Goal: Task Accomplishment & Management: Use online tool/utility

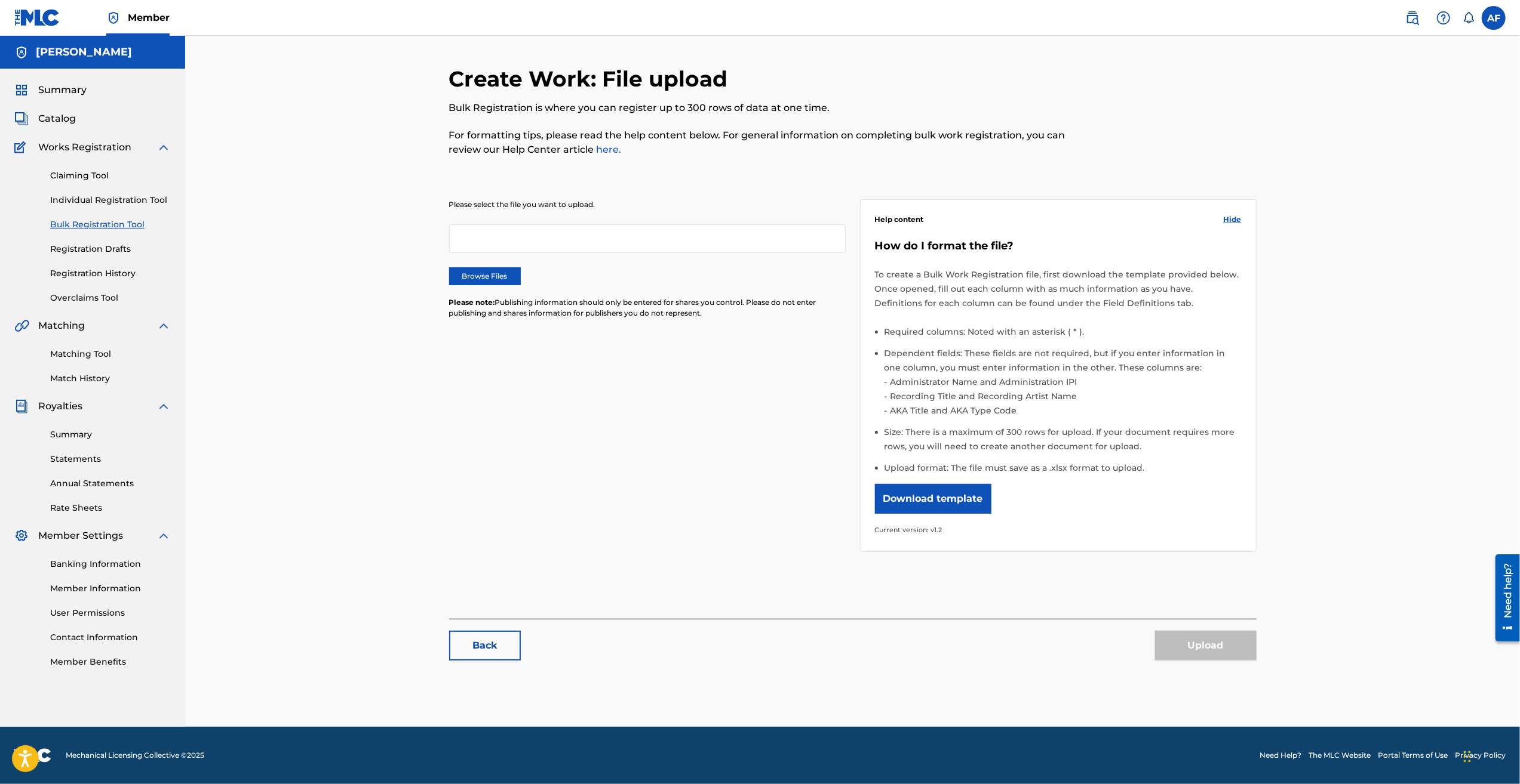
click at [77, 243] on link "Registration Drafts" at bounding box center [111, 250] width 121 height 13
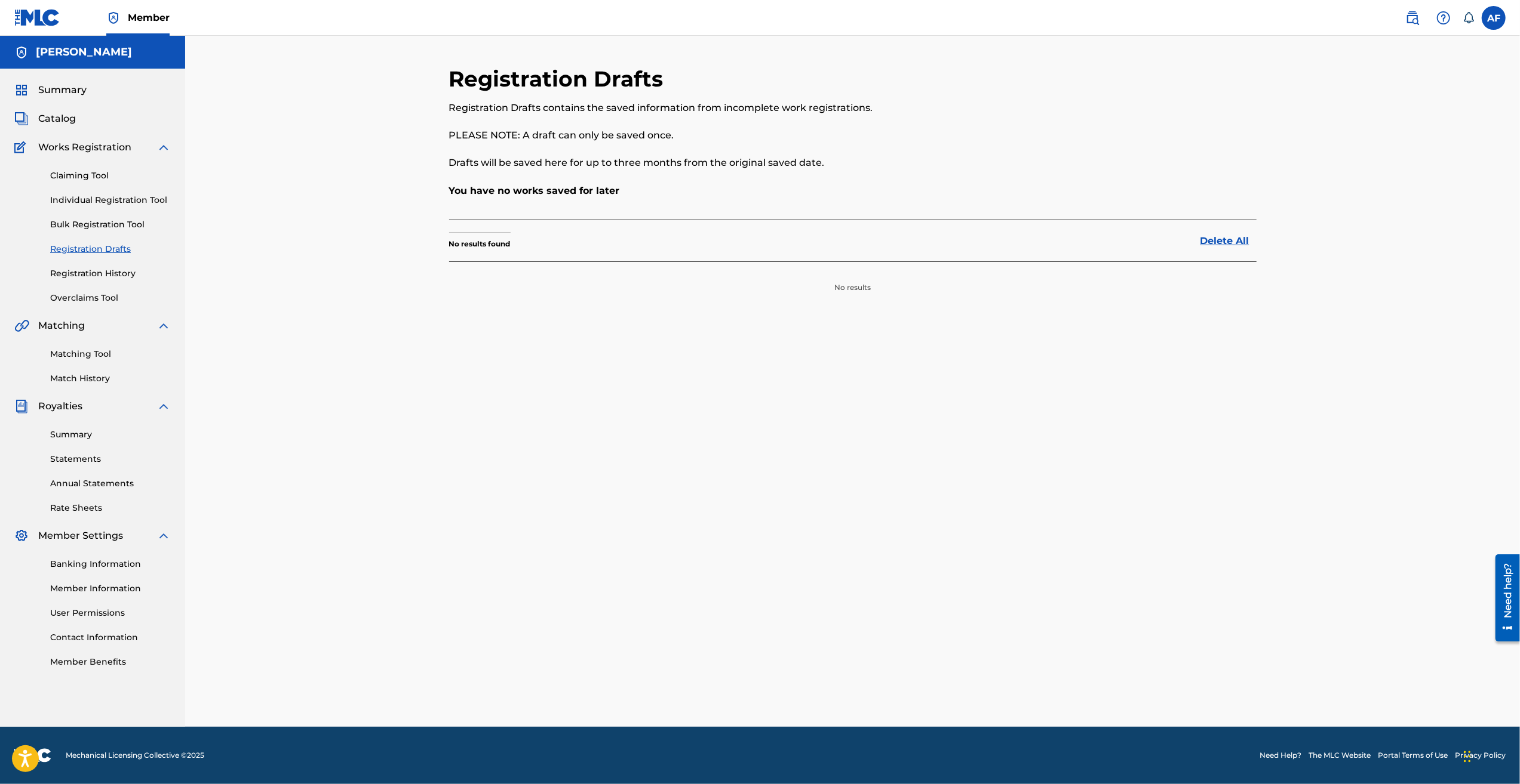
click at [87, 275] on link "Registration History" at bounding box center [111, 274] width 121 height 13
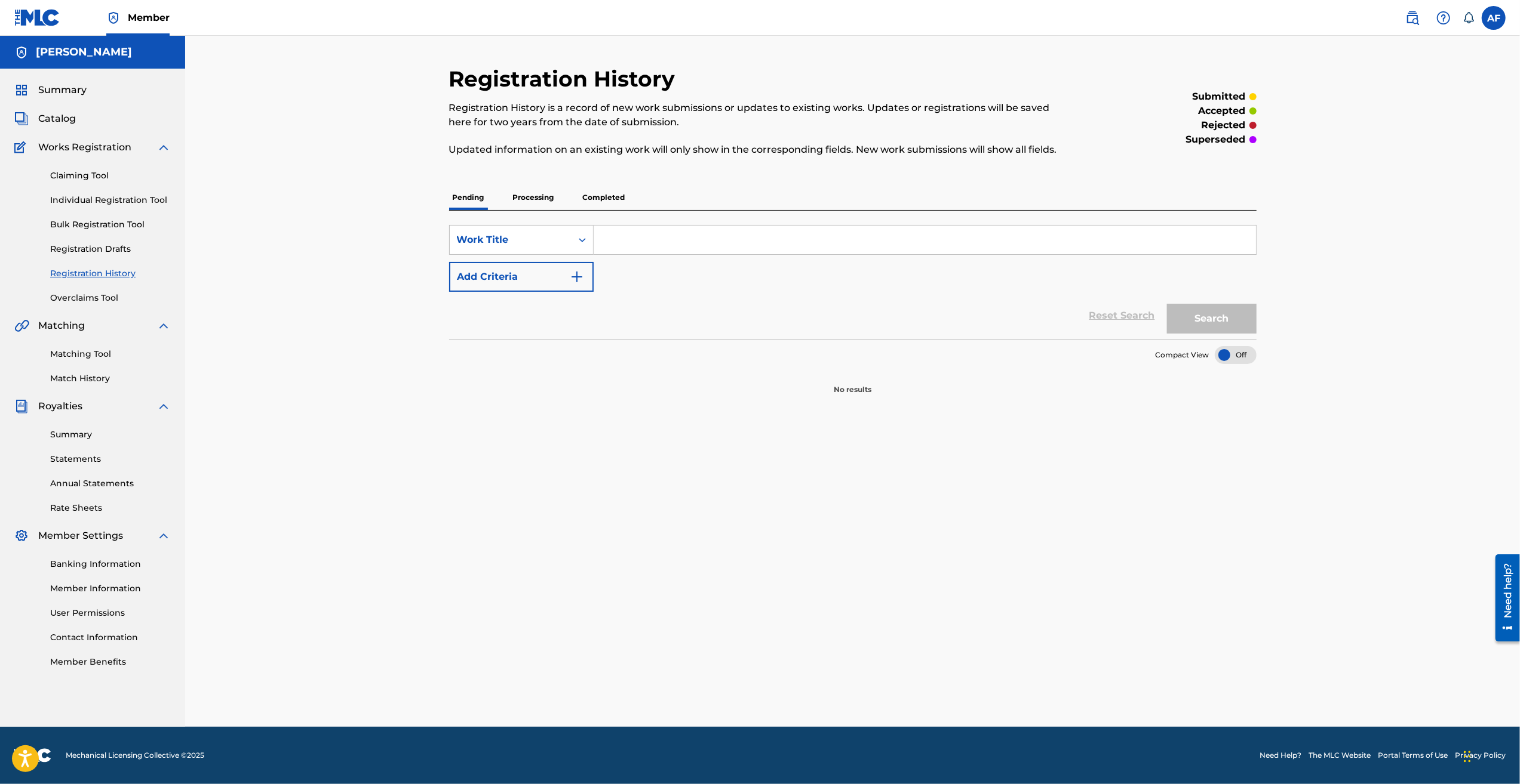
click at [529, 203] on p "Processing" at bounding box center [534, 198] width 49 height 25
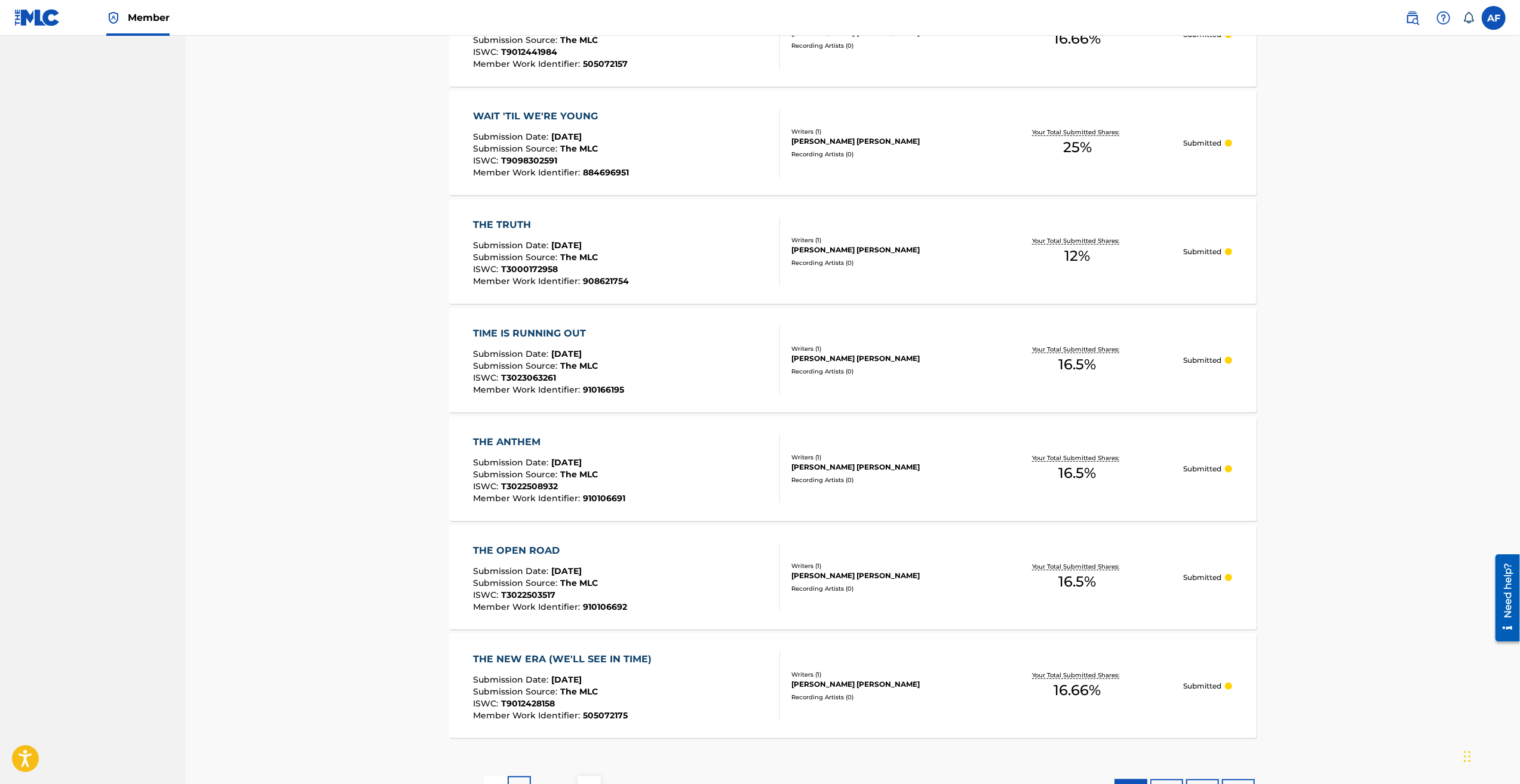
scroll to position [776, 0]
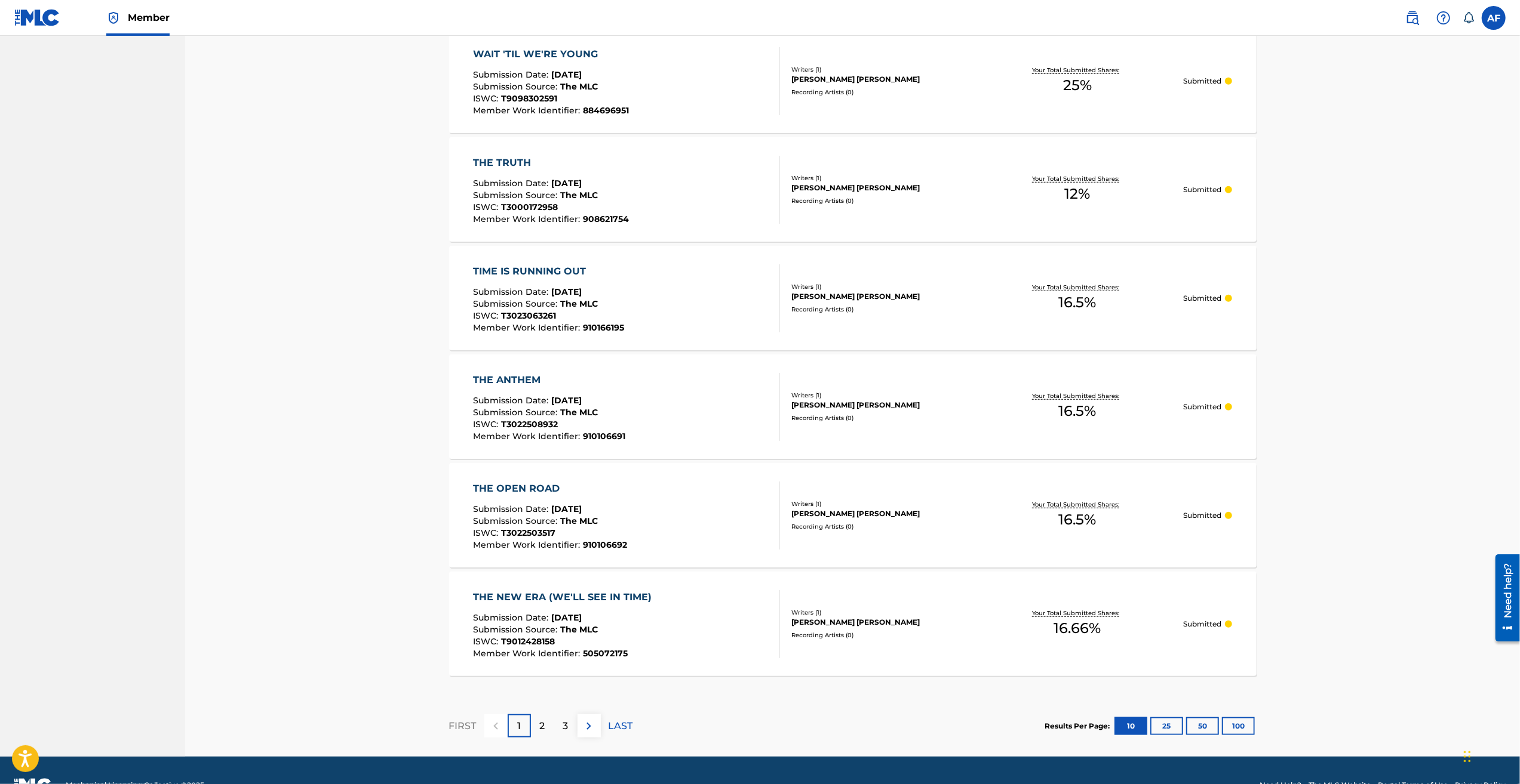
click at [1170, 724] on button "25" at bounding box center [1167, 726] width 33 height 18
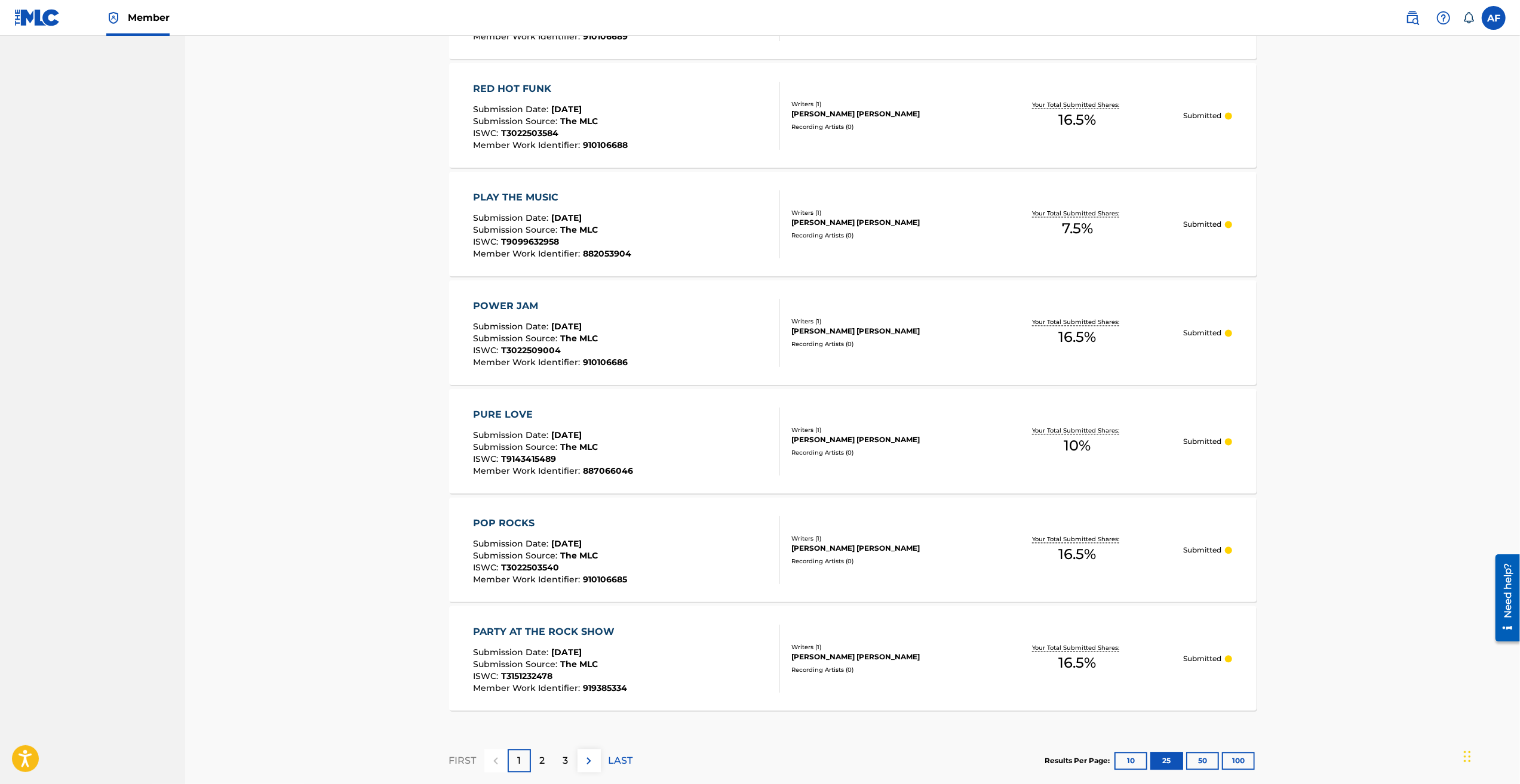
scroll to position [2434, 0]
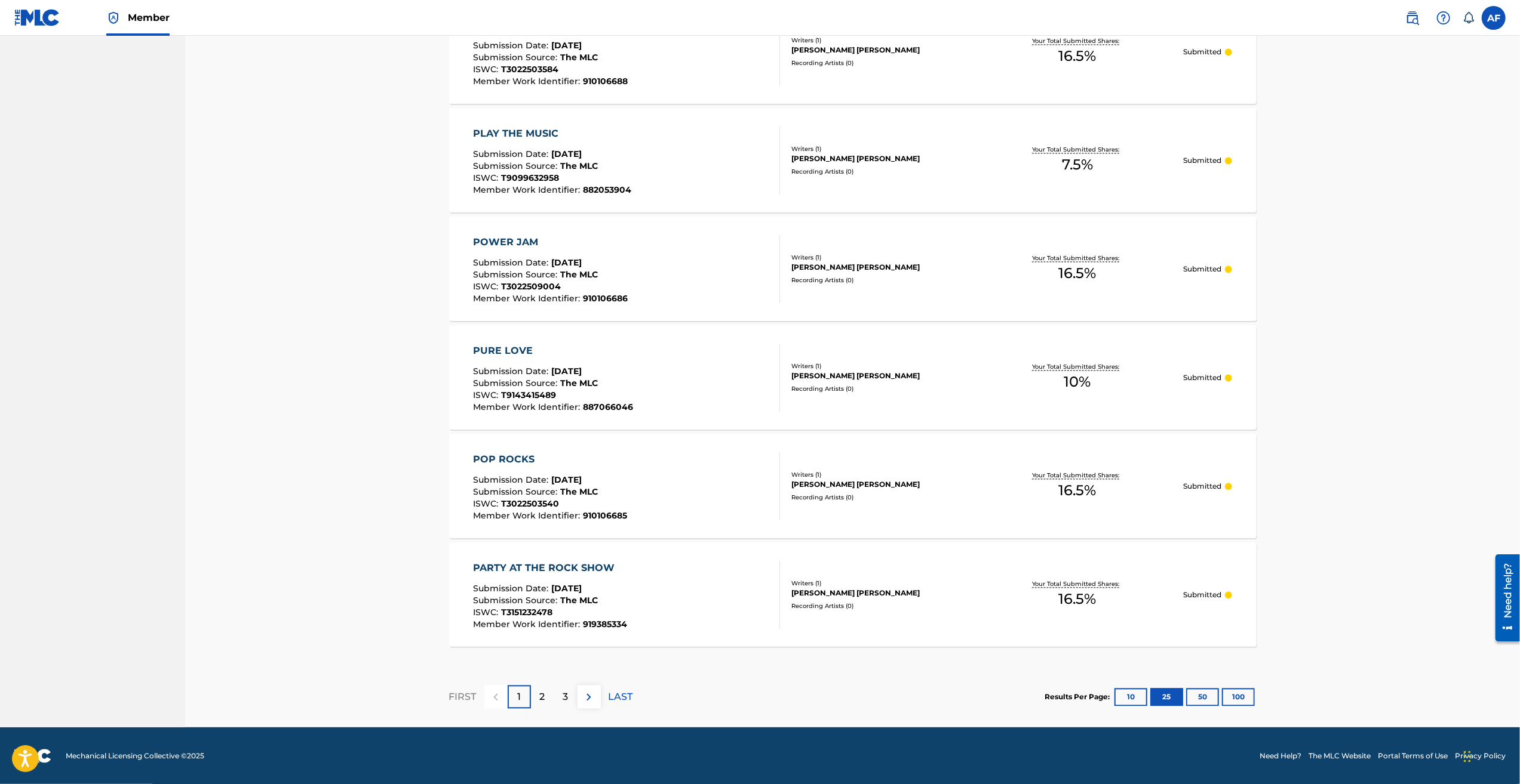
click at [1244, 698] on button "100" at bounding box center [1238, 697] width 33 height 18
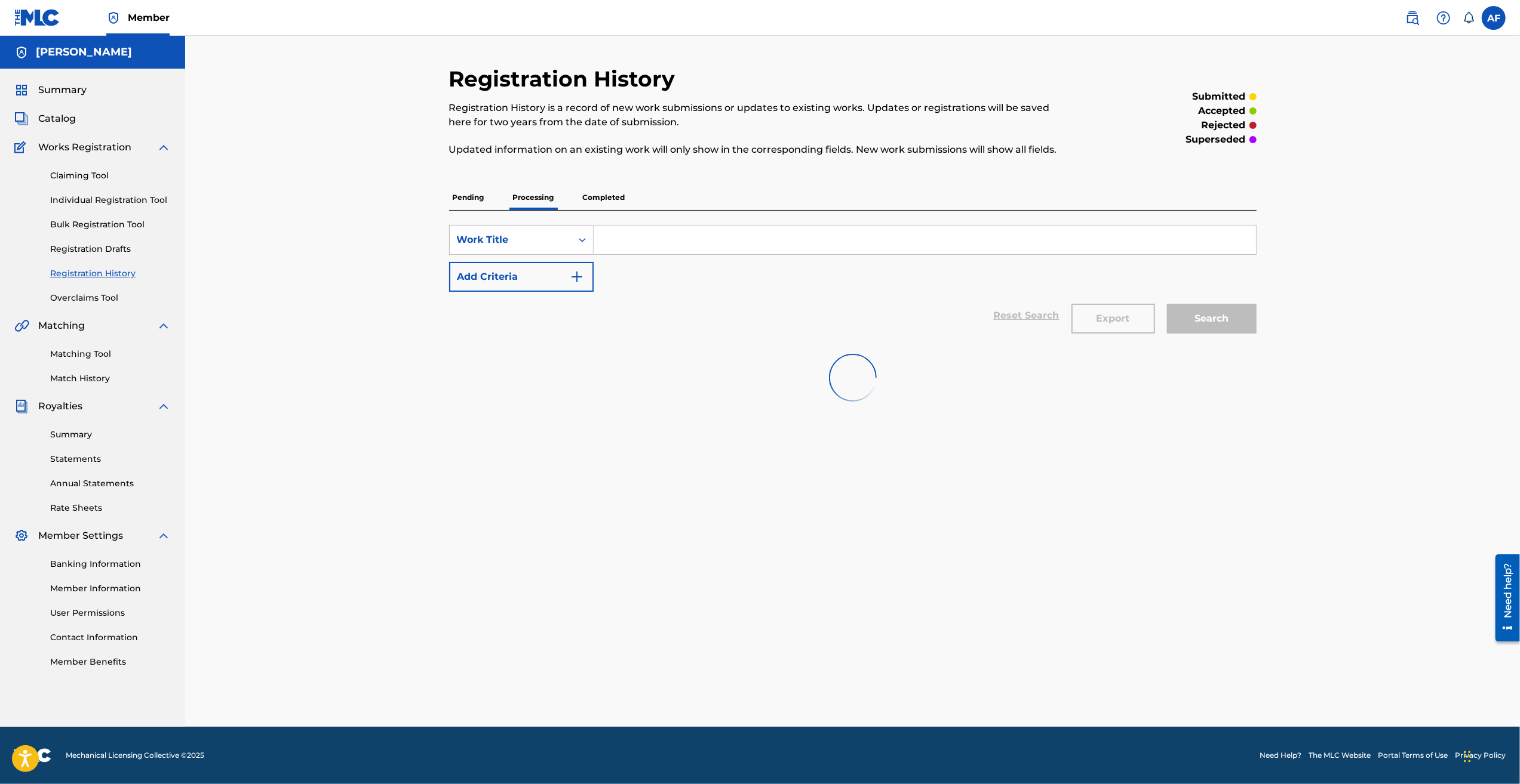
scroll to position [0, 0]
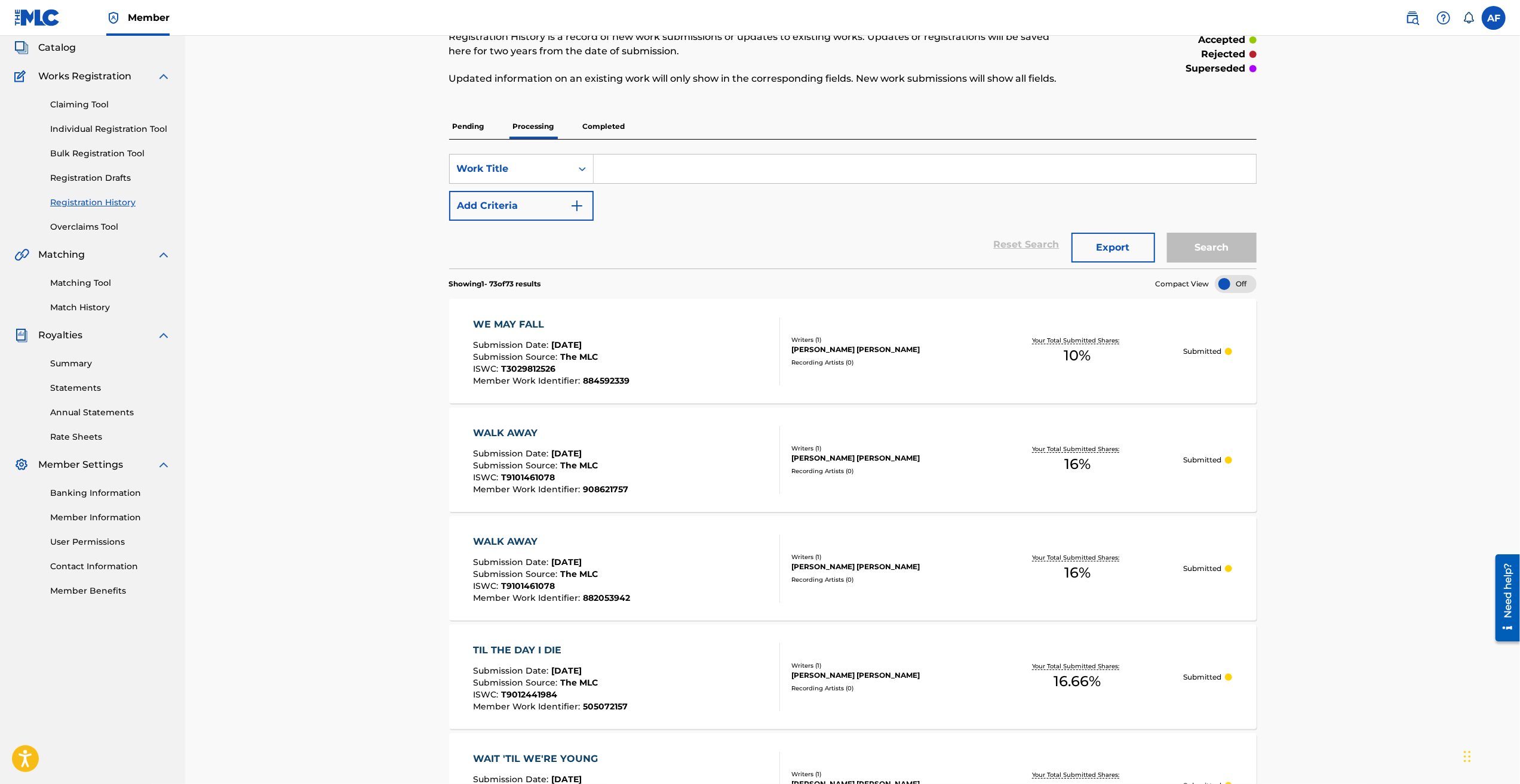
drag, startPoint x: 1356, startPoint y: 224, endPoint x: 1385, endPoint y: 329, distance: 108.9
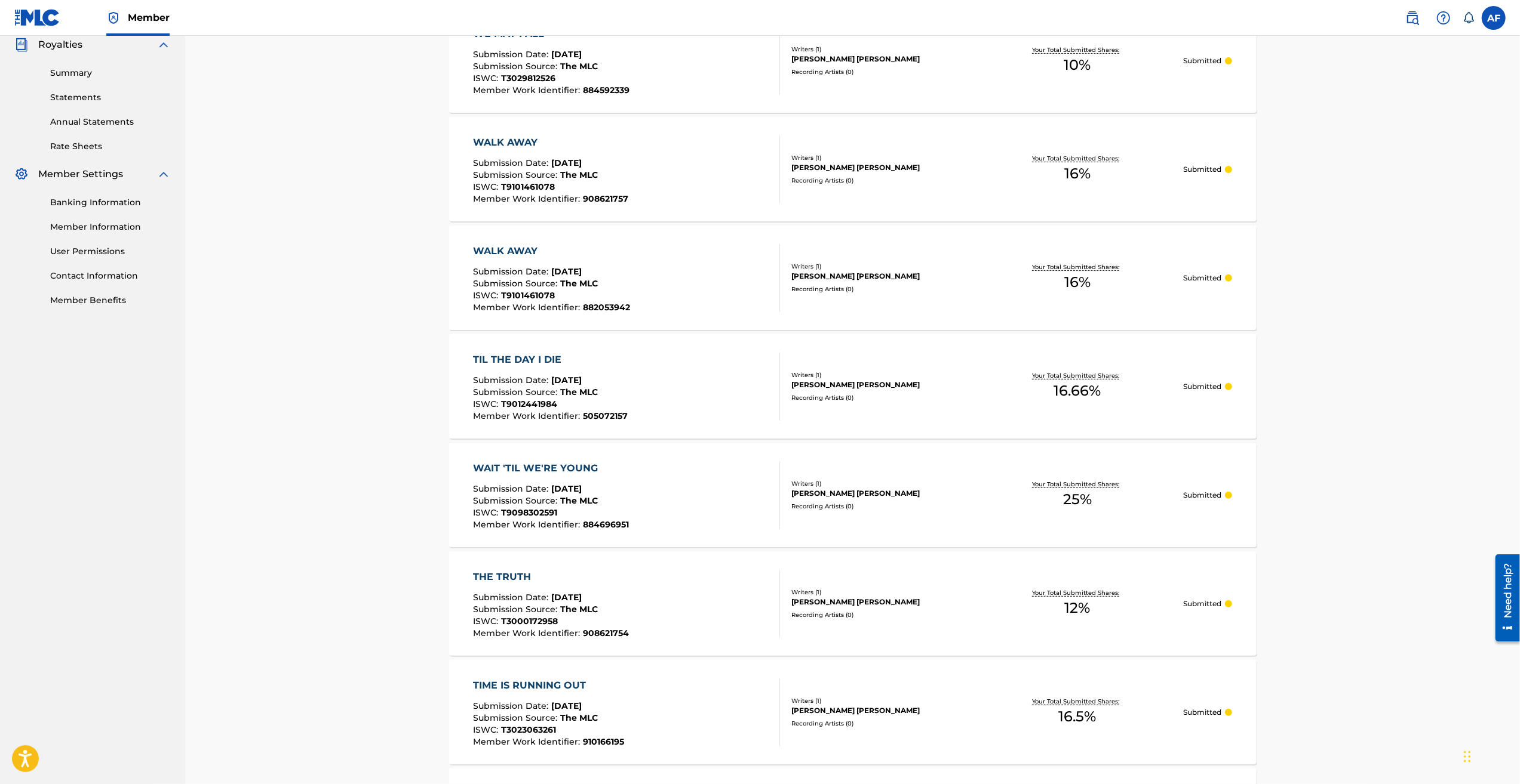
drag, startPoint x: 1385, startPoint y: 191, endPoint x: 1387, endPoint y: 323, distance: 132.0
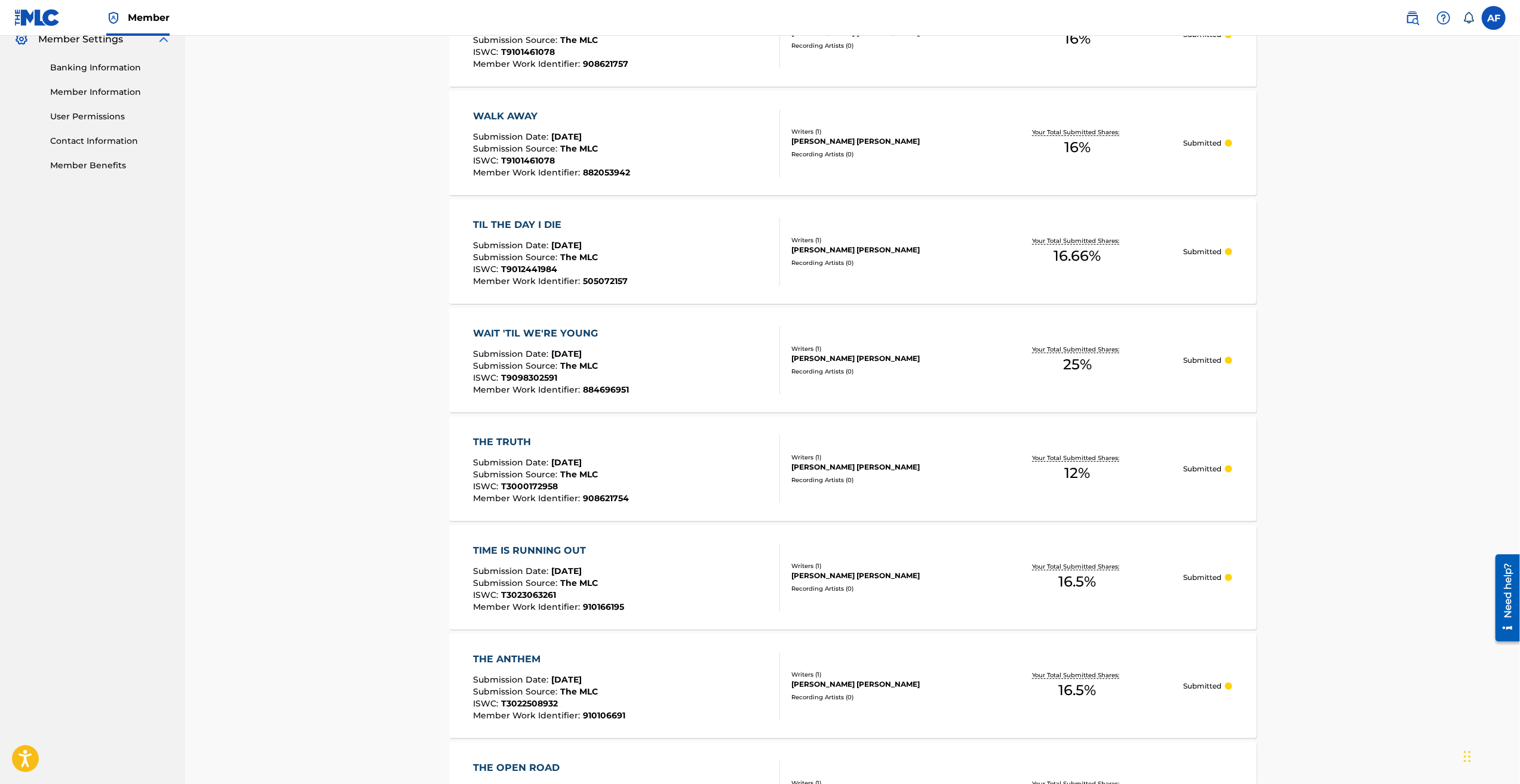
scroll to position [658, 0]
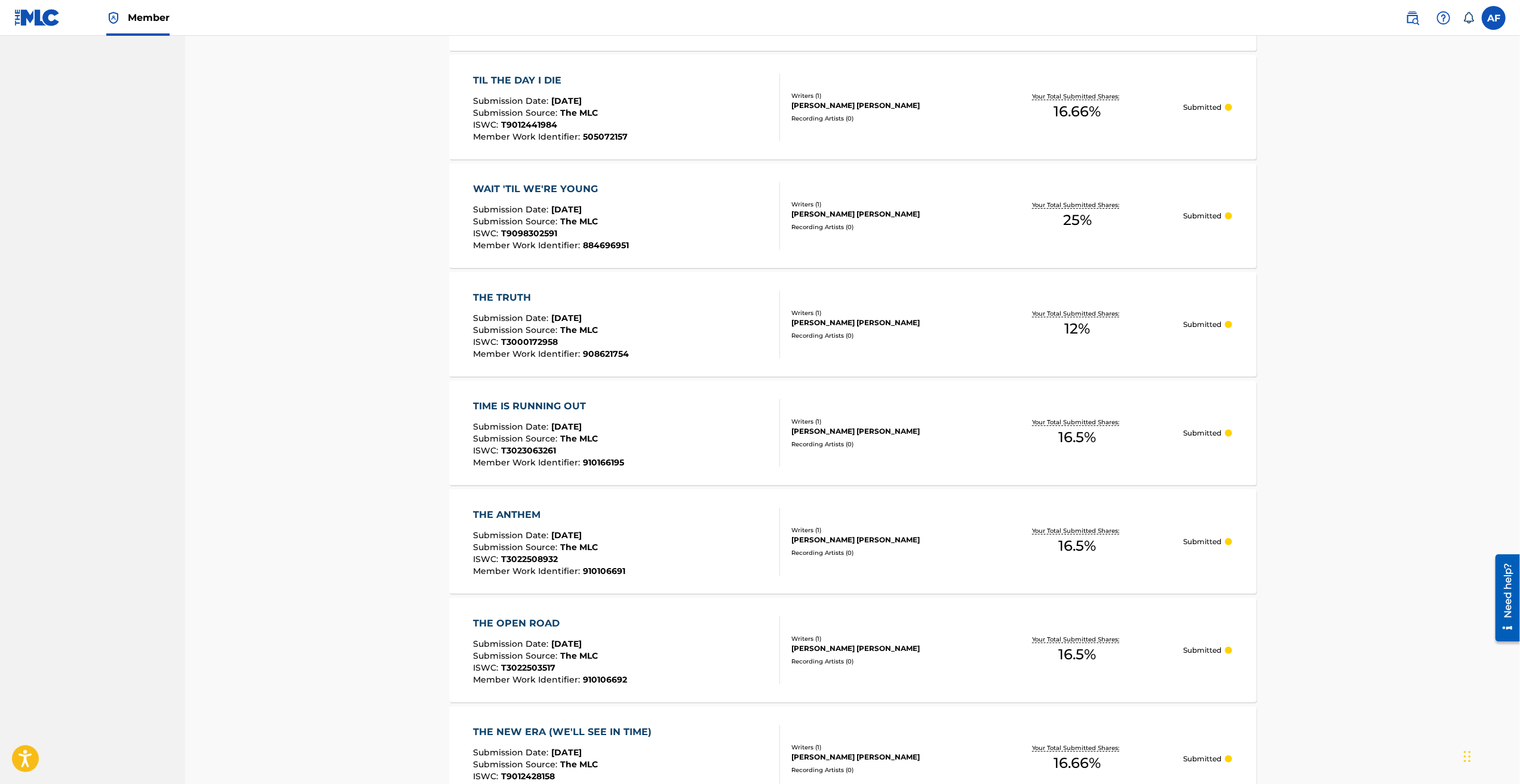
drag, startPoint x: 1403, startPoint y: 173, endPoint x: 1414, endPoint y: 297, distance: 124.5
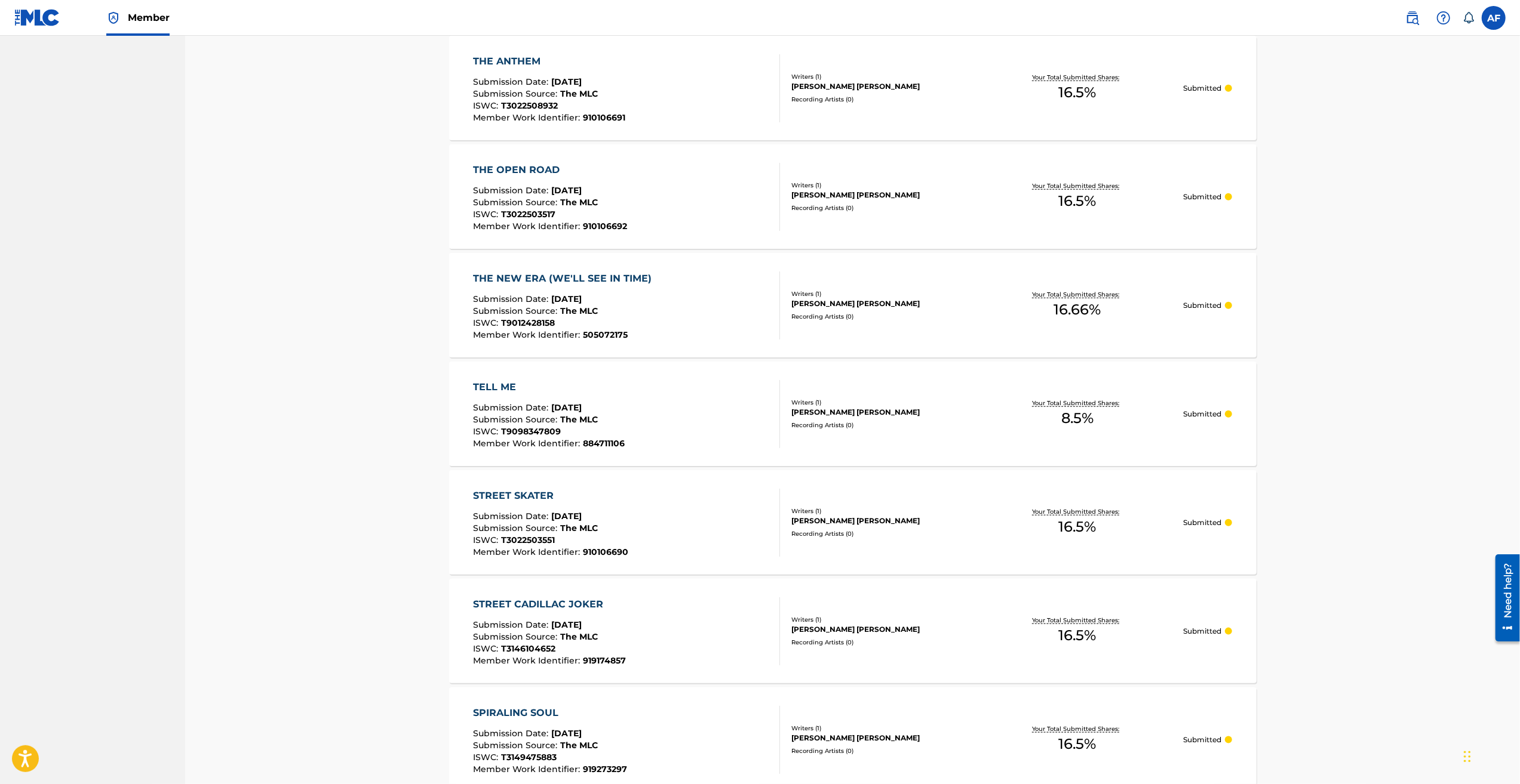
drag, startPoint x: 1393, startPoint y: 323, endPoint x: 1383, endPoint y: 375, distance: 53.0
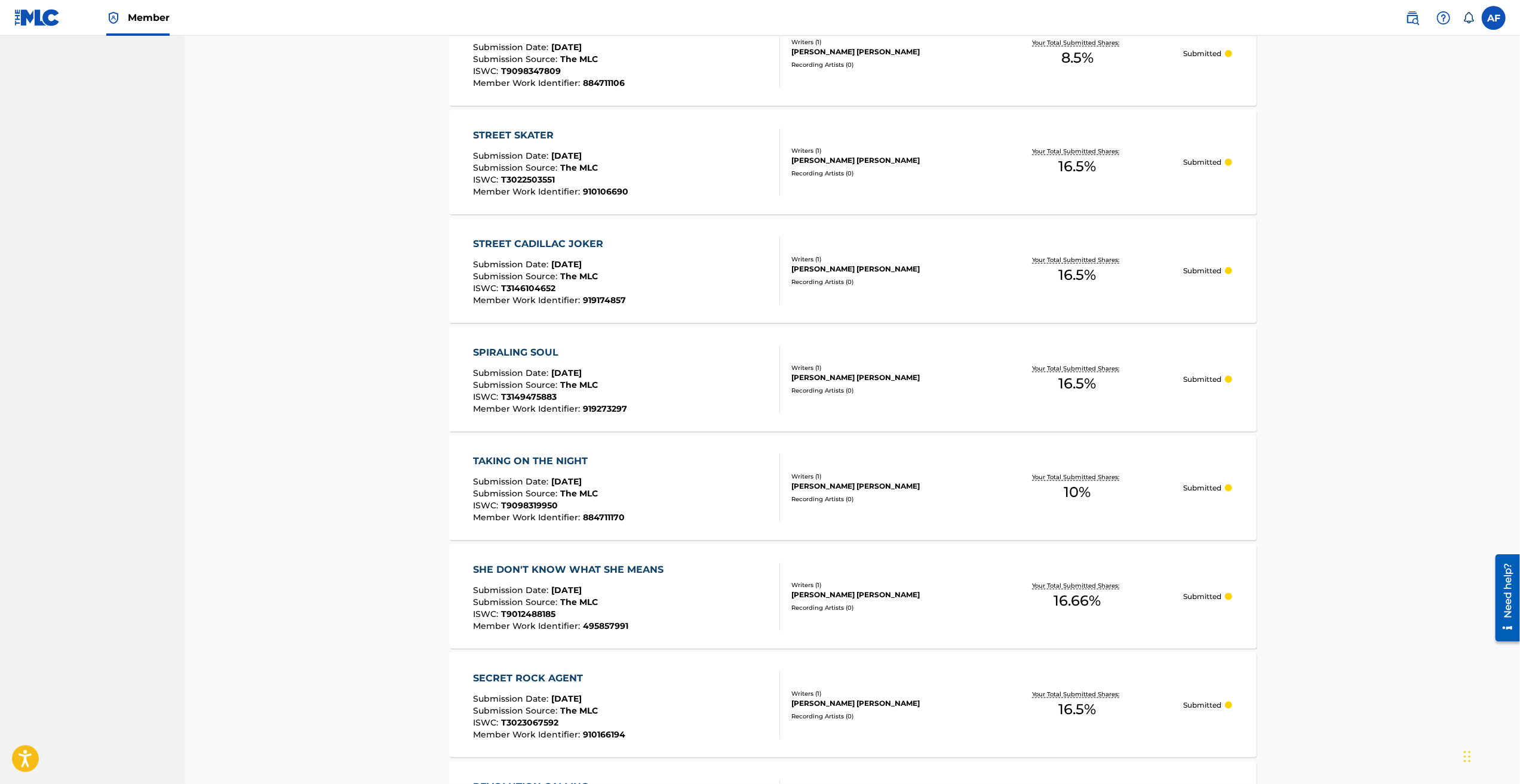
drag, startPoint x: 1354, startPoint y: 270, endPoint x: 1357, endPoint y: 384, distance: 114.0
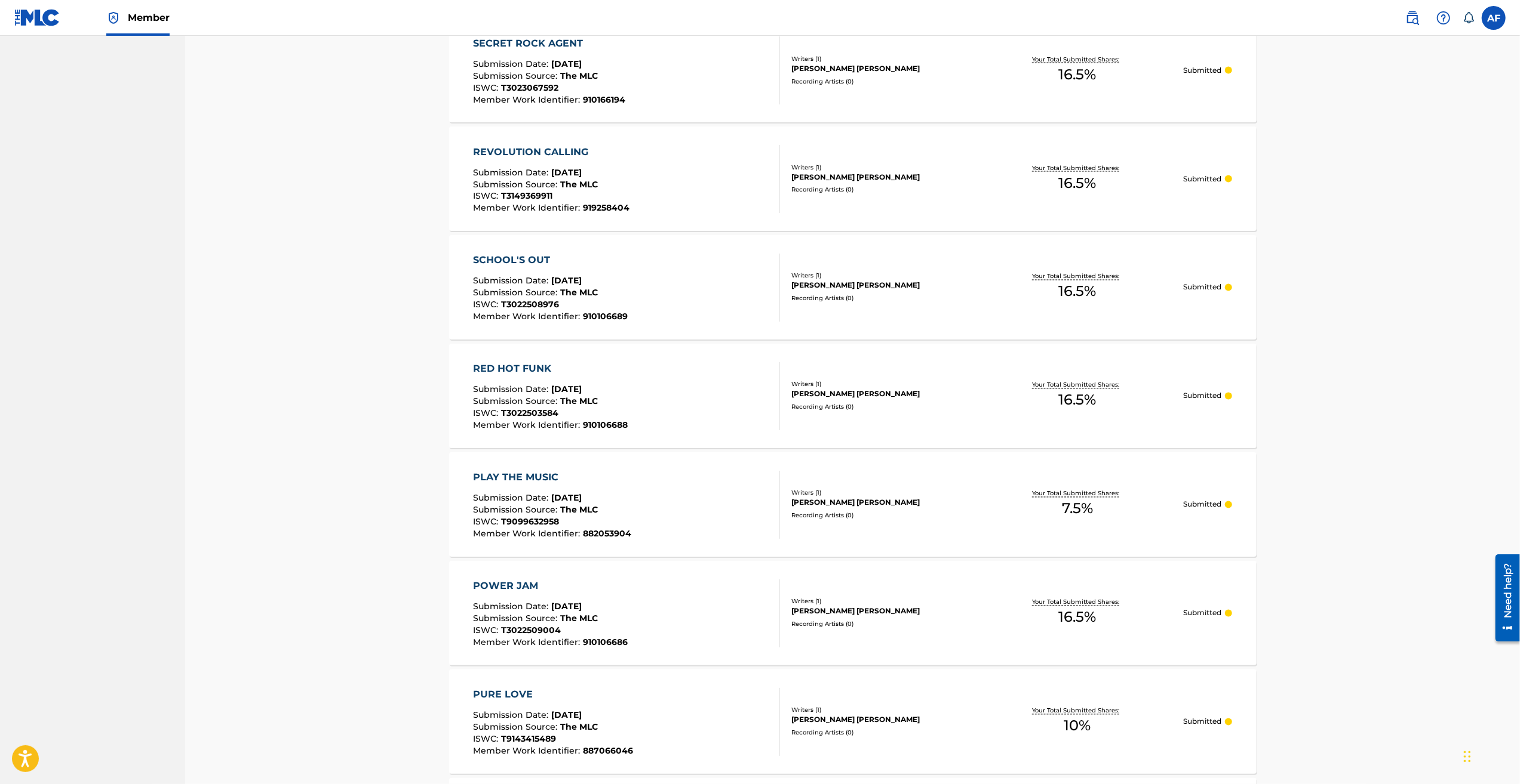
drag, startPoint x: 1335, startPoint y: 261, endPoint x: 1332, endPoint y: 409, distance: 148.0
drag, startPoint x: 1357, startPoint y: 428, endPoint x: 1349, endPoint y: 506, distance: 78.4
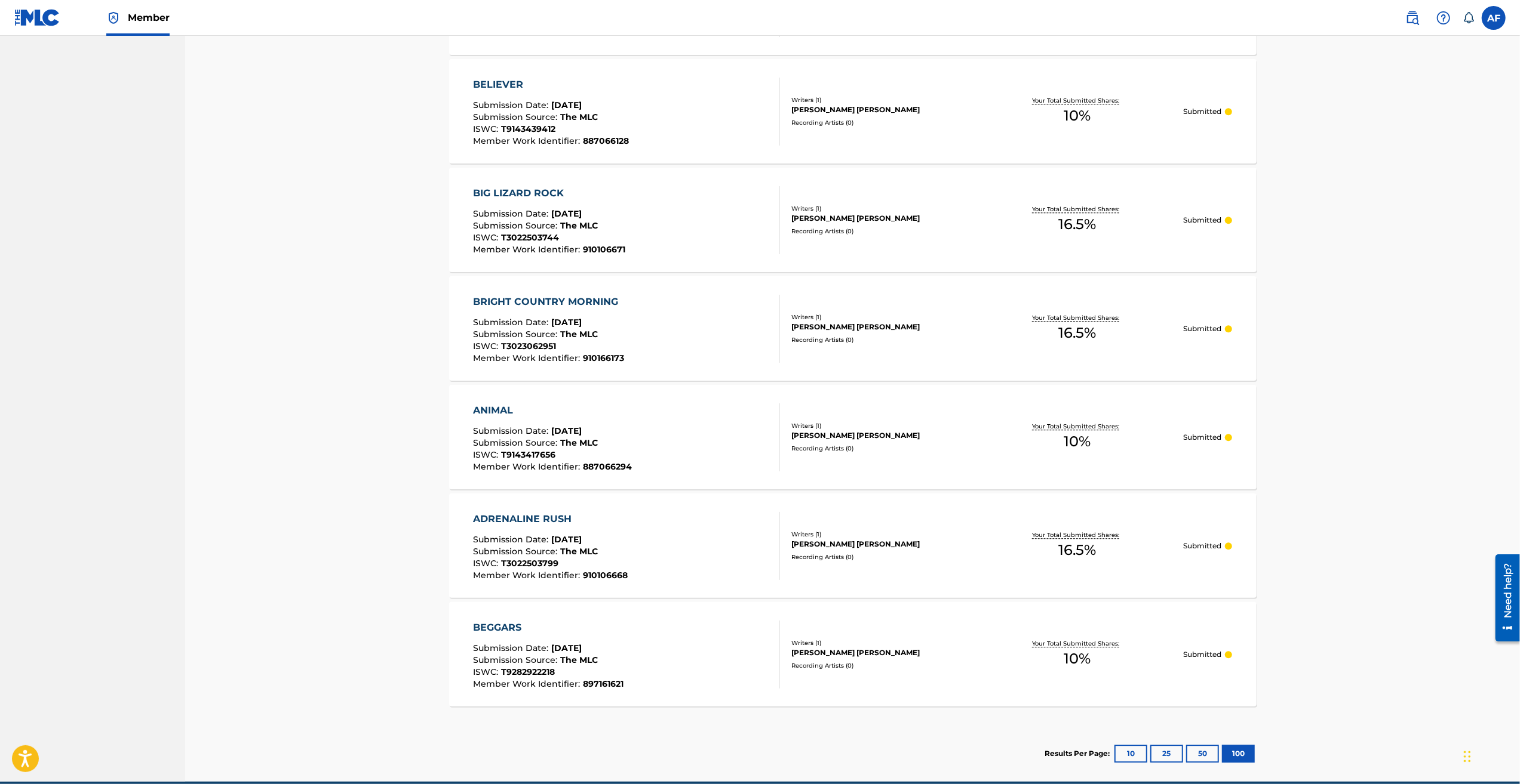
drag, startPoint x: 1334, startPoint y: 226, endPoint x: 1315, endPoint y: 504, distance: 278.6
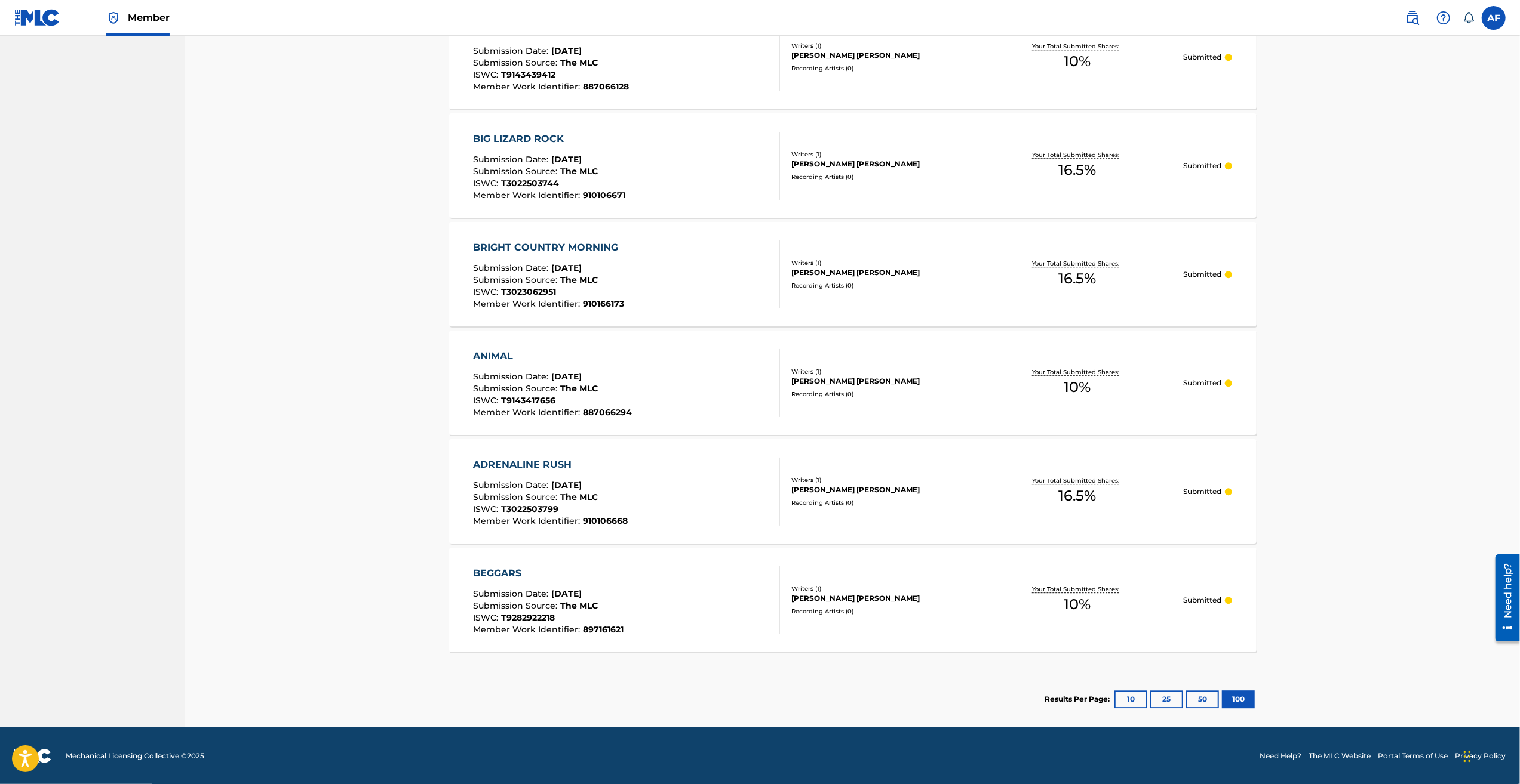
click at [1194, 702] on button "50" at bounding box center [1202, 699] width 33 height 18
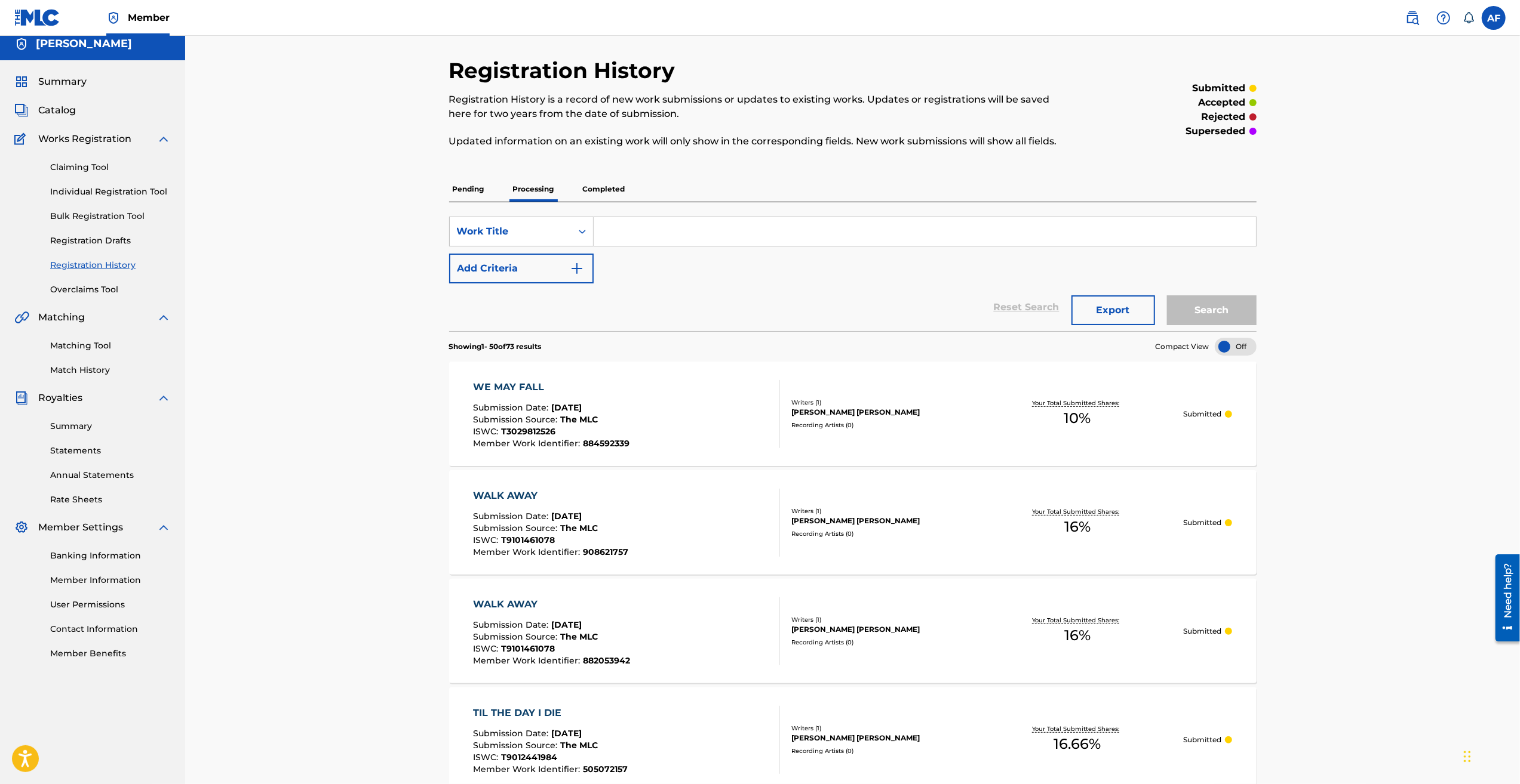
drag, startPoint x: 1370, startPoint y: 221, endPoint x: 1378, endPoint y: 286, distance: 65.5
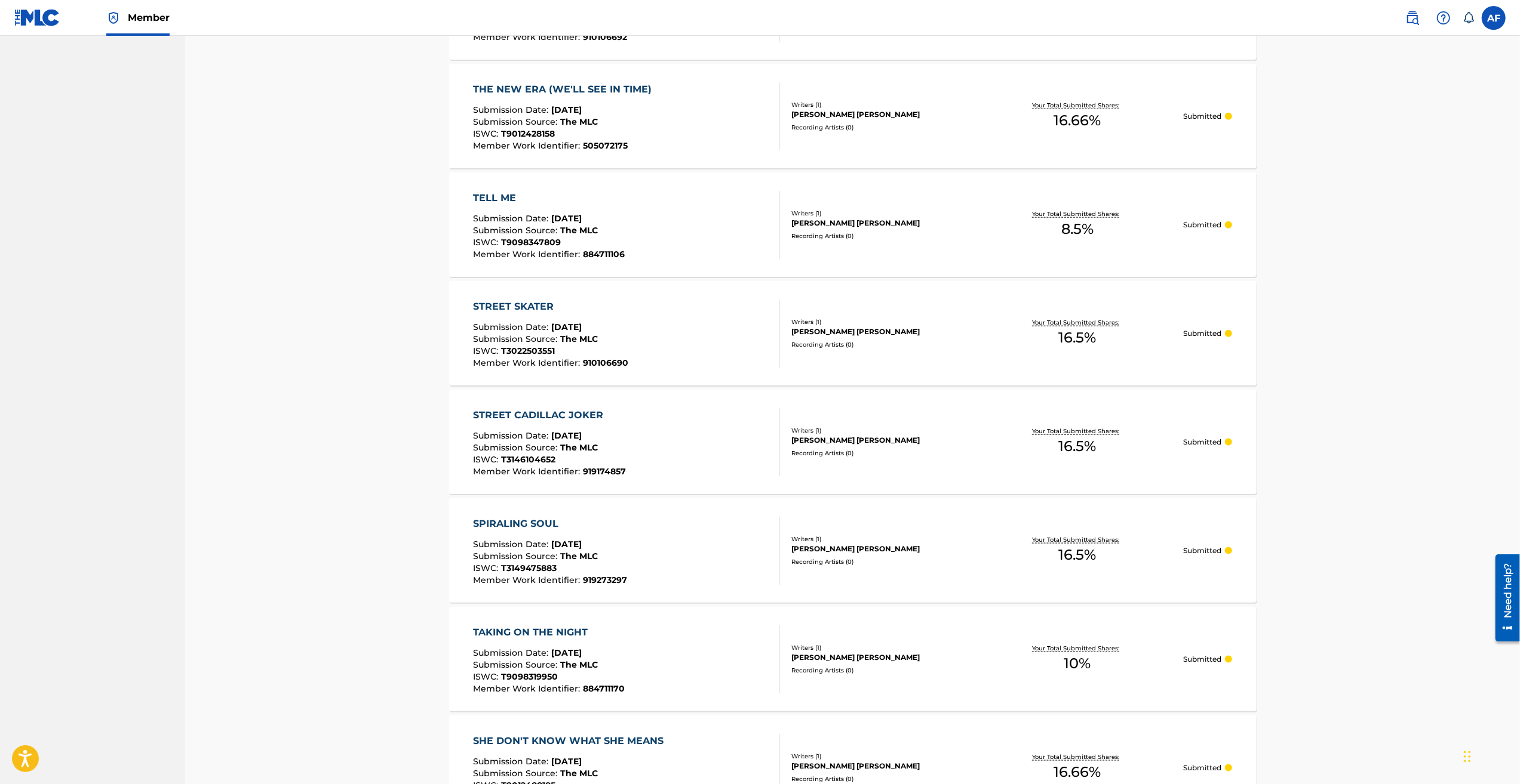
drag, startPoint x: 1371, startPoint y: 185, endPoint x: 1382, endPoint y: 477, distance: 292.2
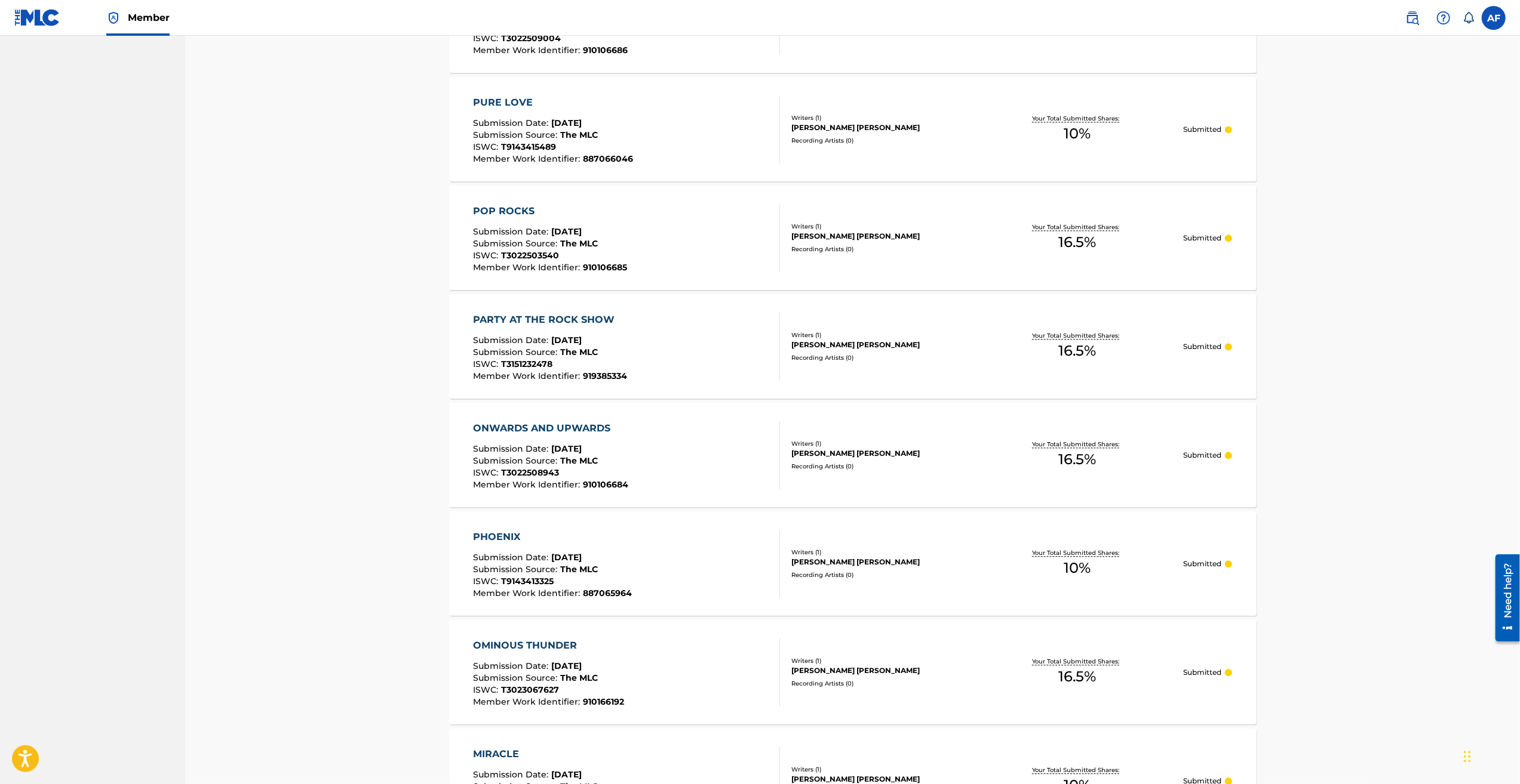
drag, startPoint x: 1368, startPoint y: 375, endPoint x: 1362, endPoint y: 475, distance: 100.2
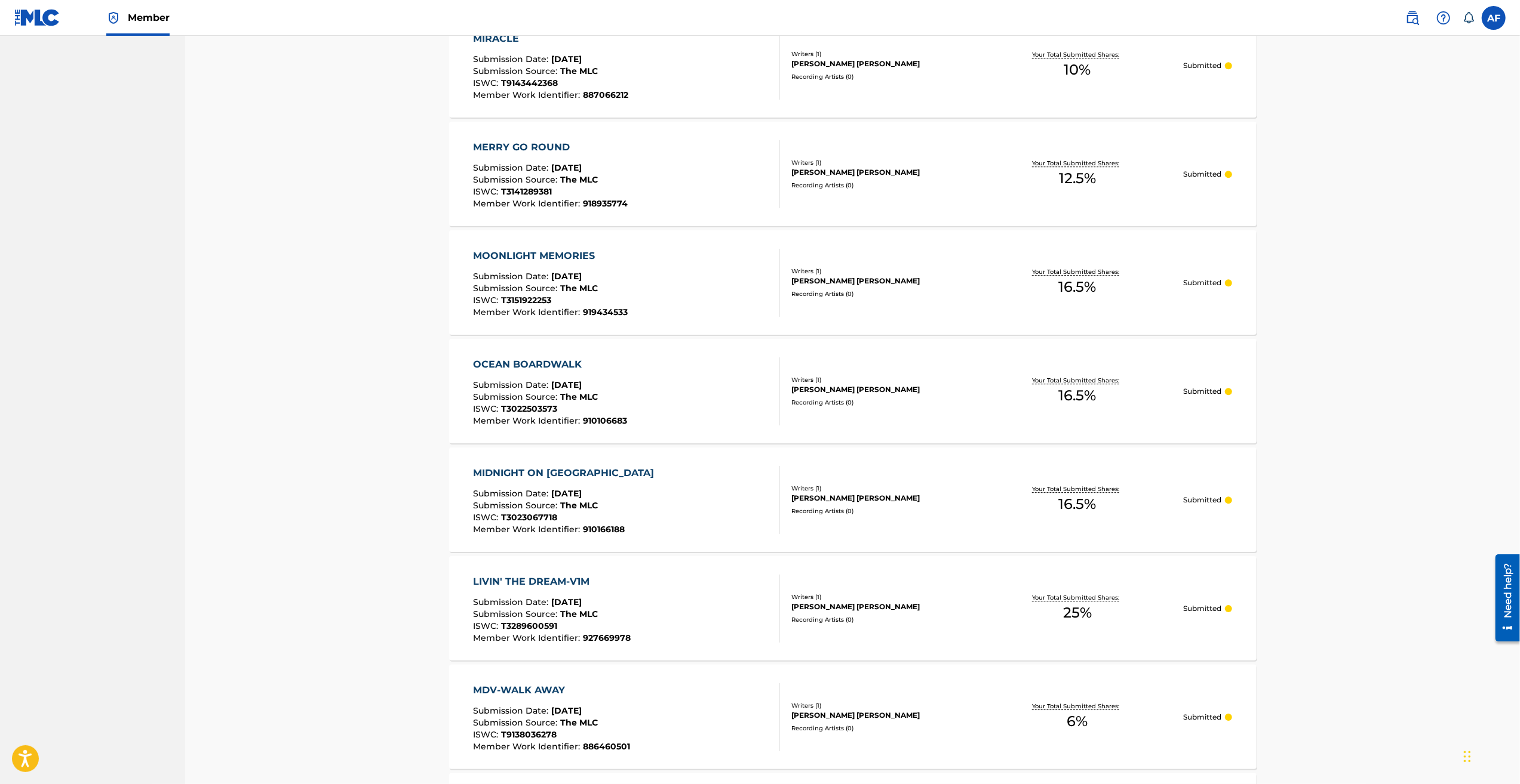
drag, startPoint x: 1375, startPoint y: 268, endPoint x: 1361, endPoint y: 503, distance: 235.4
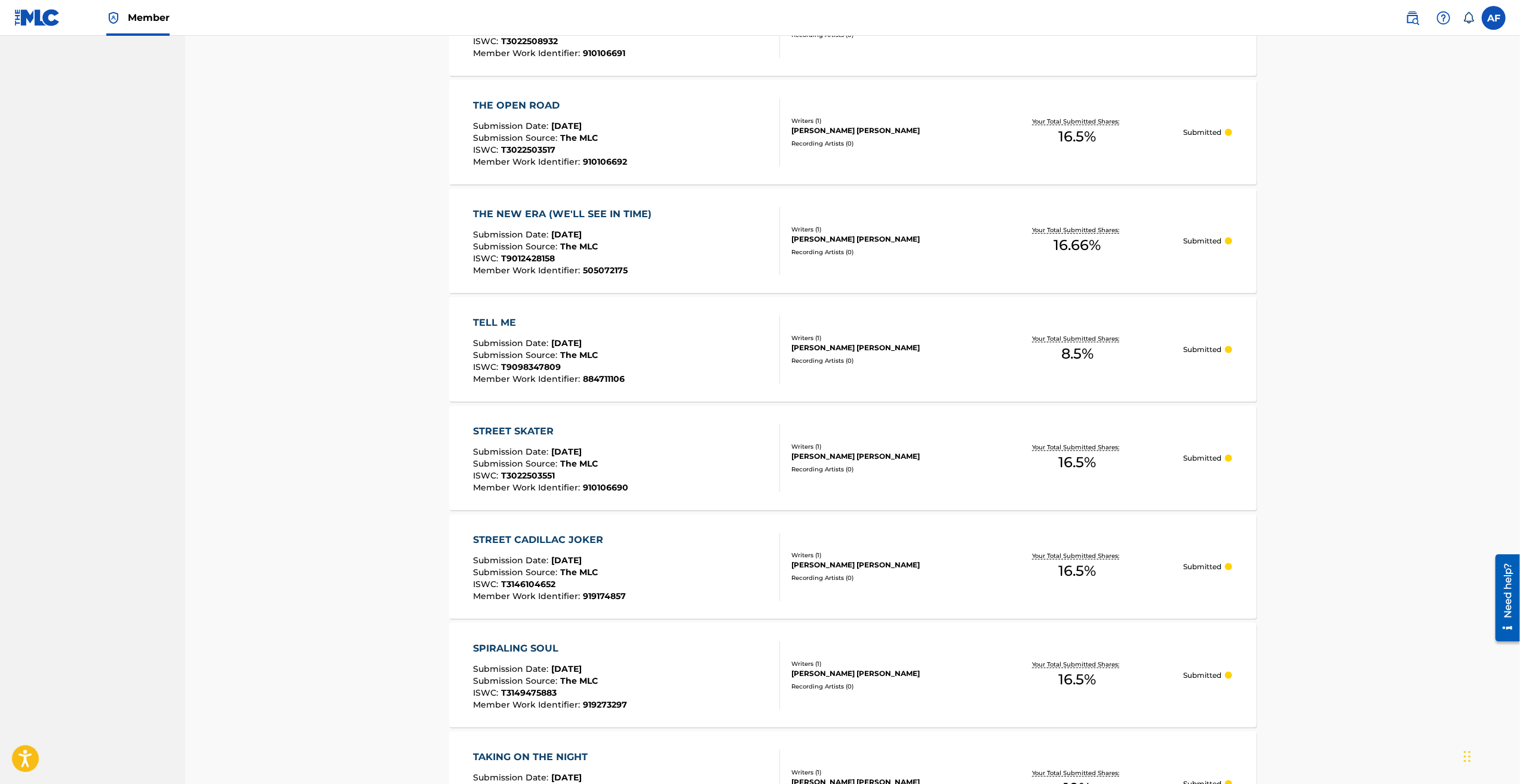
drag, startPoint x: 1359, startPoint y: 682, endPoint x: 1196, endPoint y: 176, distance: 531.6
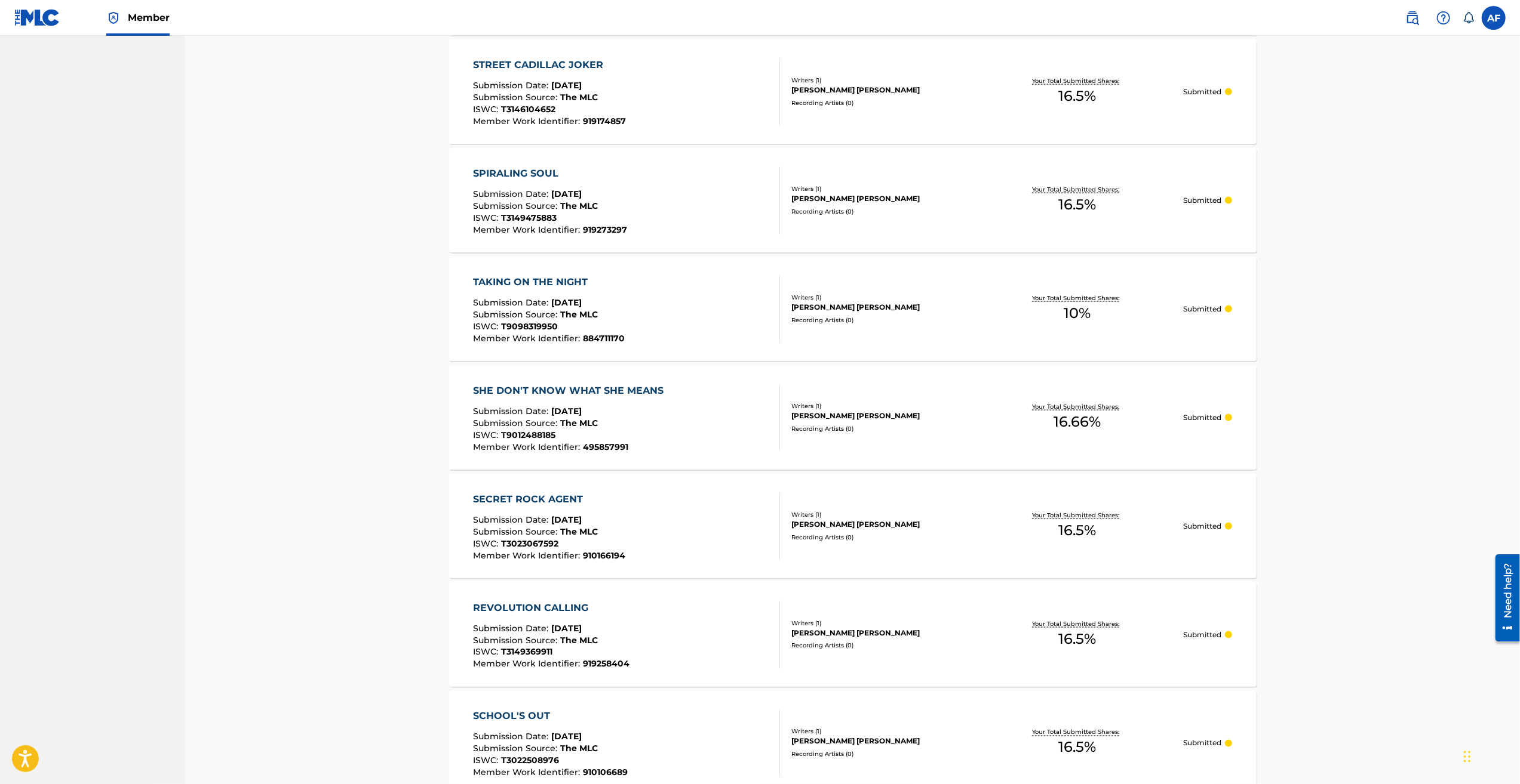
drag, startPoint x: 1325, startPoint y: 287, endPoint x: 1326, endPoint y: 470, distance: 183.0
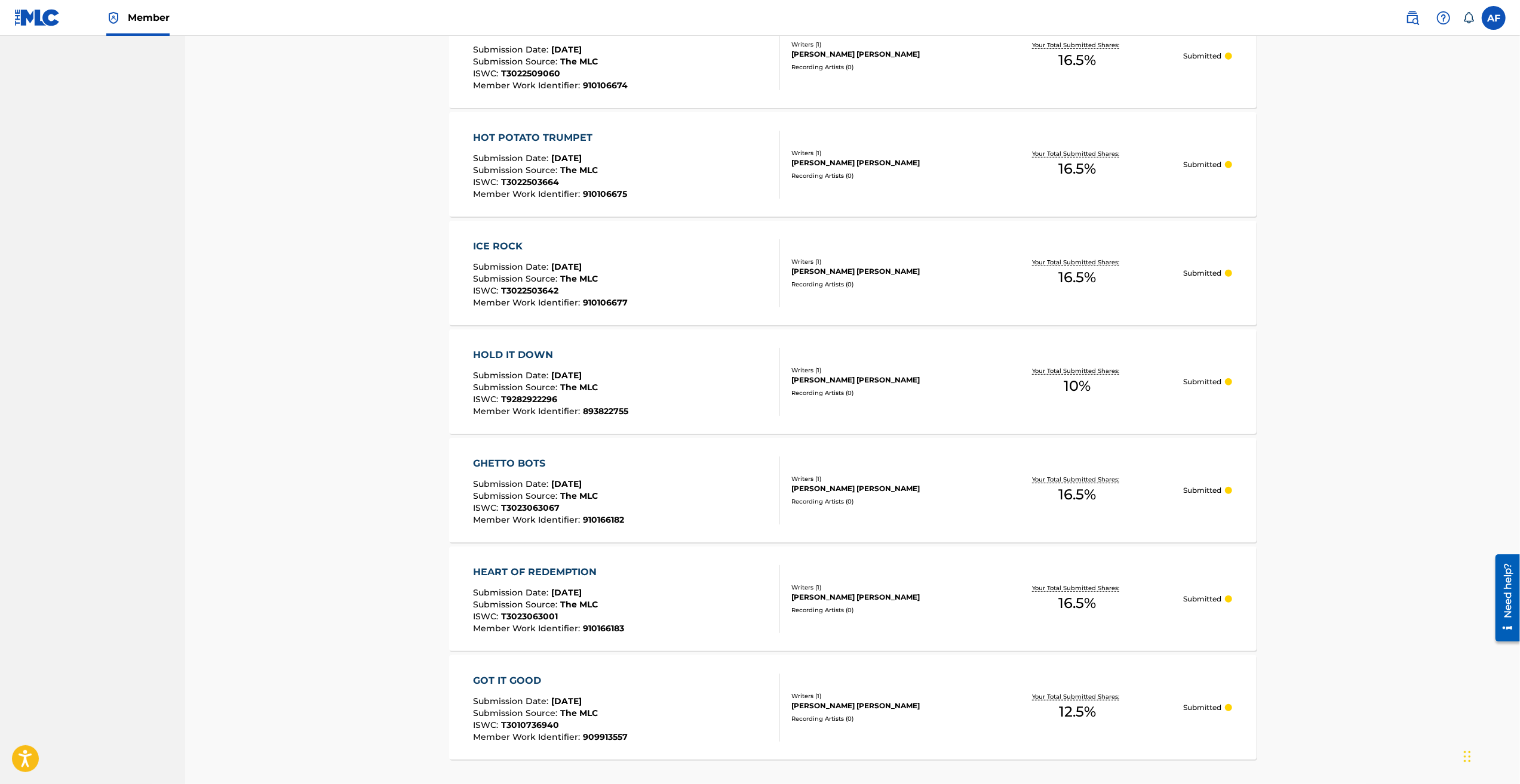
scroll to position [5151, 0]
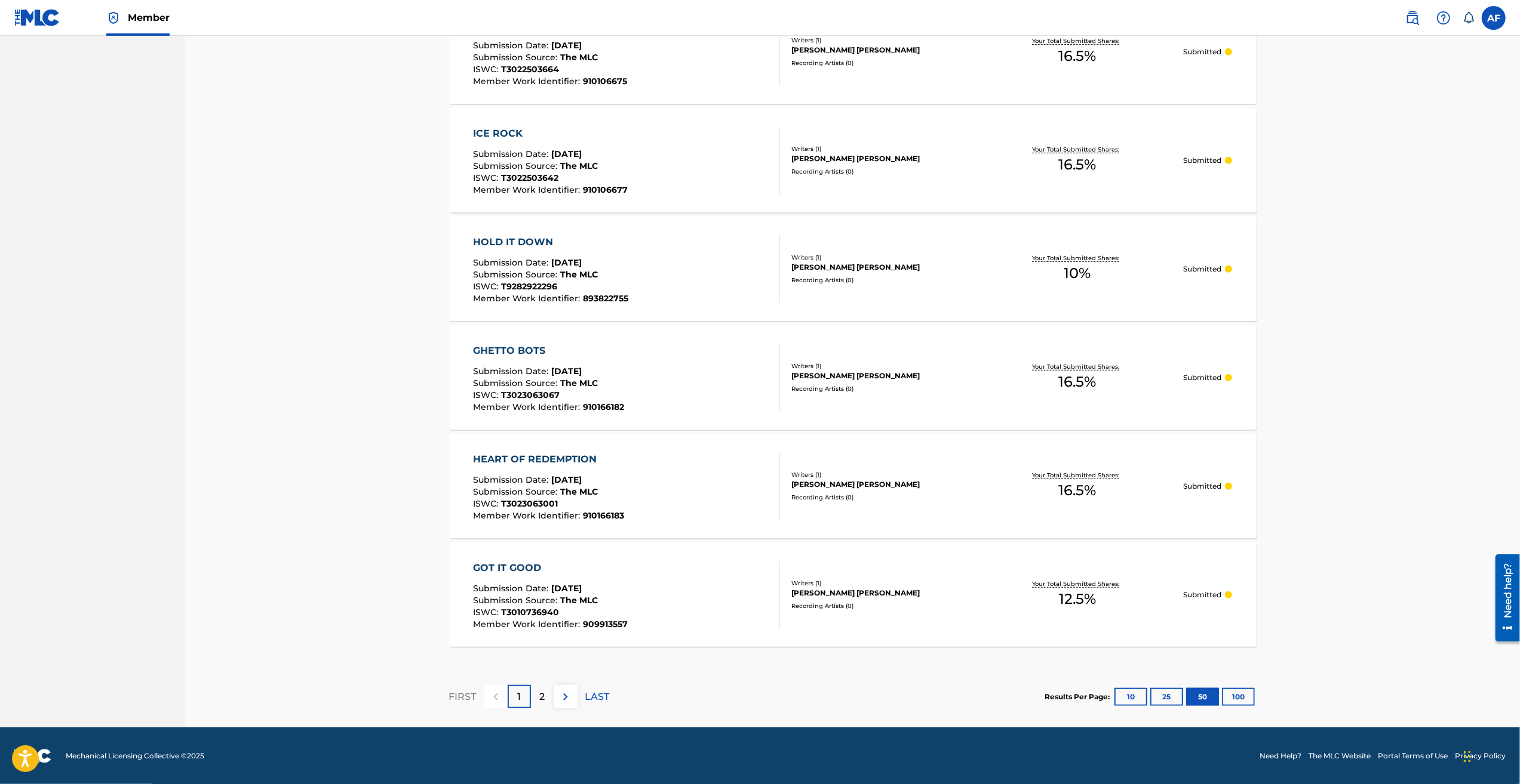
click at [570, 702] on img at bounding box center [565, 697] width 14 height 14
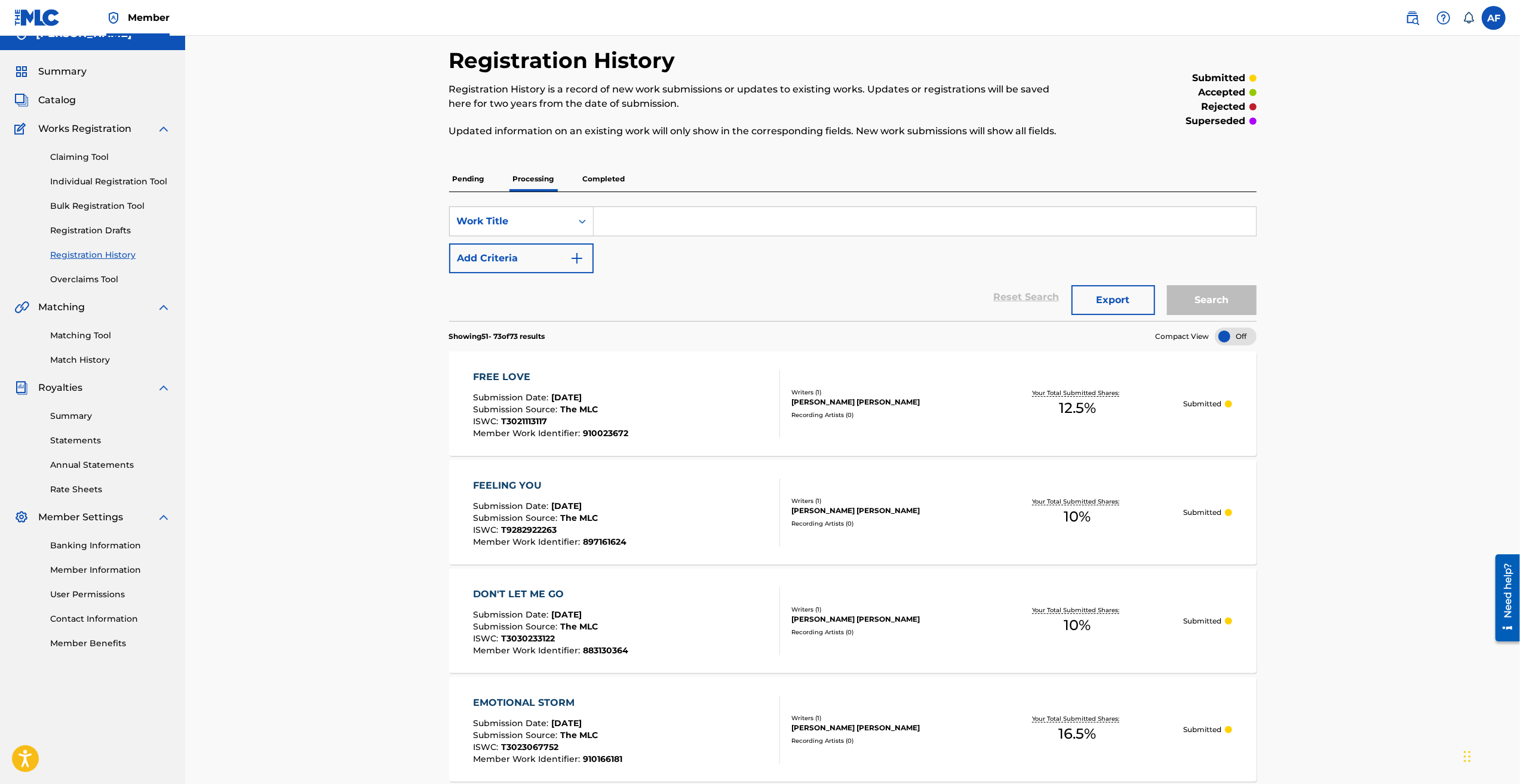
drag, startPoint x: 360, startPoint y: 308, endPoint x: 370, endPoint y: 350, distance: 43.2
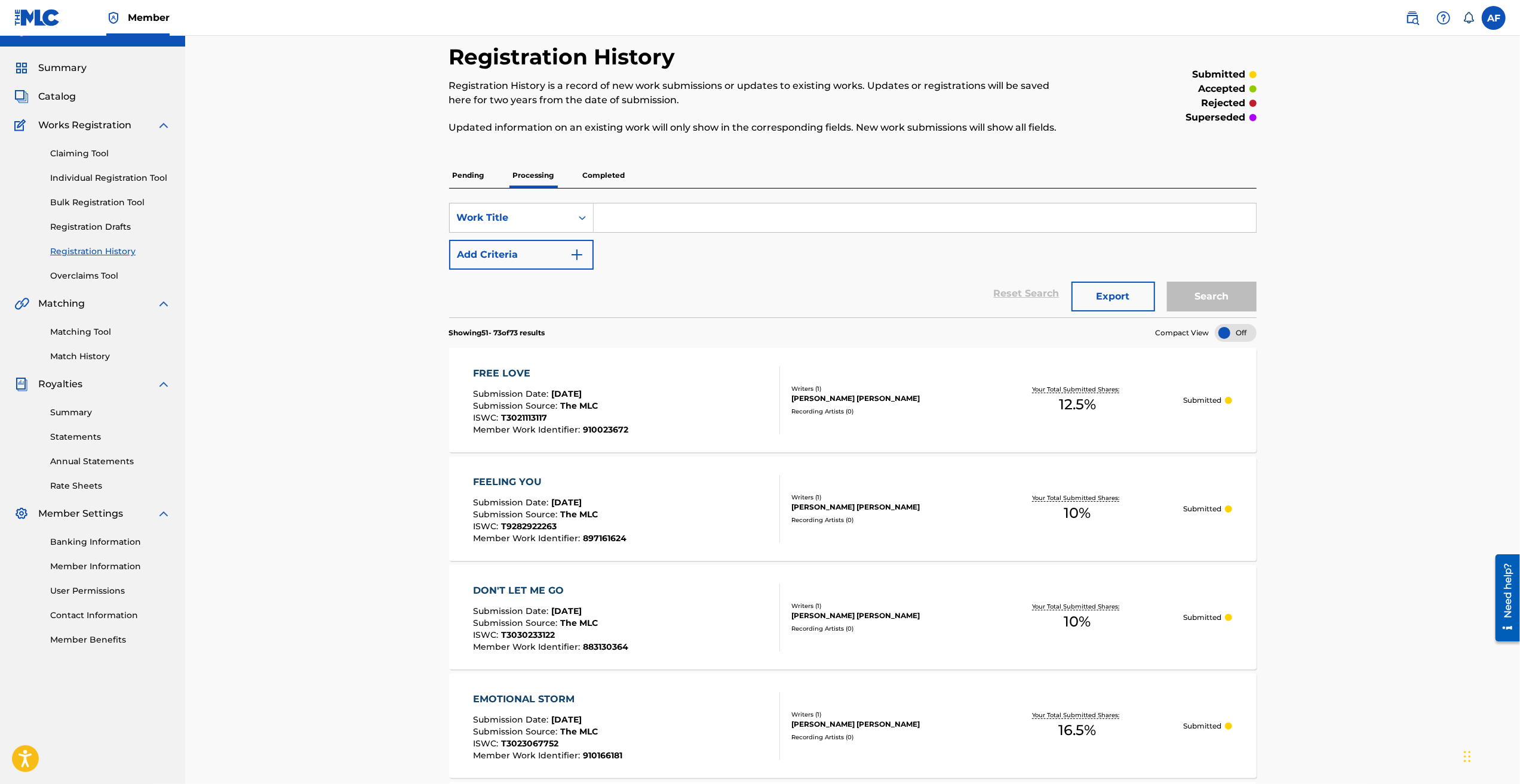
click at [609, 169] on p "Completed" at bounding box center [604, 176] width 49 height 25
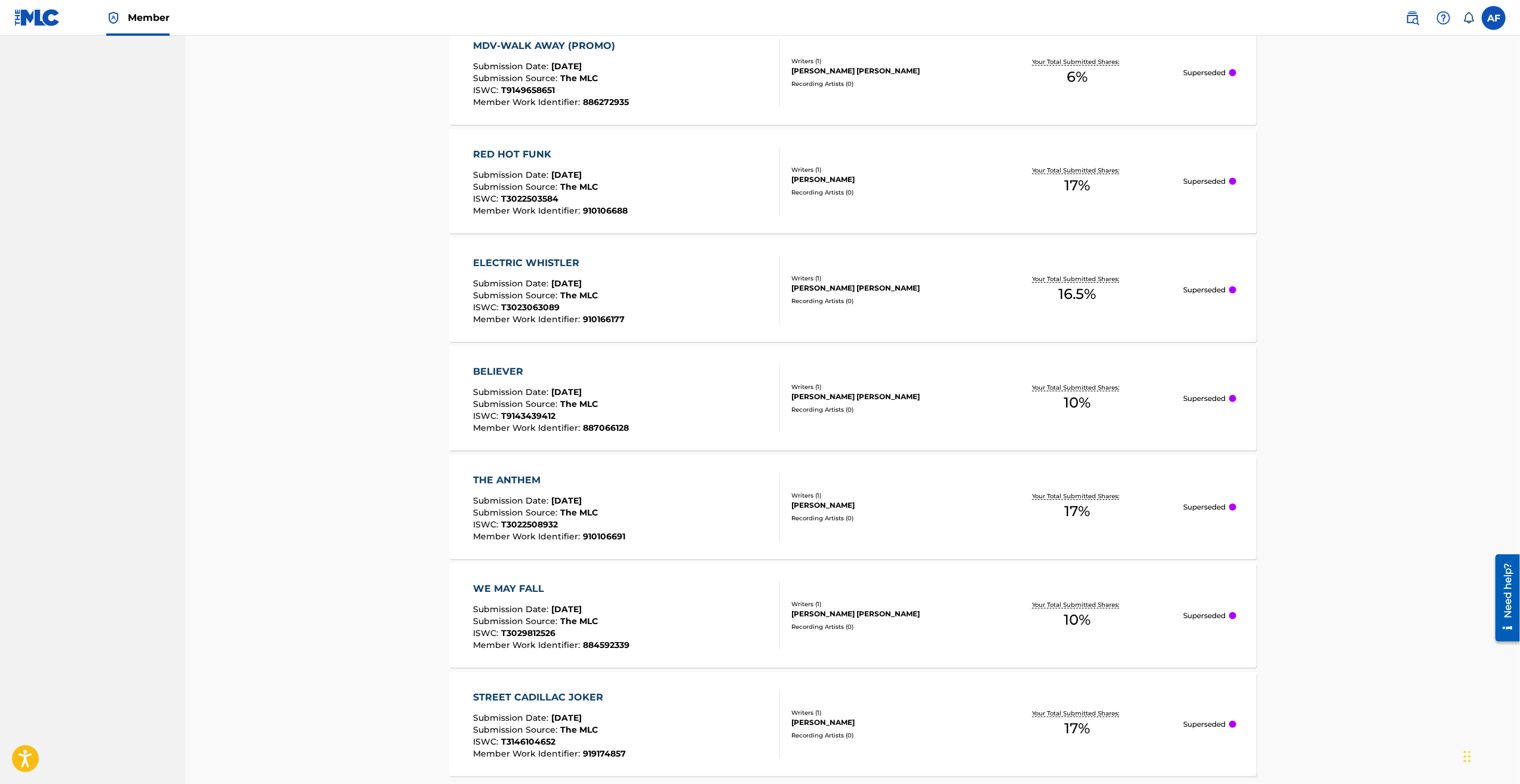
scroll to position [854, 0]
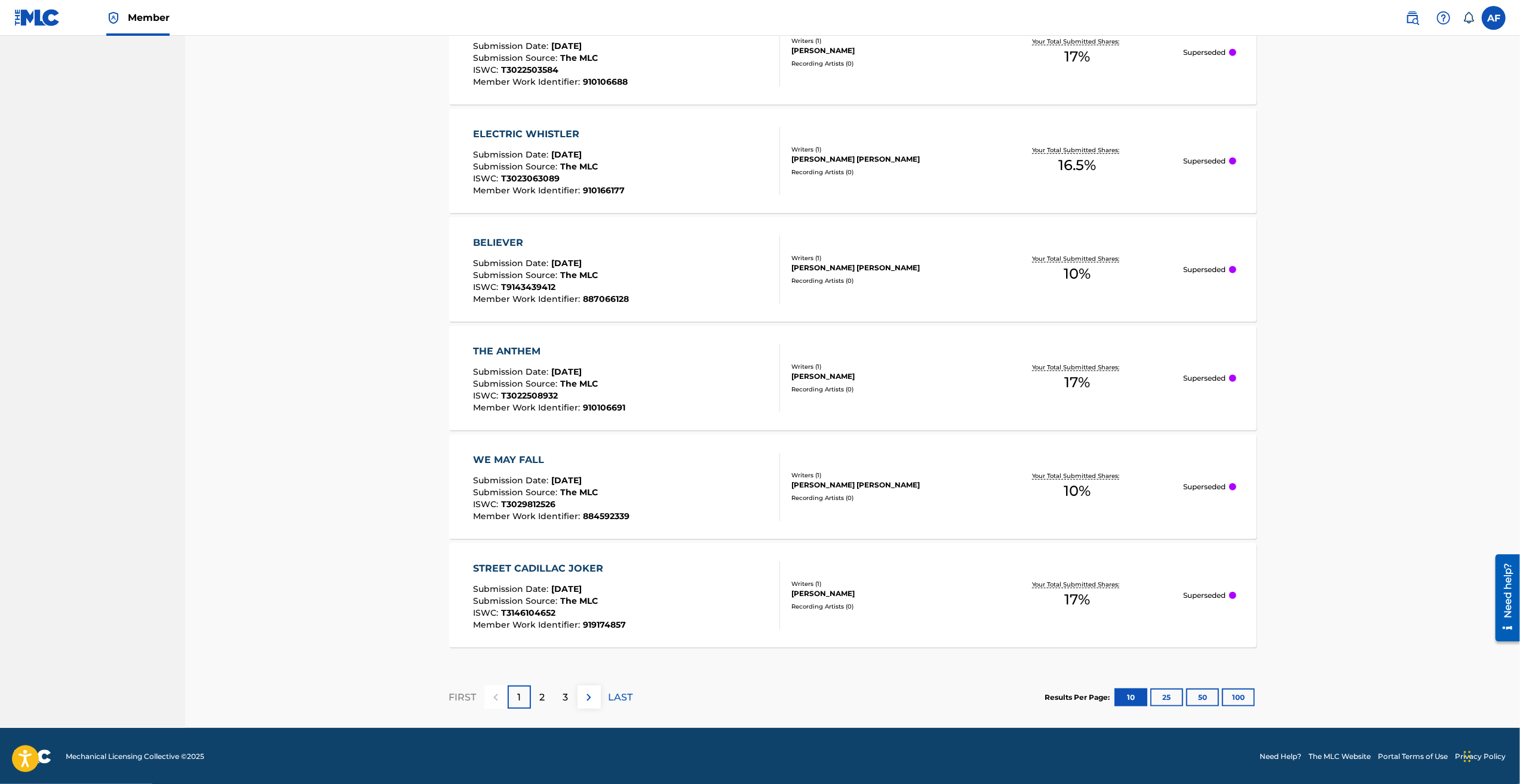
drag, startPoint x: 1379, startPoint y: 234, endPoint x: 1377, endPoint y: 461, distance: 227.0
drag, startPoint x: 1383, startPoint y: 520, endPoint x: 1359, endPoint y: 527, distance: 25.0
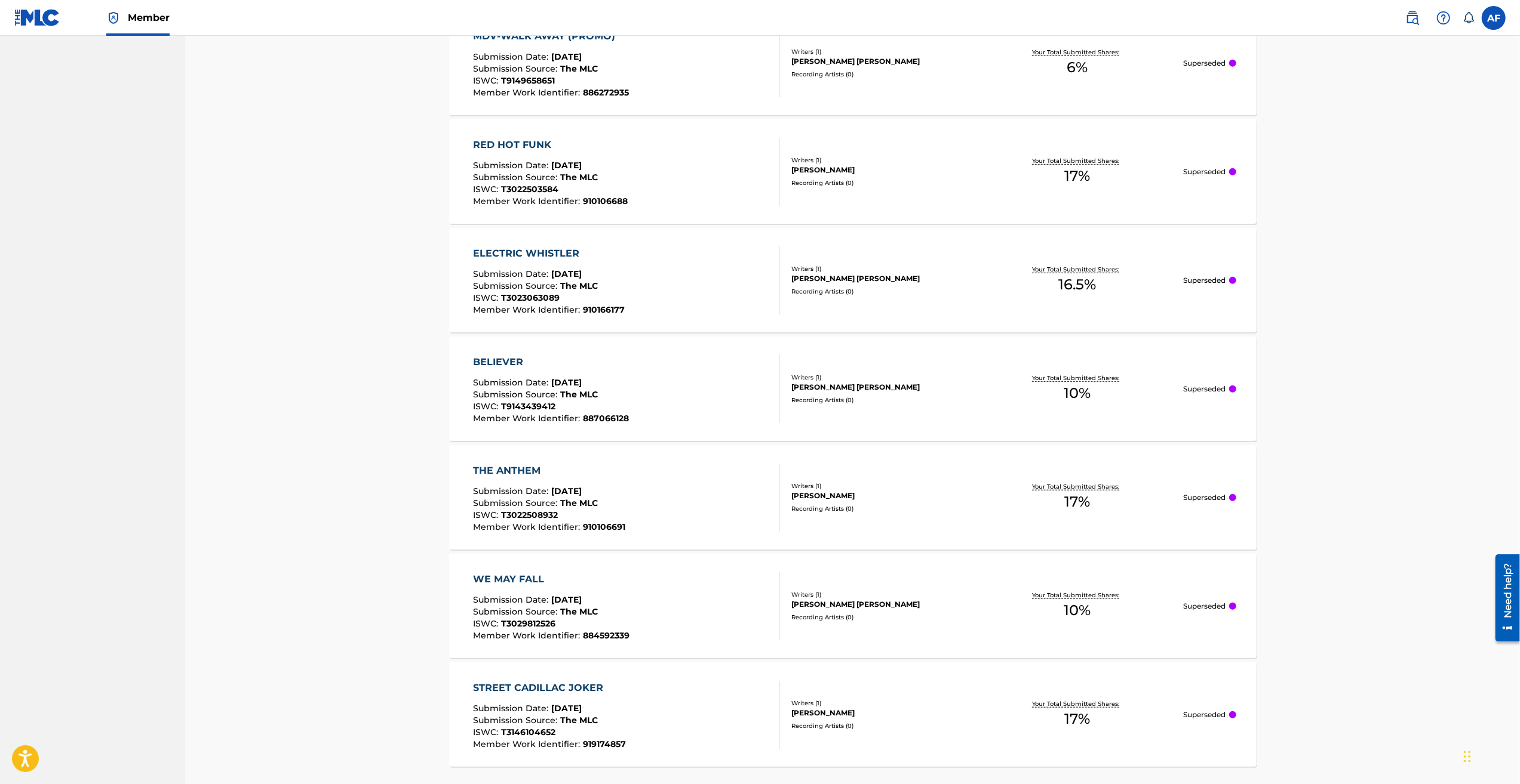
drag, startPoint x: 1335, startPoint y: 577, endPoint x: 1328, endPoint y: 499, distance: 78.3
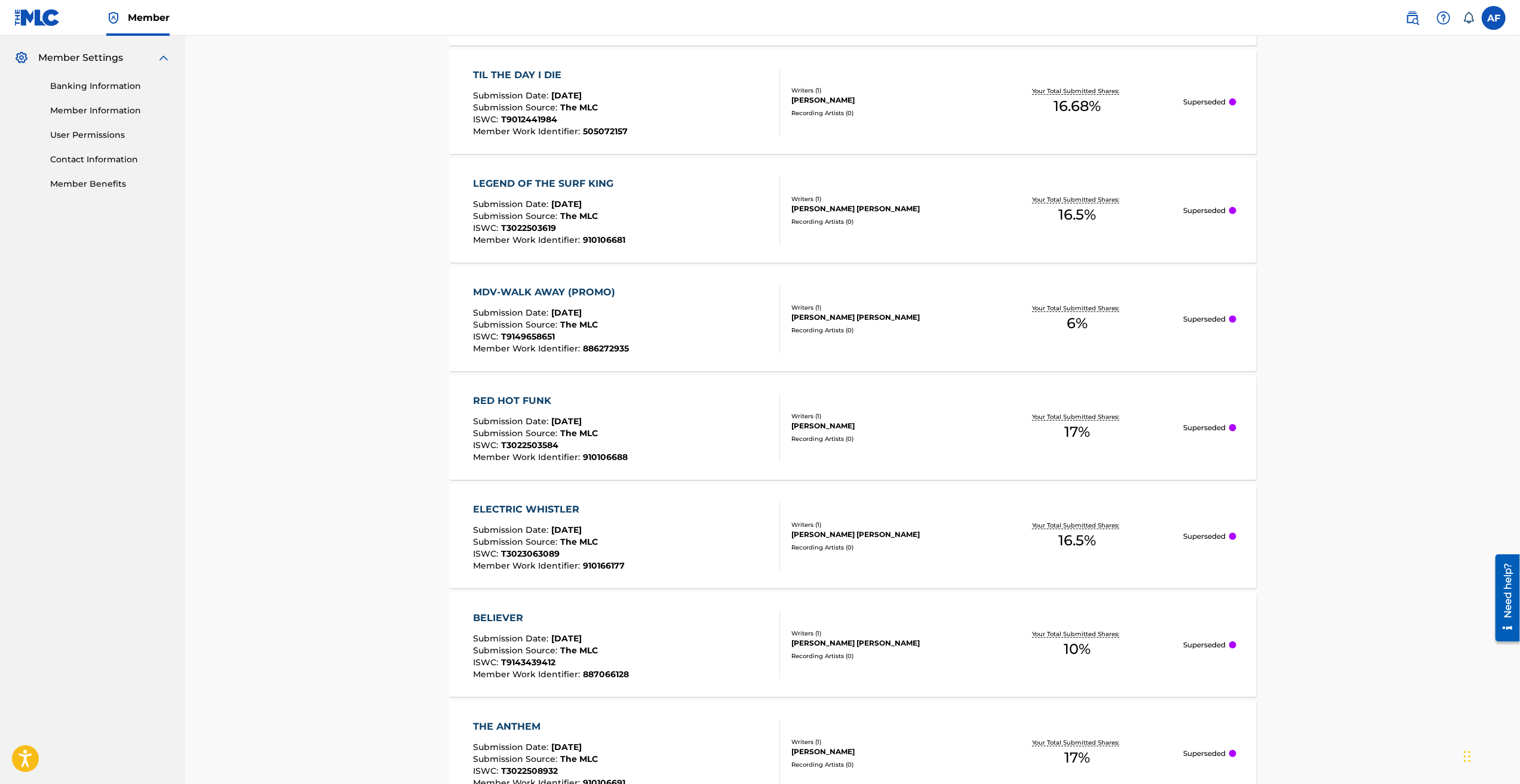
drag, startPoint x: 1347, startPoint y: 567, endPoint x: 1318, endPoint y: 377, distance: 192.2
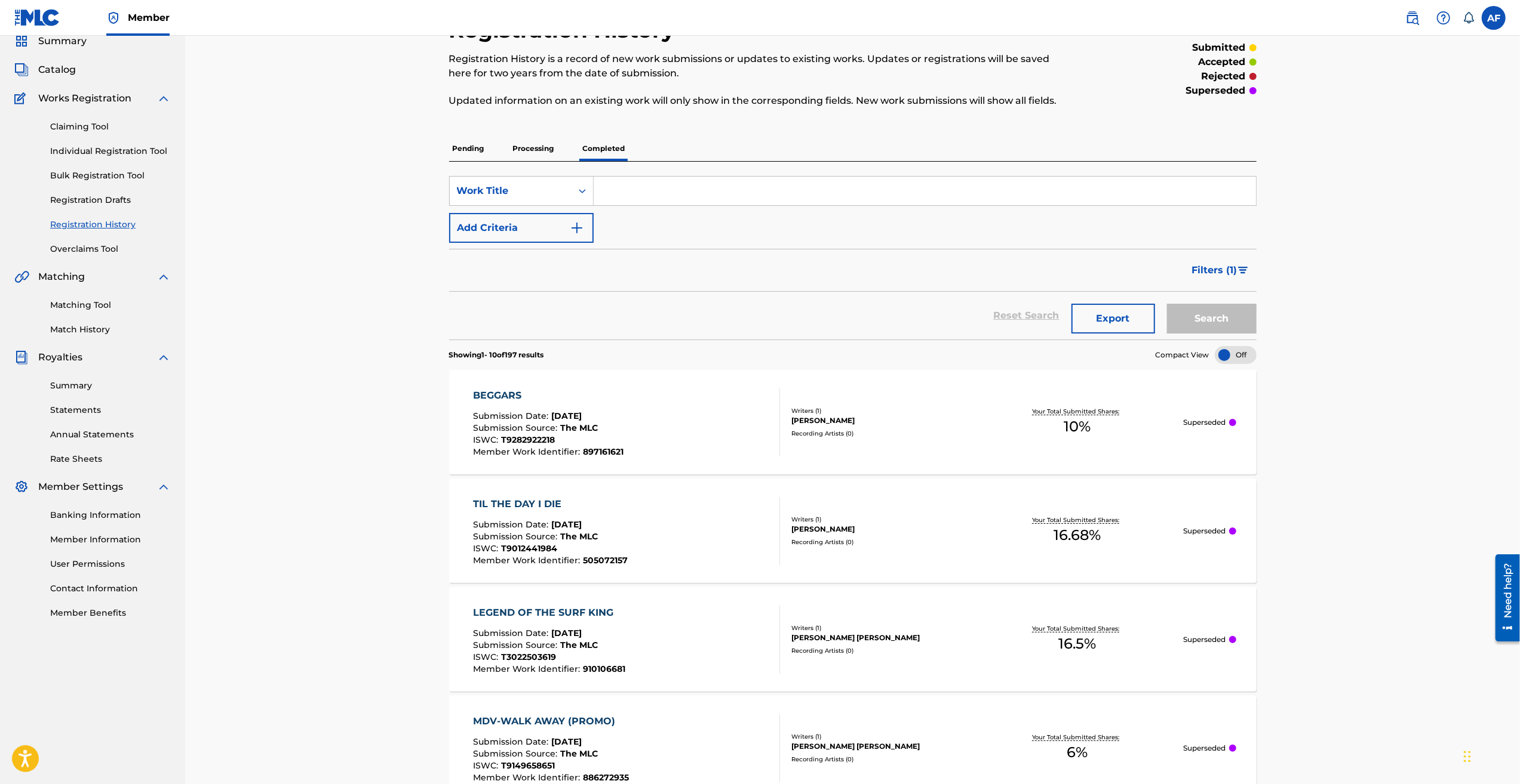
scroll to position [0, 0]
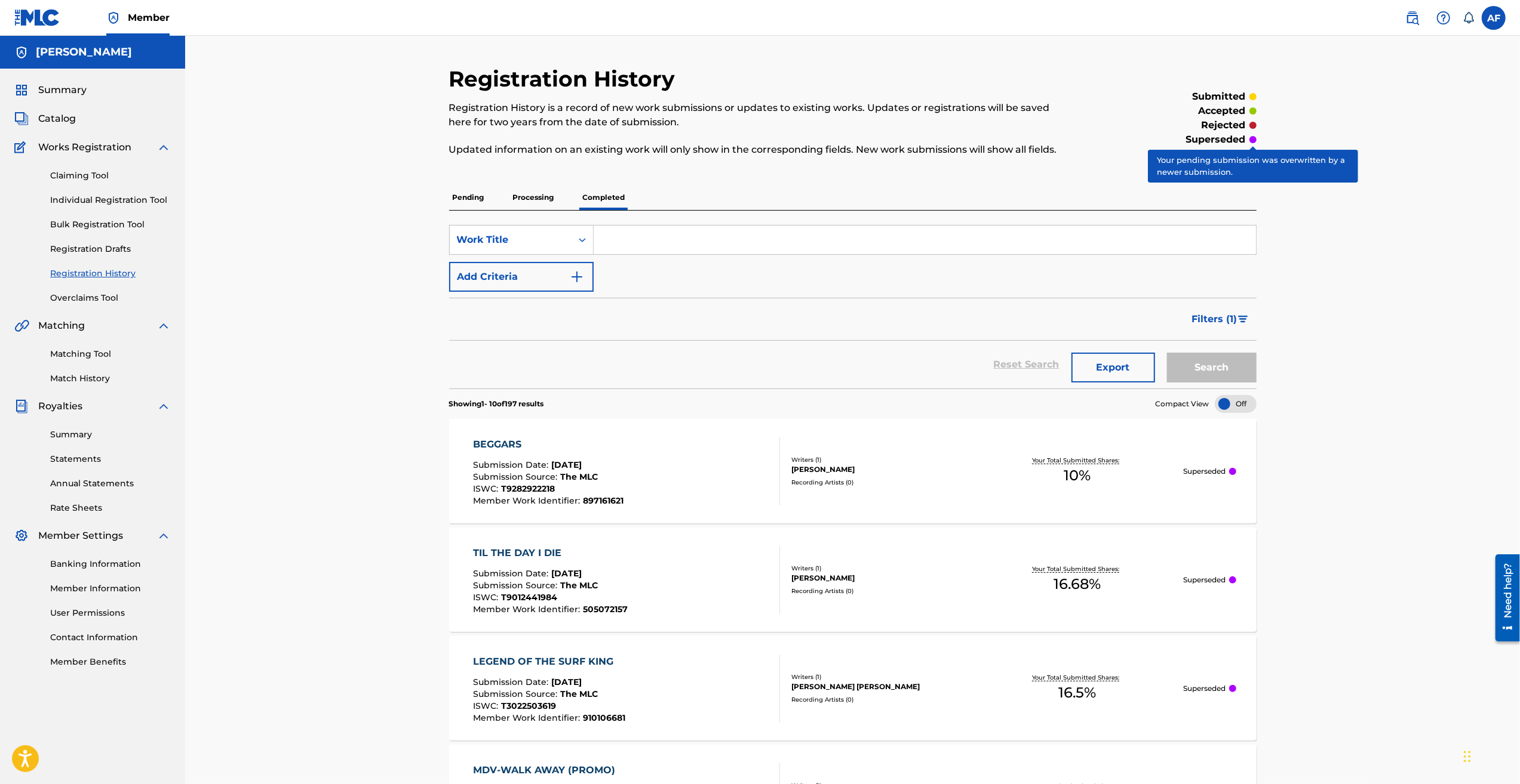
click at [1251, 140] on div at bounding box center [1252, 139] width 7 height 7
click at [480, 200] on p "Pending" at bounding box center [468, 198] width 38 height 25
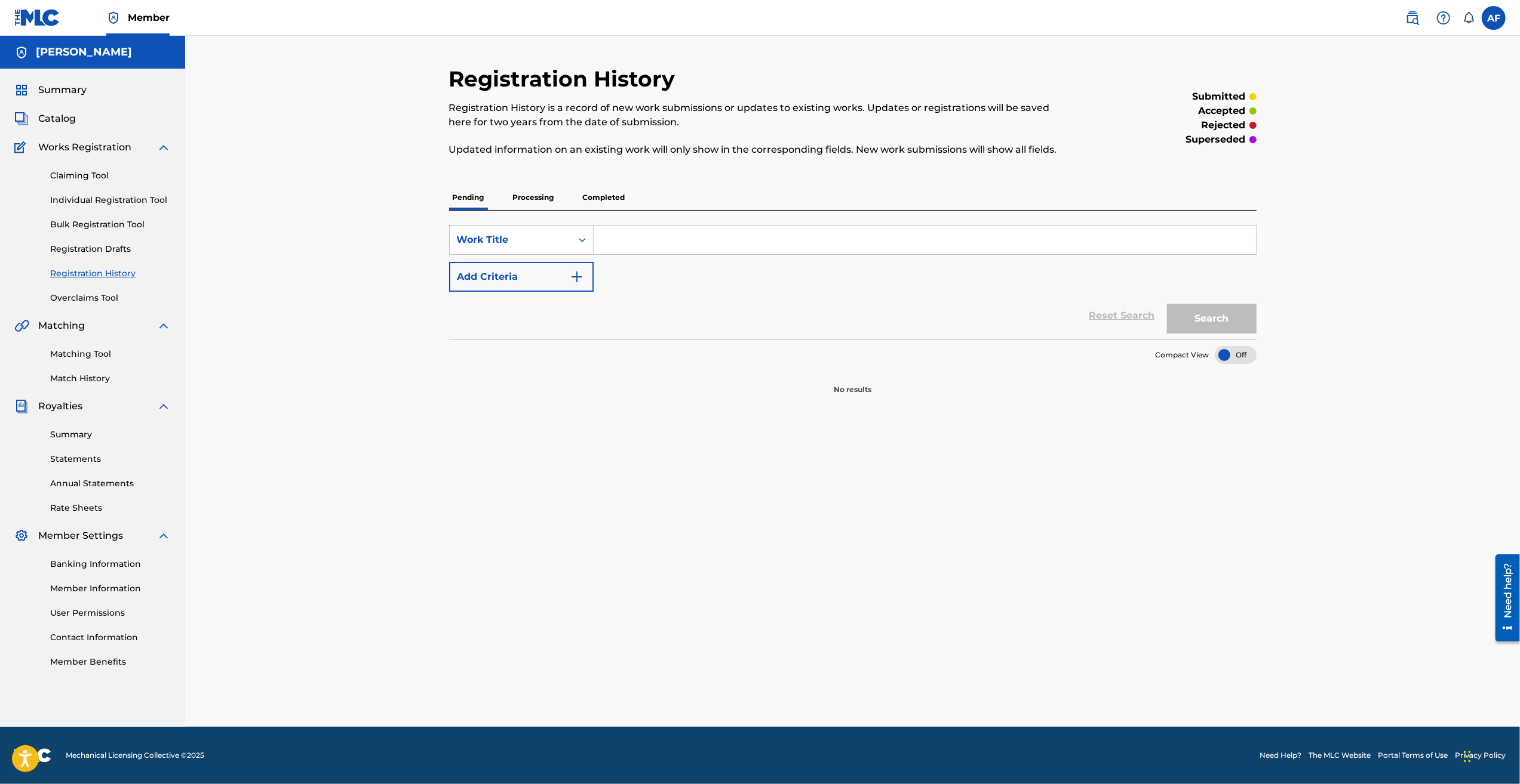
click at [528, 199] on p "Processing" at bounding box center [534, 198] width 49 height 25
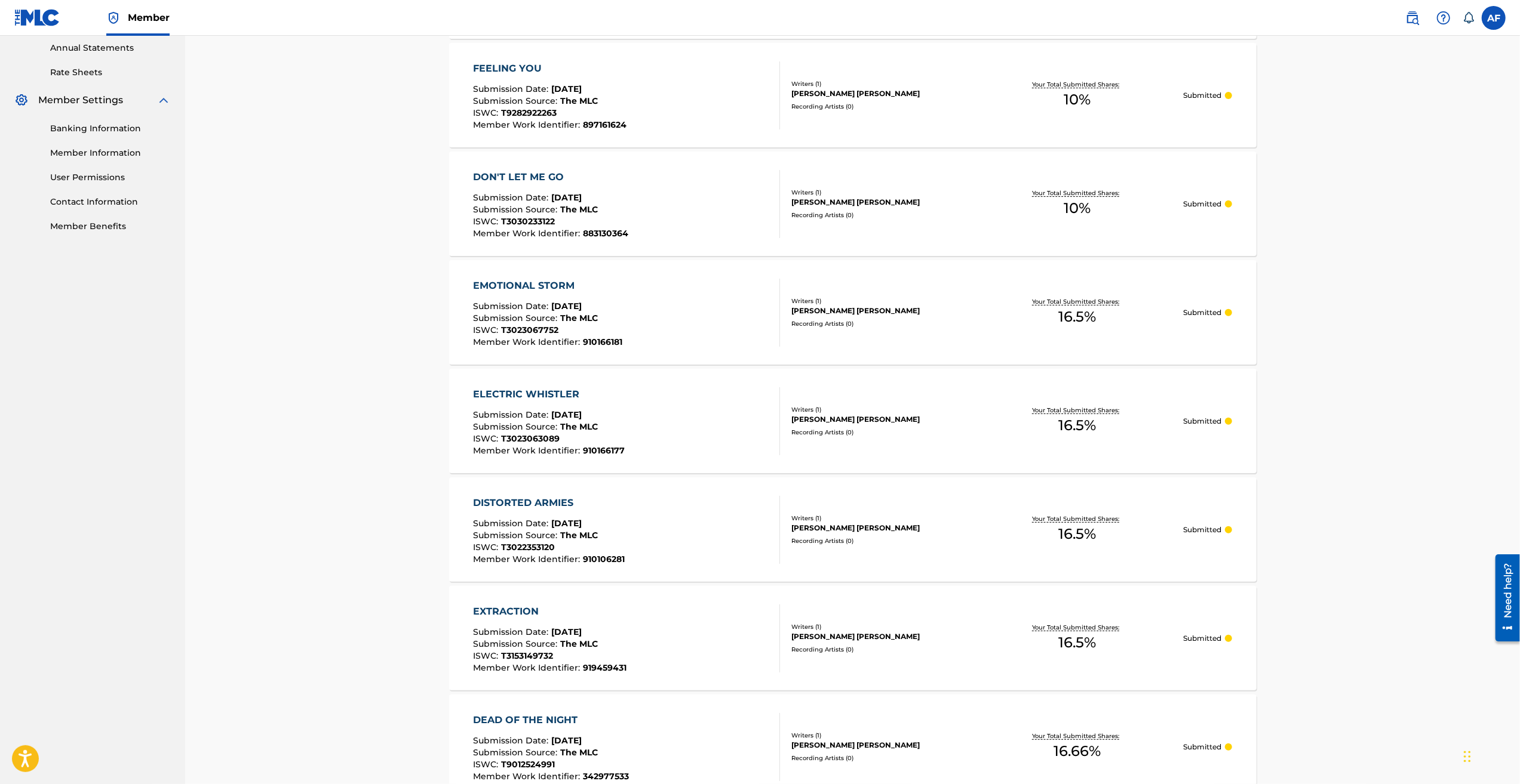
drag, startPoint x: 401, startPoint y: 309, endPoint x: 411, endPoint y: 495, distance: 186.3
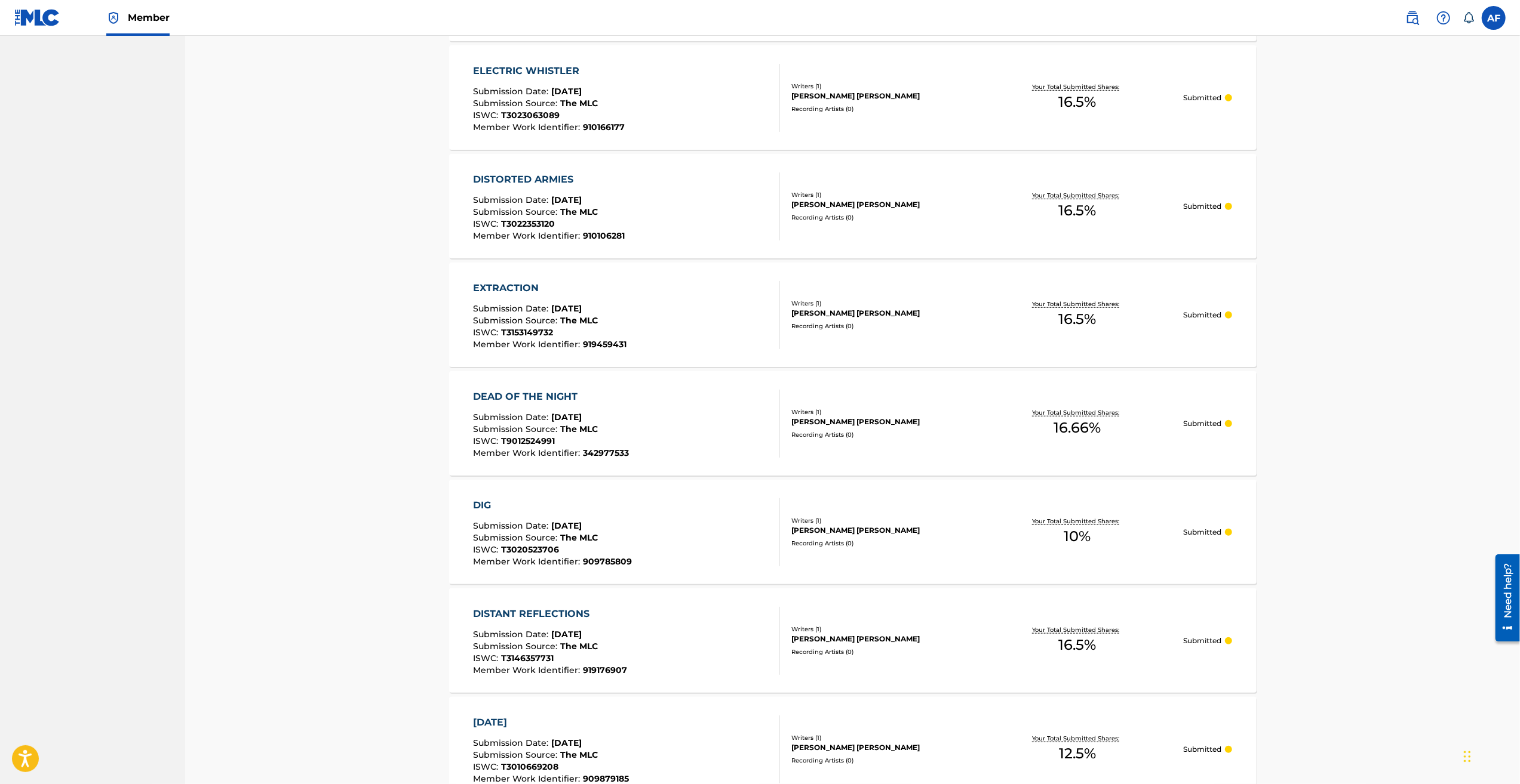
scroll to position [1076, 0]
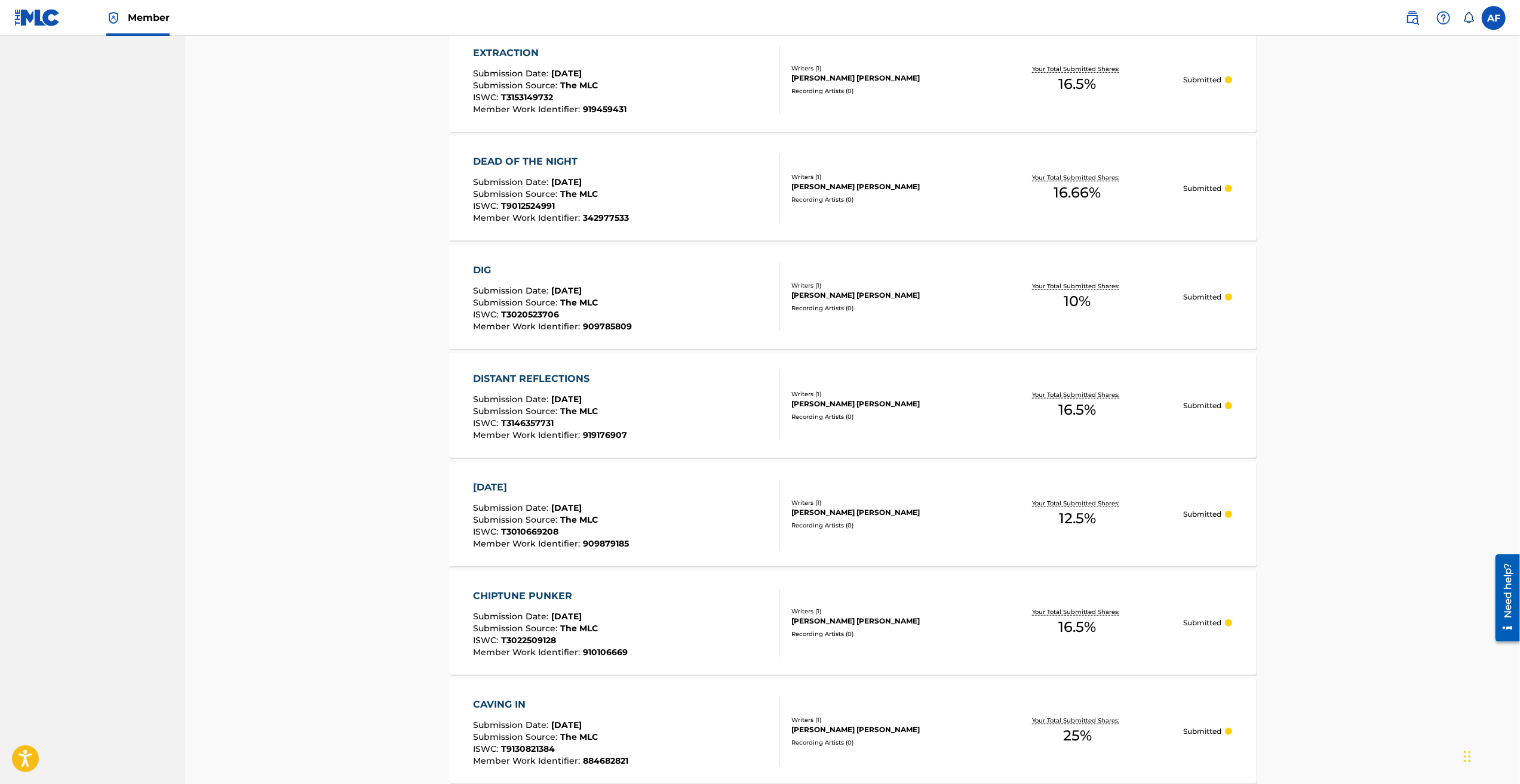
drag, startPoint x: 360, startPoint y: 271, endPoint x: 367, endPoint y: 438, distance: 167.1
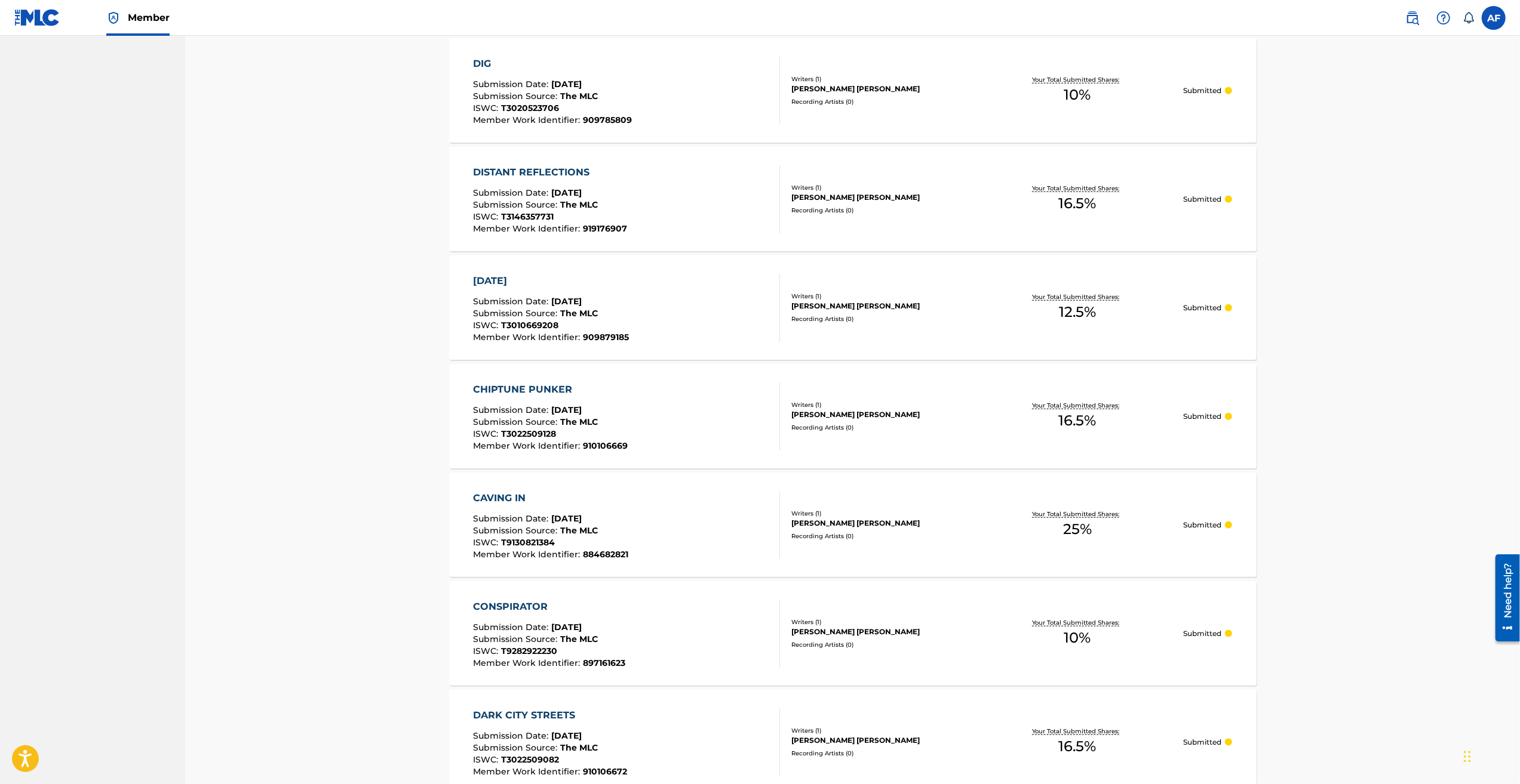
scroll to position [1315, 0]
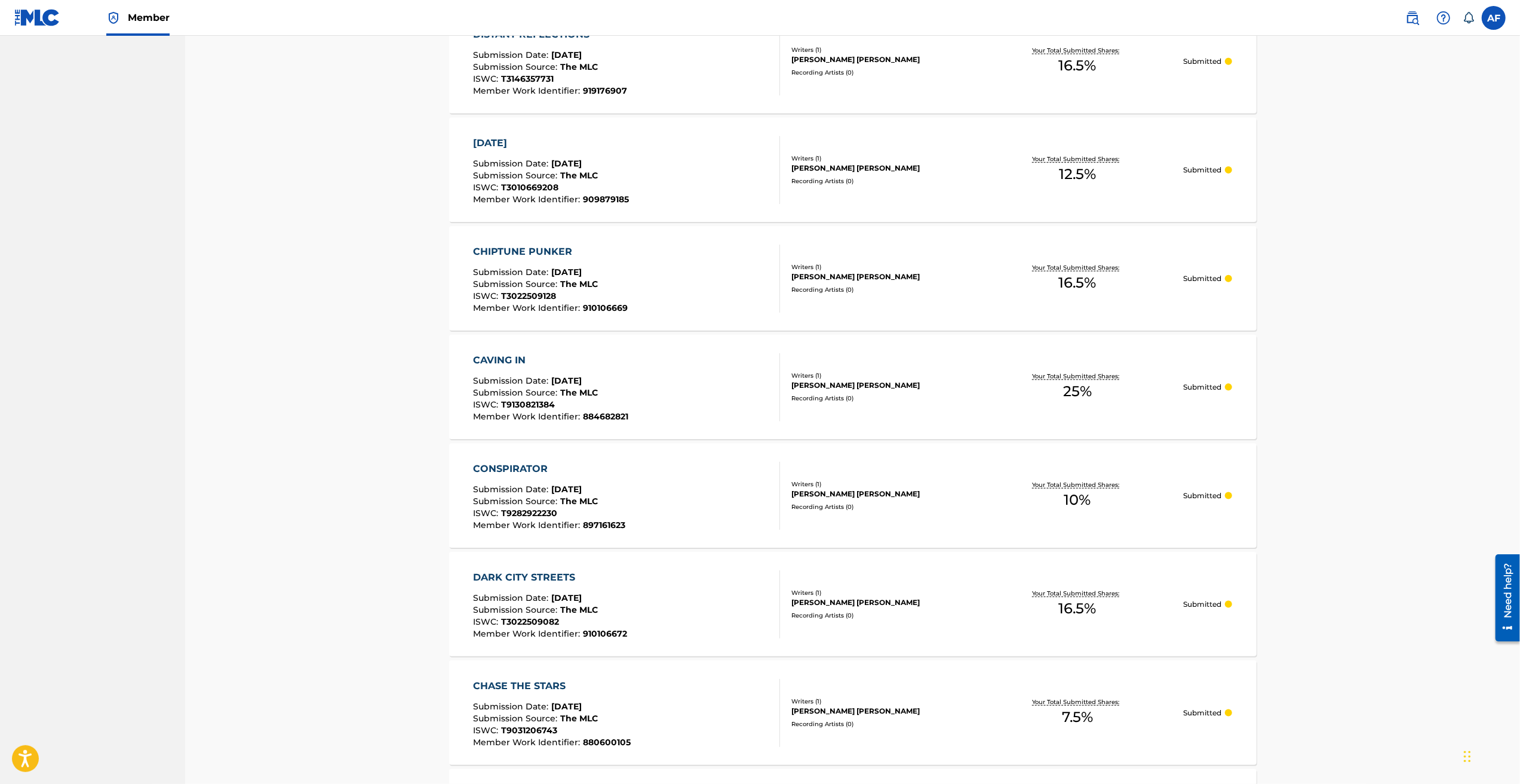
drag, startPoint x: 357, startPoint y: 323, endPoint x: 356, endPoint y: 352, distance: 29.0
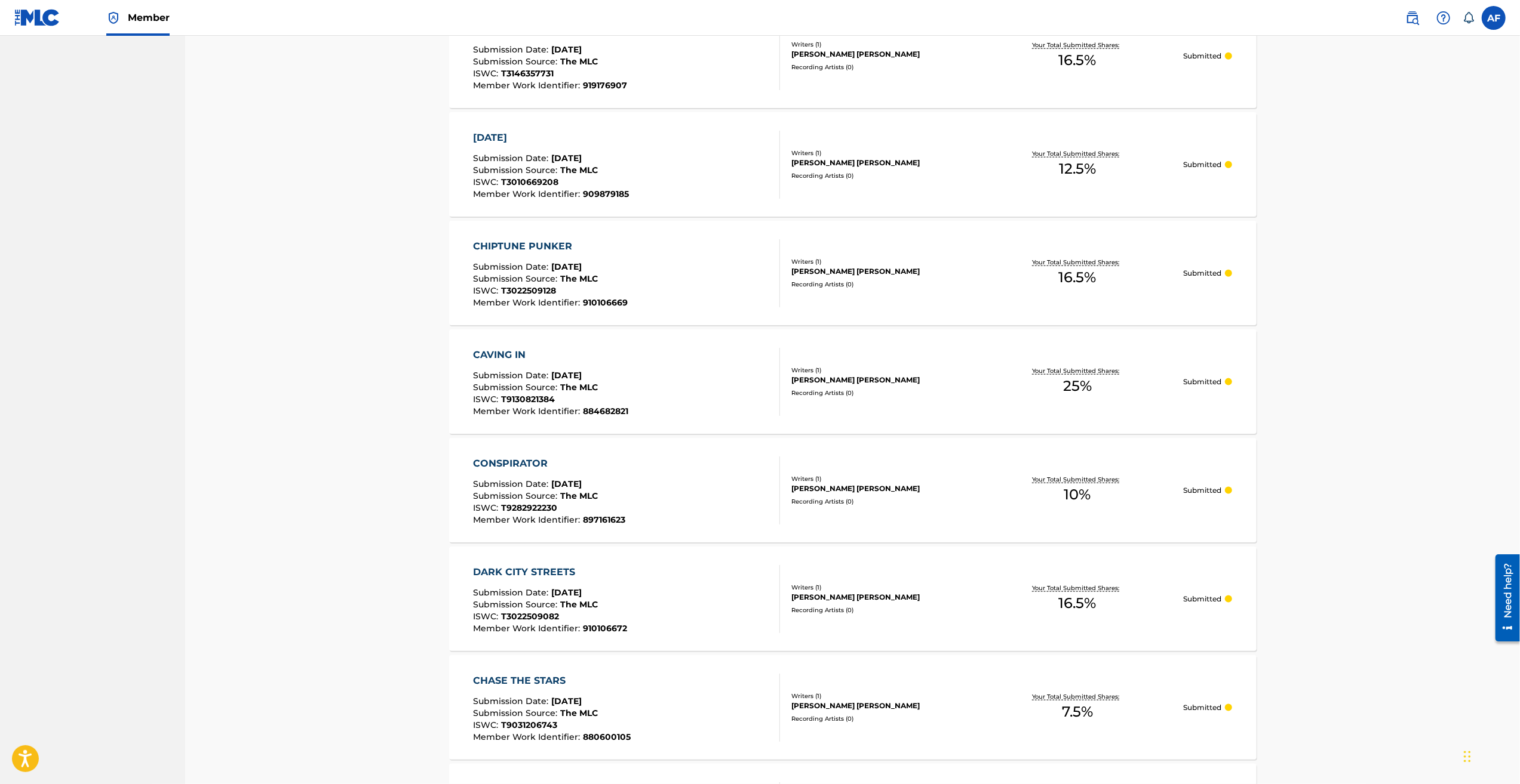
drag, startPoint x: 355, startPoint y: 352, endPoint x: 351, endPoint y: 370, distance: 18.4
click at [351, 367] on div "Registration History Registration History is a record of new work submissions o…" at bounding box center [853, 146] width 1335 height 2909
drag, startPoint x: 351, startPoint y: 370, endPoint x: 335, endPoint y: 454, distance: 85.5
click at [335, 452] on div "Registration History Registration History is a record of new work submissions o…" at bounding box center [853, 146] width 1335 height 2909
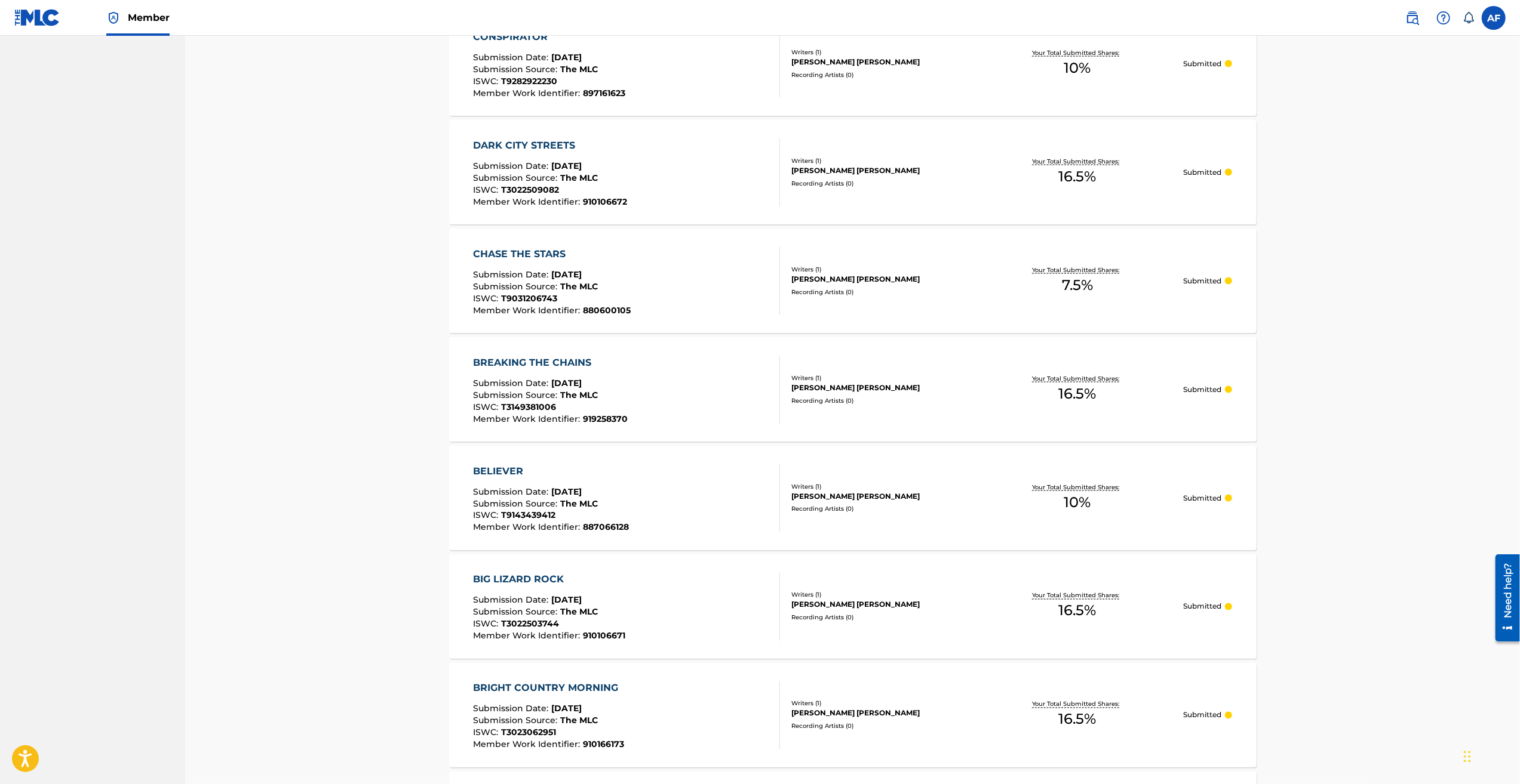
drag, startPoint x: 341, startPoint y: 250, endPoint x: 378, endPoint y: 469, distance: 222.1
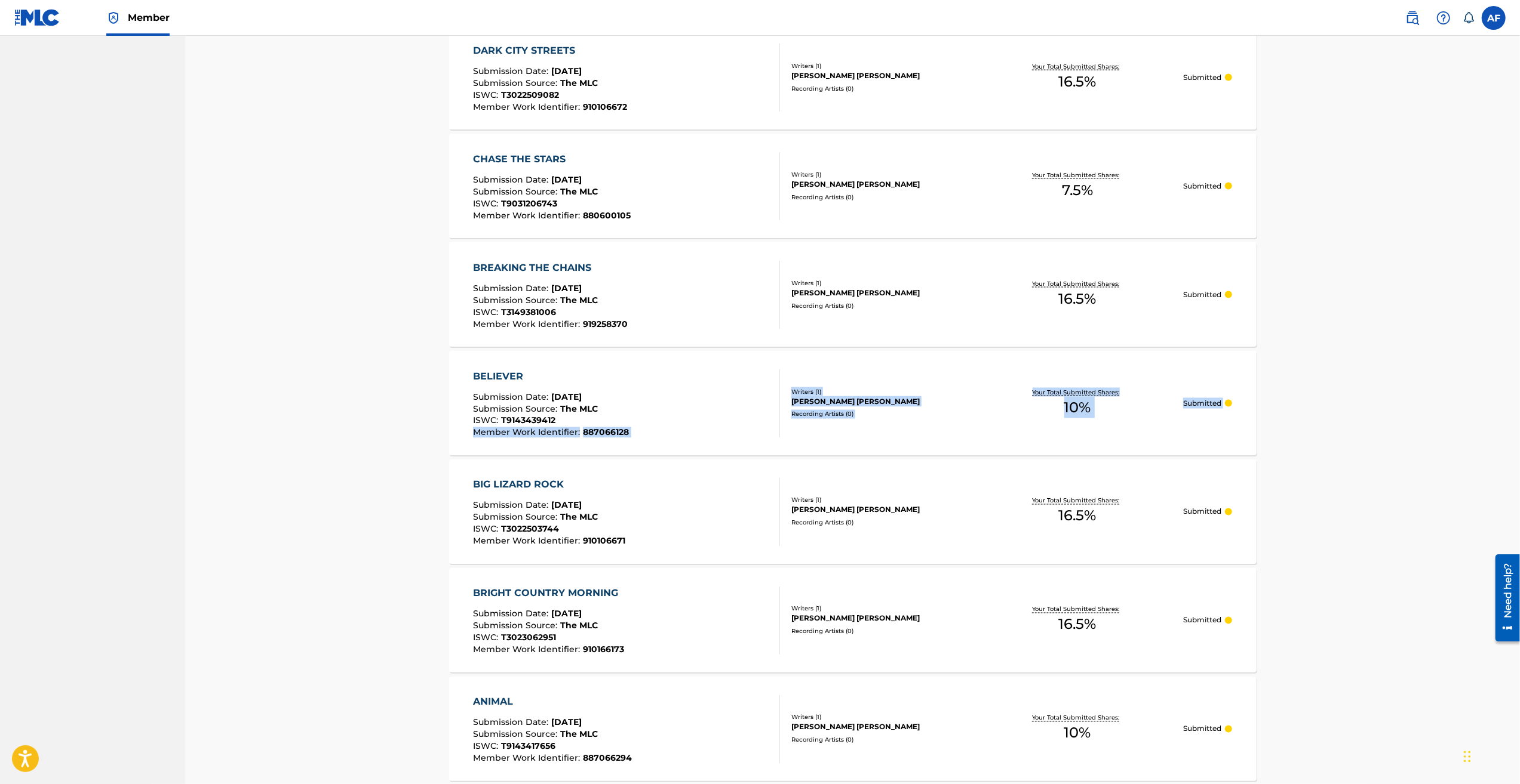
scroll to position [1849, 0]
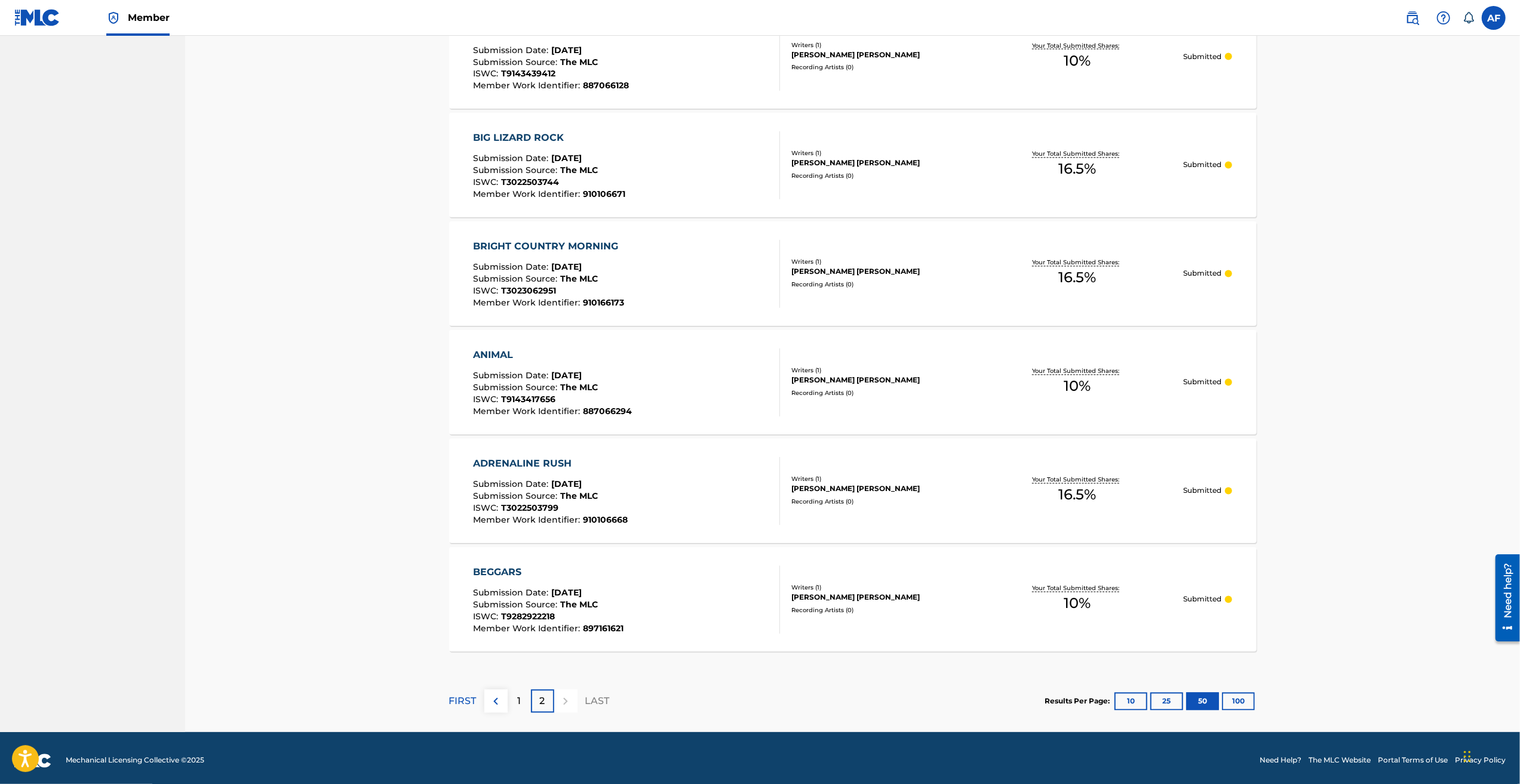
scroll to position [2217, 0]
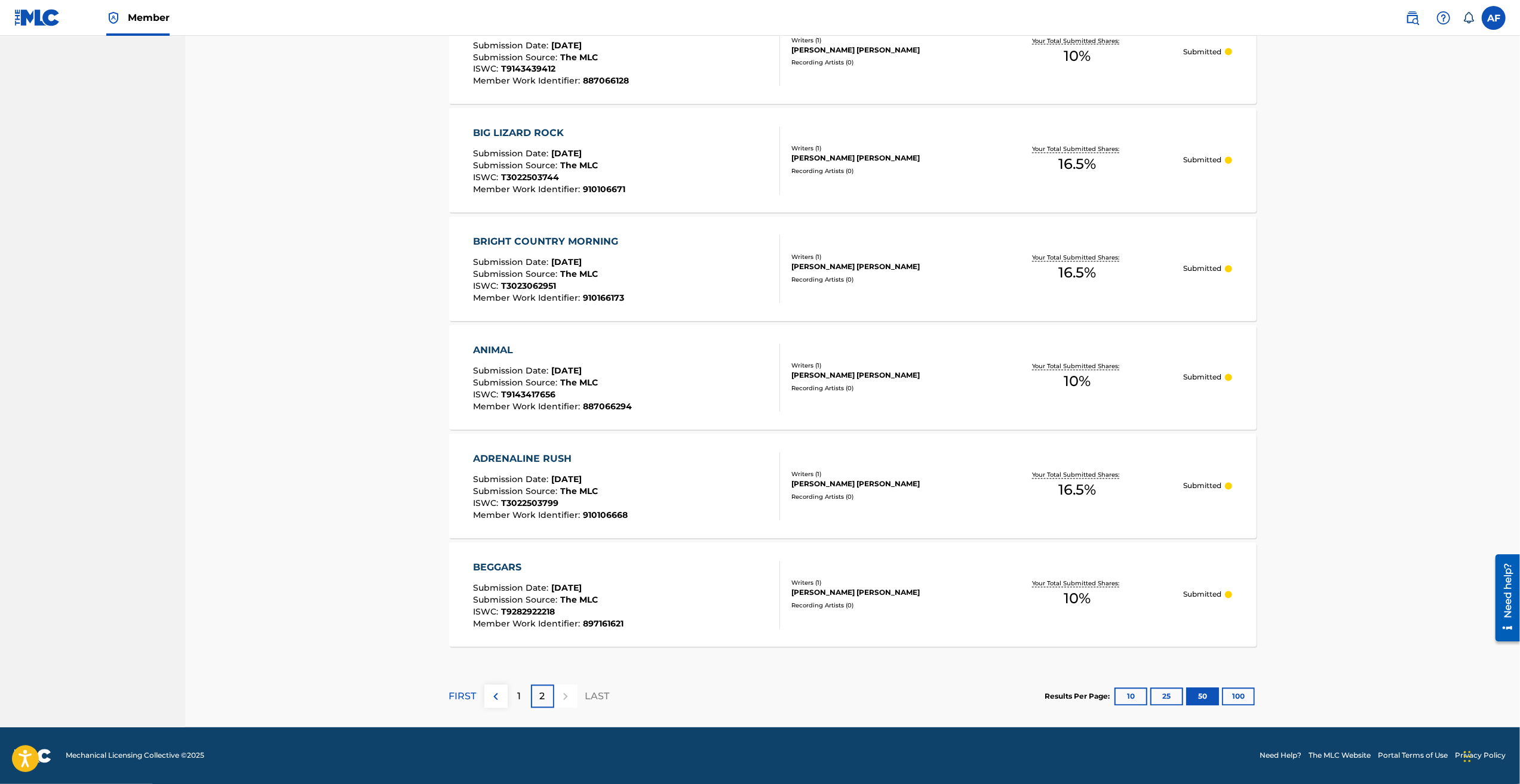
click at [519, 709] on div "FIRST 1 2 LAST" at bounding box center [529, 697] width 161 height 61
click at [519, 702] on p "1" at bounding box center [519, 697] width 4 height 14
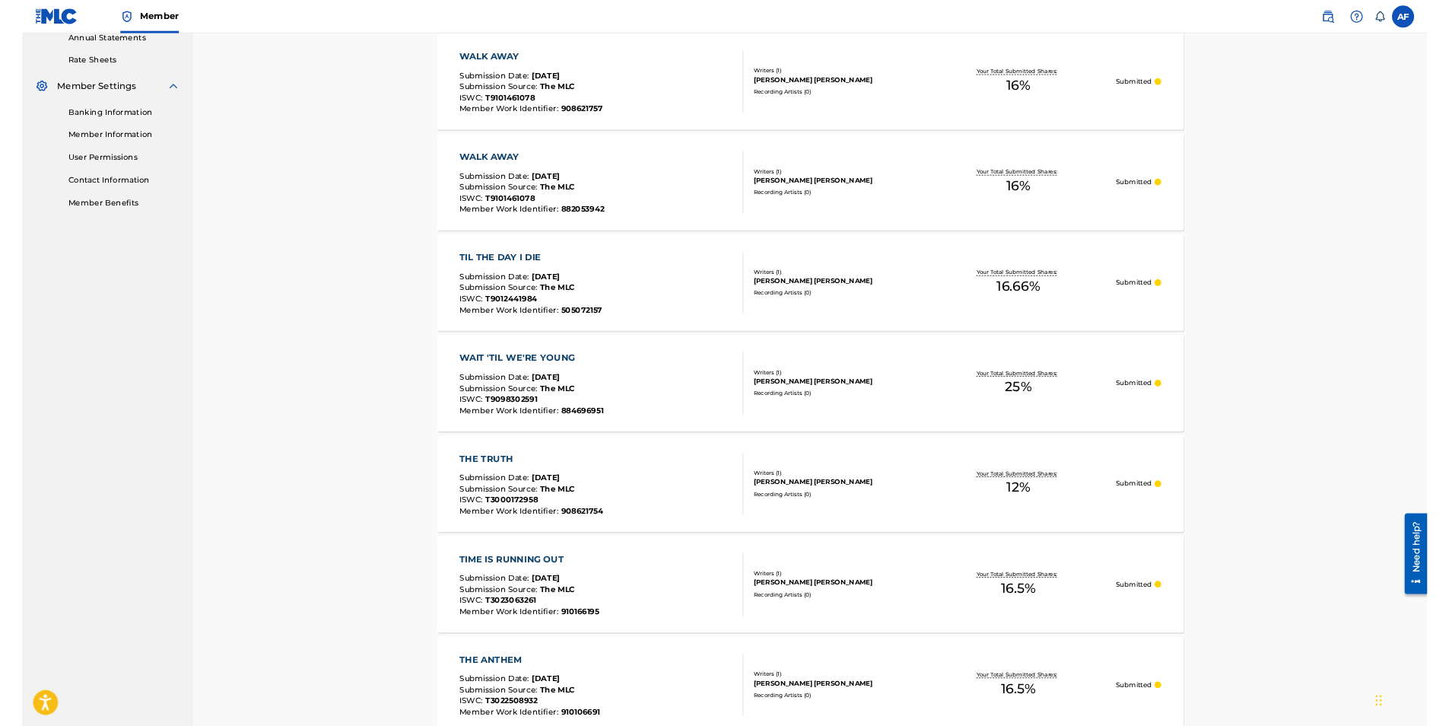
scroll to position [0, 0]
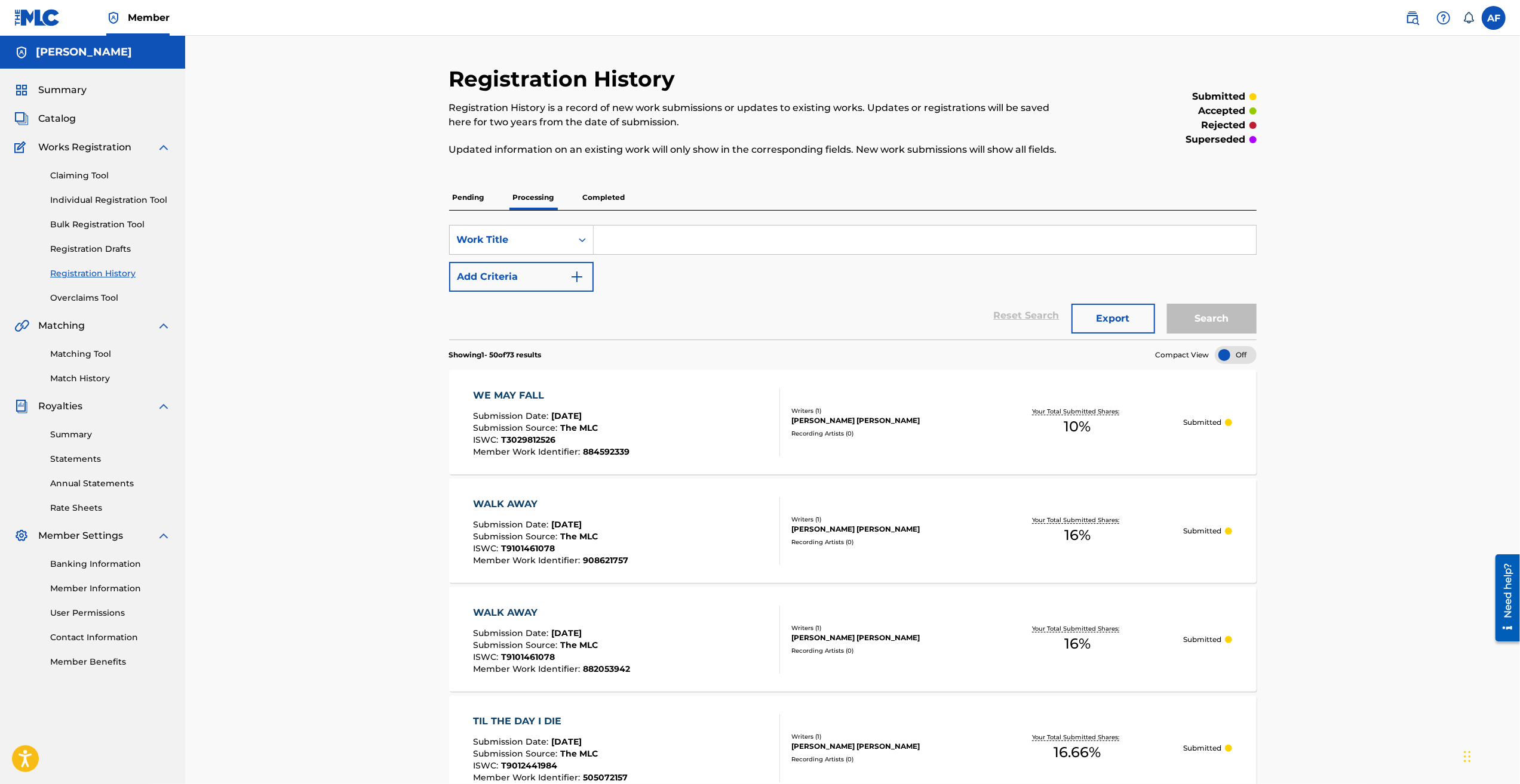
drag, startPoint x: 398, startPoint y: 640, endPoint x: 532, endPoint y: 185, distance: 474.3
click at [600, 198] on p "Completed" at bounding box center [604, 198] width 49 height 25
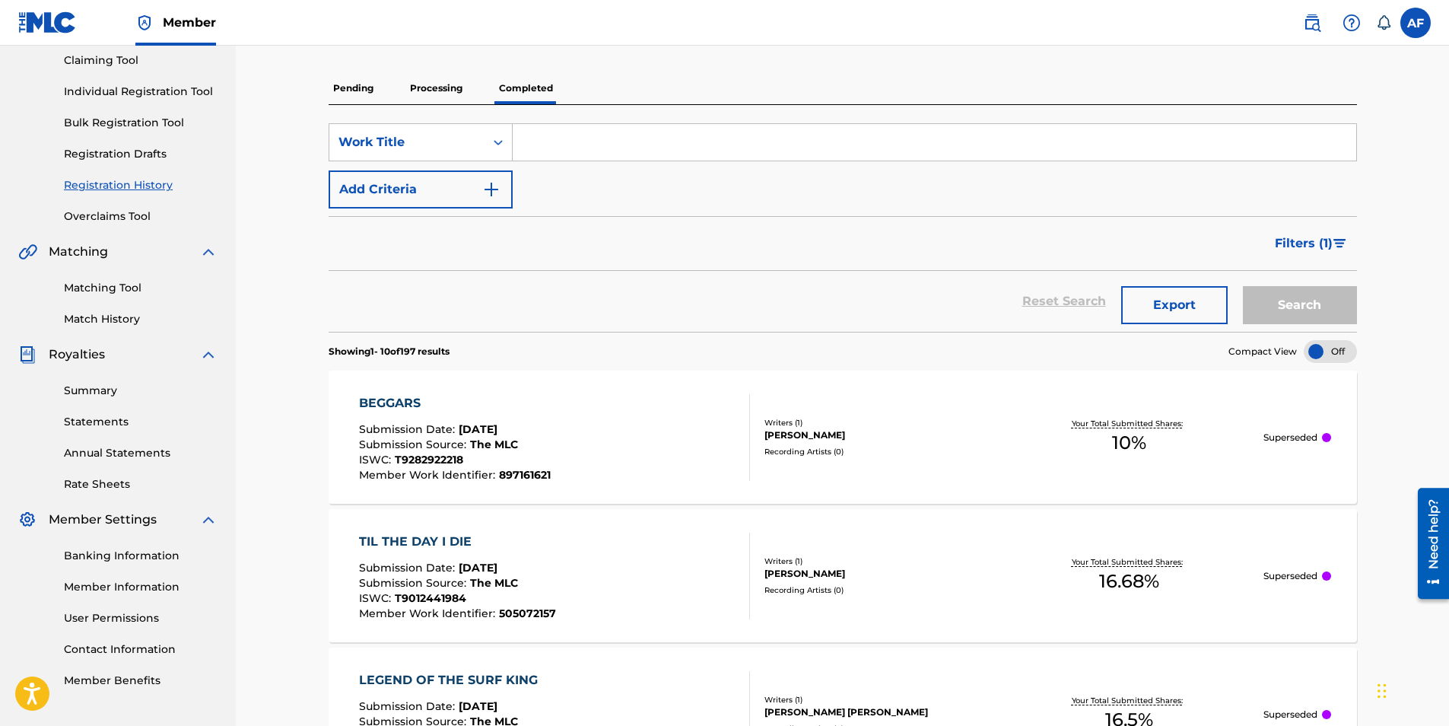
scroll to position [76, 0]
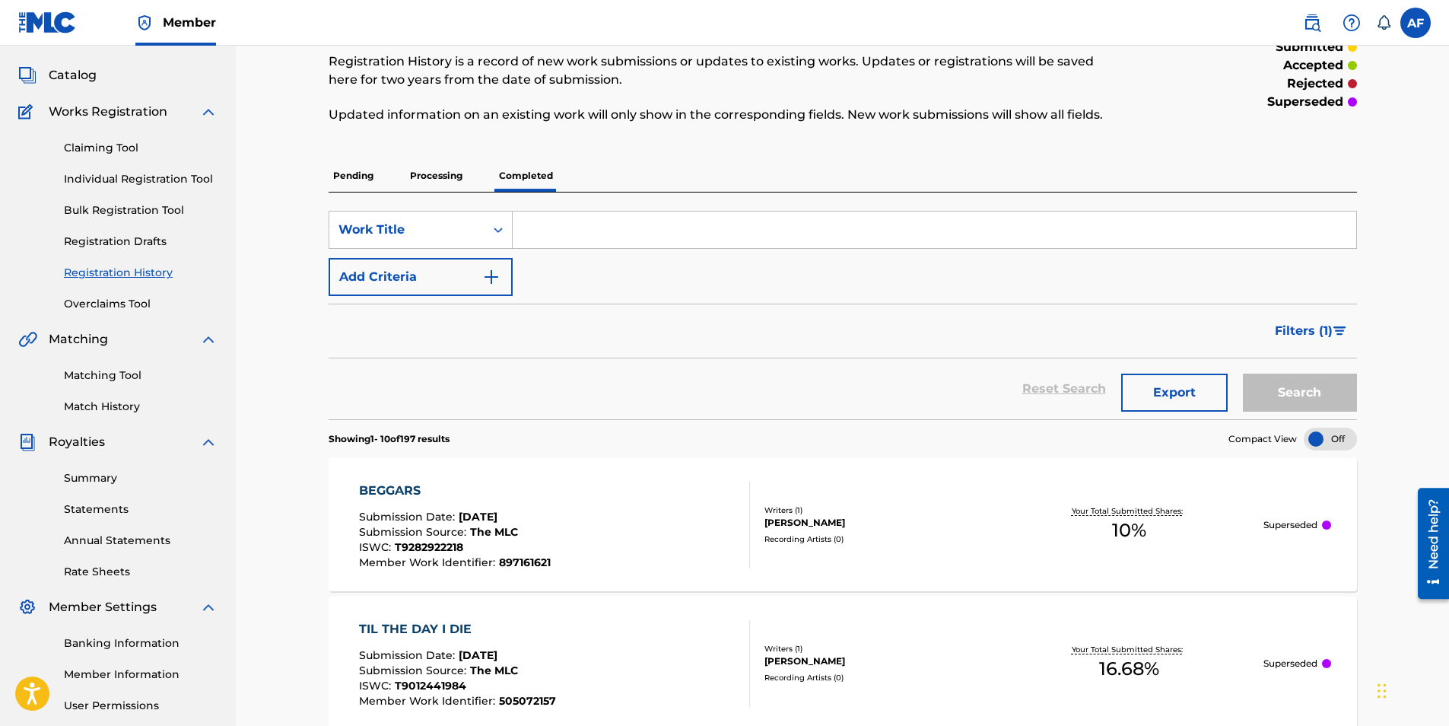
click at [430, 176] on p "Processing" at bounding box center [436, 176] width 62 height 32
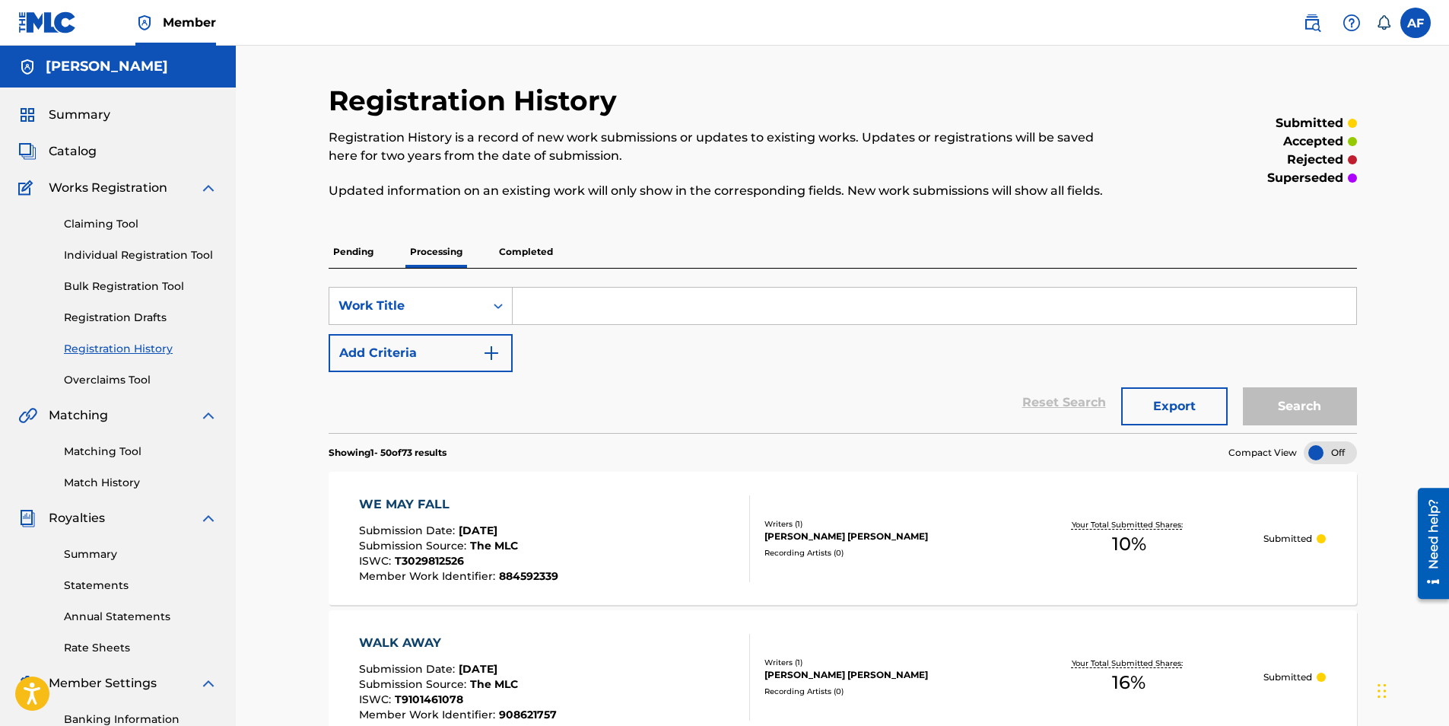
click at [354, 252] on p "Pending" at bounding box center [353, 252] width 49 height 32
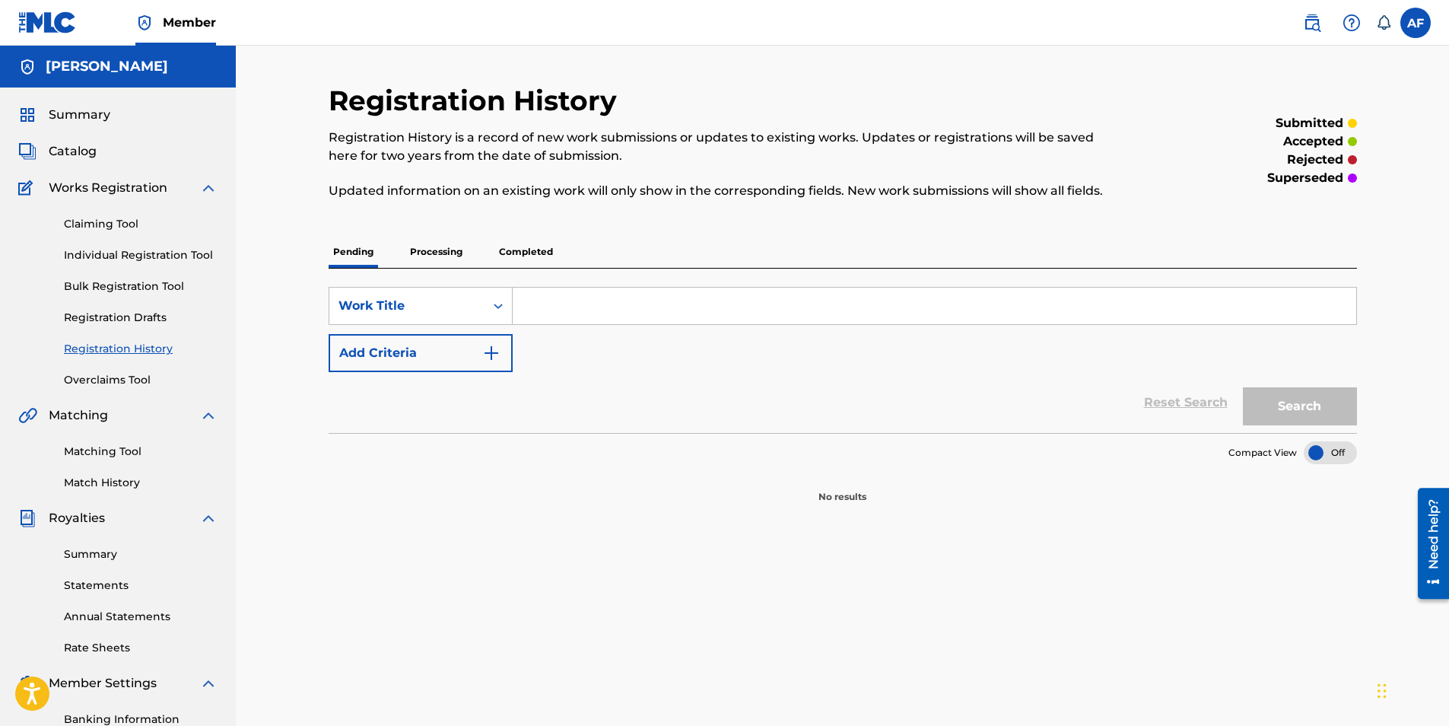
click at [437, 252] on p "Processing" at bounding box center [436, 252] width 62 height 32
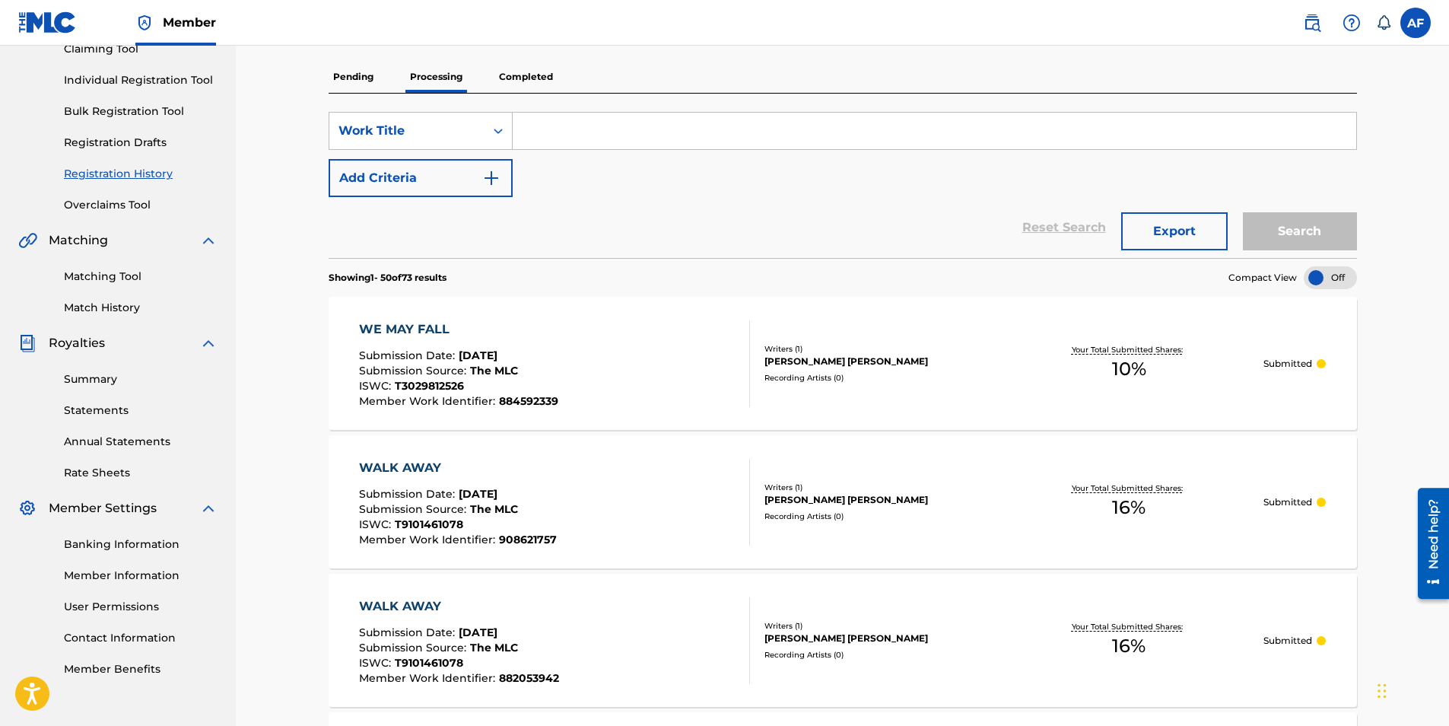
drag, startPoint x: 1382, startPoint y: 522, endPoint x: 1343, endPoint y: 120, distance: 403.4
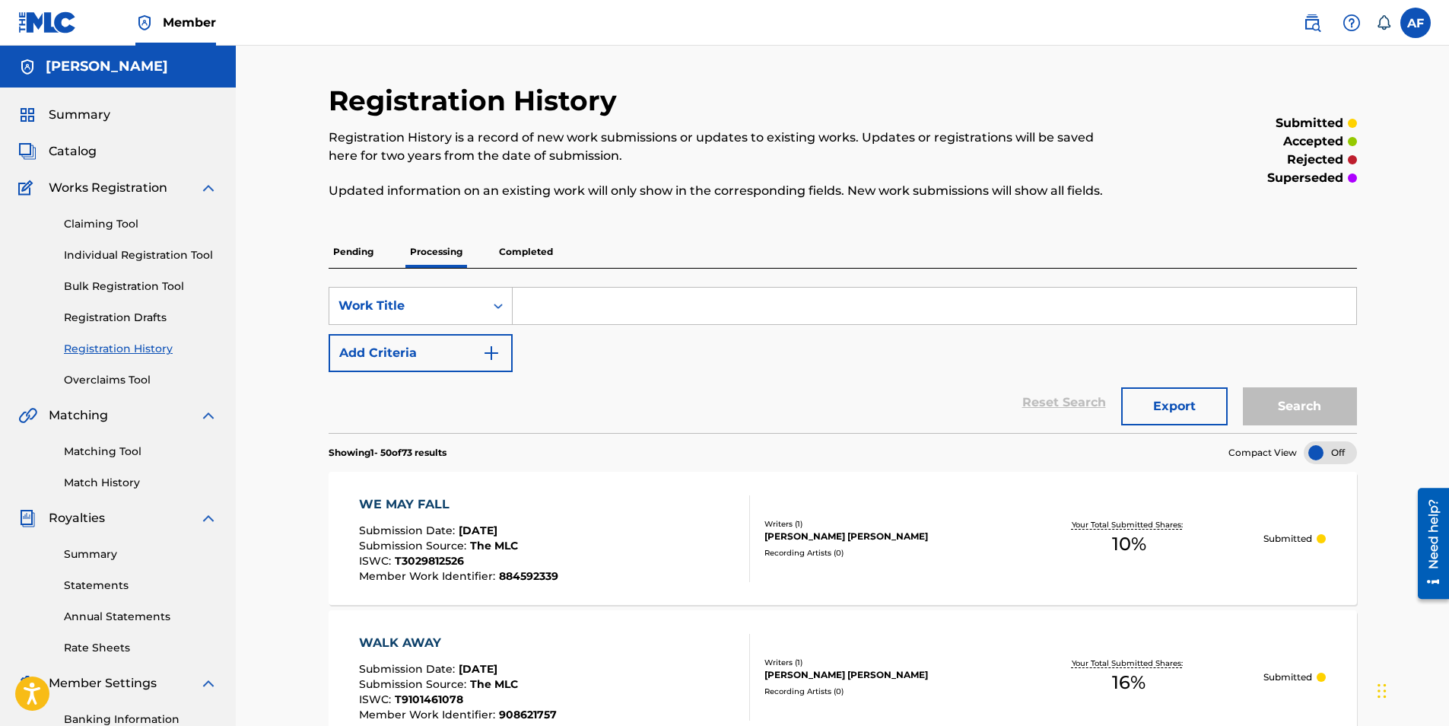
drag, startPoint x: 303, startPoint y: 613, endPoint x: 280, endPoint y: 251, distance: 362.7
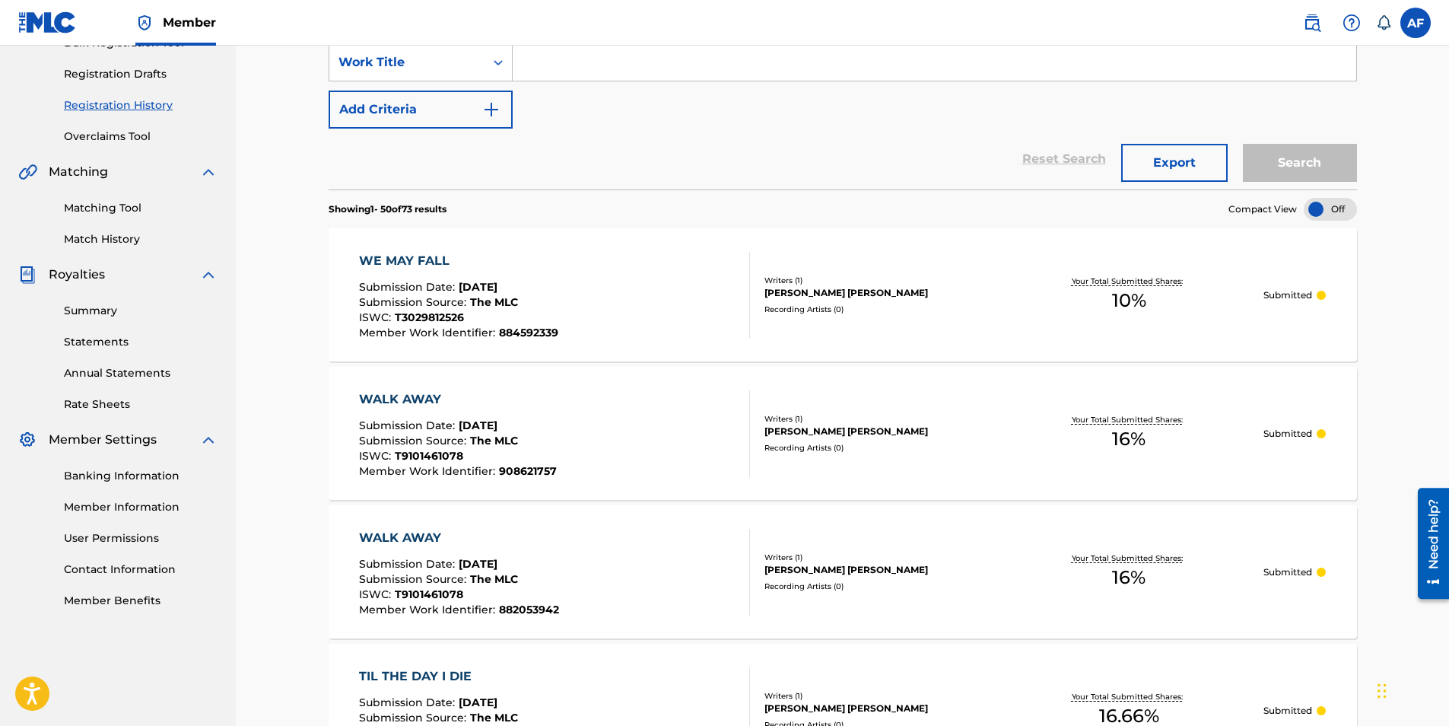
scroll to position [380, 0]
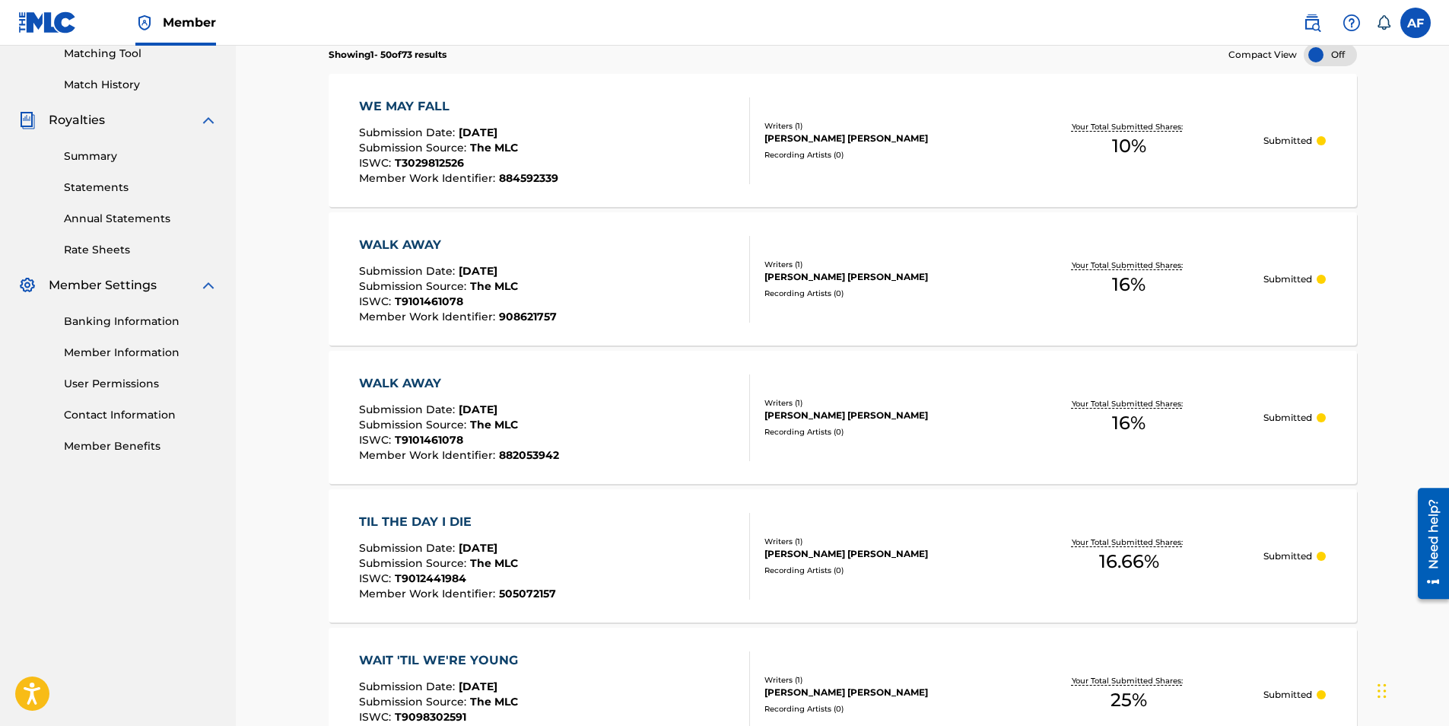
scroll to position [0, 0]
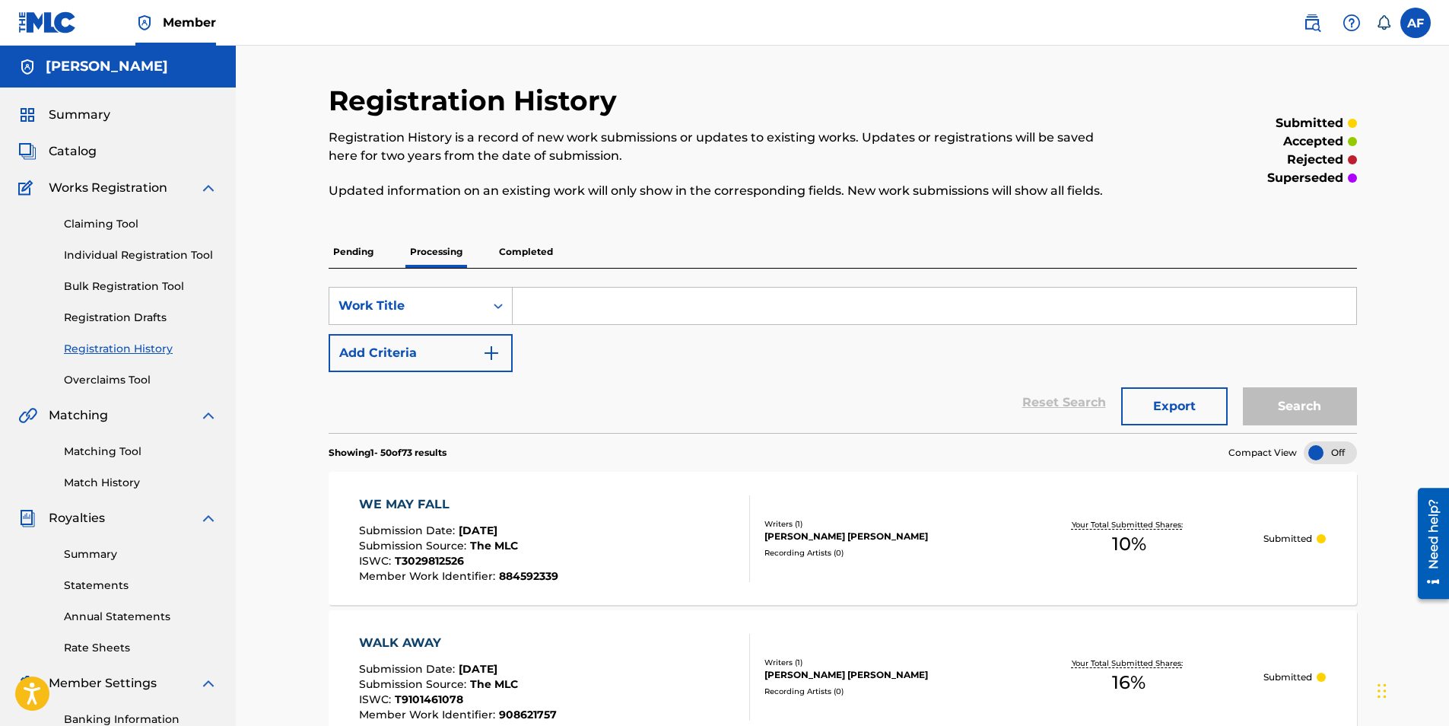
drag, startPoint x: 270, startPoint y: 581, endPoint x: 326, endPoint y: 201, distance: 384.3
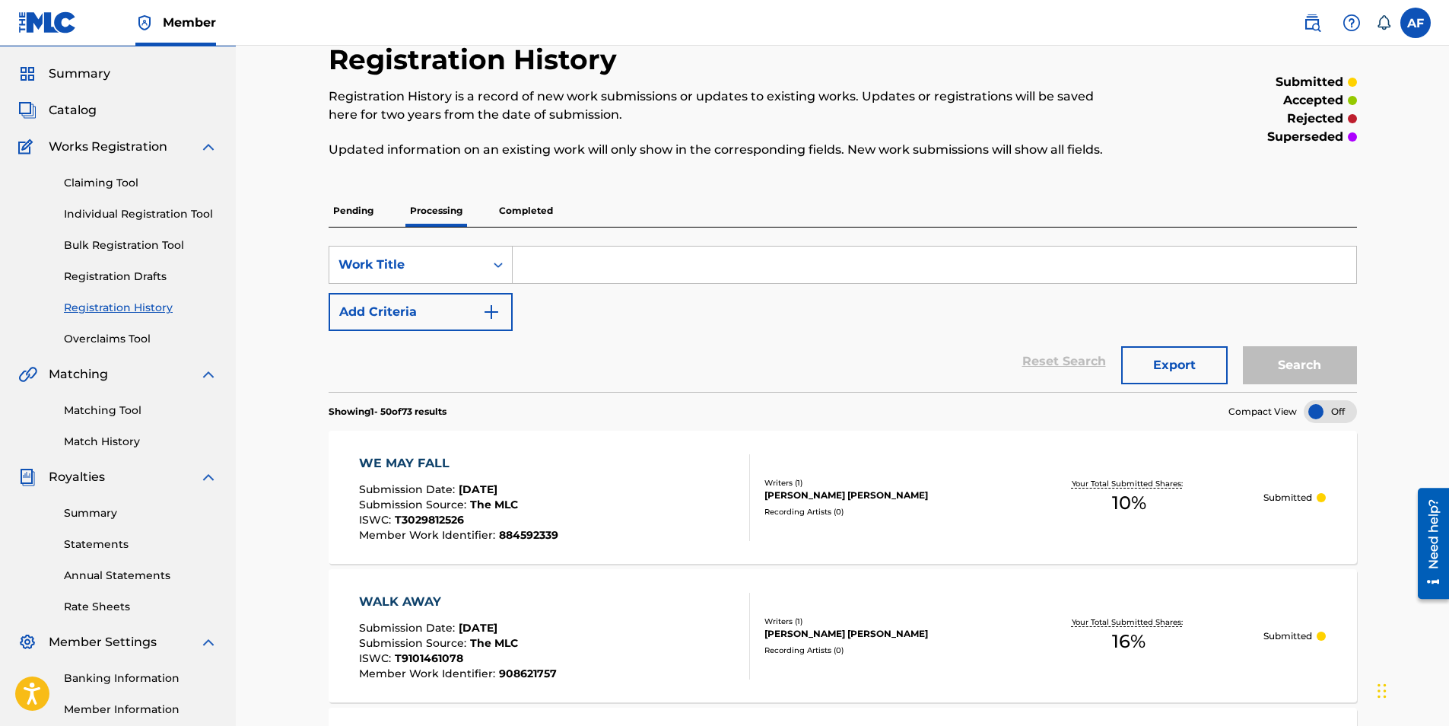
scroll to position [304, 0]
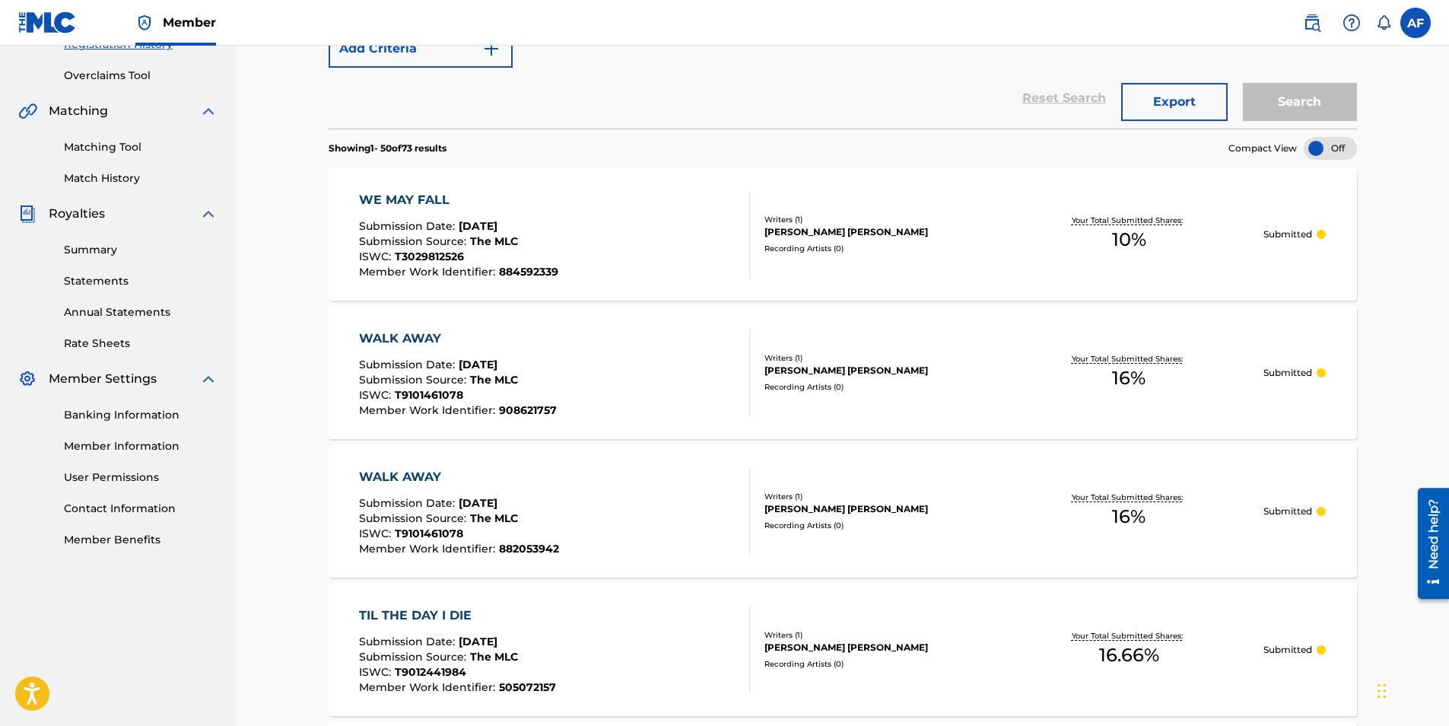
drag, startPoint x: 265, startPoint y: 482, endPoint x: 252, endPoint y: 478, distance: 14.2
drag, startPoint x: 239, startPoint y: 475, endPoint x: 252, endPoint y: 463, distance: 17.8
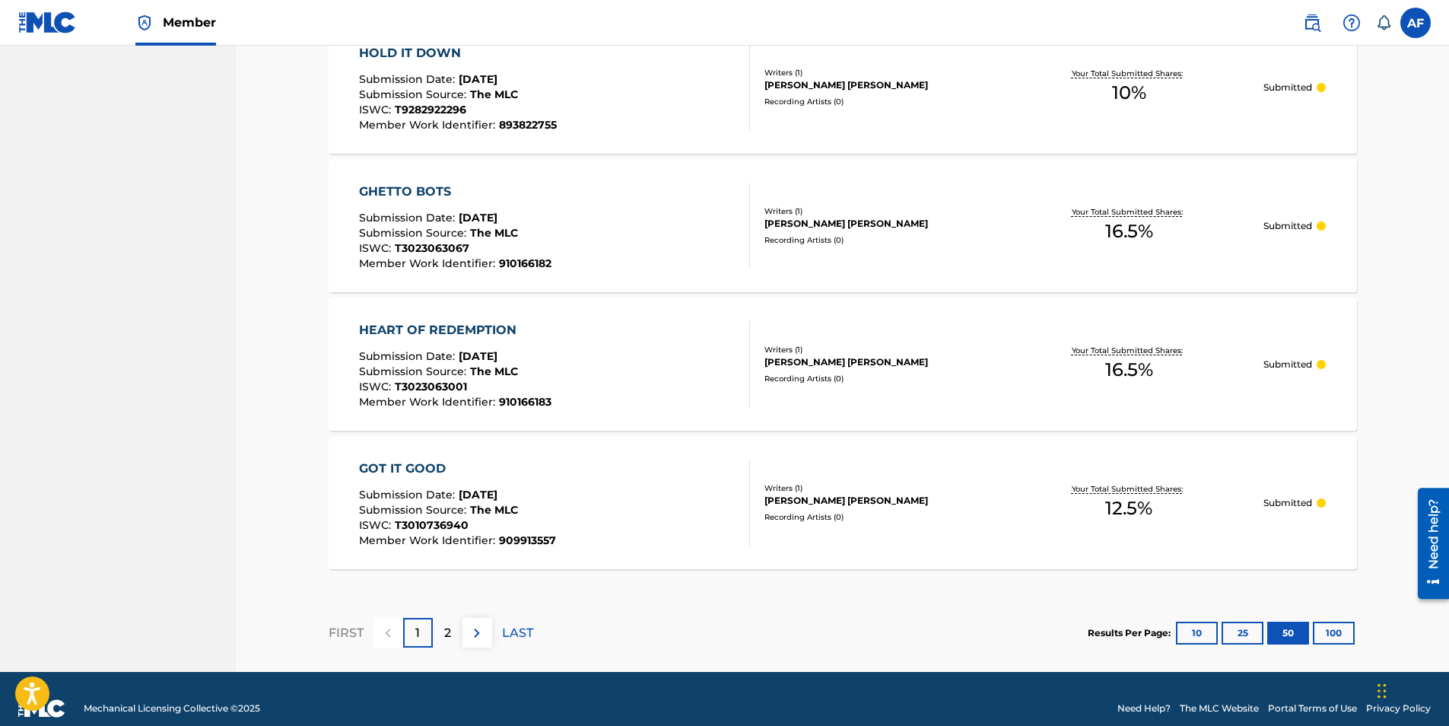
scroll to position [6837, 0]
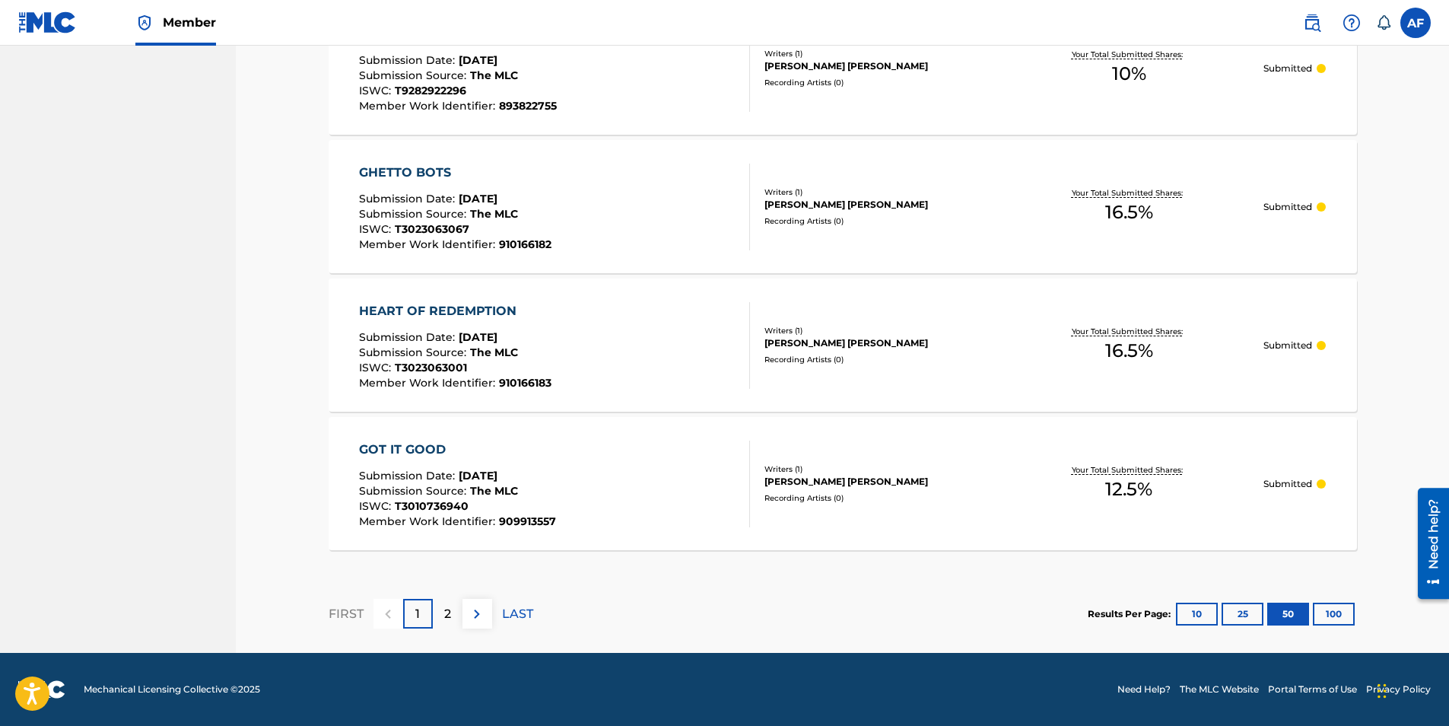
click at [457, 612] on div "2" at bounding box center [448, 614] width 30 height 30
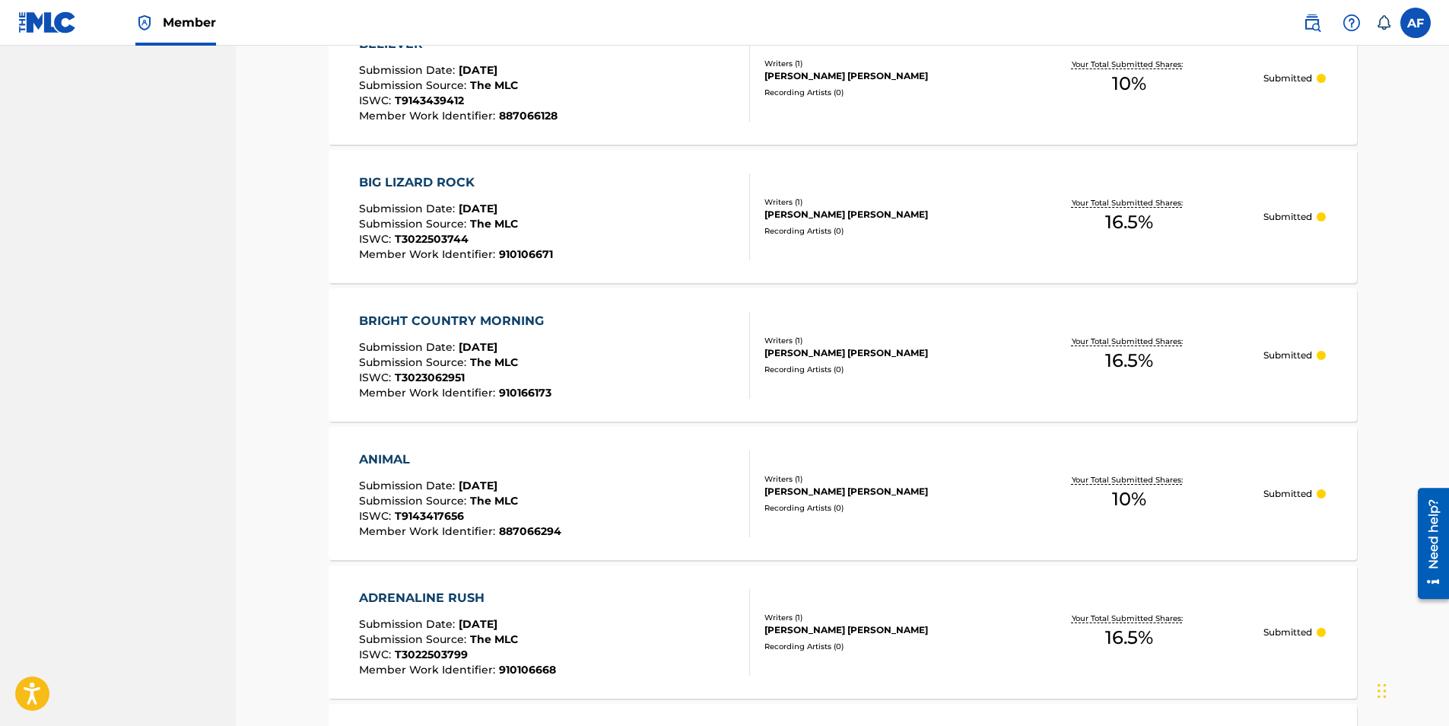
scroll to position [3024, 0]
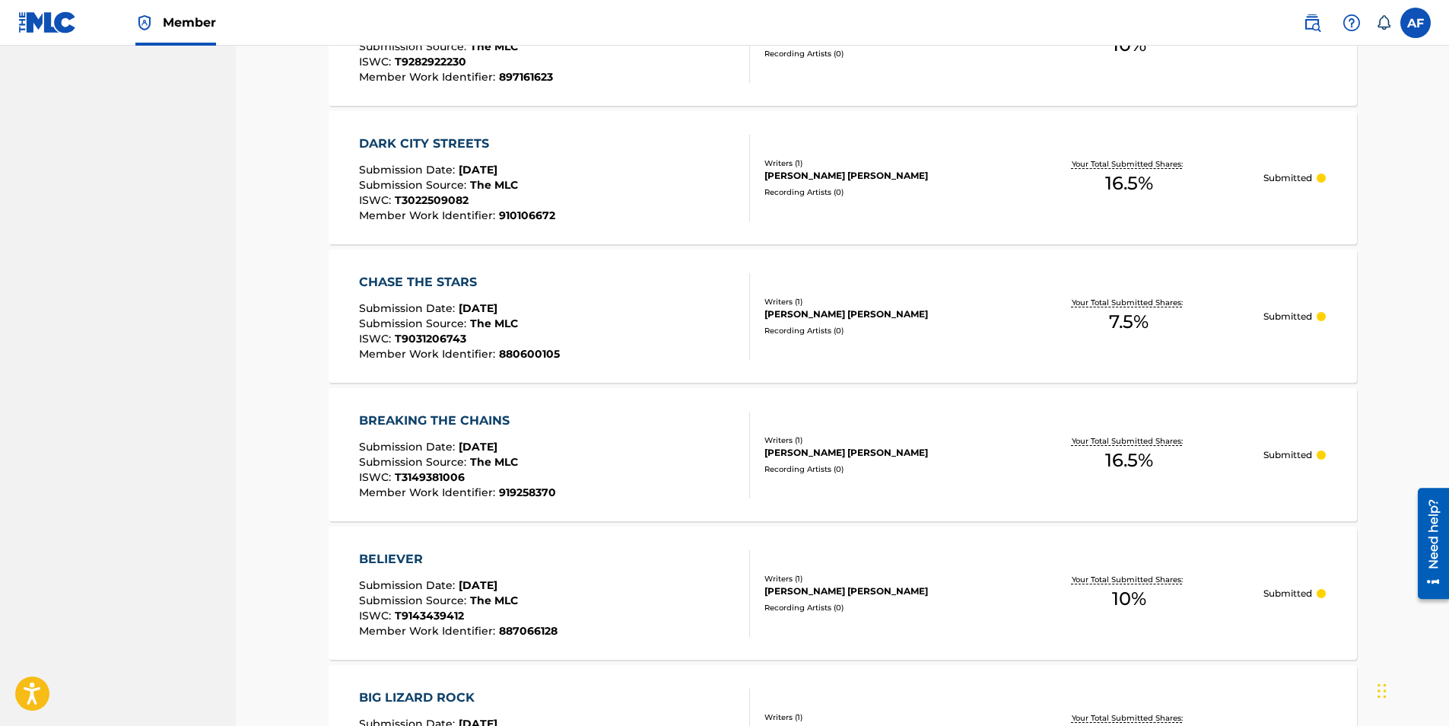
drag, startPoint x: 221, startPoint y: 567, endPoint x: 296, endPoint y: 186, distance: 388.3
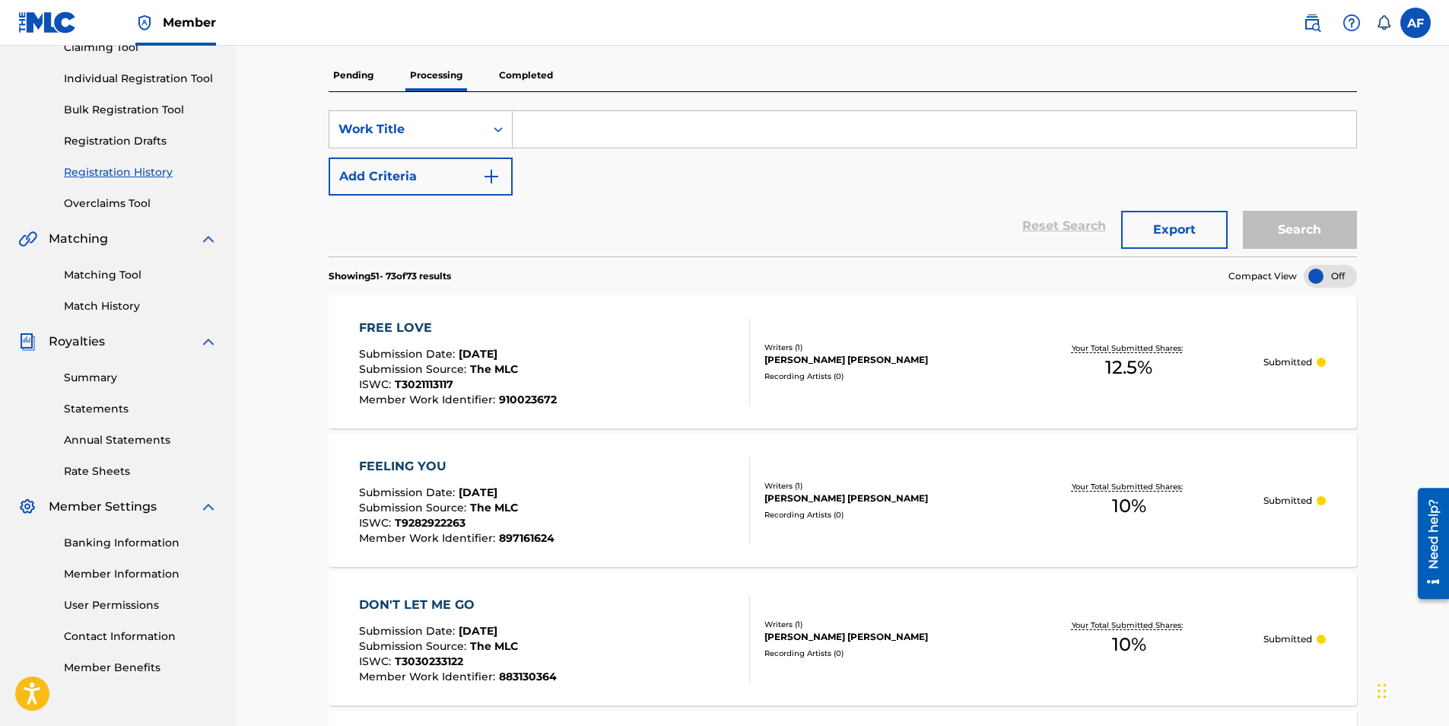
scroll to position [158, 0]
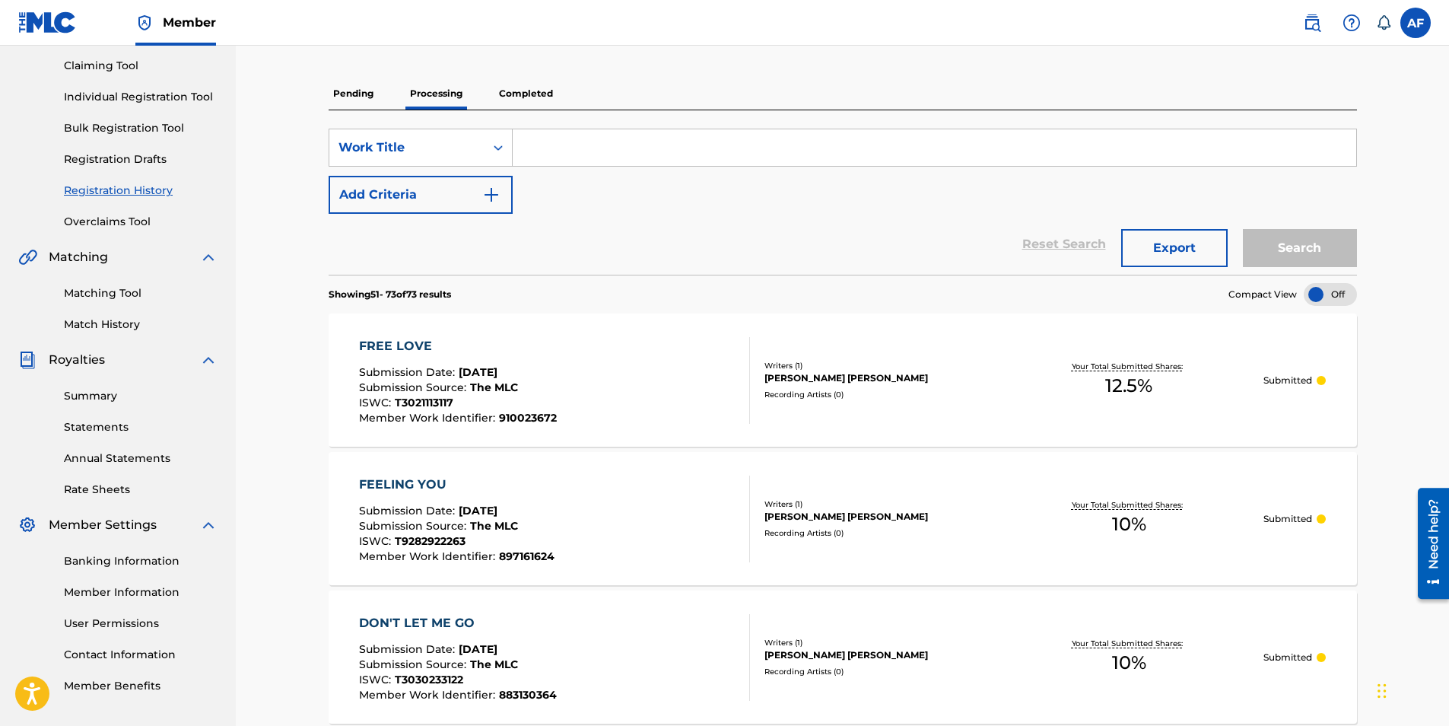
click at [523, 91] on p "Completed" at bounding box center [525, 94] width 63 height 32
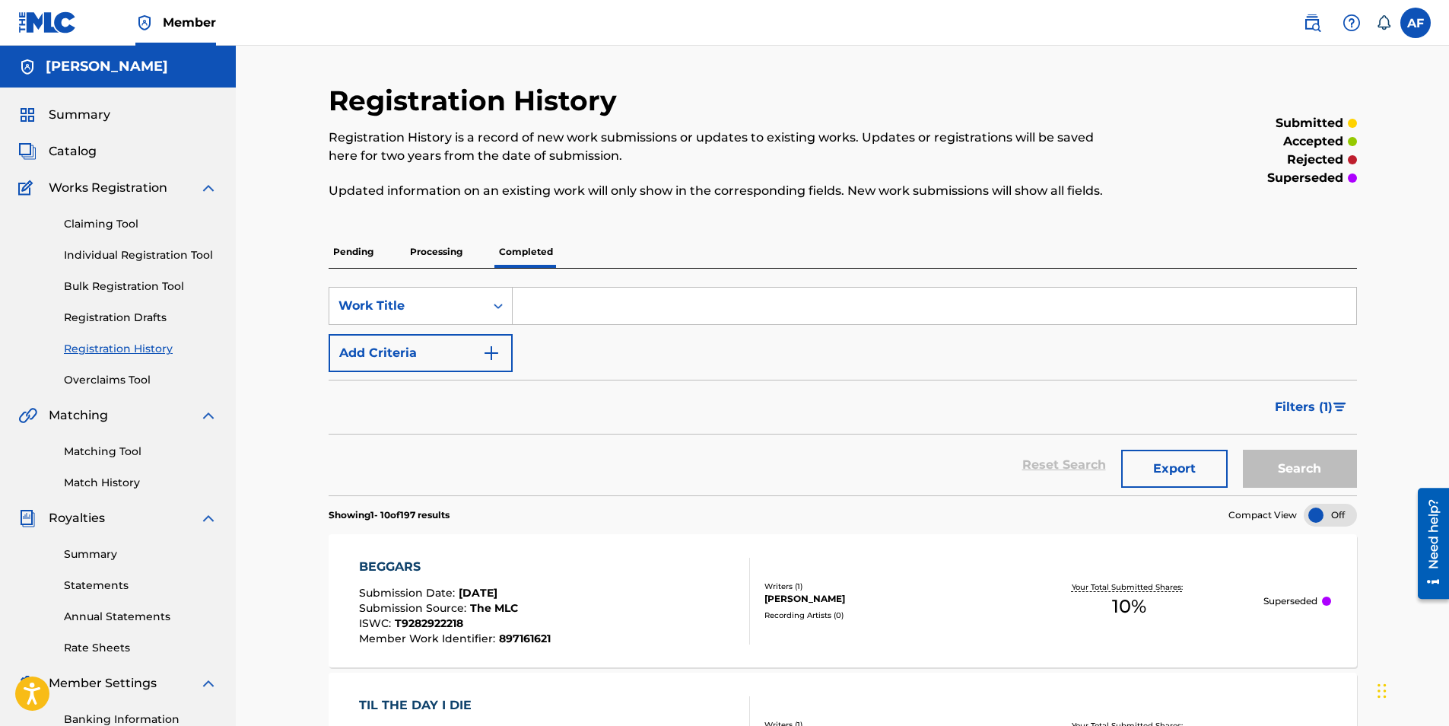
click at [430, 256] on p "Processing" at bounding box center [436, 252] width 62 height 32
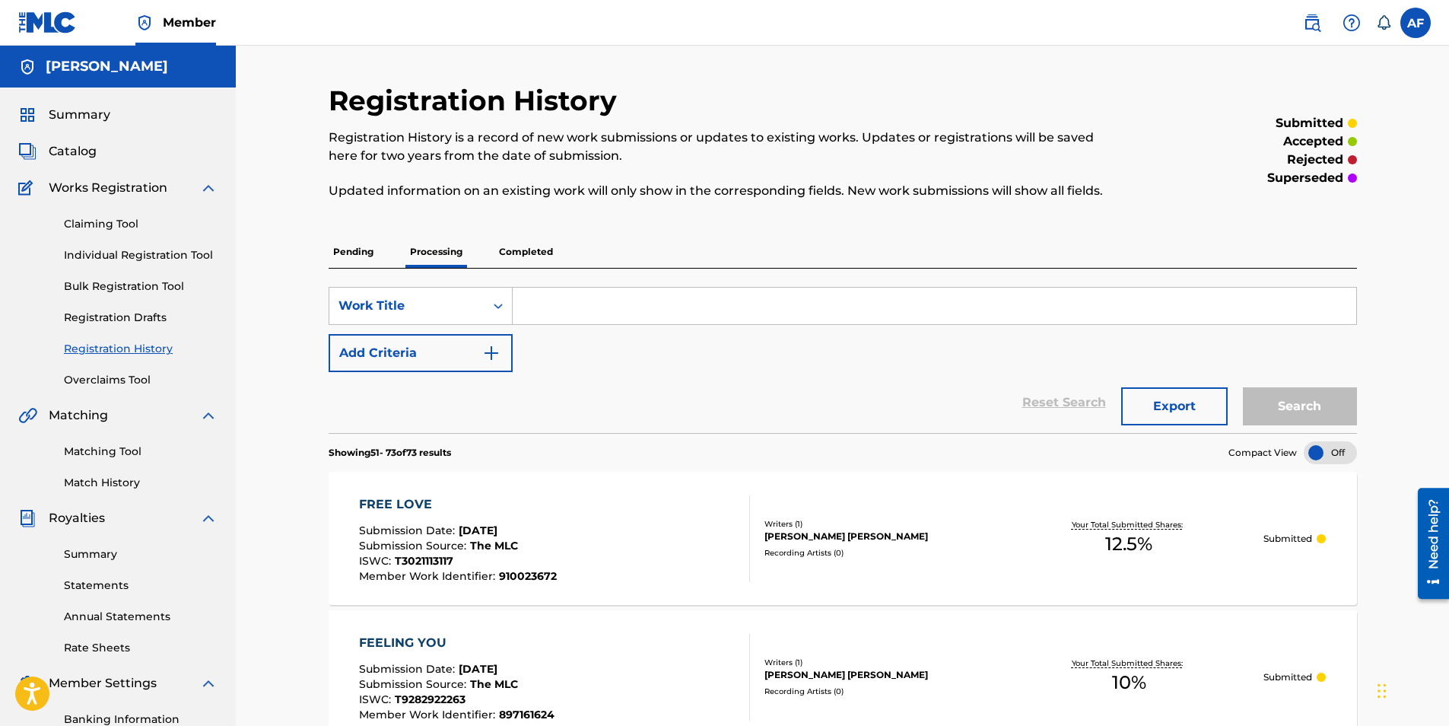
click at [369, 249] on p "Pending" at bounding box center [353, 252] width 49 height 32
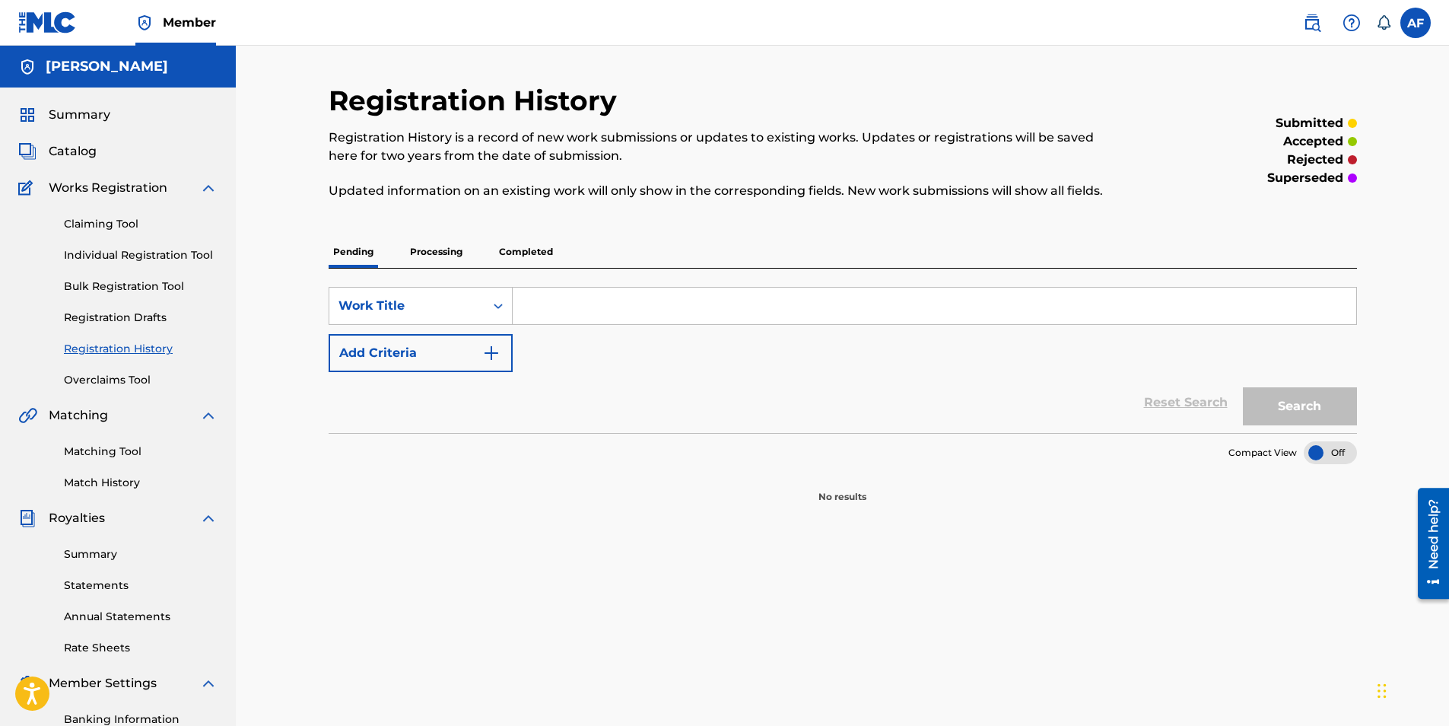
click at [427, 251] on p "Processing" at bounding box center [436, 252] width 62 height 32
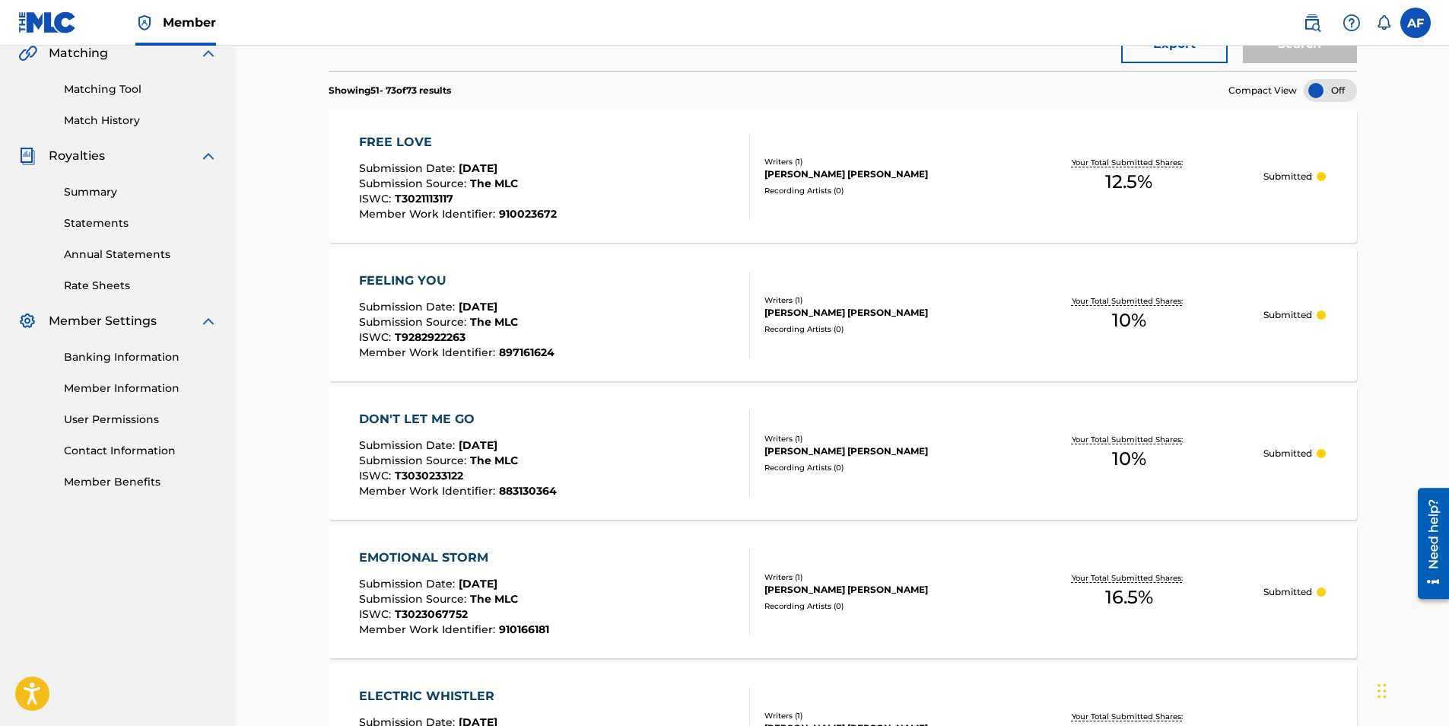
scroll to position [456, 0]
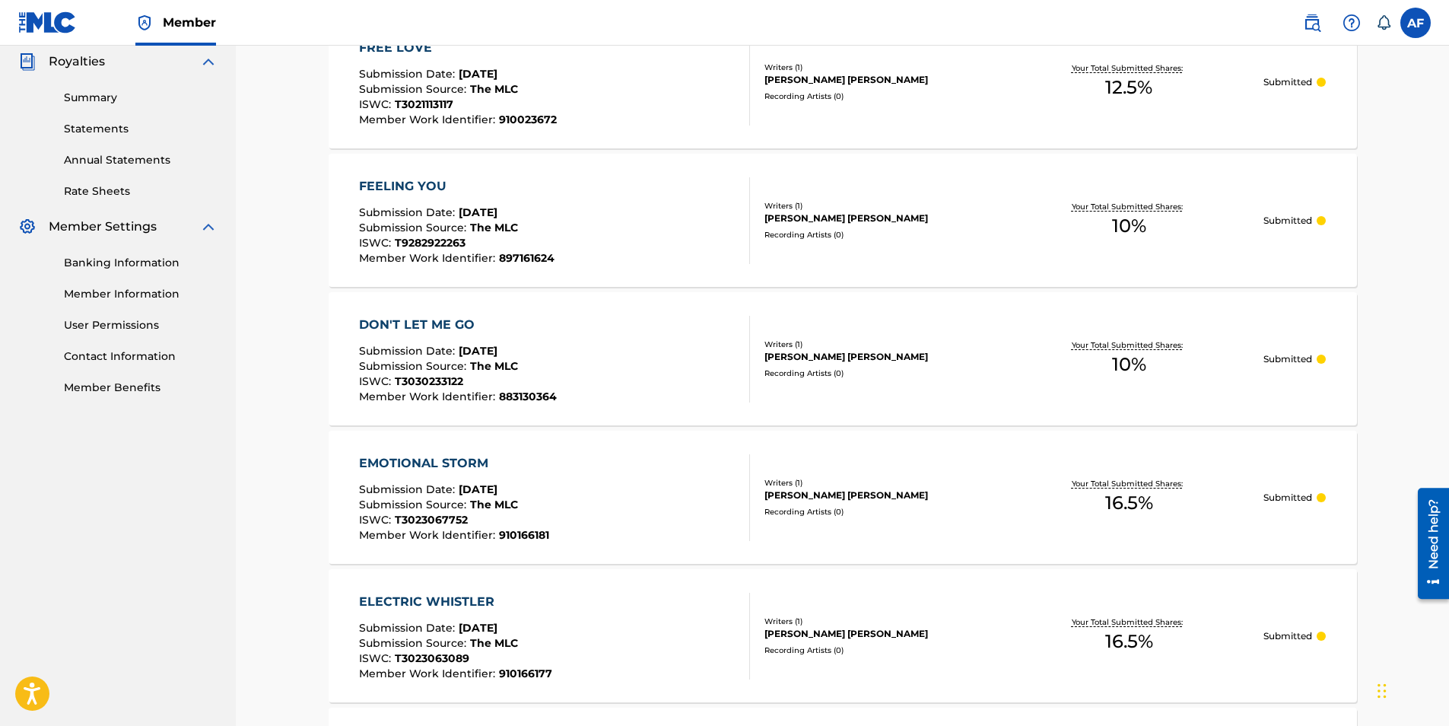
drag, startPoint x: 767, startPoint y: 432, endPoint x: 497, endPoint y: 465, distance: 272.0
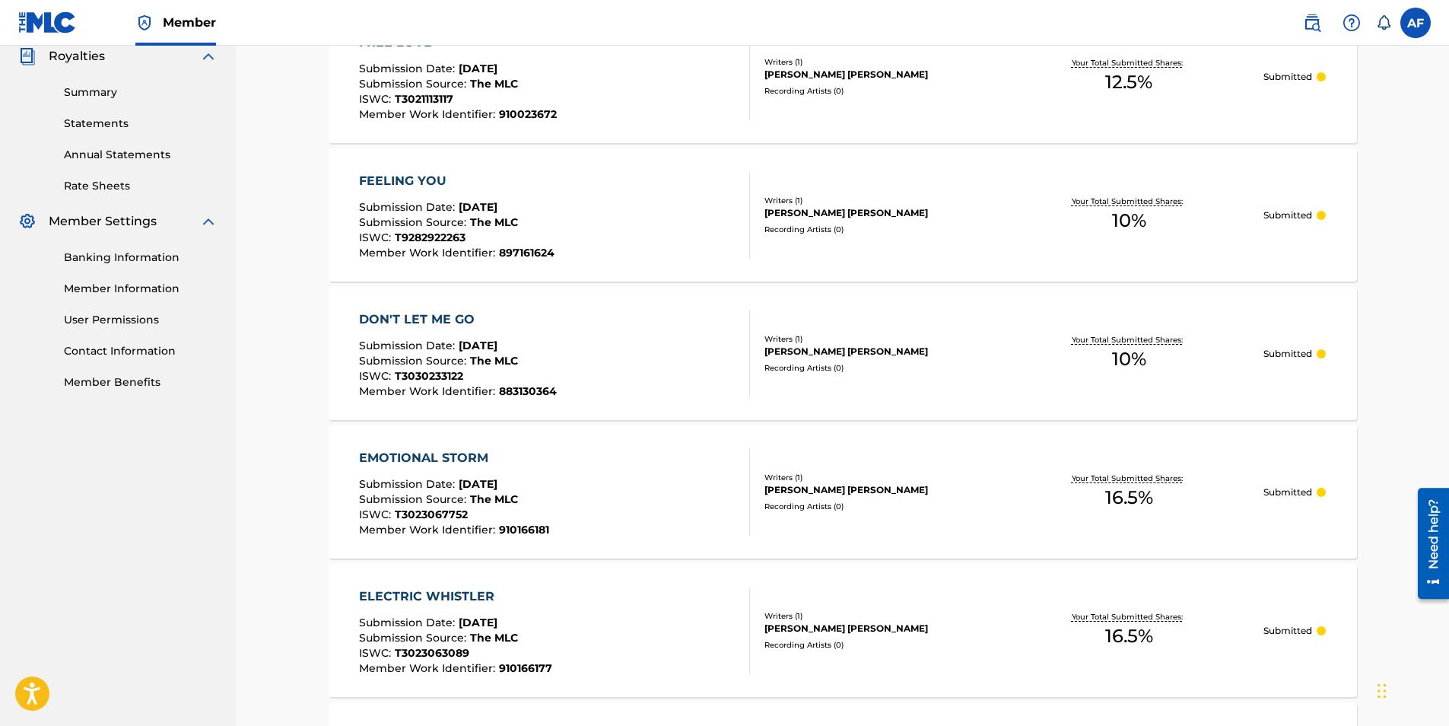
scroll to position [0, 0]
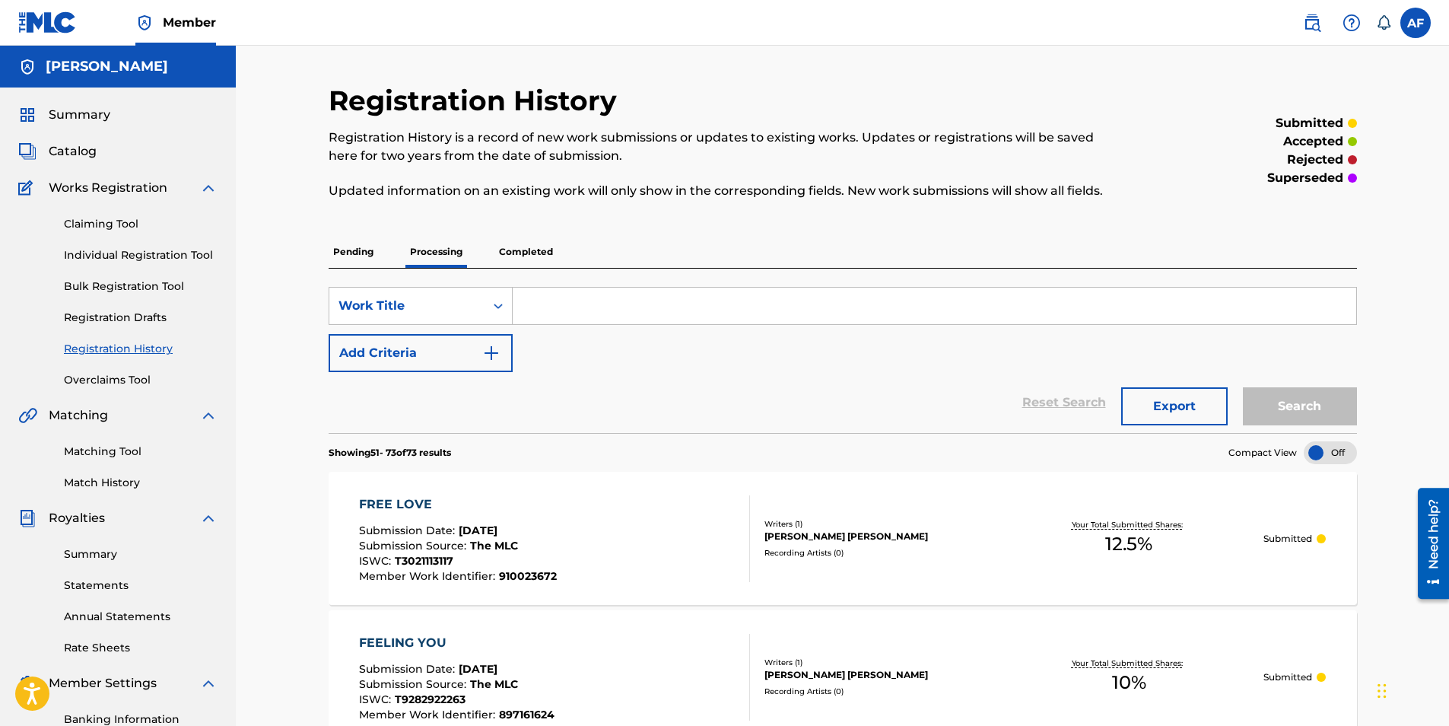
drag, startPoint x: 299, startPoint y: 603, endPoint x: 210, endPoint y: 310, distance: 306.8
click at [132, 386] on link "Overclaims Tool" at bounding box center [141, 380] width 154 height 16
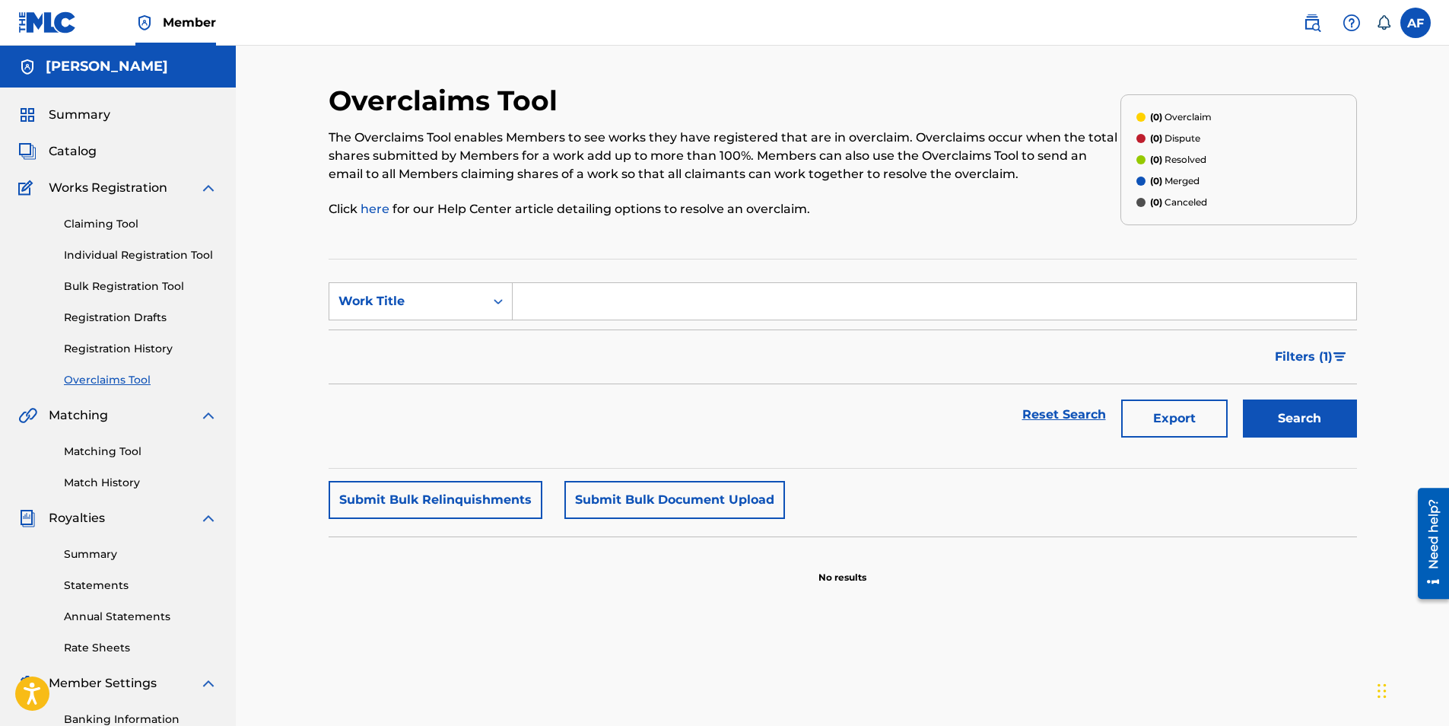
click at [101, 223] on link "Claiming Tool" at bounding box center [141, 224] width 154 height 16
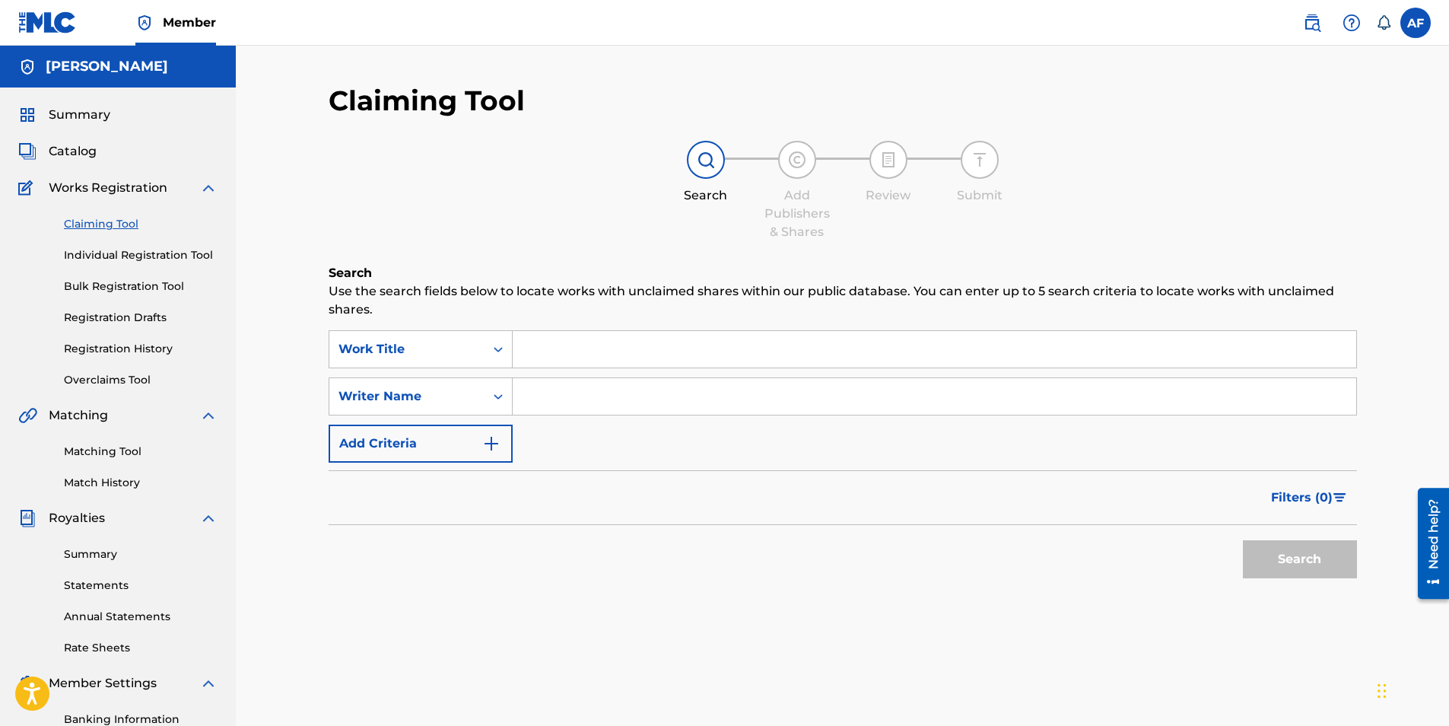
click at [103, 252] on link "Individual Registration Tool" at bounding box center [141, 255] width 154 height 16
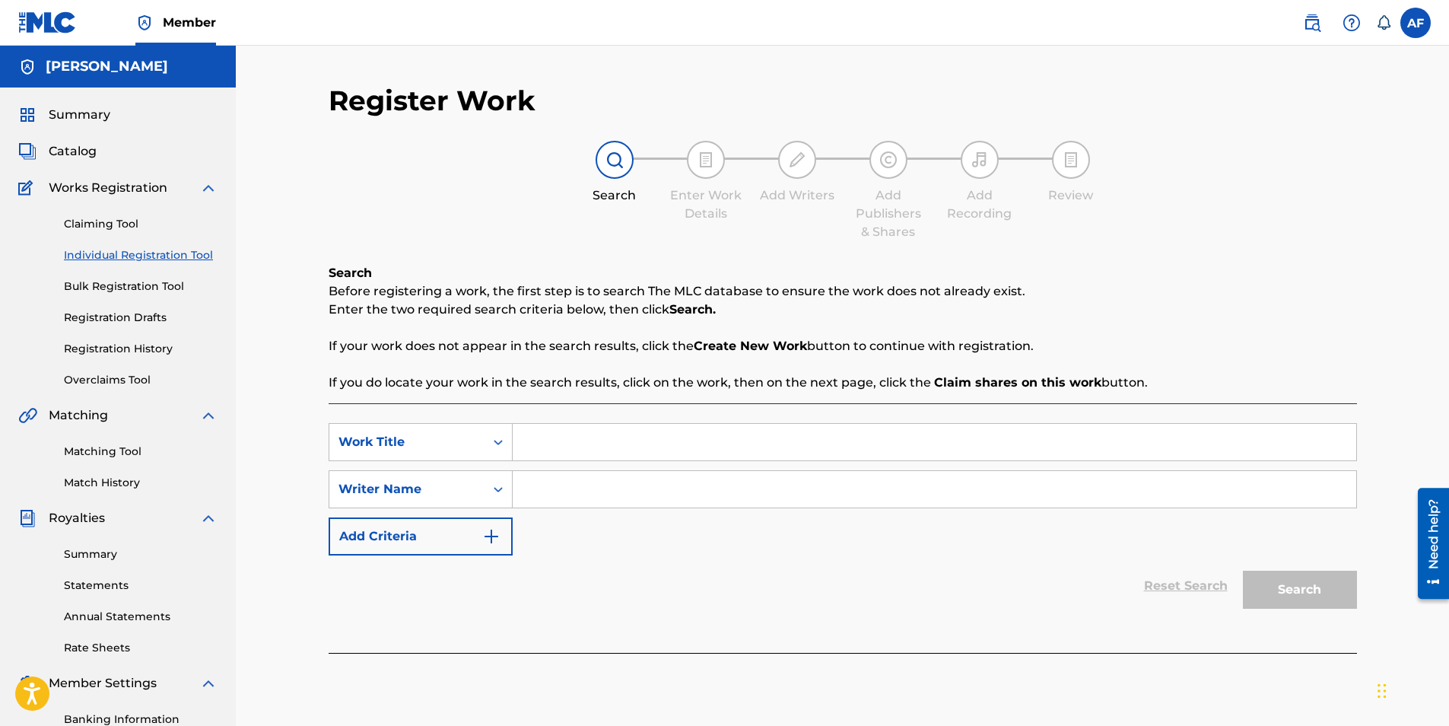
click at [103, 216] on link "Claiming Tool" at bounding box center [141, 224] width 154 height 16
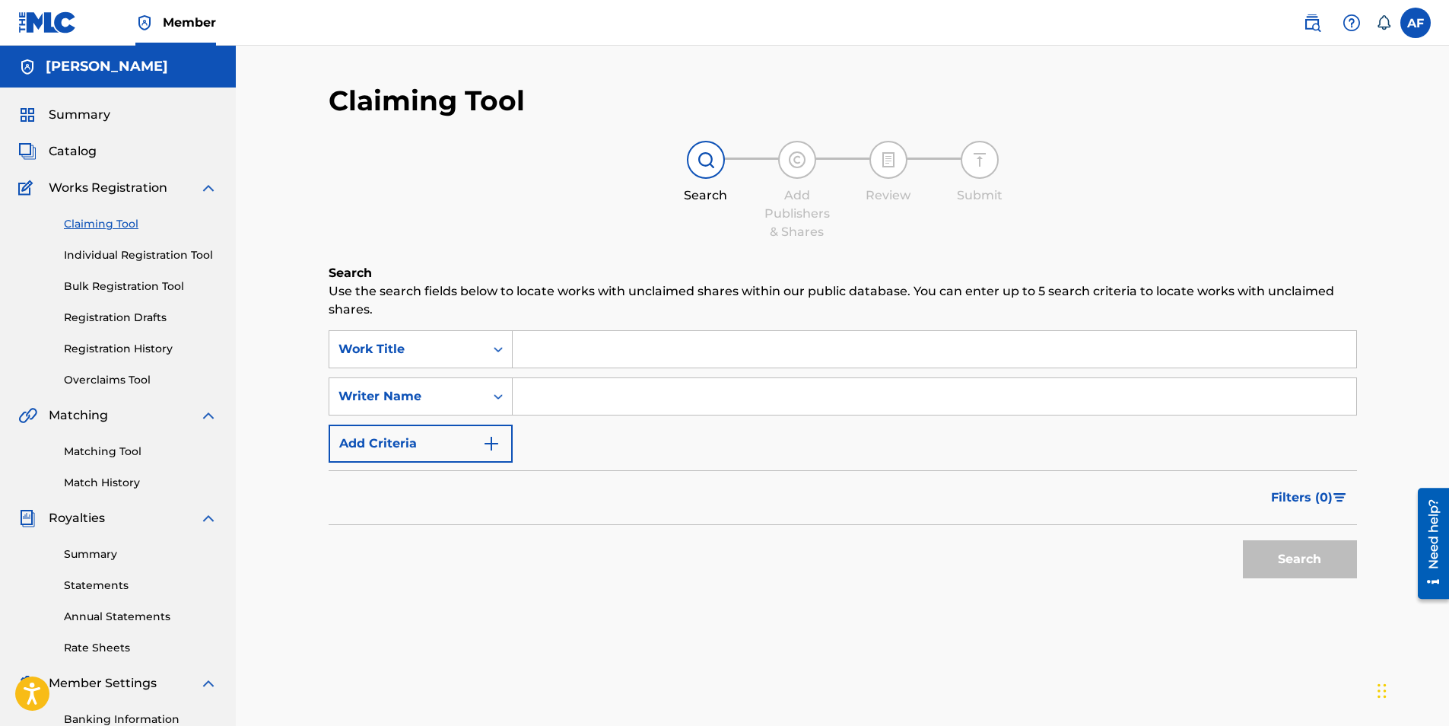
click at [551, 352] on input "Search Form" at bounding box center [934, 349] width 843 height 37
click at [566, 397] on input "Search Form" at bounding box center [934, 396] width 843 height 37
type input "[PERSON_NAME]"
click at [603, 348] on input "Search Form" at bounding box center [934, 349] width 843 height 37
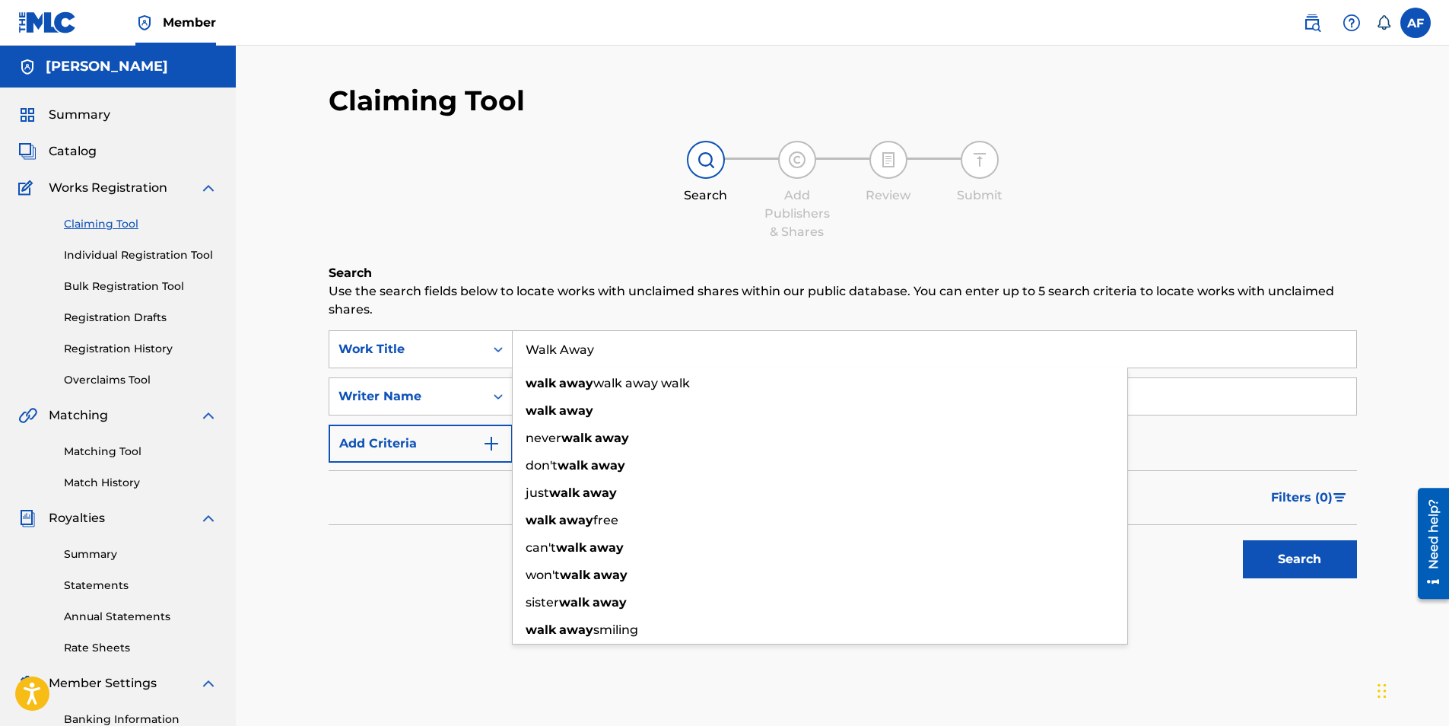
type input "Walk Away"
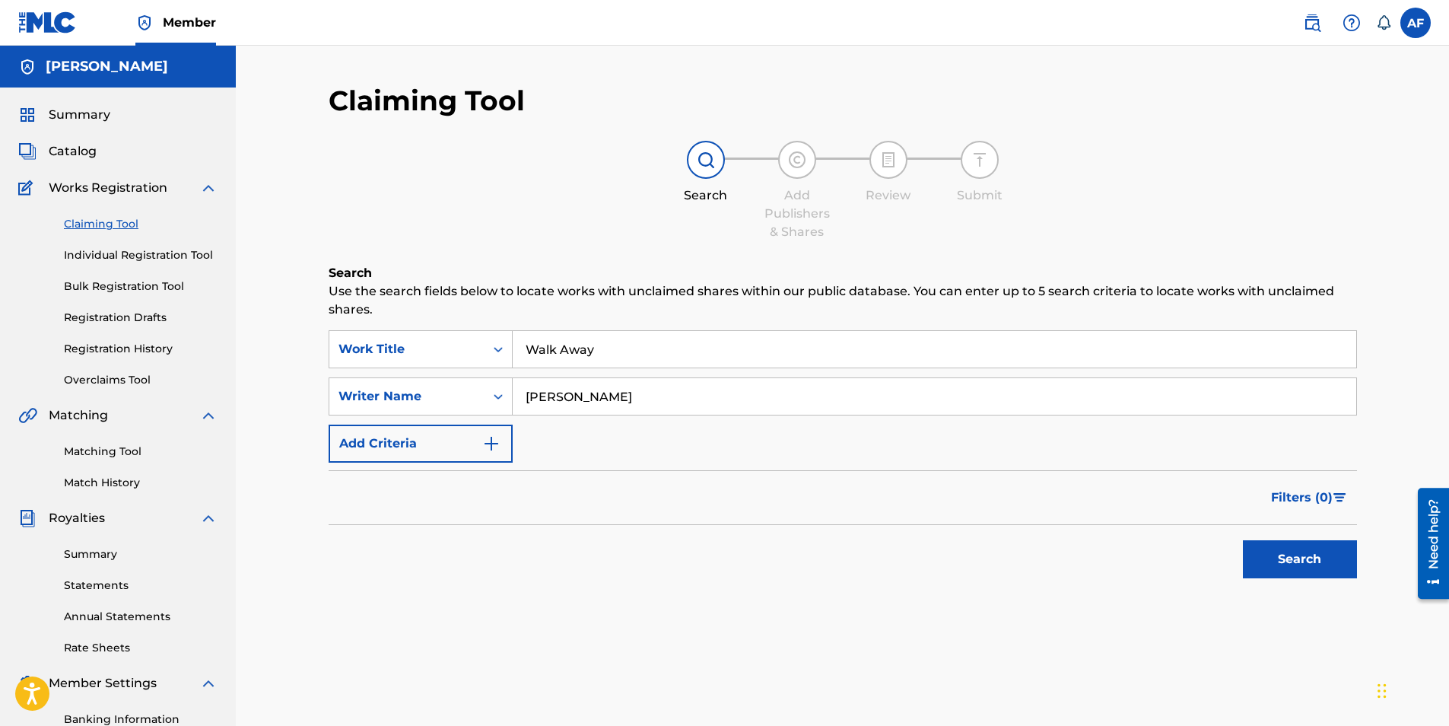
click at [816, 284] on p "Use the search fields below to locate works with unclaimed shares within our pu…" at bounding box center [843, 300] width 1028 height 37
click at [1263, 555] on button "Search" at bounding box center [1300, 559] width 114 height 38
click at [140, 252] on link "Individual Registration Tool" at bounding box center [141, 255] width 154 height 16
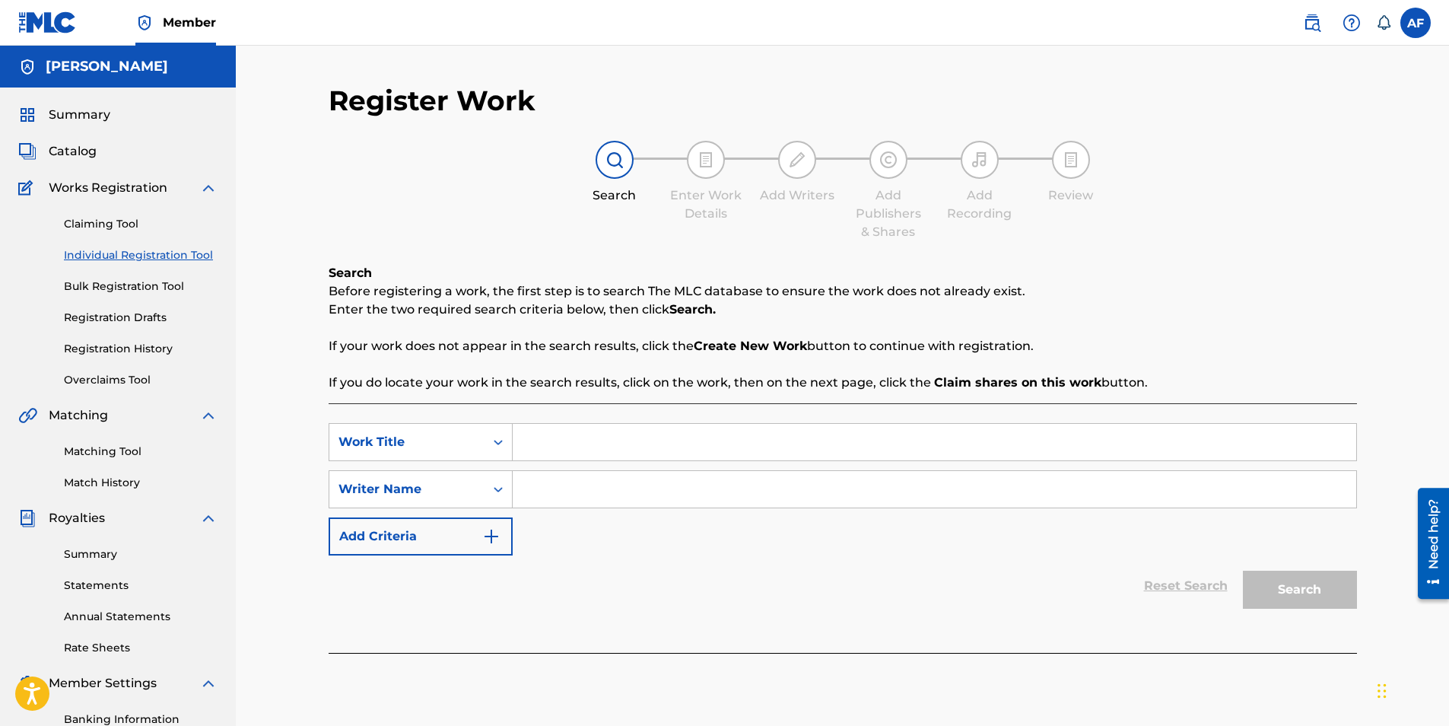
click at [141, 290] on link "Bulk Registration Tool" at bounding box center [141, 286] width 154 height 16
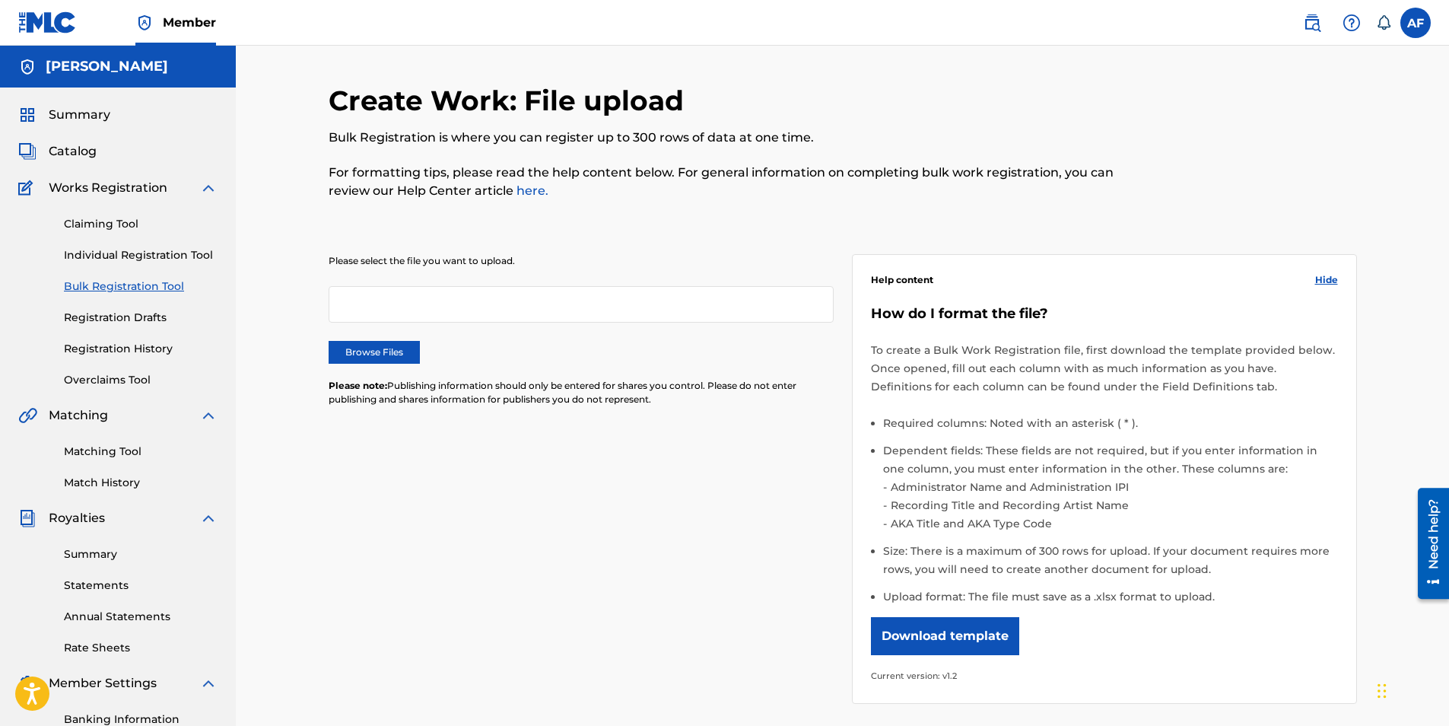
click at [534, 318] on div at bounding box center [581, 304] width 505 height 37
click at [544, 311] on div at bounding box center [581, 304] width 505 height 37
click at [94, 325] on link "Registration Drafts" at bounding box center [141, 318] width 154 height 16
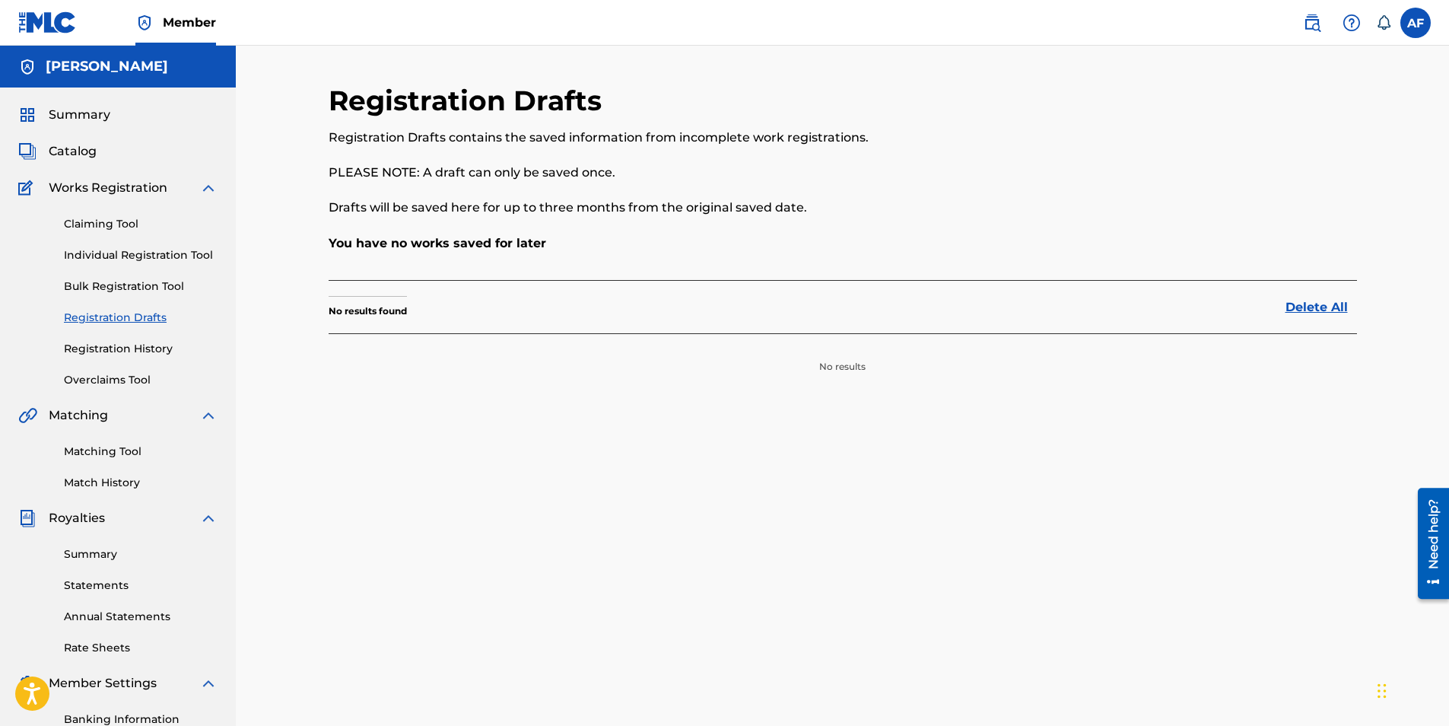
click at [119, 341] on link "Registration History" at bounding box center [141, 349] width 154 height 16
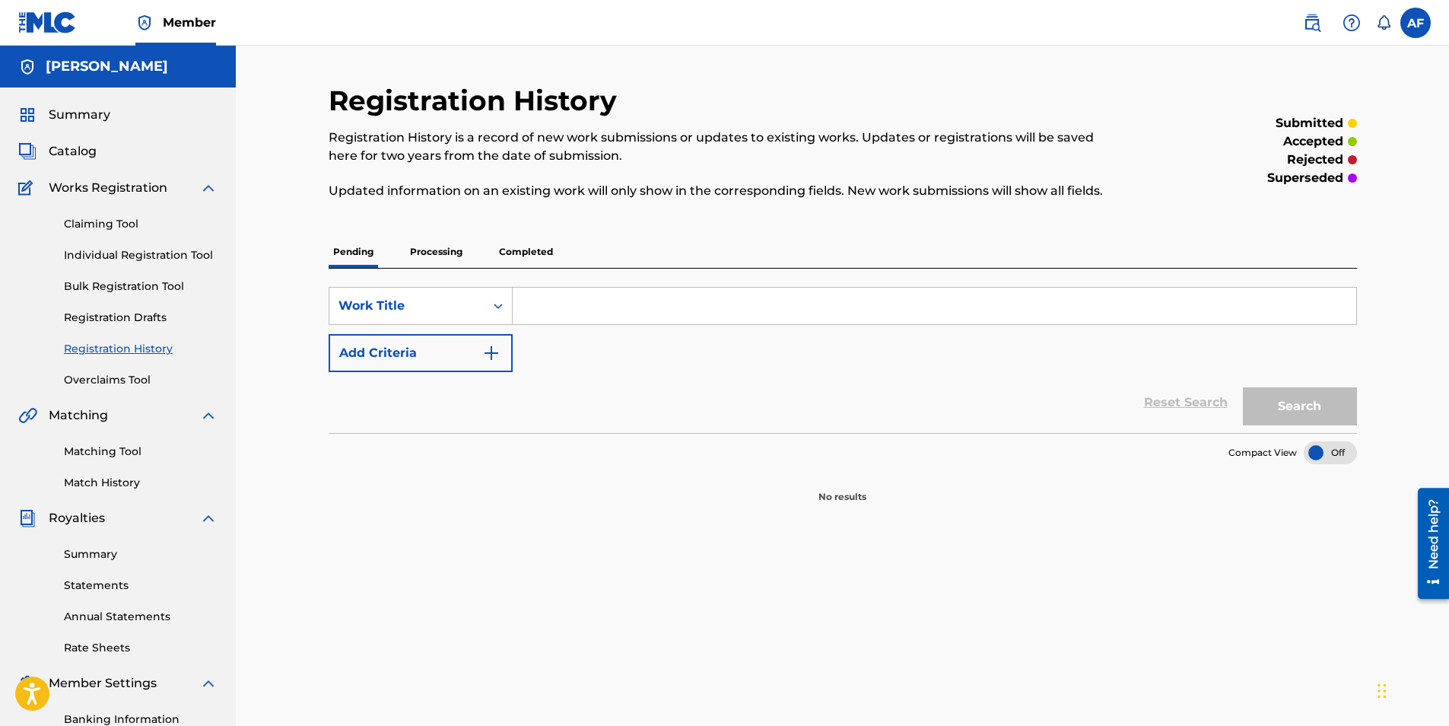
click at [464, 248] on p "Processing" at bounding box center [436, 252] width 62 height 32
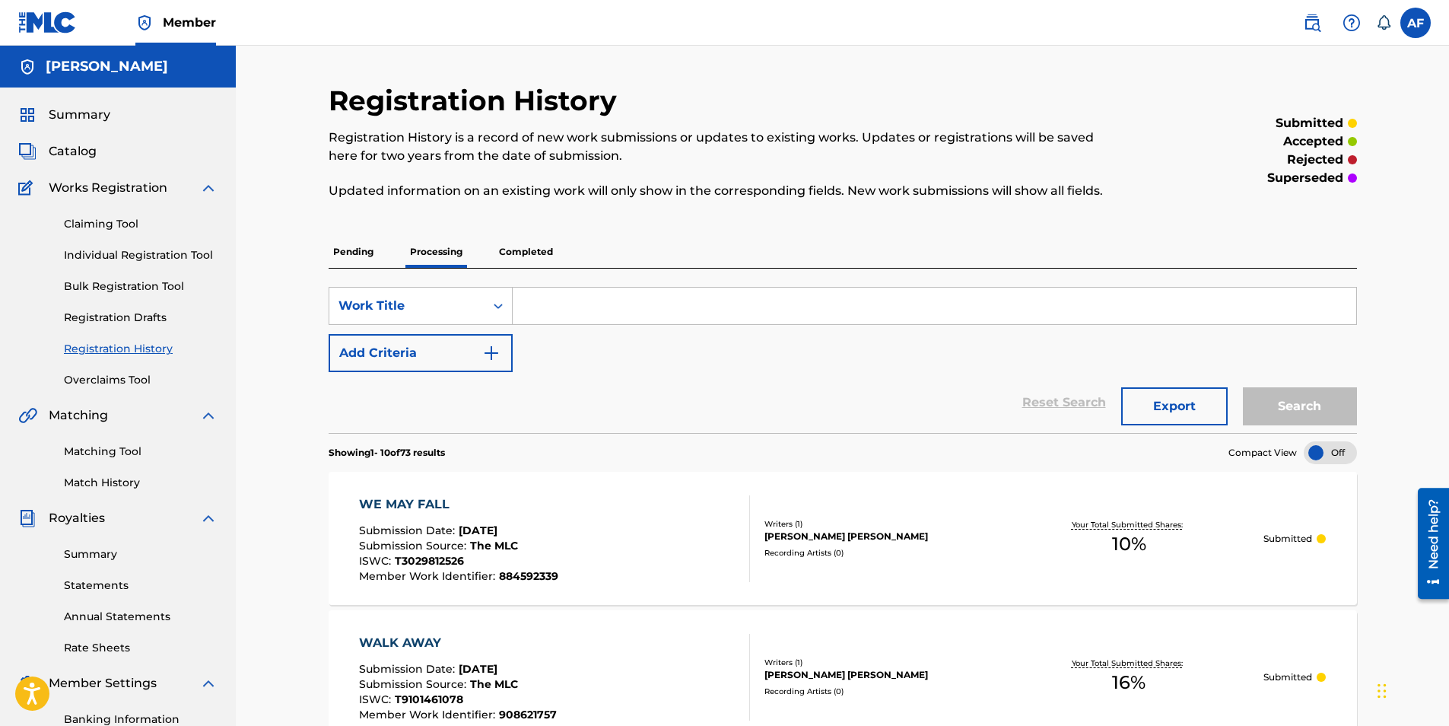
click at [536, 256] on p "Completed" at bounding box center [525, 252] width 63 height 32
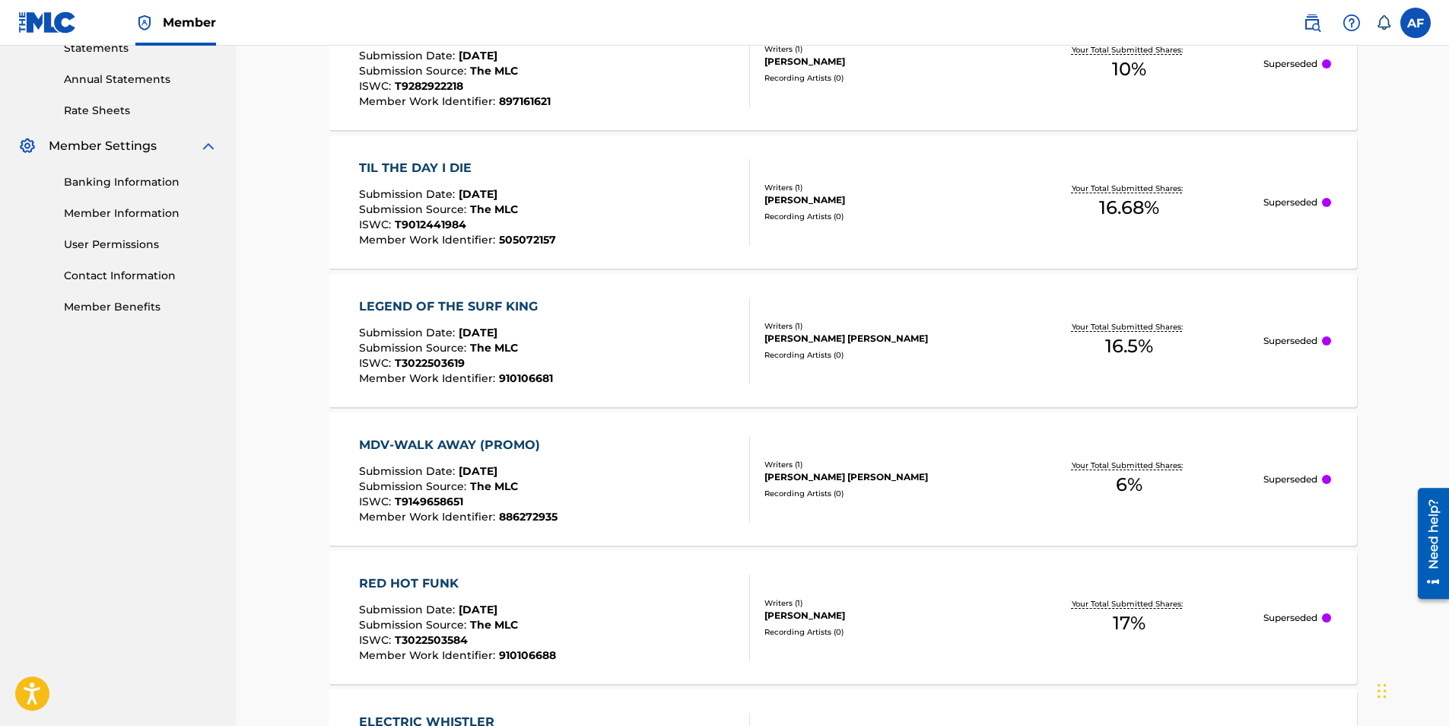
scroll to position [837, 0]
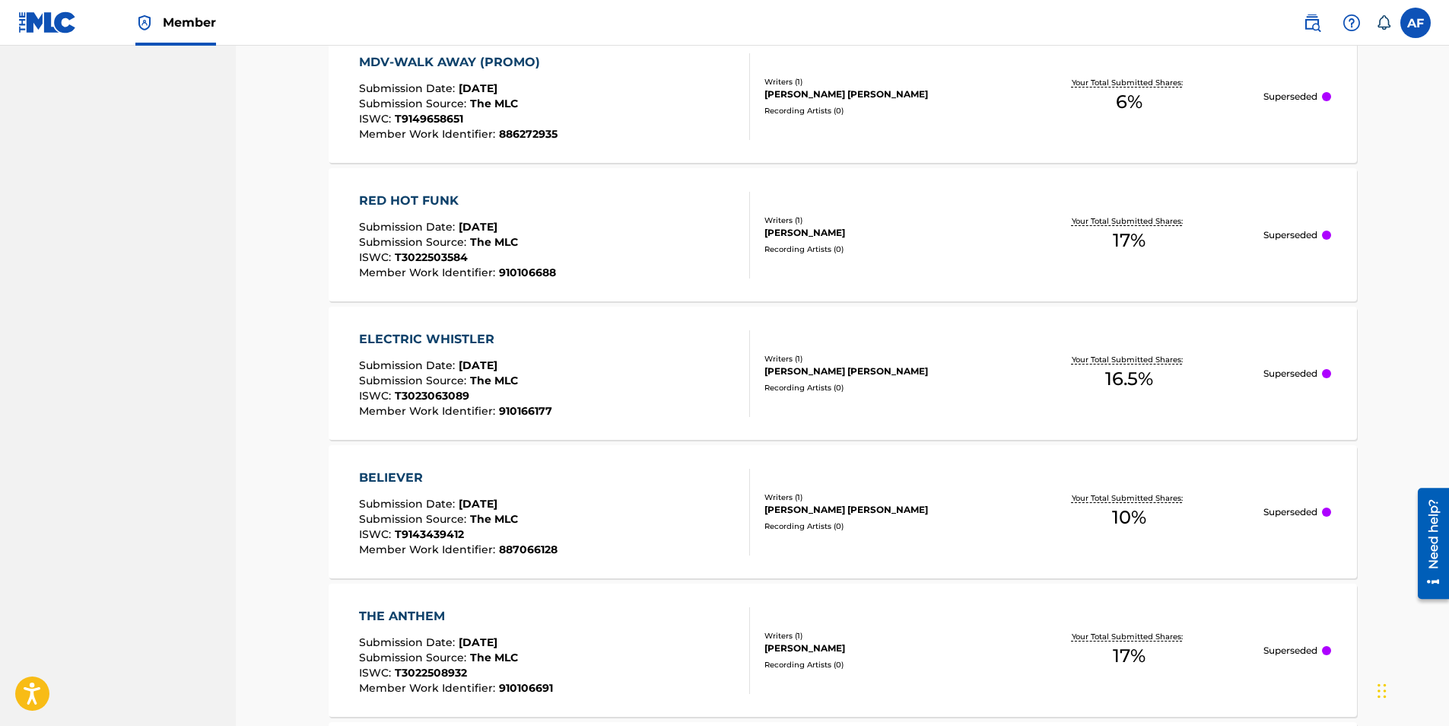
drag, startPoint x: 1373, startPoint y: 187, endPoint x: 1316, endPoint y: 380, distance: 201.4
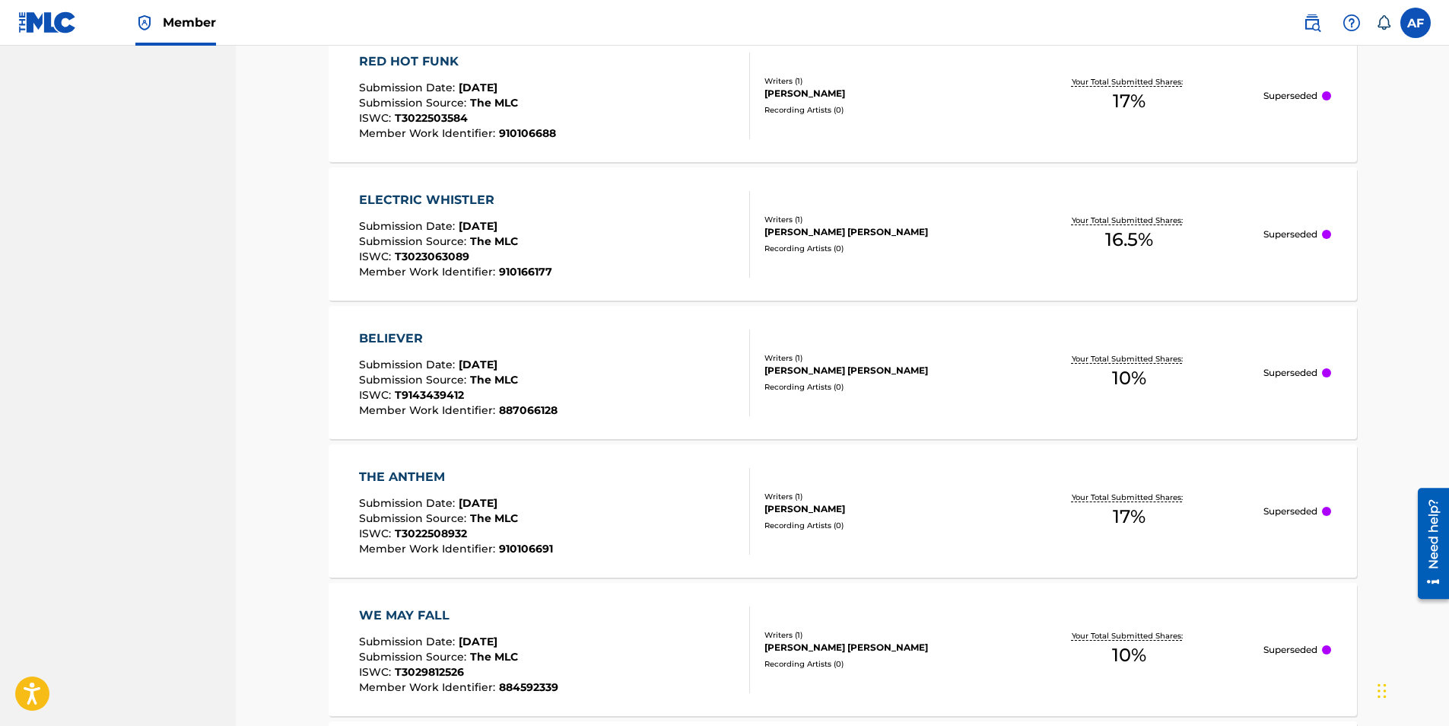
drag, startPoint x: 1348, startPoint y: 198, endPoint x: 1345, endPoint y: 313, distance: 115.6
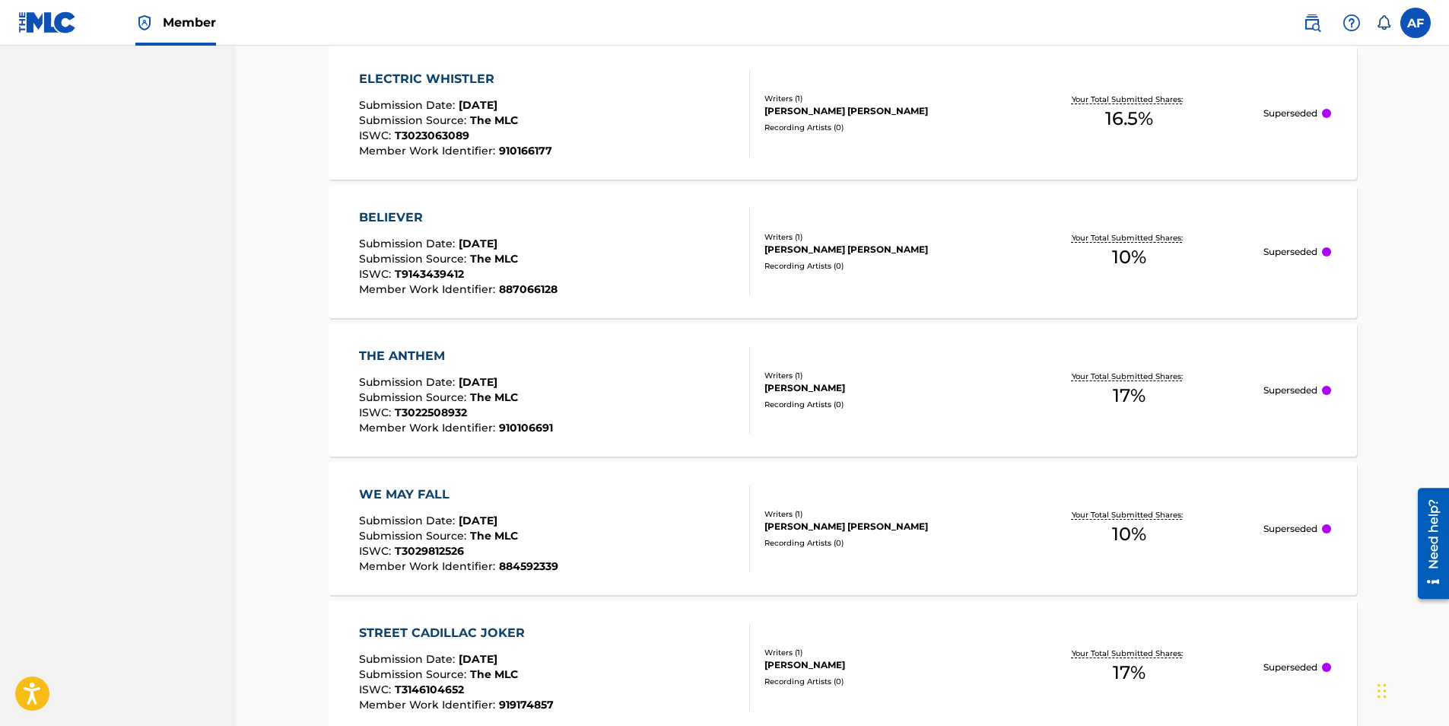
scroll to position [1363, 0]
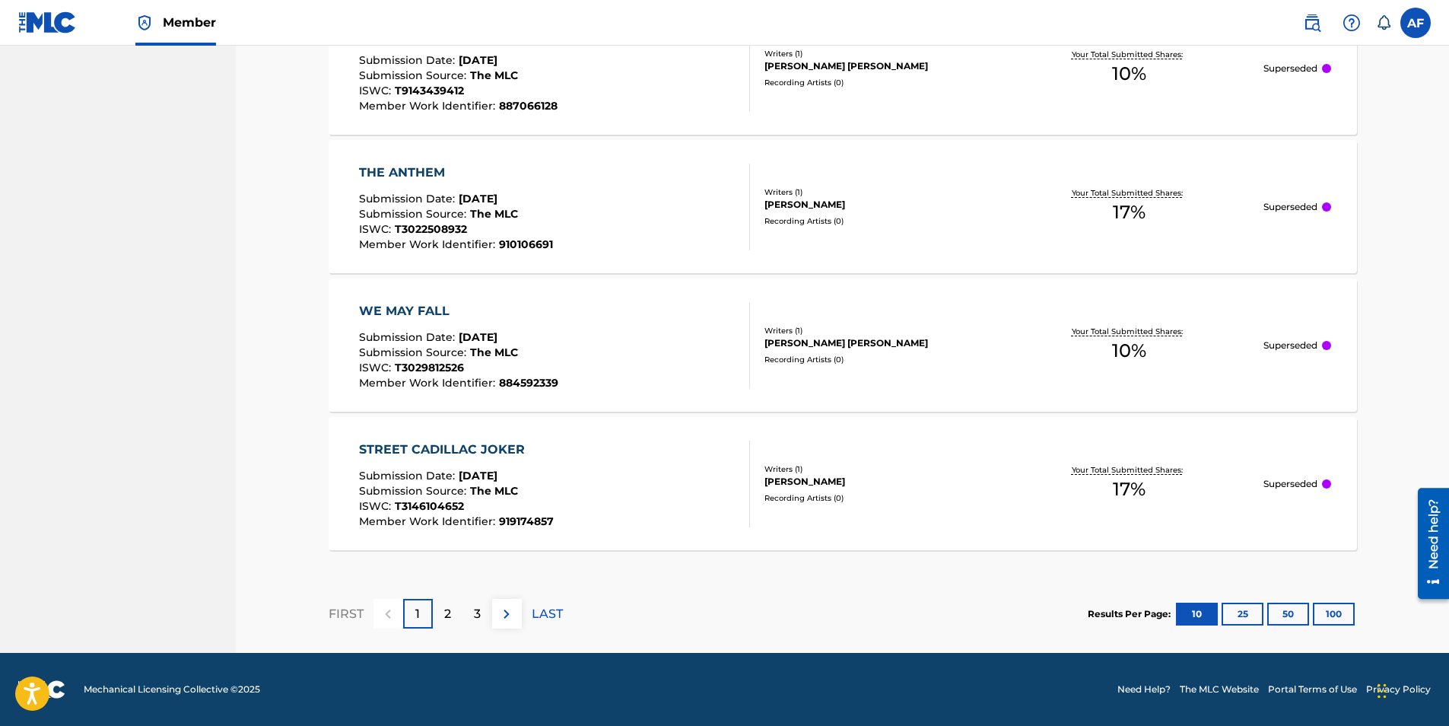
drag, startPoint x: 1390, startPoint y: 191, endPoint x: 1331, endPoint y: 510, distance: 324.7
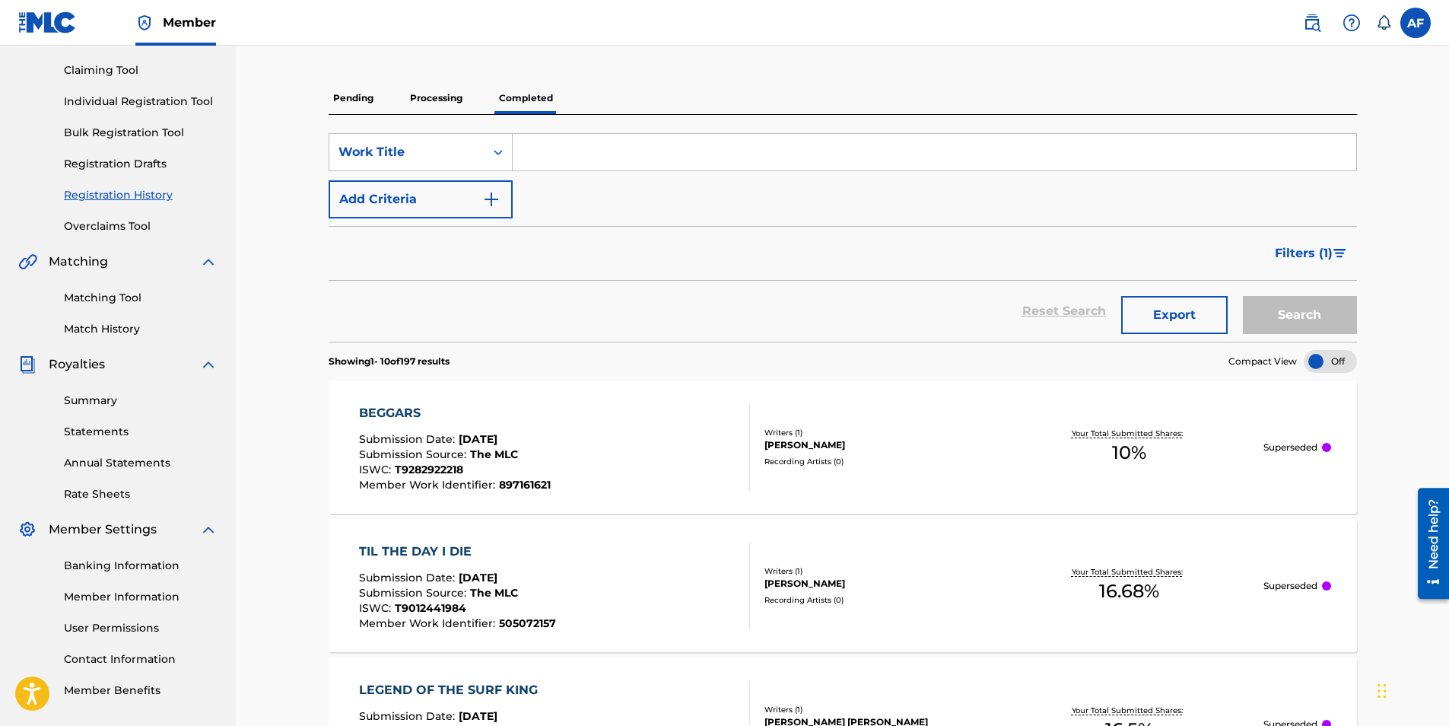
scroll to position [0, 0]
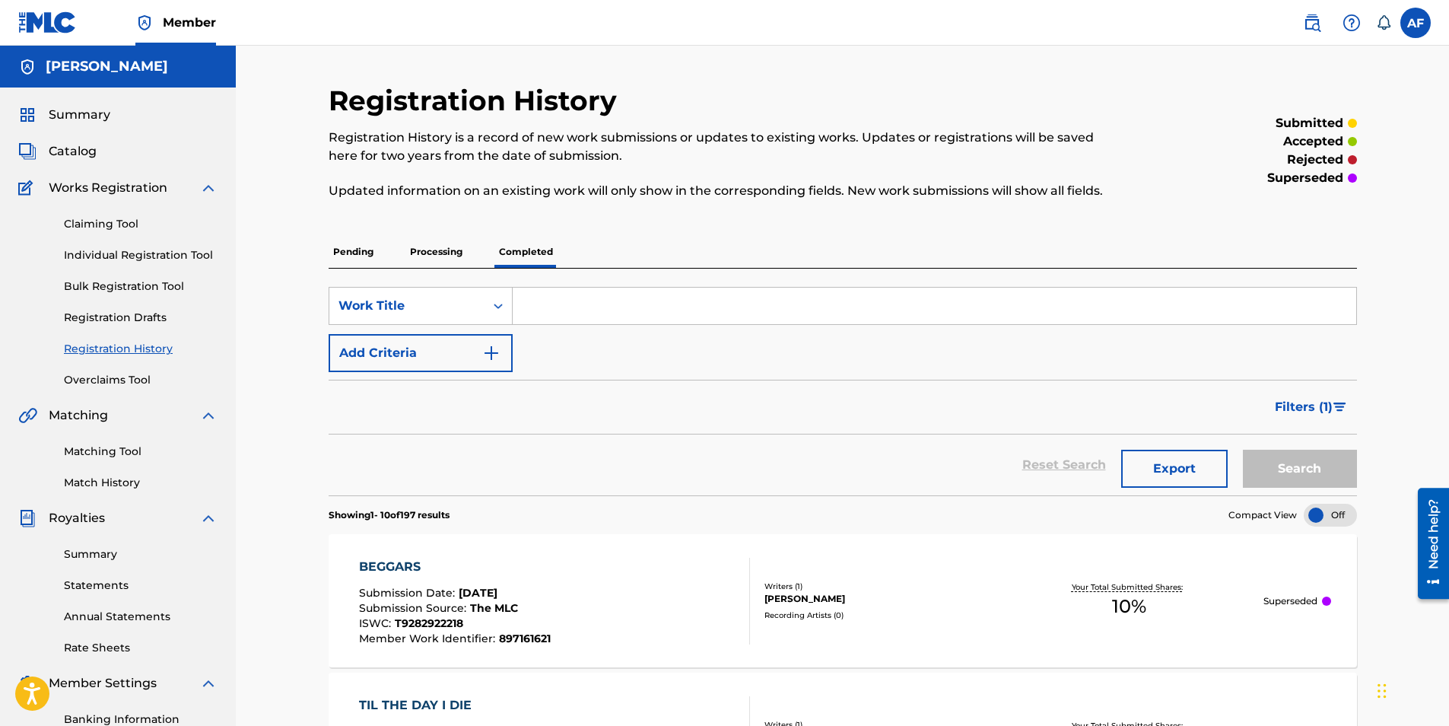
drag, startPoint x: 1363, startPoint y: 527, endPoint x: 940, endPoint y: 240, distance: 510.9
click at [126, 447] on link "Matching Tool" at bounding box center [141, 451] width 154 height 16
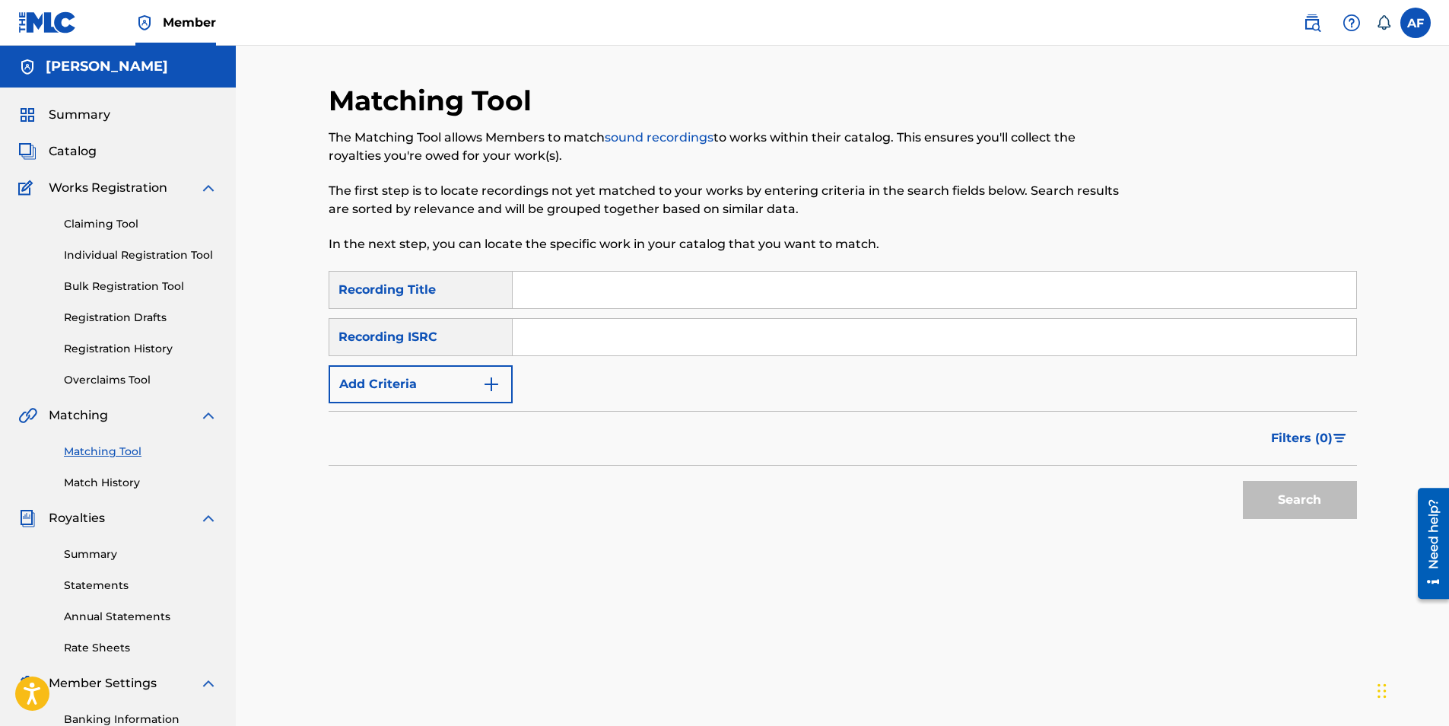
click at [610, 298] on input "Search Form" at bounding box center [934, 290] width 843 height 37
click at [613, 334] on input "Search Form" at bounding box center [934, 337] width 843 height 37
click at [691, 561] on div "Matching Tool The Matching Tool allows Members to match sound recordings to wor…" at bounding box center [843, 477] width 1028 height 786
click at [106, 560] on link "Summary" at bounding box center [141, 554] width 154 height 16
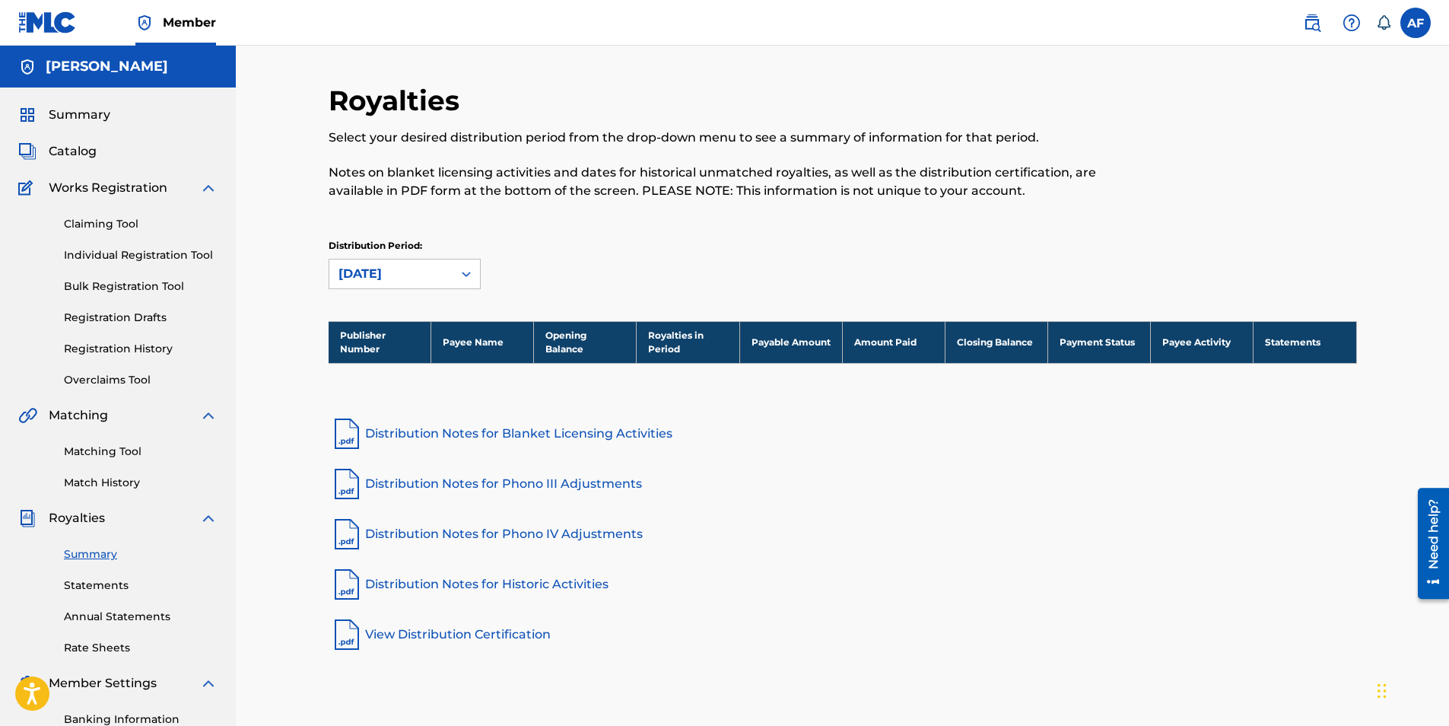
click at [109, 577] on link "Statements" at bounding box center [141, 585] width 154 height 16
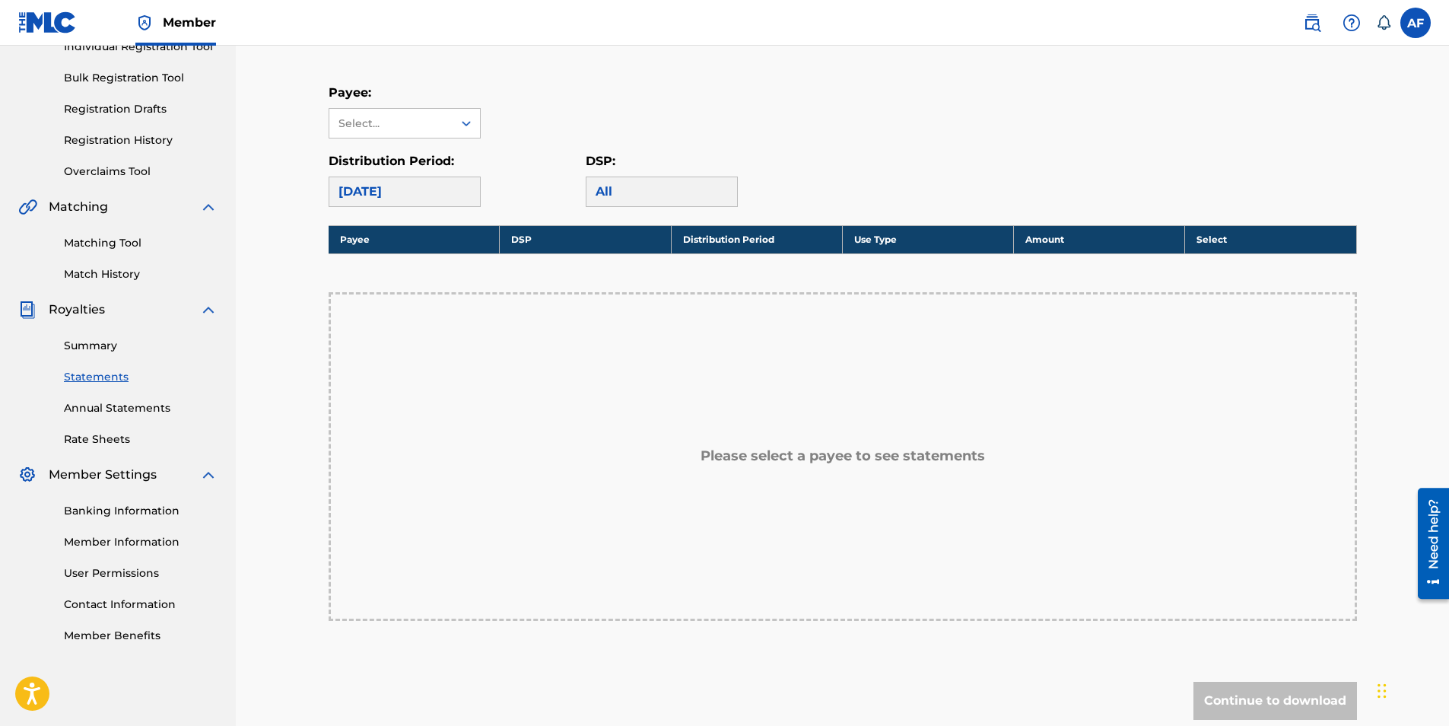
scroll to position [304, 0]
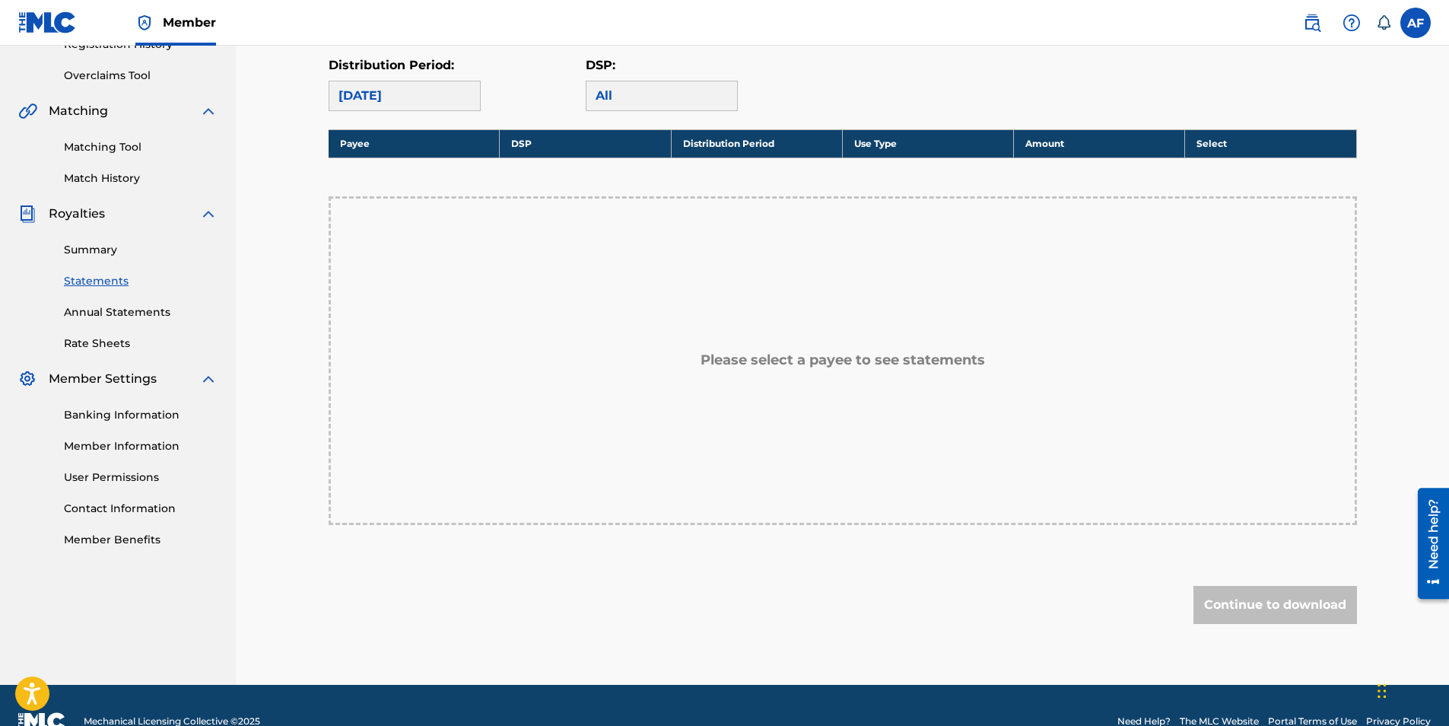
click at [127, 419] on link "Banking Information" at bounding box center [141, 415] width 154 height 16
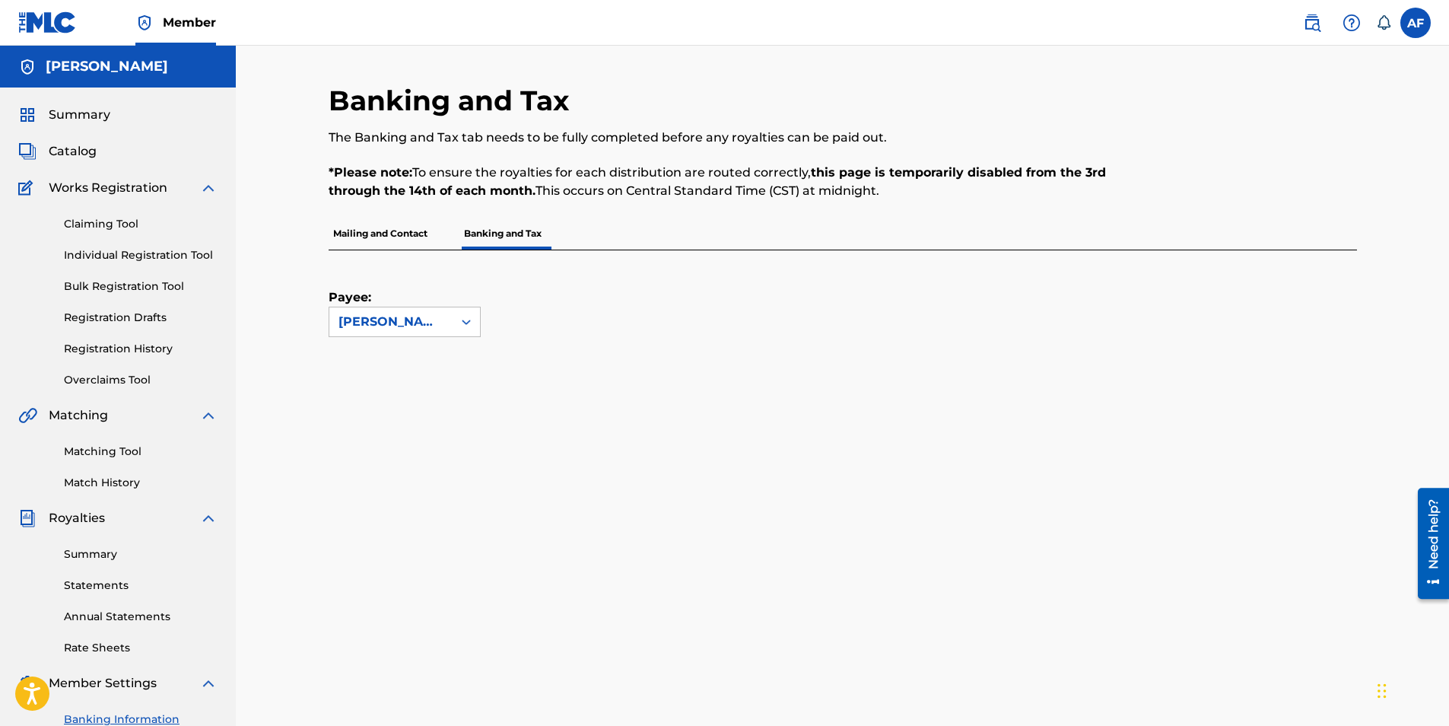
click at [86, 110] on span "Summary" at bounding box center [80, 115] width 62 height 18
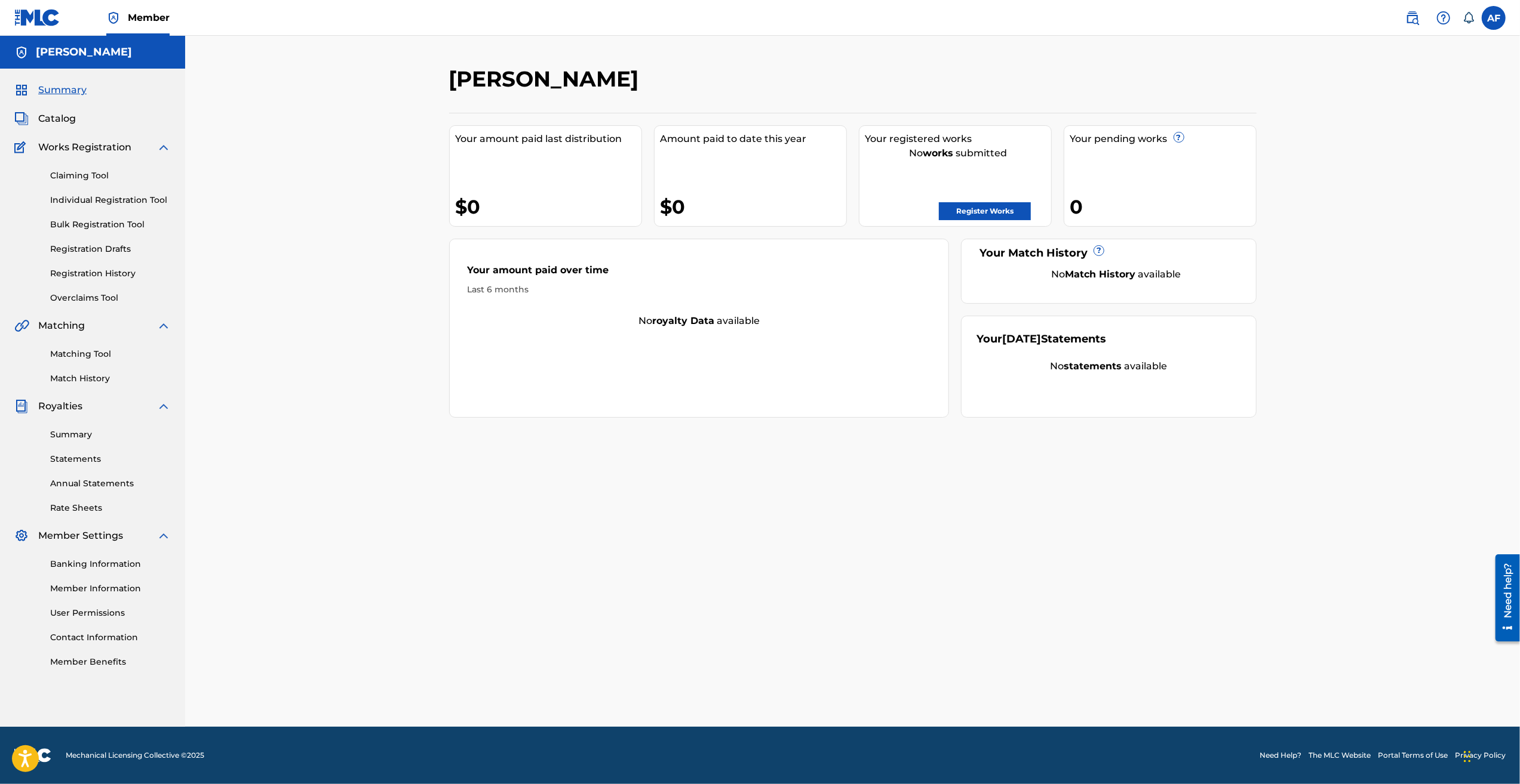
click at [62, 121] on span "Catalog" at bounding box center [57, 119] width 38 height 14
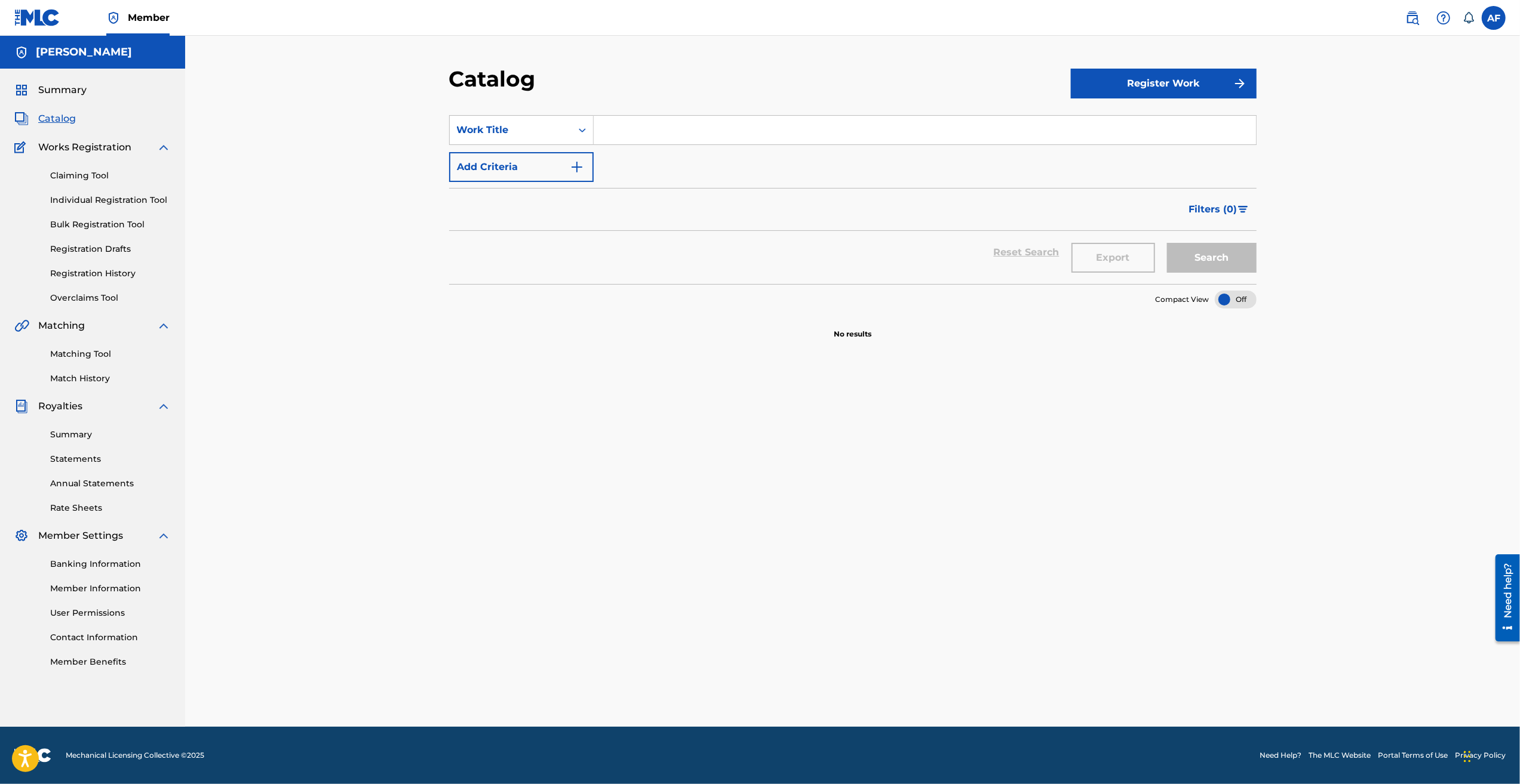
click at [130, 21] on span "Member" at bounding box center [148, 17] width 42 height 13
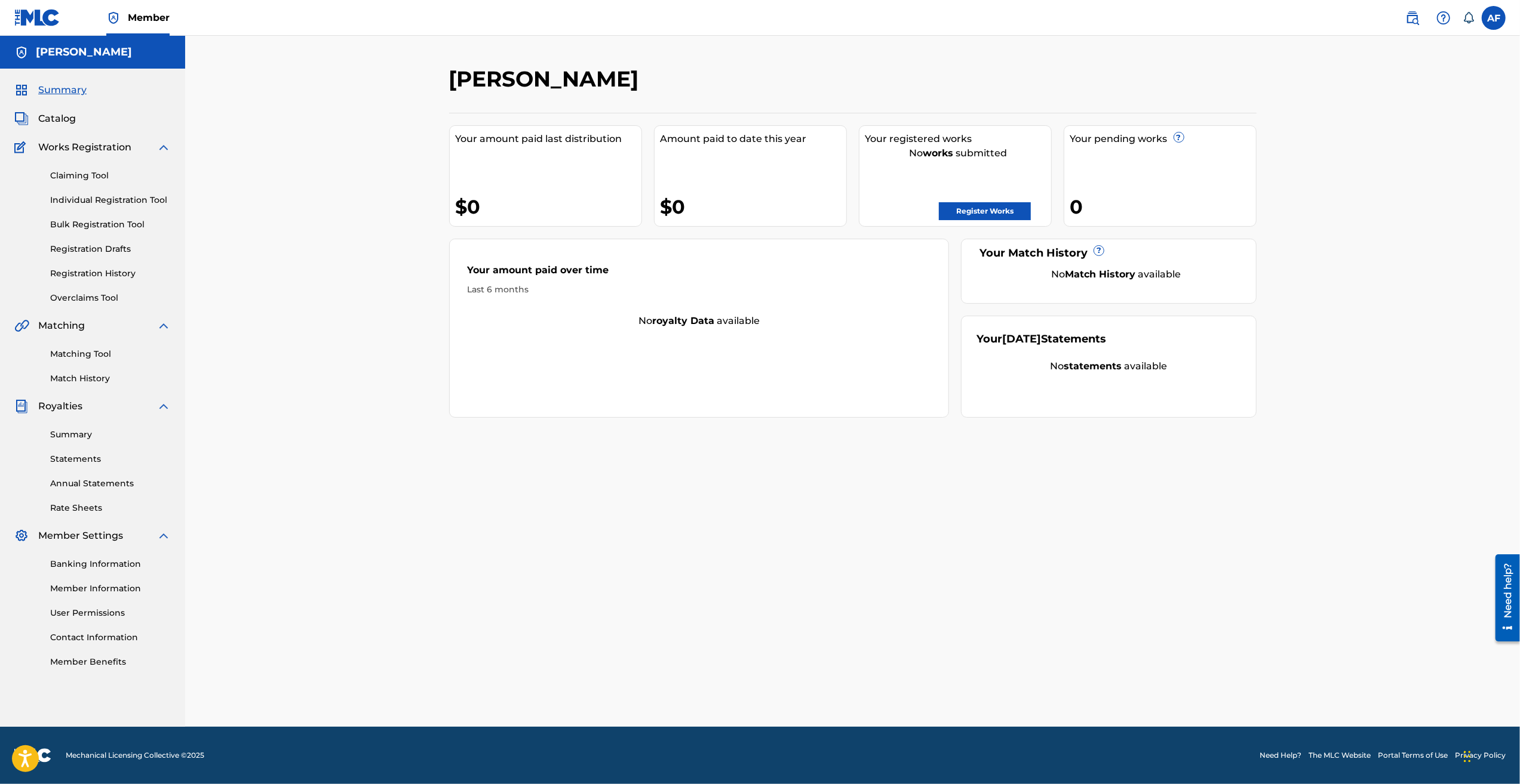
click at [100, 585] on link "Member Information" at bounding box center [111, 589] width 121 height 13
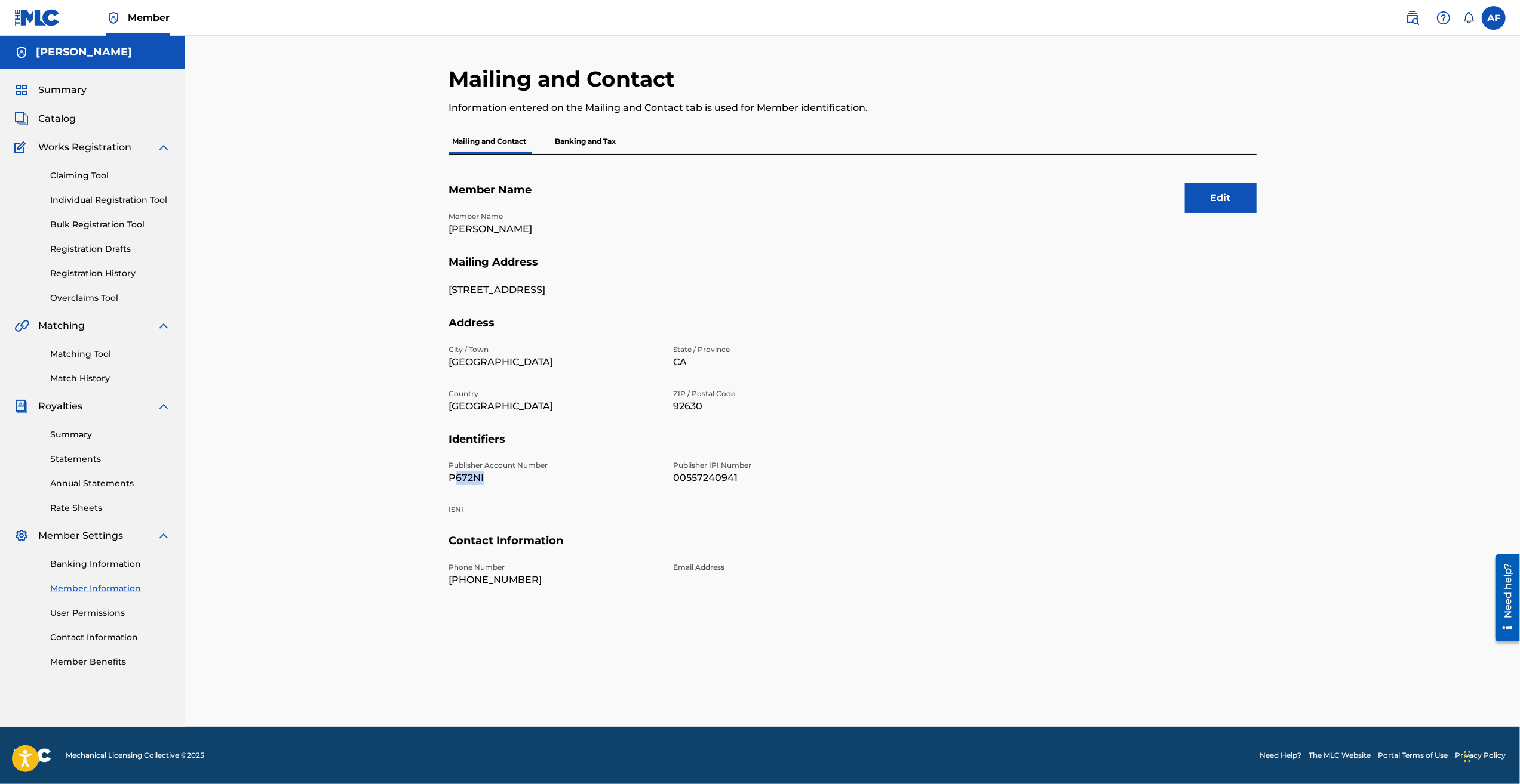
drag, startPoint x: 455, startPoint y: 477, endPoint x: 485, endPoint y: 479, distance: 30.1
click at [485, 479] on p "P672NI" at bounding box center [554, 478] width 210 height 14
drag, startPoint x: 485, startPoint y: 479, endPoint x: 717, endPoint y: 511, distance: 234.2
click at [717, 511] on div "Publisher Account Number P672NI Publisher IPI Number 00557240941 ISNI" at bounding box center [667, 497] width 435 height 74
click at [923, 479] on section "Identifiers Publisher Account Number P672NI Publisher IPI Number 00557240941 IS…" at bounding box center [853, 483] width 807 height 102
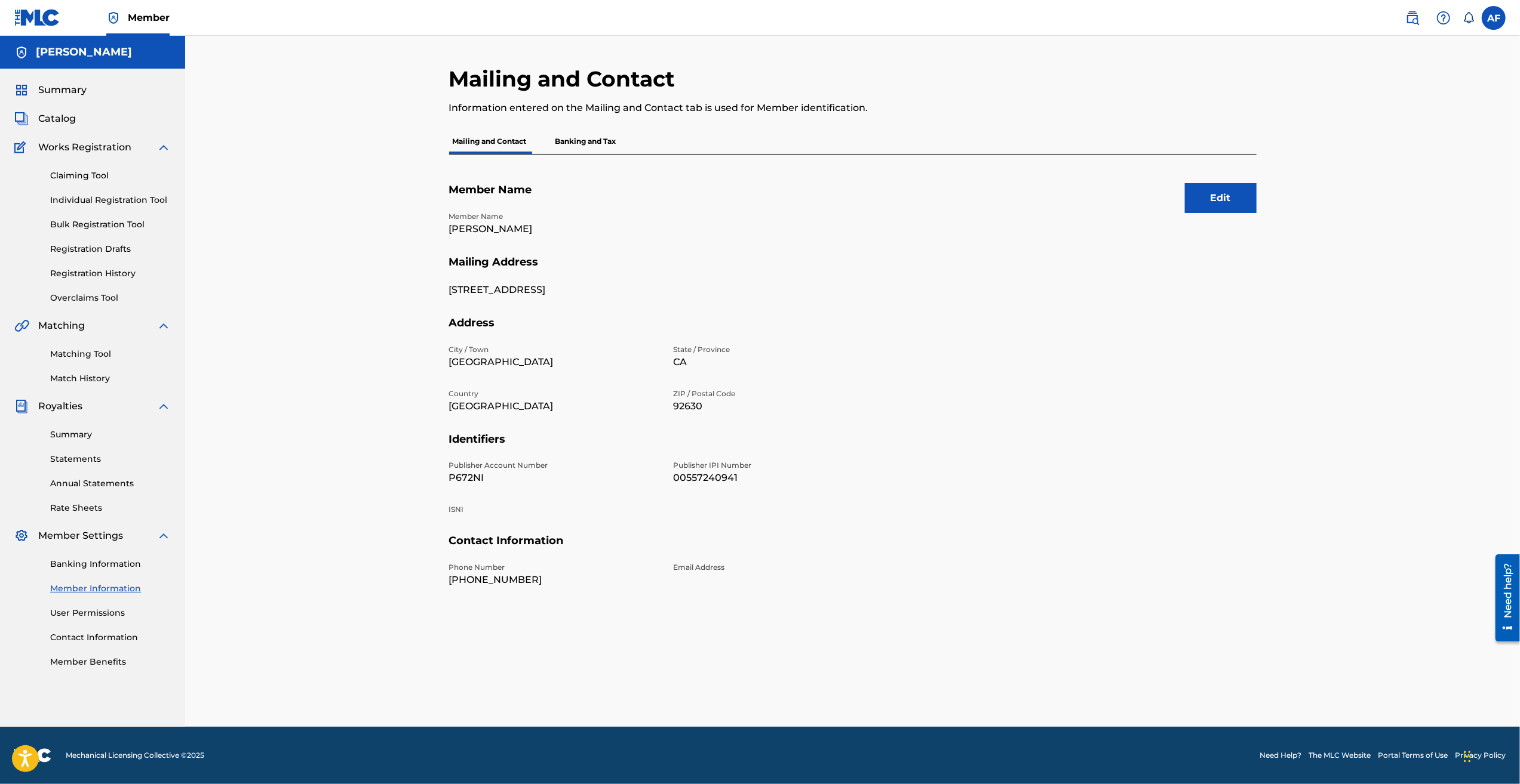
click at [990, 509] on section "Identifiers Publisher Account Number P672NI Publisher IPI Number 00557240941 IS…" at bounding box center [853, 483] width 807 height 102
click at [997, 506] on section "Identifiers Publisher Account Number P672NI Publisher IPI Number 00557240941 IS…" at bounding box center [853, 483] width 807 height 102
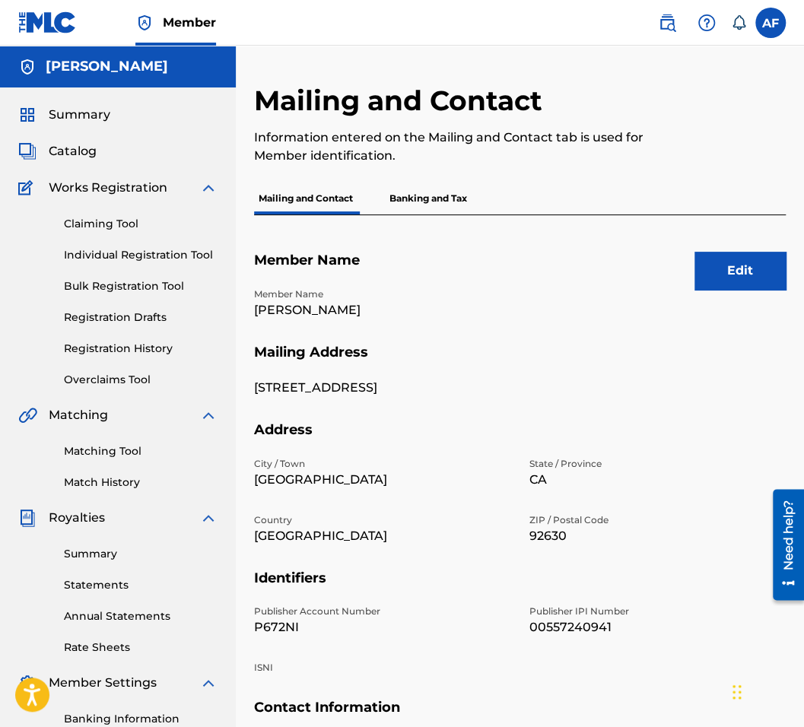
click at [38, 252] on div "Claiming Tool Individual Registration Tool Bulk Registration Tool Registration …" at bounding box center [117, 292] width 199 height 191
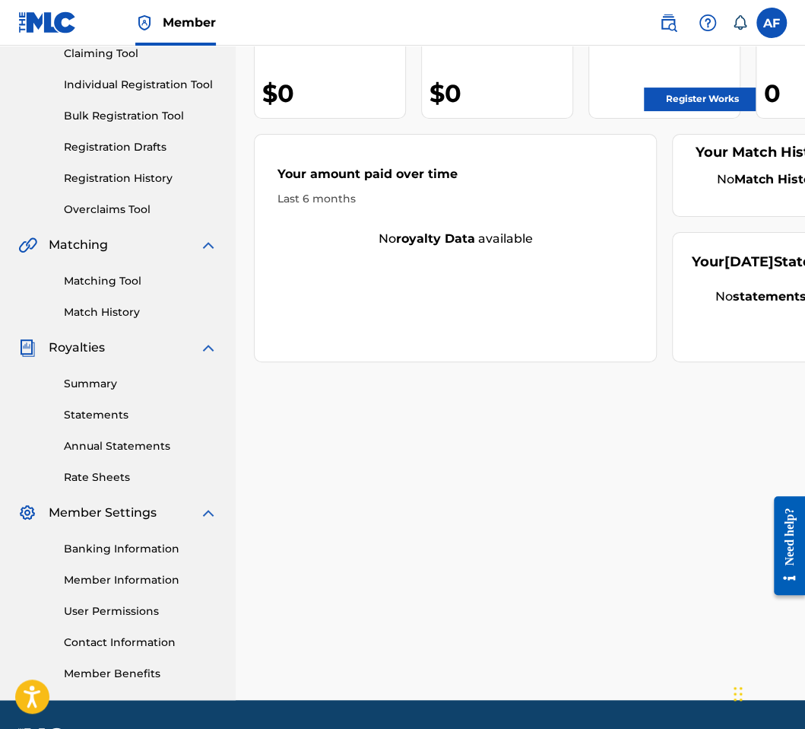
scroll to position [112, 0]
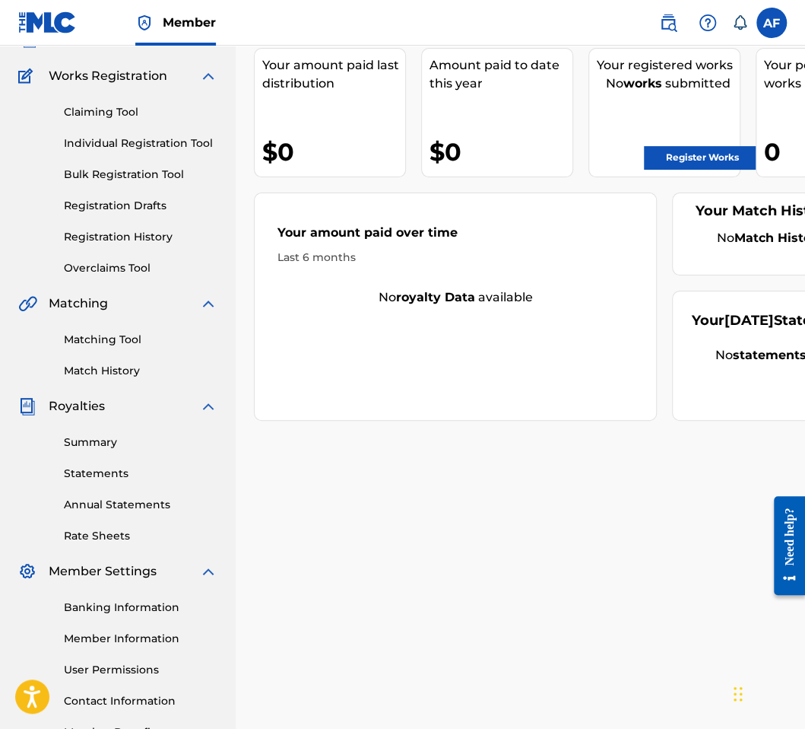
click at [137, 109] on link "Claiming Tool" at bounding box center [141, 112] width 154 height 16
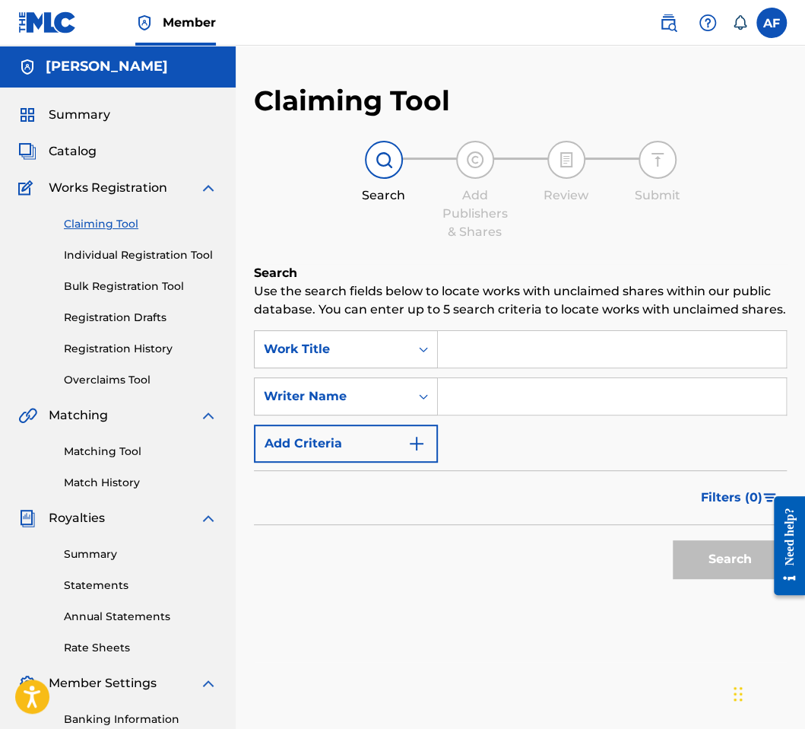
click at [472, 174] on div at bounding box center [475, 160] width 38 height 38
click at [145, 267] on div "Claiming Tool Individual Registration Tool Bulk Registration Tool Registration …" at bounding box center [117, 292] width 199 height 191
click at [87, 150] on span "Catalog" at bounding box center [73, 151] width 48 height 18
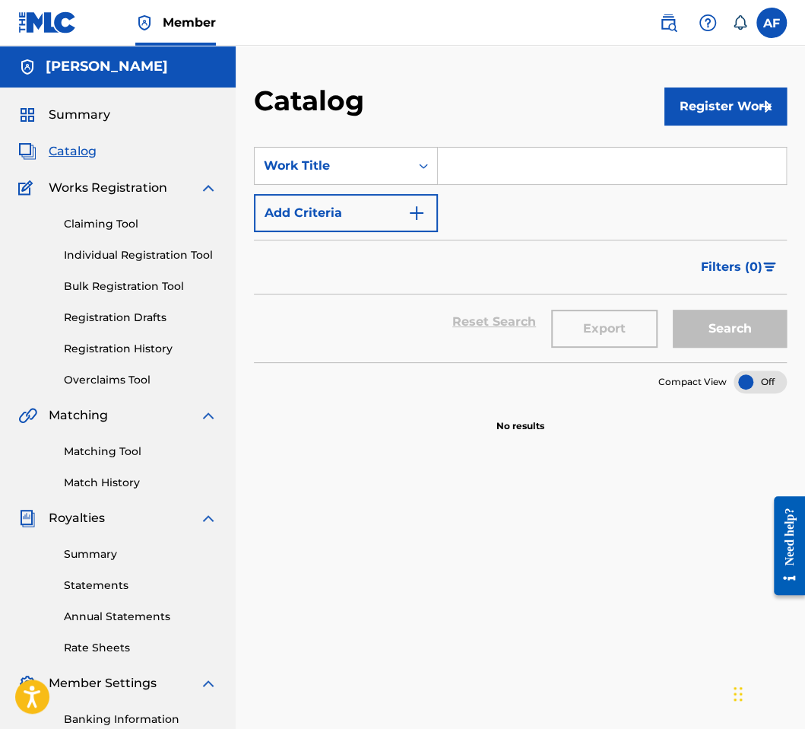
click at [71, 112] on span "Summary" at bounding box center [80, 115] width 62 height 18
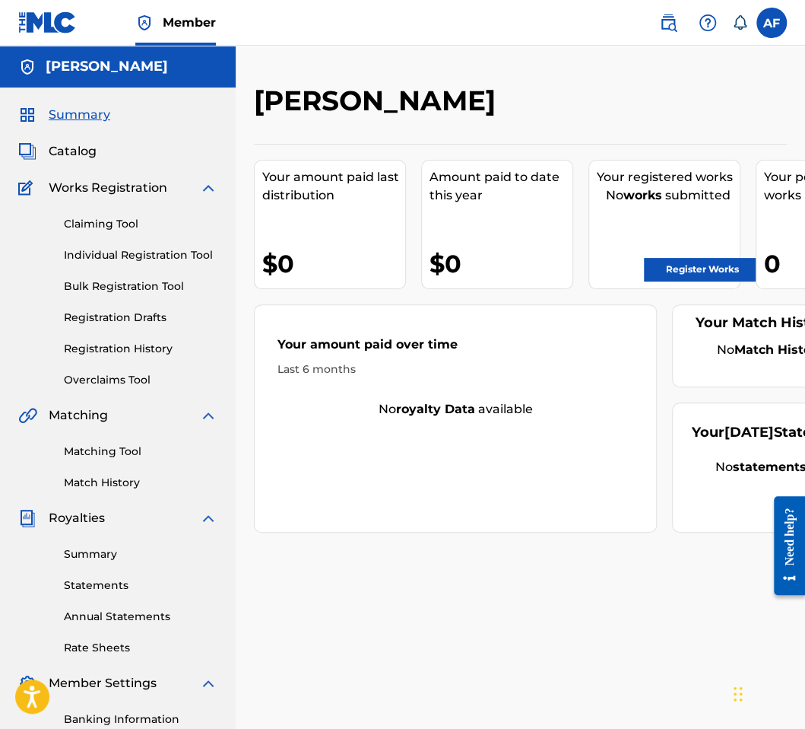
click at [124, 256] on link "Individual Registration Tool" at bounding box center [141, 255] width 154 height 16
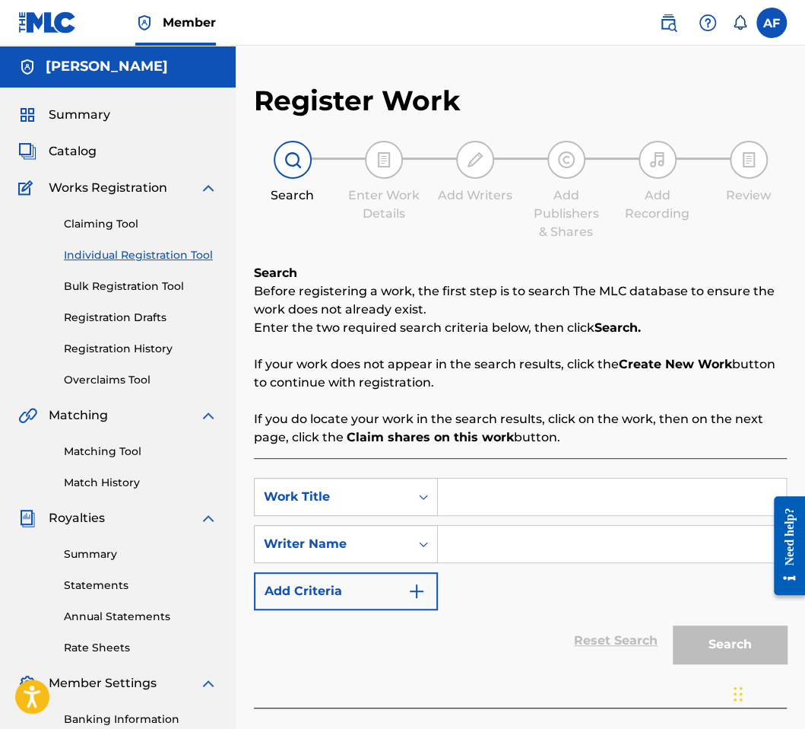
click at [129, 285] on link "Bulk Registration Tool" at bounding box center [141, 286] width 154 height 16
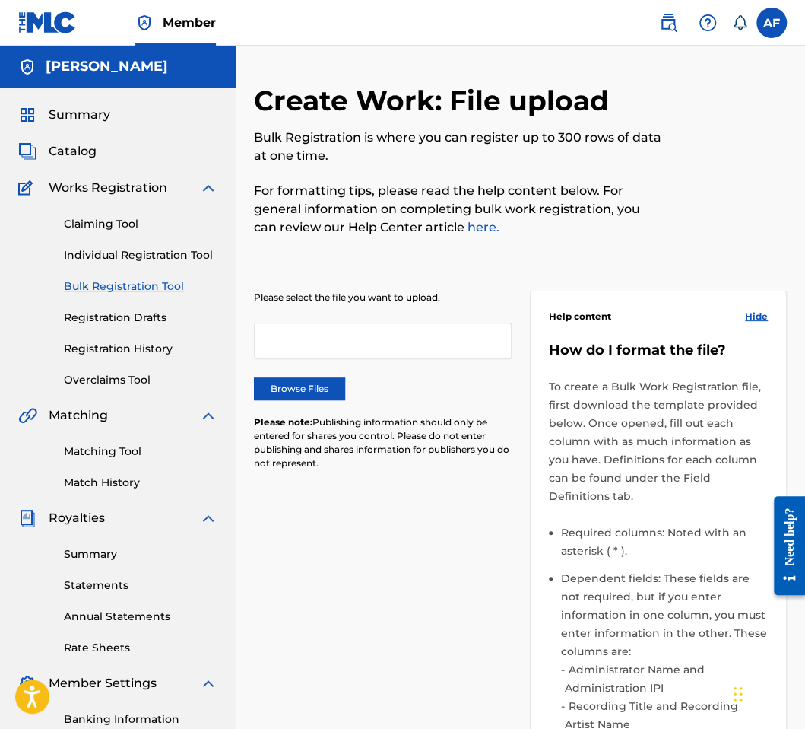
click at [129, 313] on link "Registration Drafts" at bounding box center [141, 318] width 154 height 16
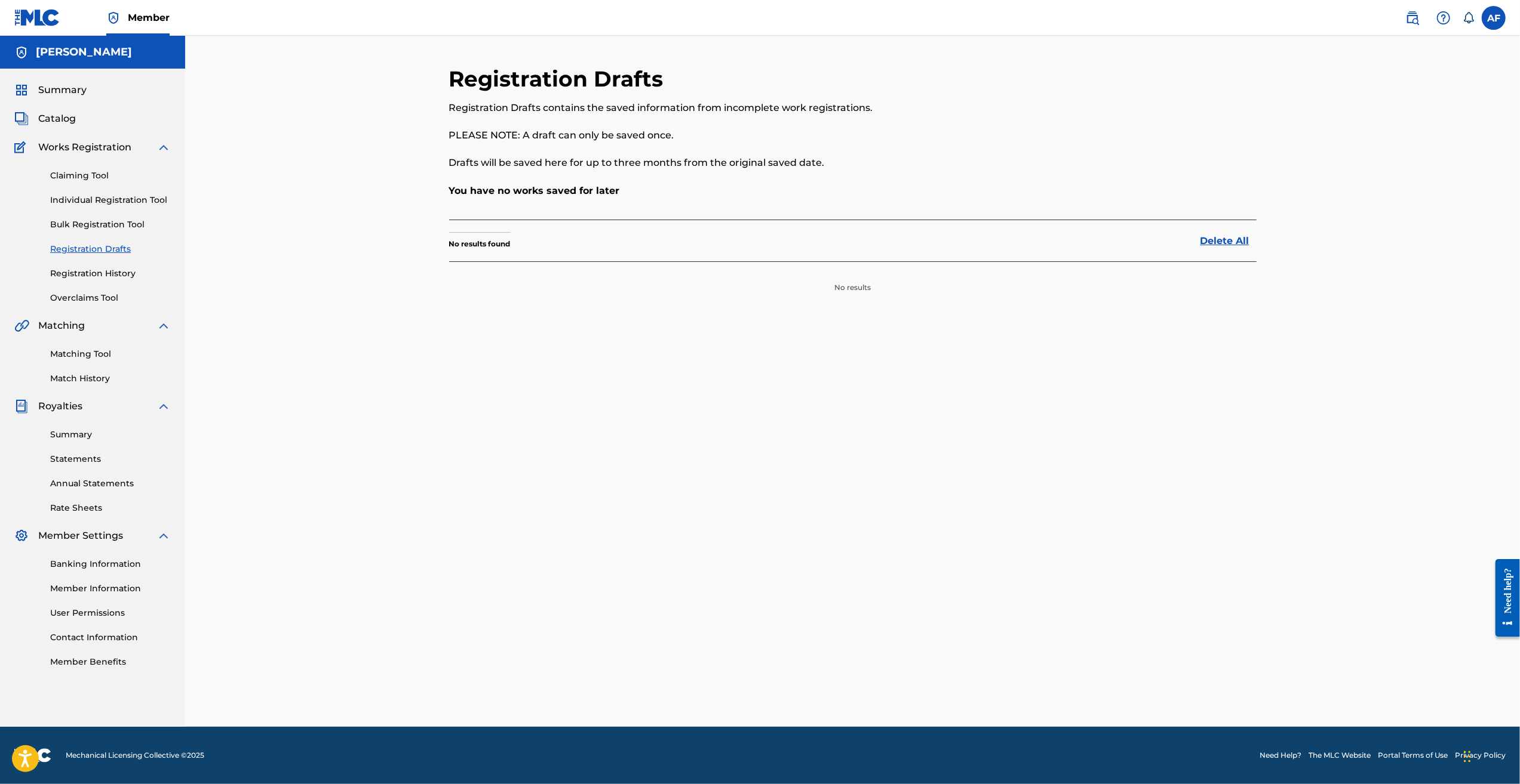
click at [82, 168] on div "Claiming Tool Individual Registration Tool Bulk Registration Tool Registration …" at bounding box center [92, 229] width 156 height 150
click at [82, 173] on link "Claiming Tool" at bounding box center [111, 176] width 121 height 13
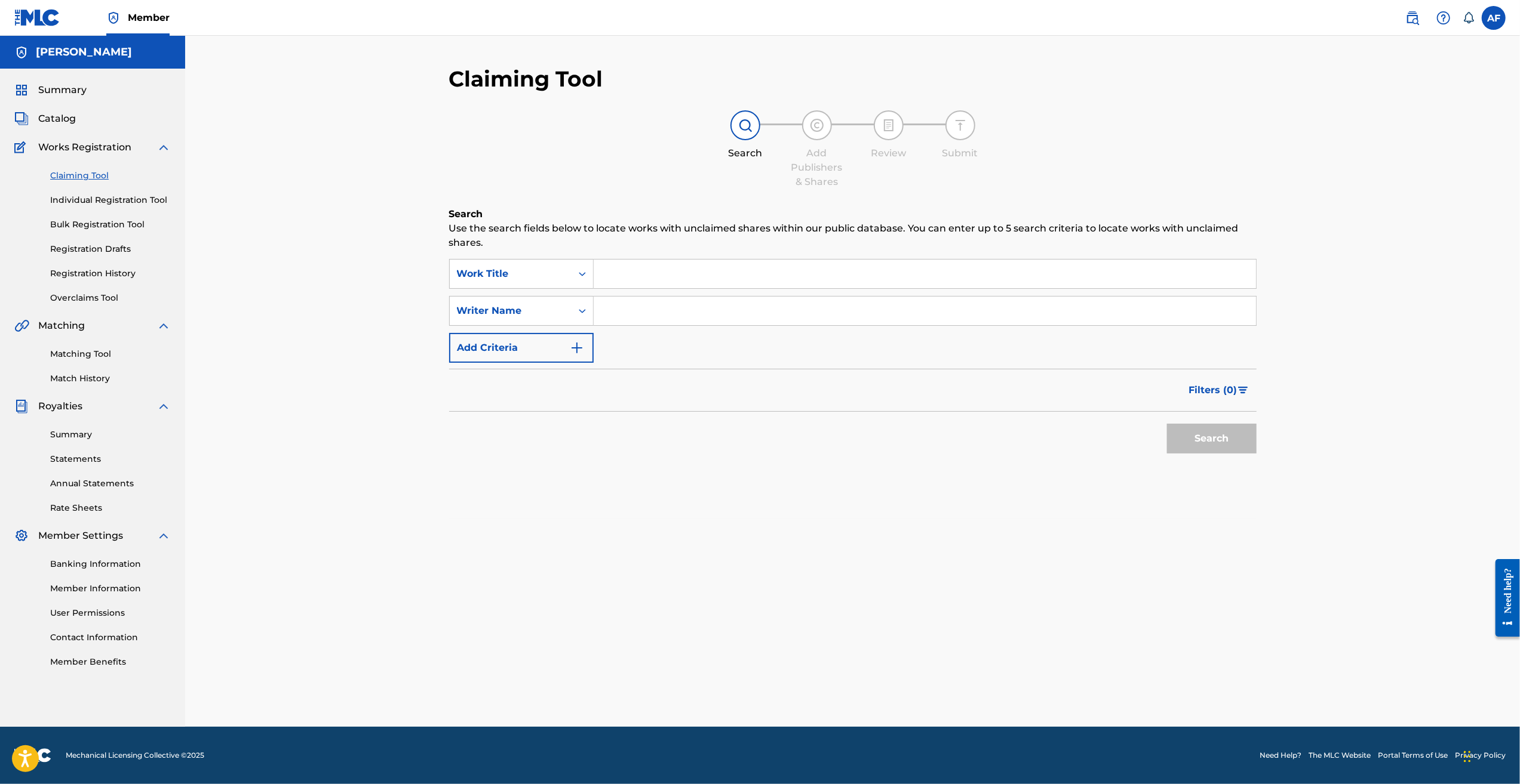
click at [79, 202] on link "Individual Registration Tool" at bounding box center [111, 200] width 121 height 13
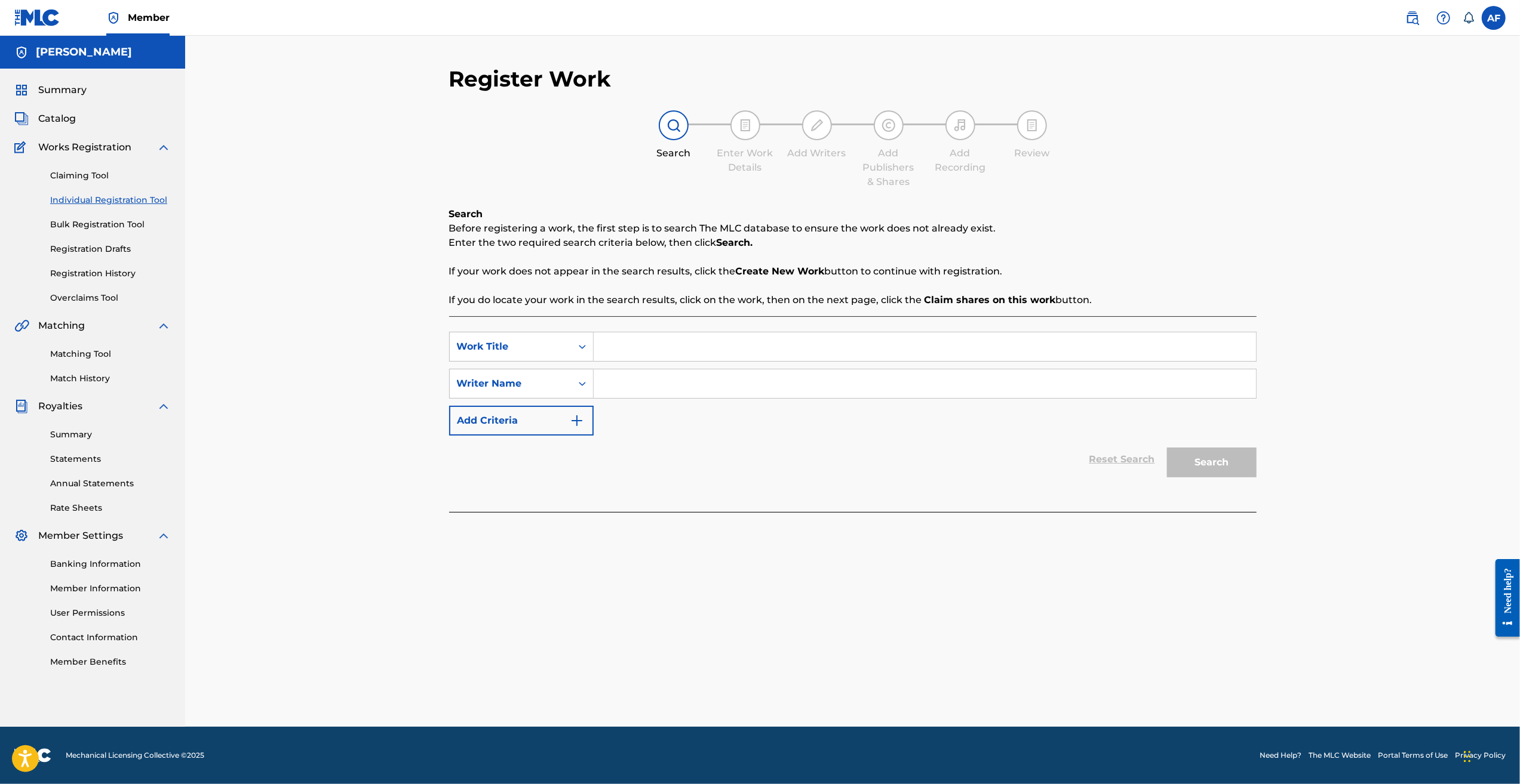
click at [79, 223] on link "Bulk Registration Tool" at bounding box center [111, 224] width 121 height 13
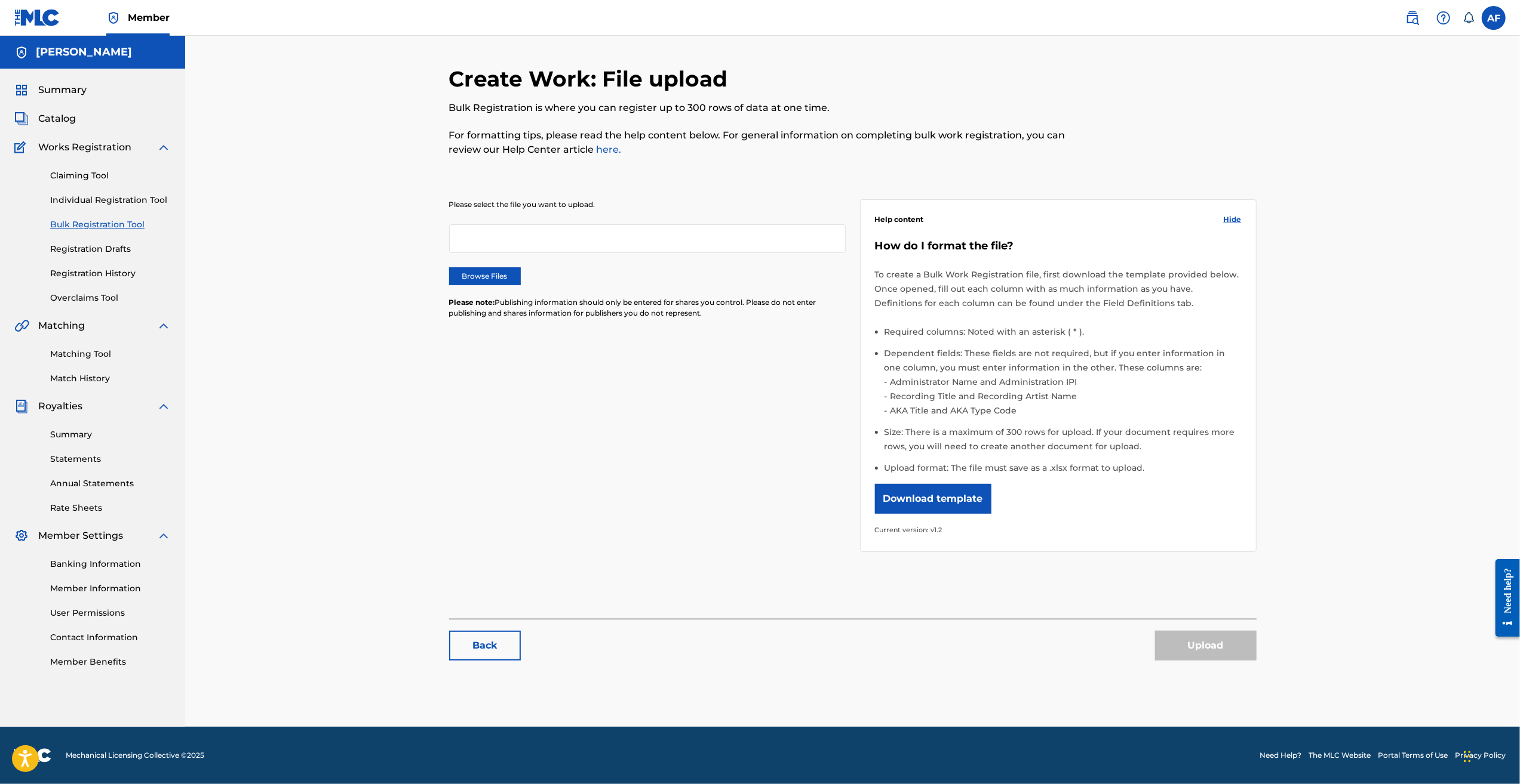
click at [90, 253] on link "Registration Drafts" at bounding box center [111, 250] width 121 height 13
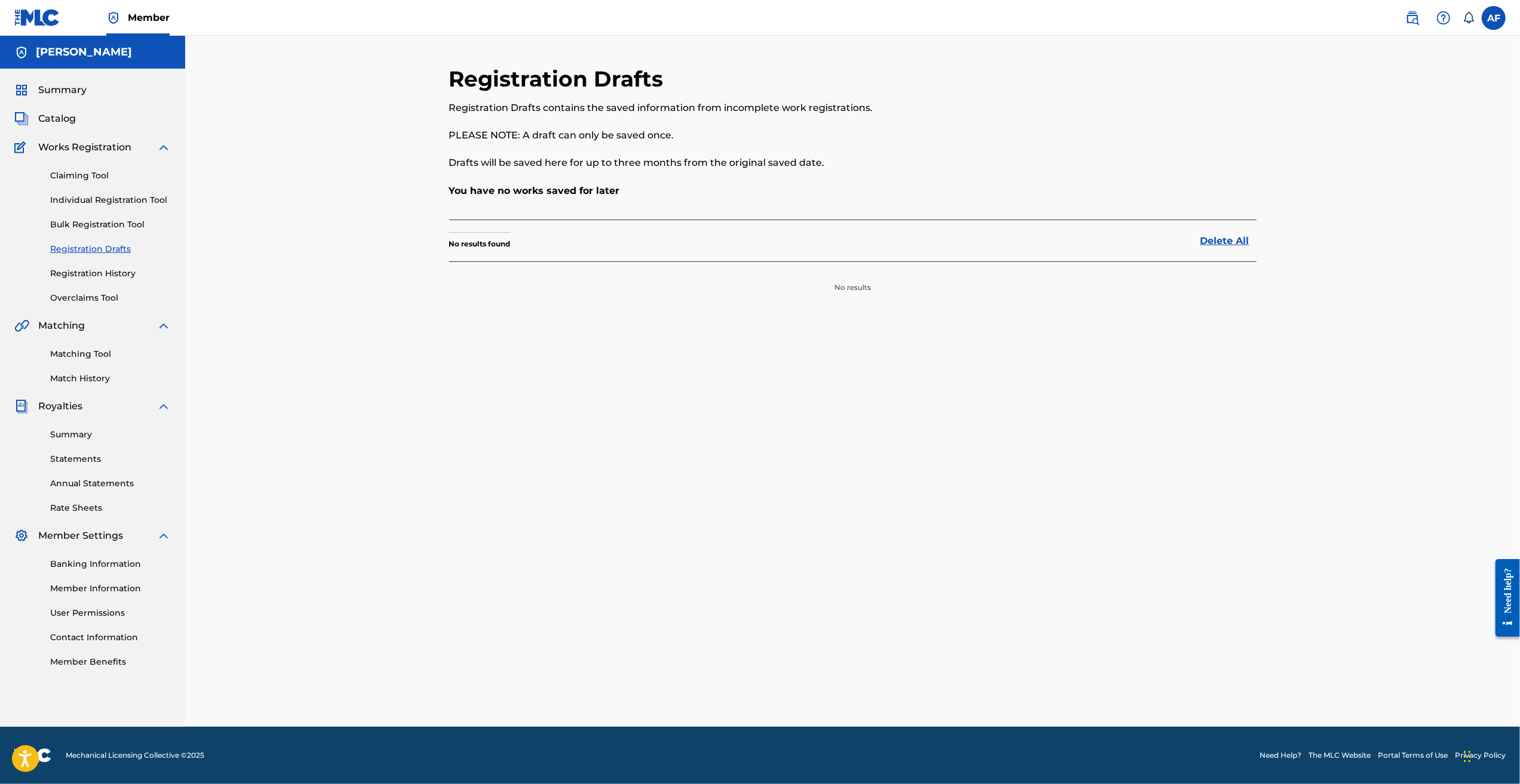
click at [93, 277] on link "Registration History" at bounding box center [111, 274] width 121 height 13
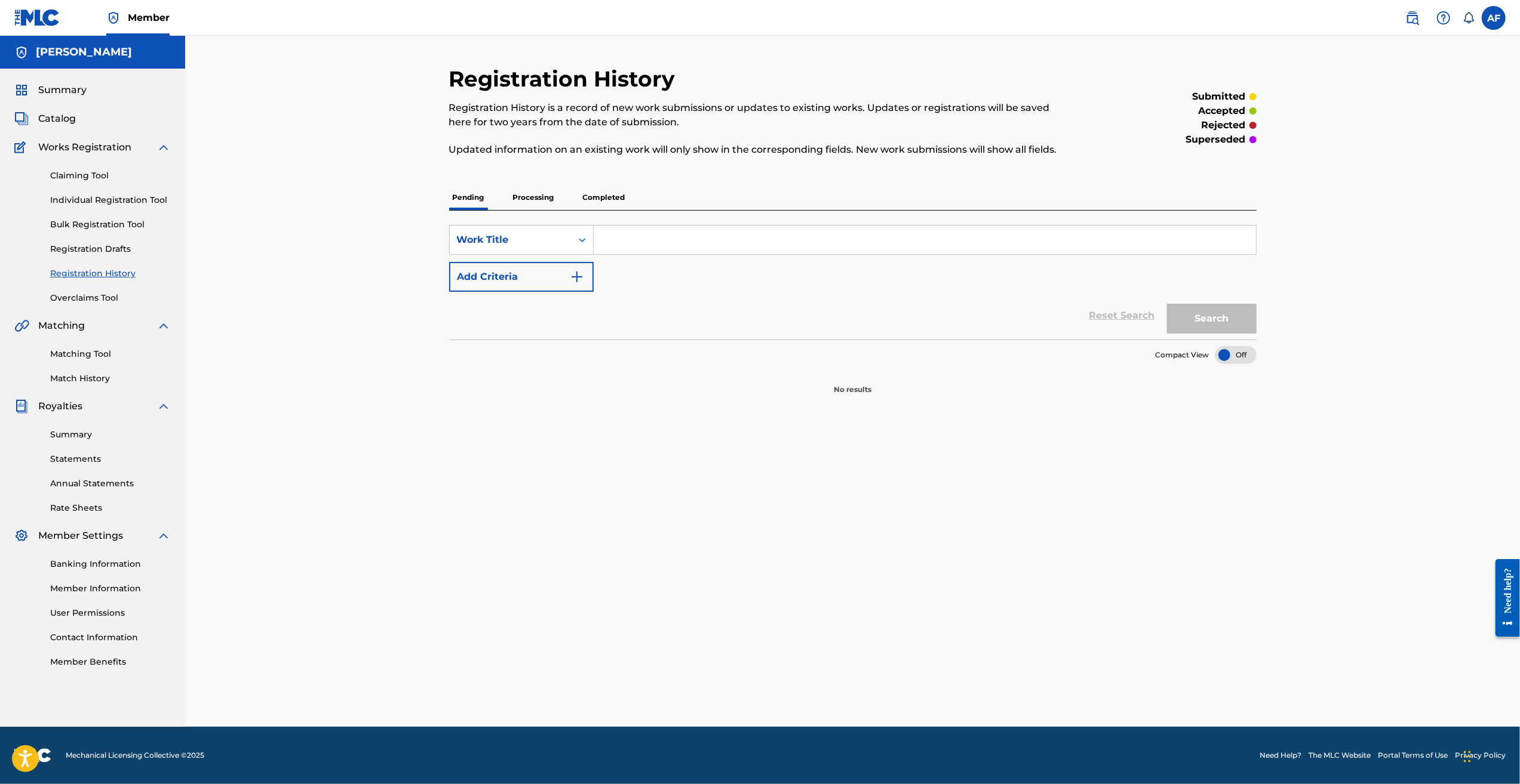
click at [520, 200] on p "Processing" at bounding box center [534, 198] width 49 height 25
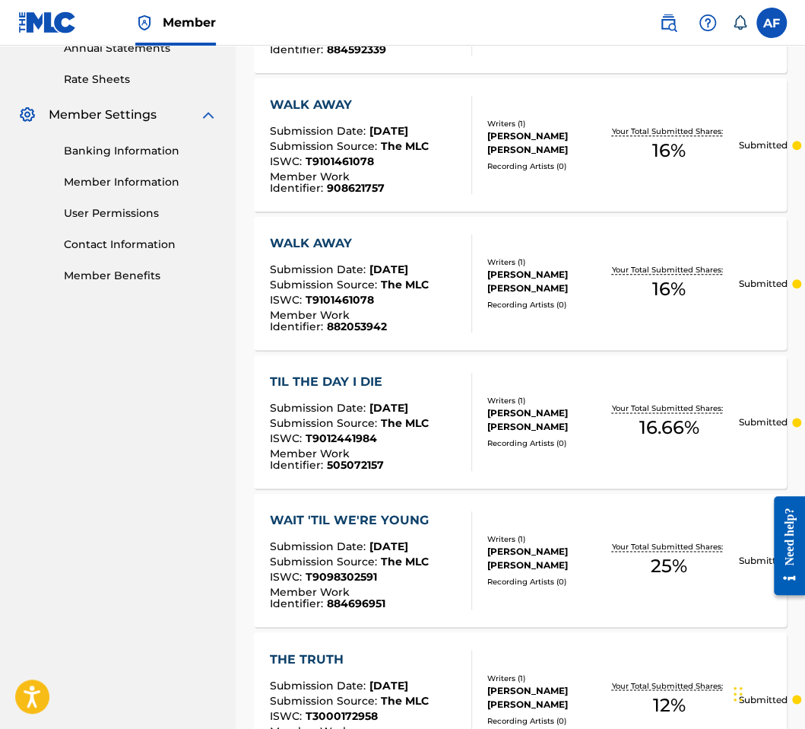
scroll to position [456, 0]
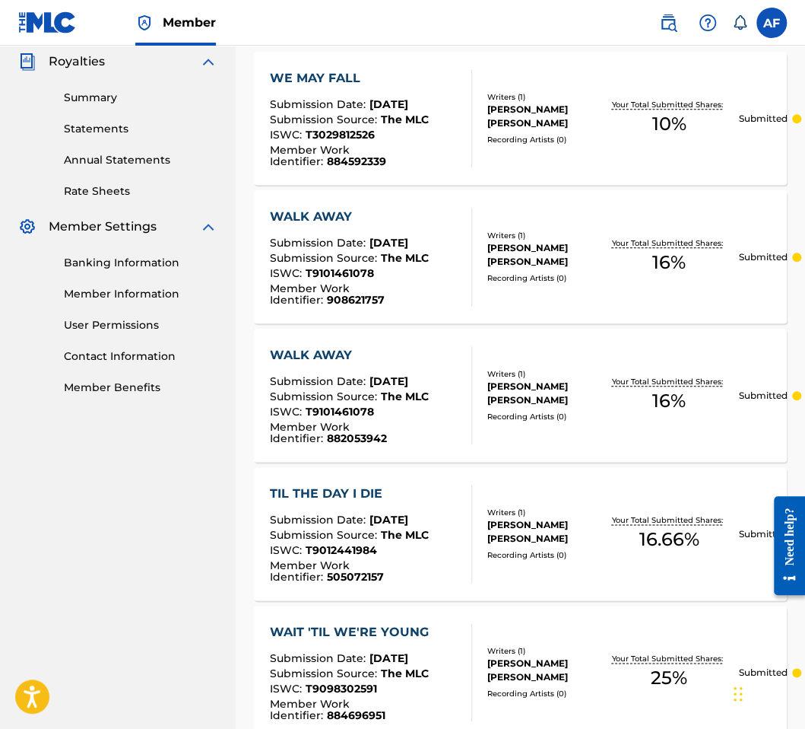
click at [134, 300] on link "Member Information" at bounding box center [141, 294] width 154 height 16
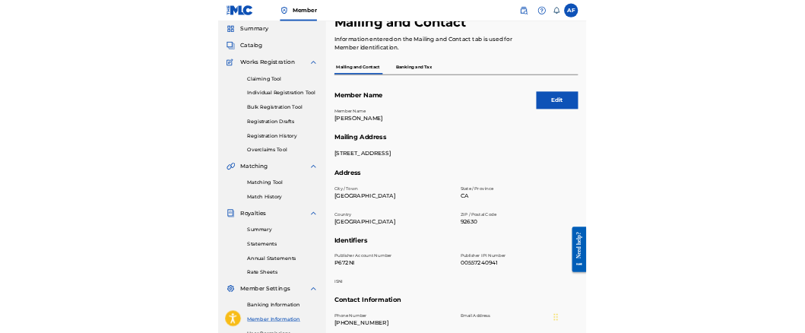
scroll to position [76, 0]
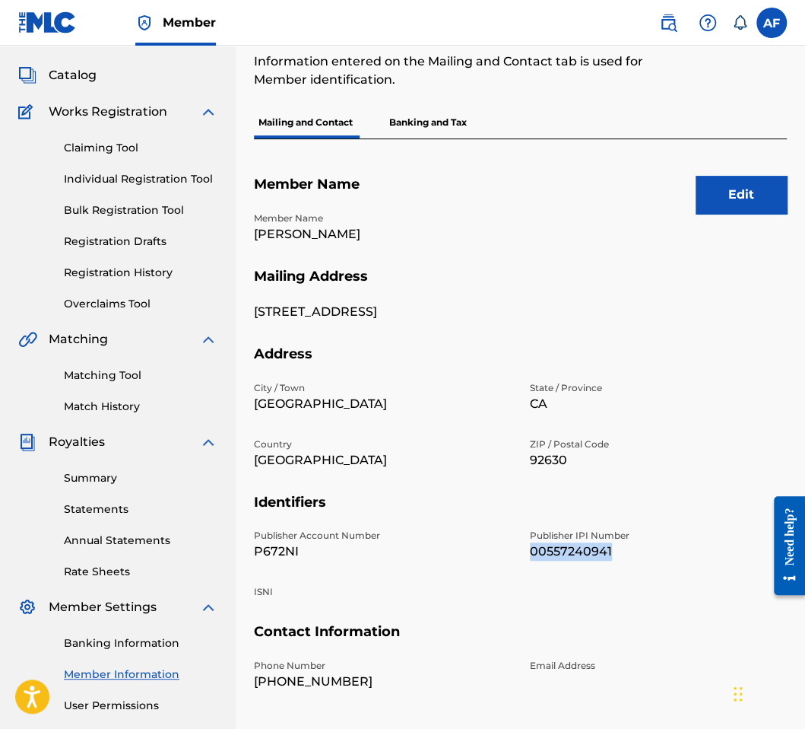
drag, startPoint x: 529, startPoint y: 555, endPoint x: 620, endPoint y: 553, distance: 91.3
click at [620, 553] on div "Publisher Account Number P672NI Publisher IPI Number 00557240941 ISNI" at bounding box center [520, 576] width 533 height 94
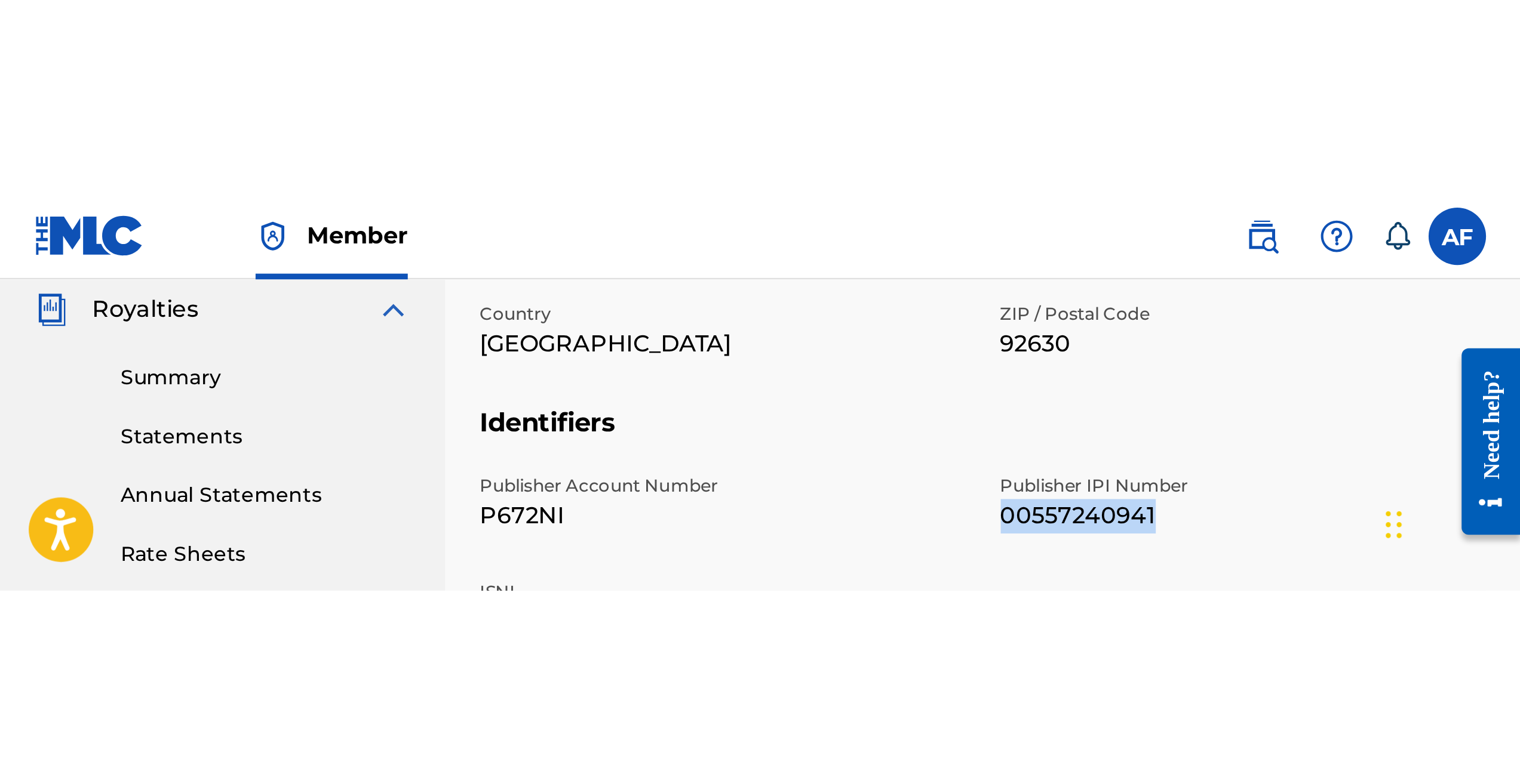
scroll to position [0, 0]
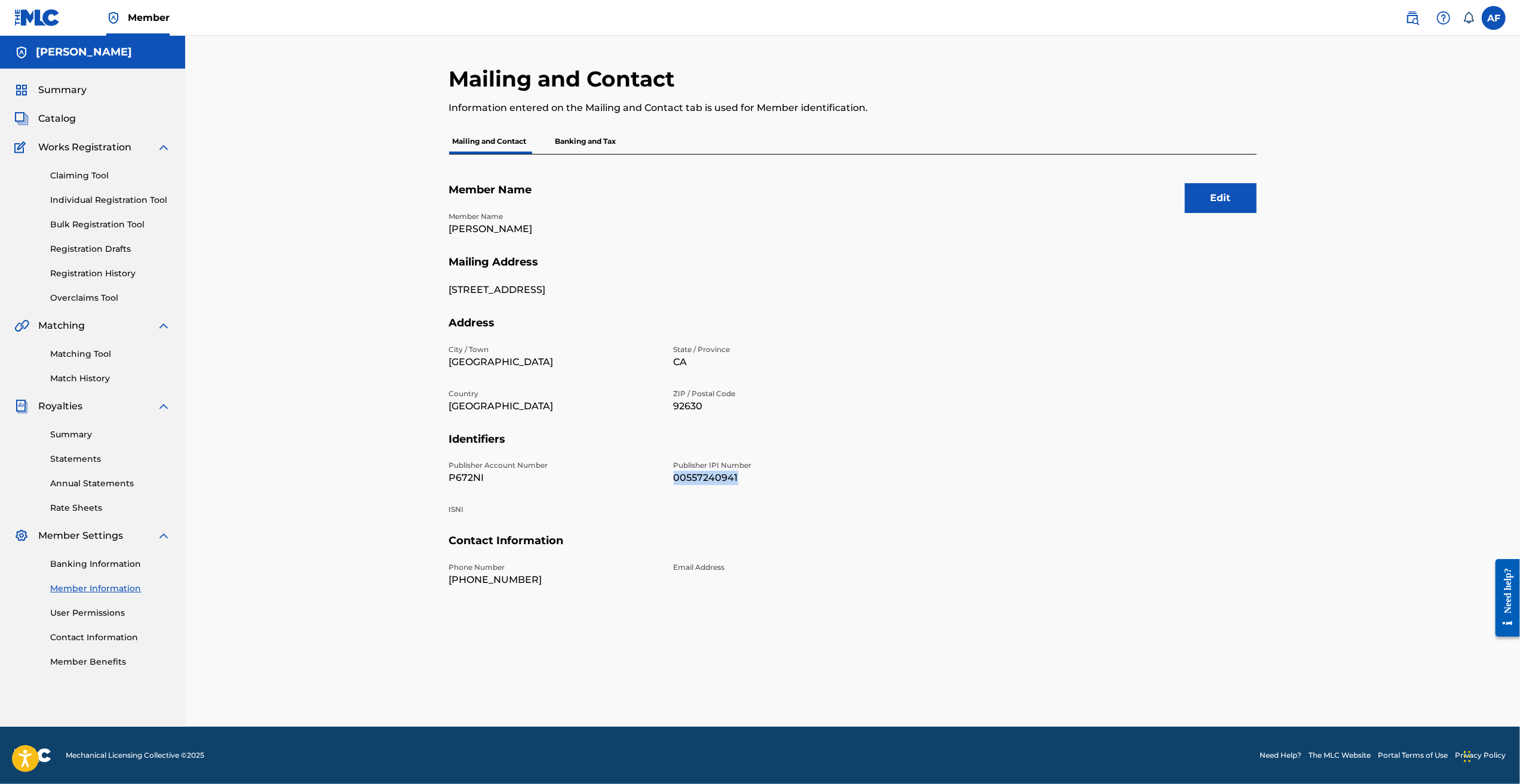
click at [100, 357] on link "Matching Tool" at bounding box center [111, 354] width 121 height 13
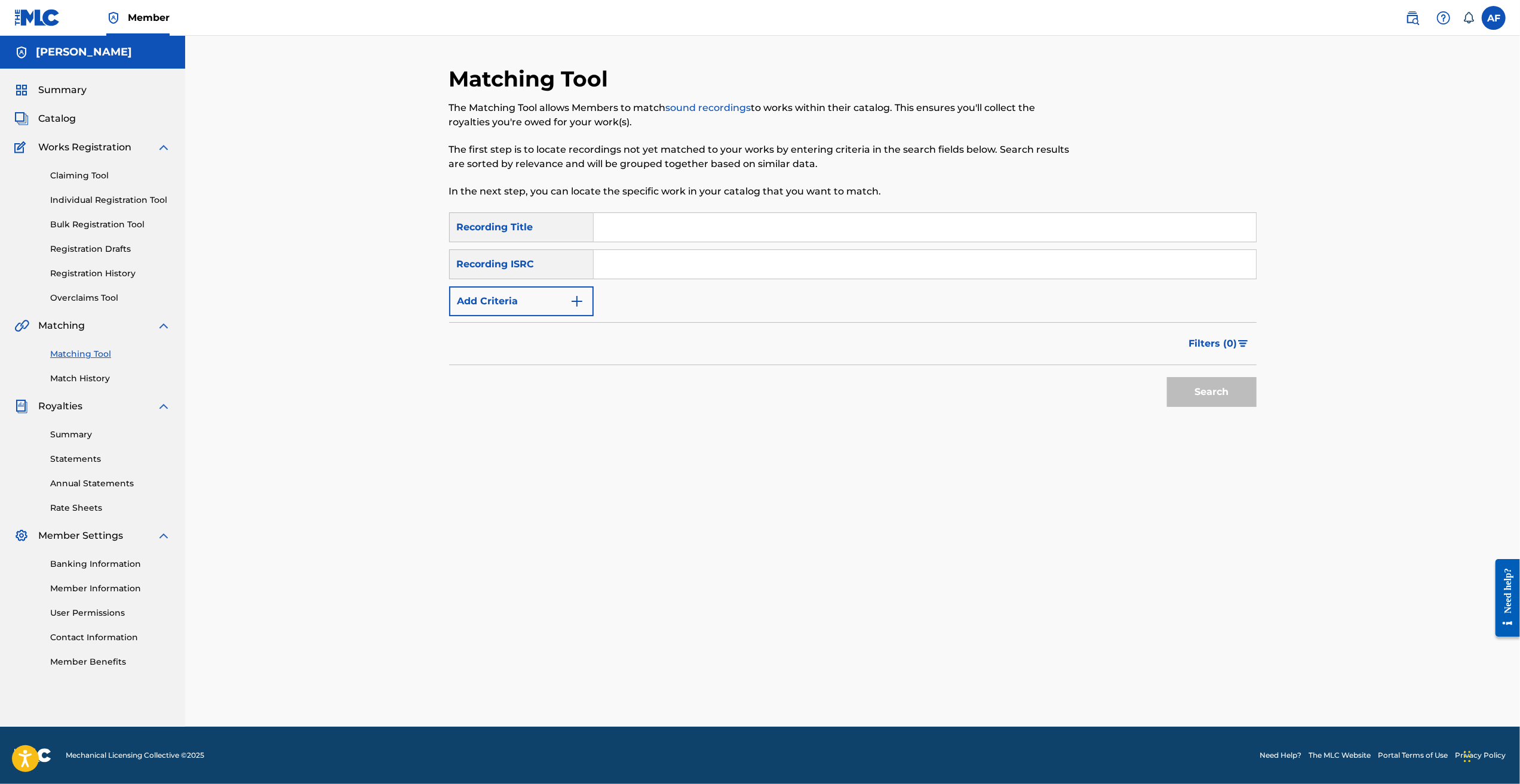
click at [632, 225] on input "Search Form" at bounding box center [924, 228] width 662 height 29
type input "Hold It Down"
click at [632, 388] on button "Search" at bounding box center [1211, 392] width 90 height 30
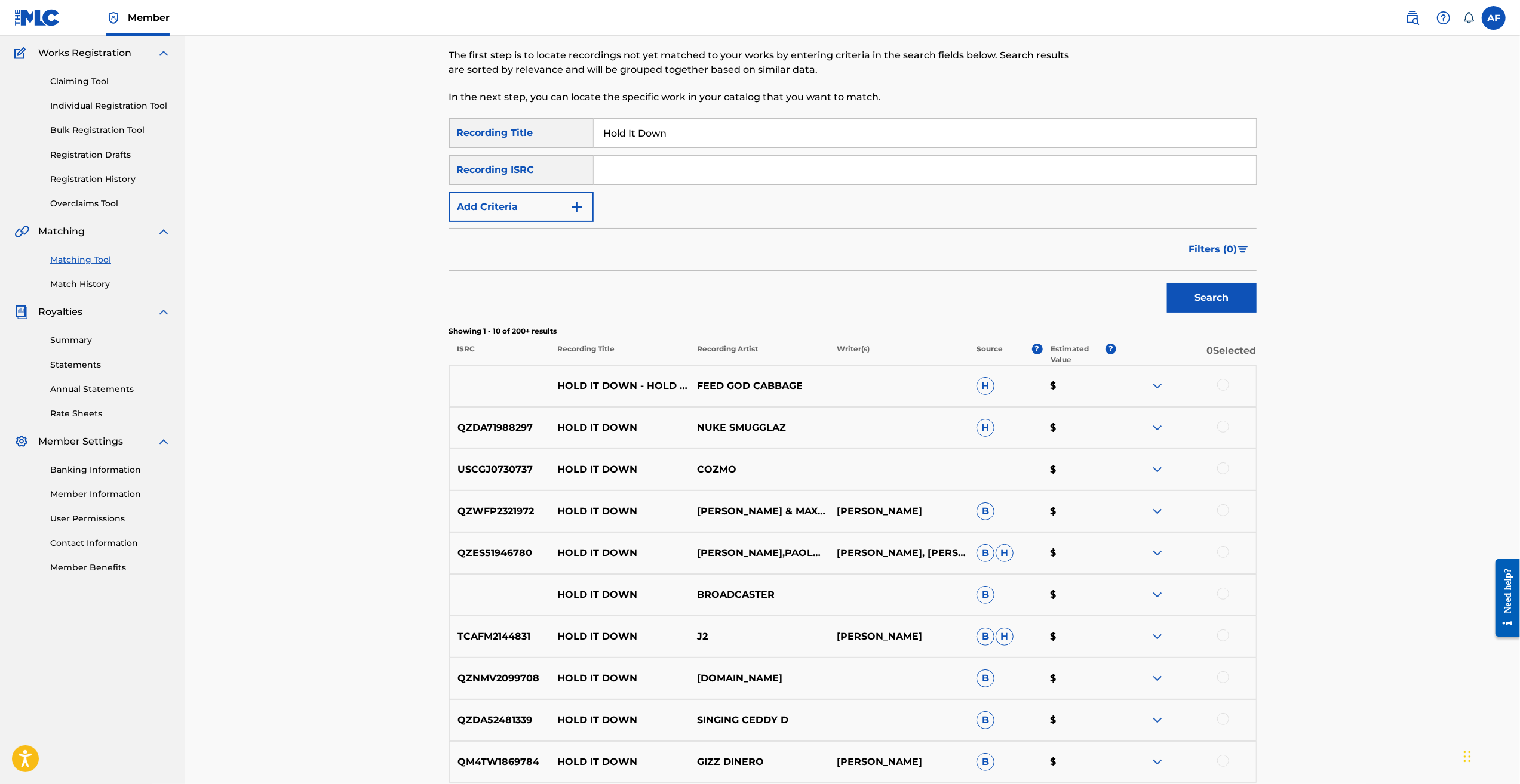
scroll to position [179, 0]
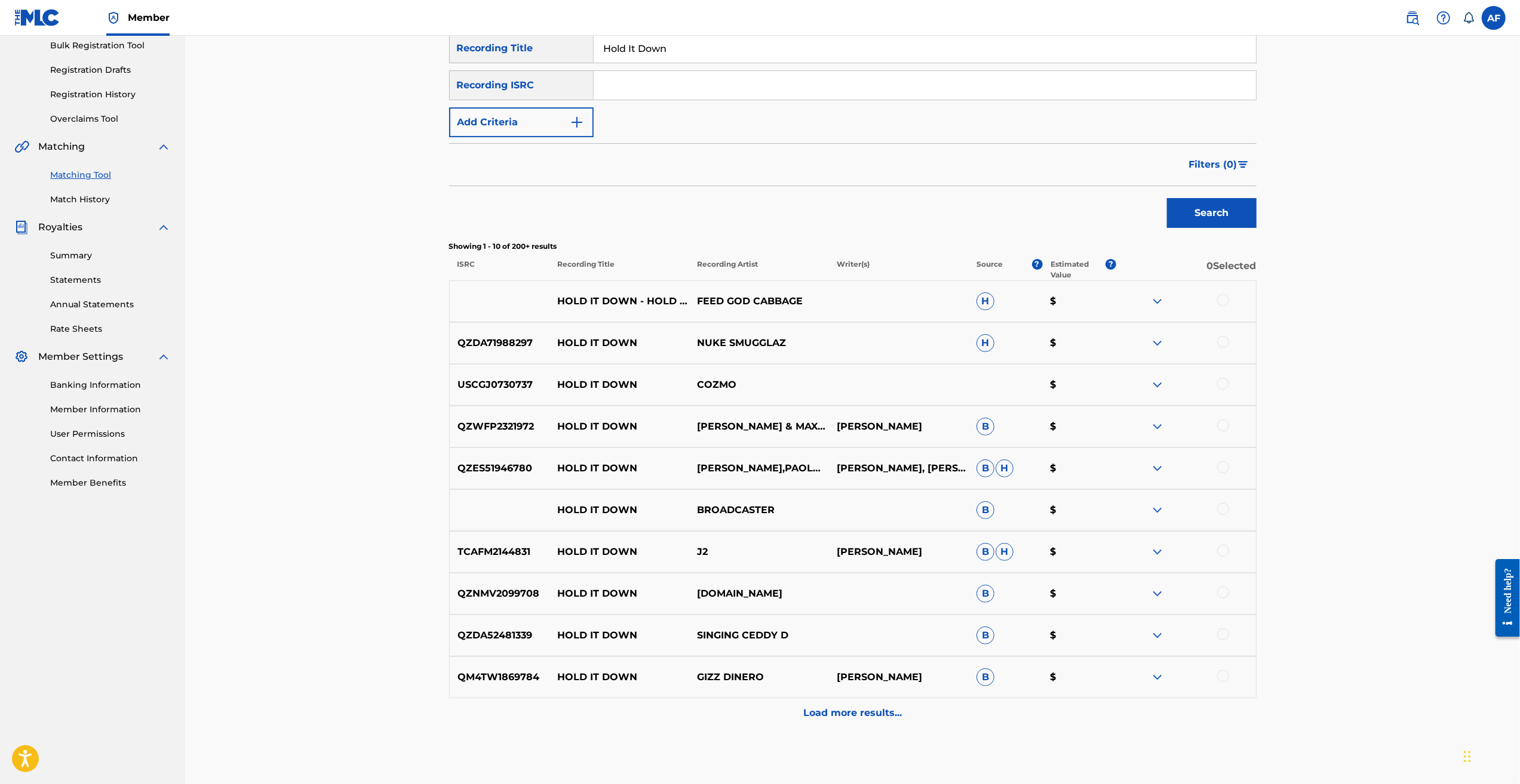
click at [632, 571] on p "Load more results..." at bounding box center [852, 713] width 98 height 14
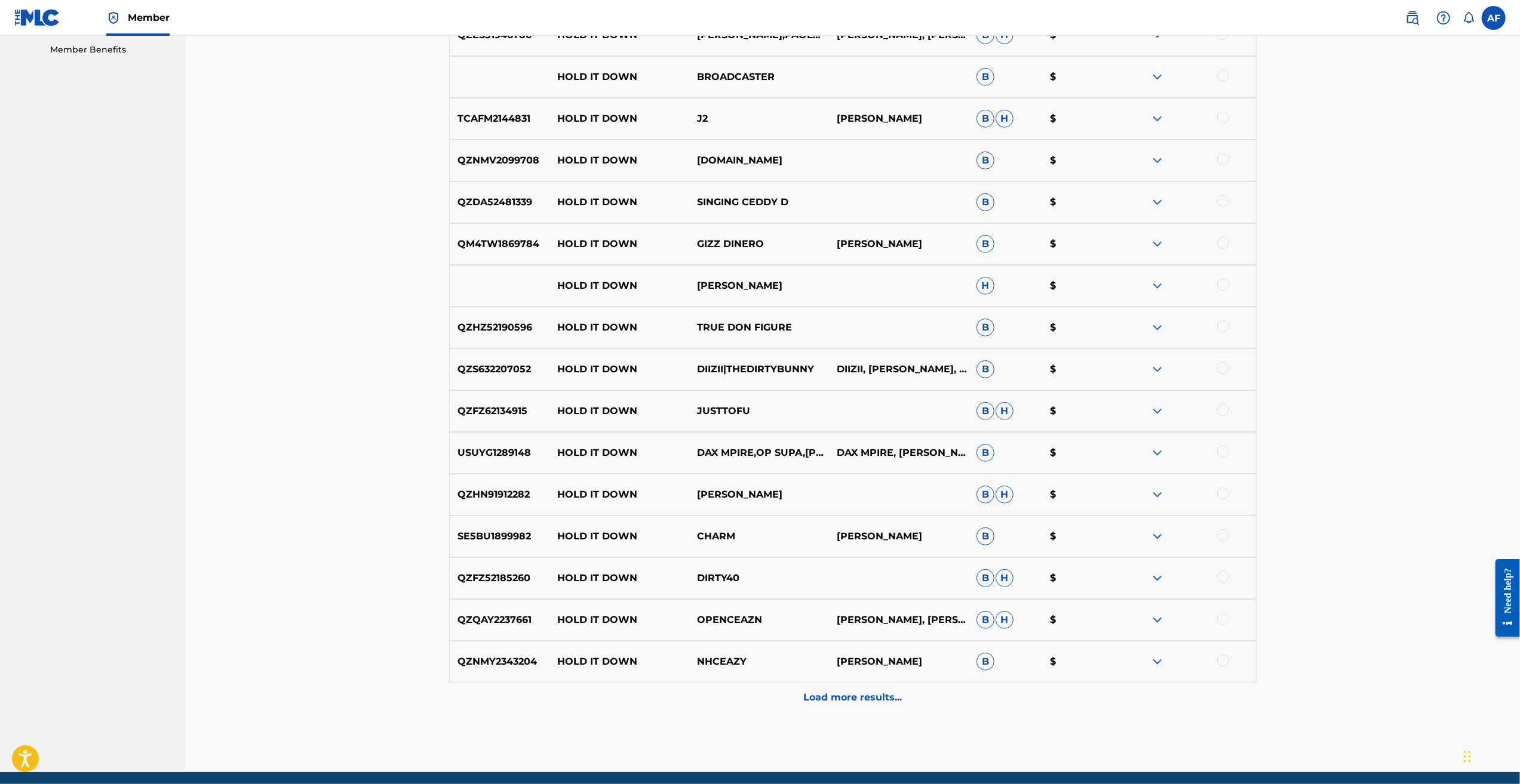
scroll to position [657, 0]
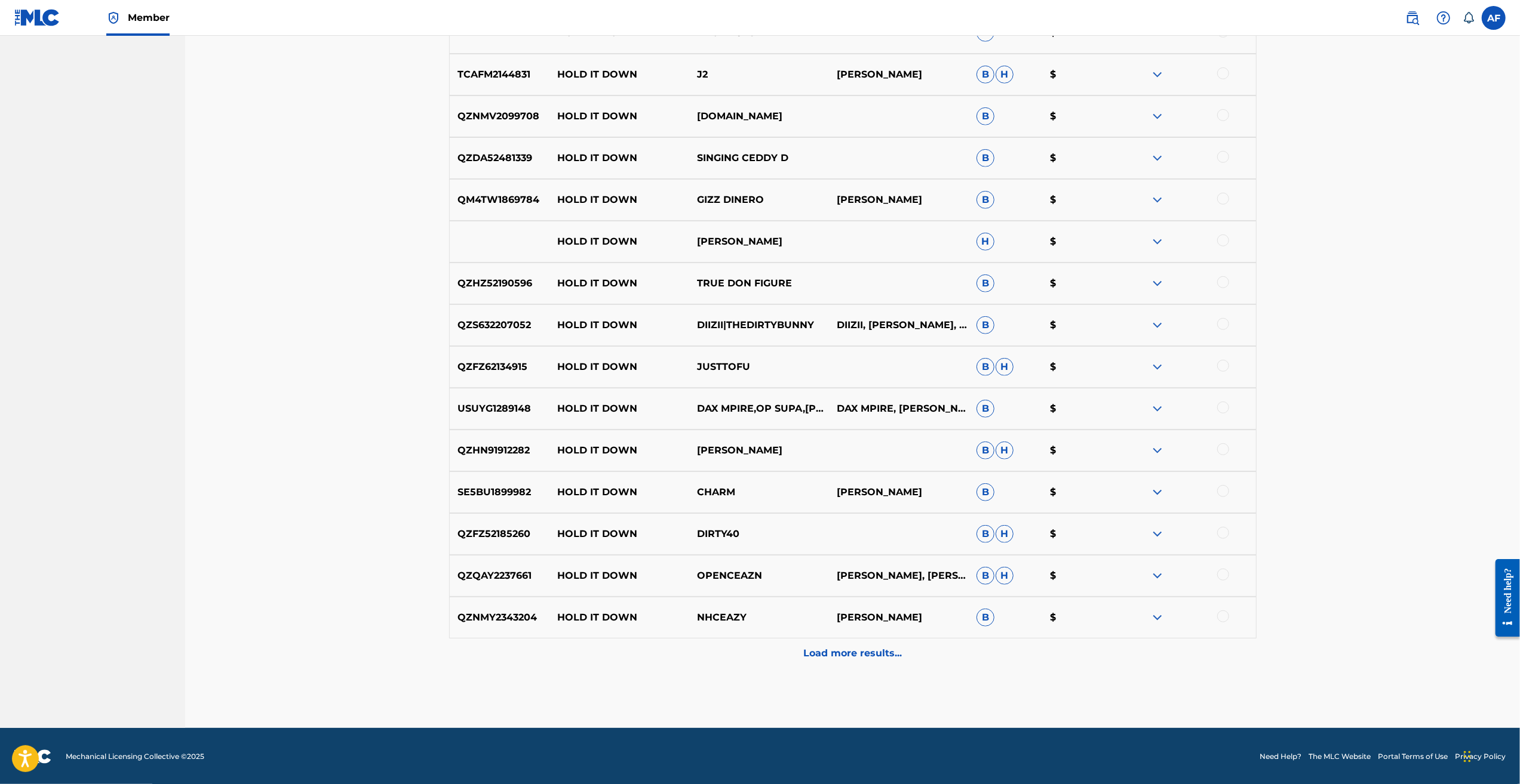
click at [632, 571] on p "Load more results..." at bounding box center [852, 654] width 98 height 14
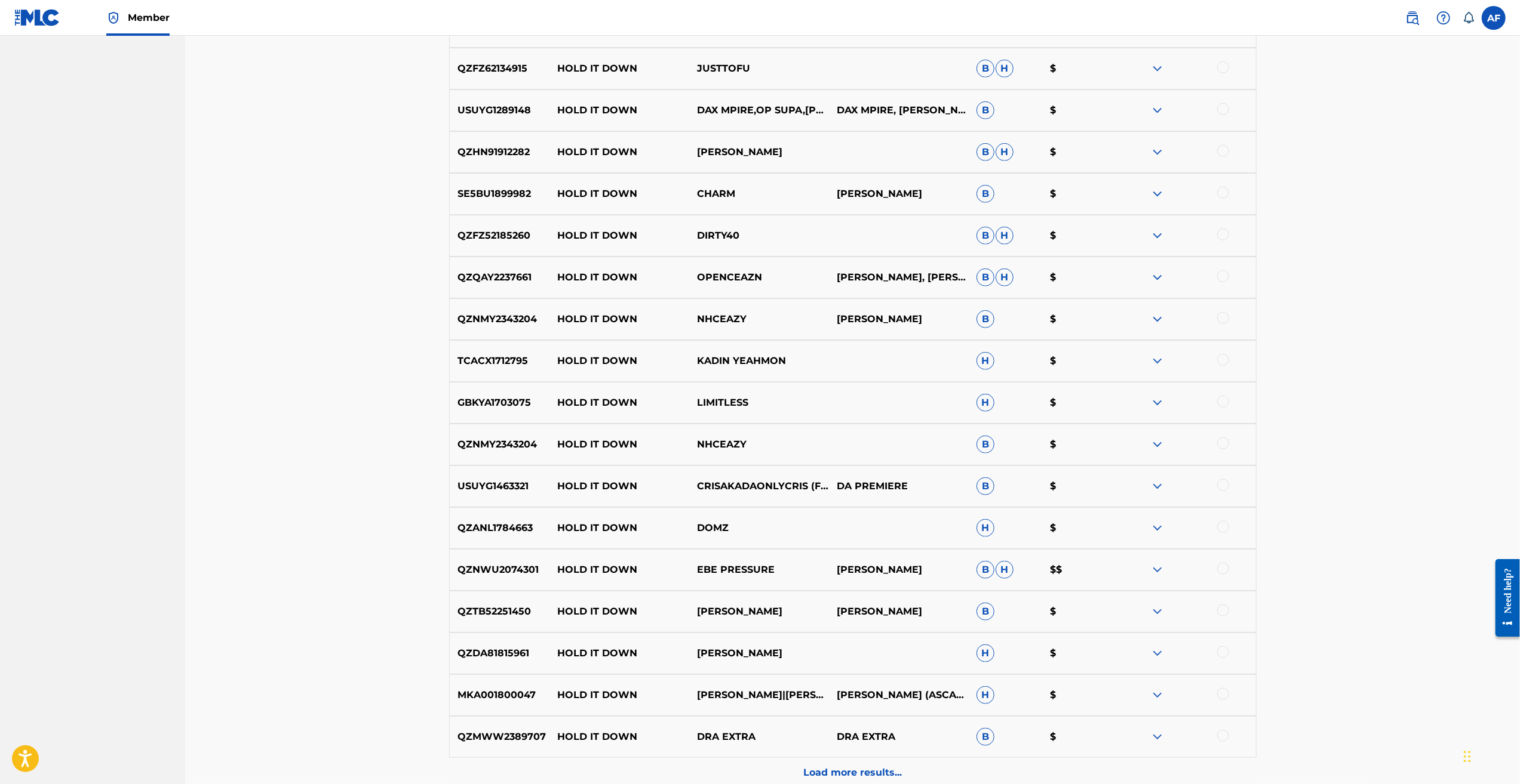
scroll to position [1075, 0]
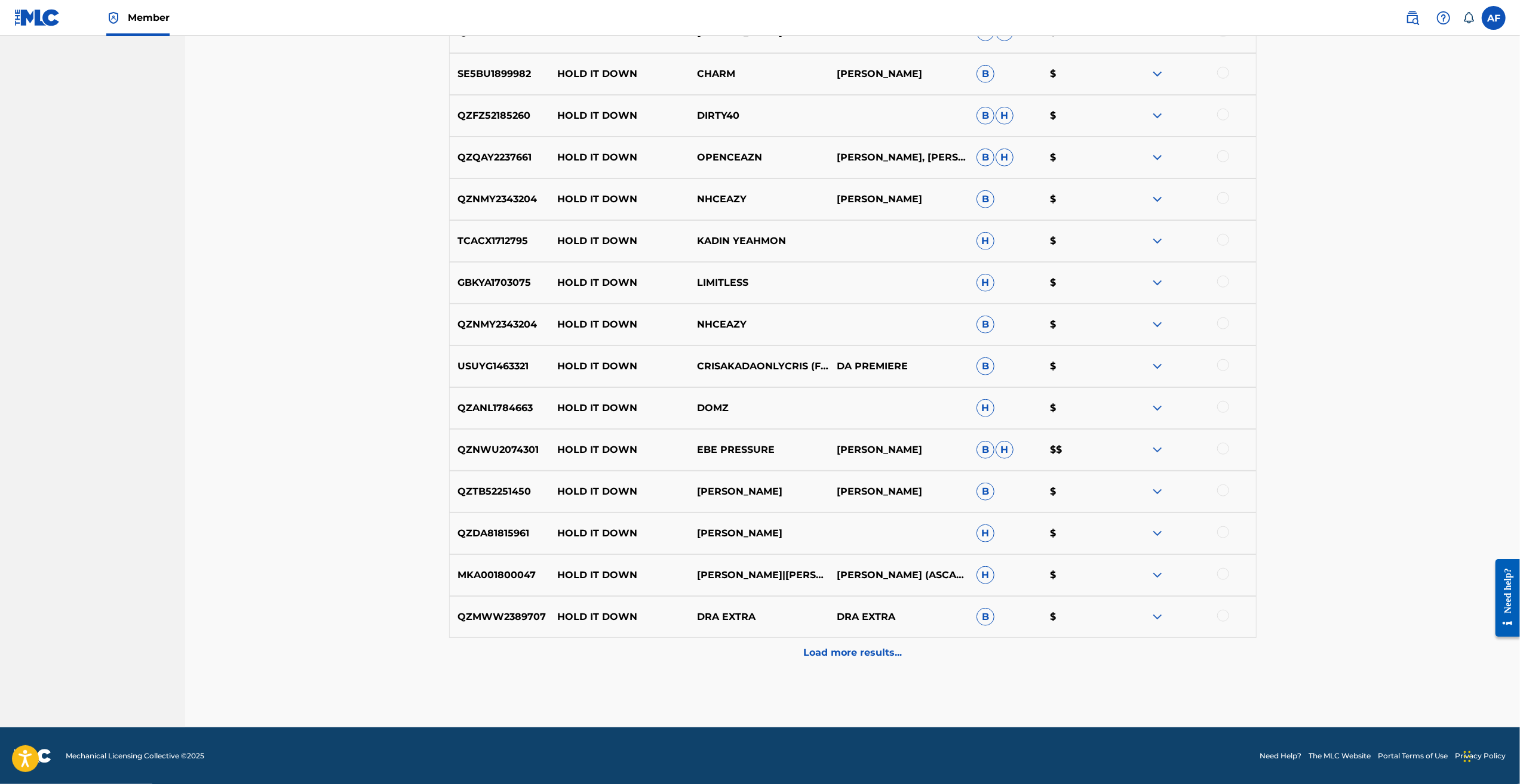
click at [632, 571] on div "Load more results..." at bounding box center [853, 653] width 807 height 30
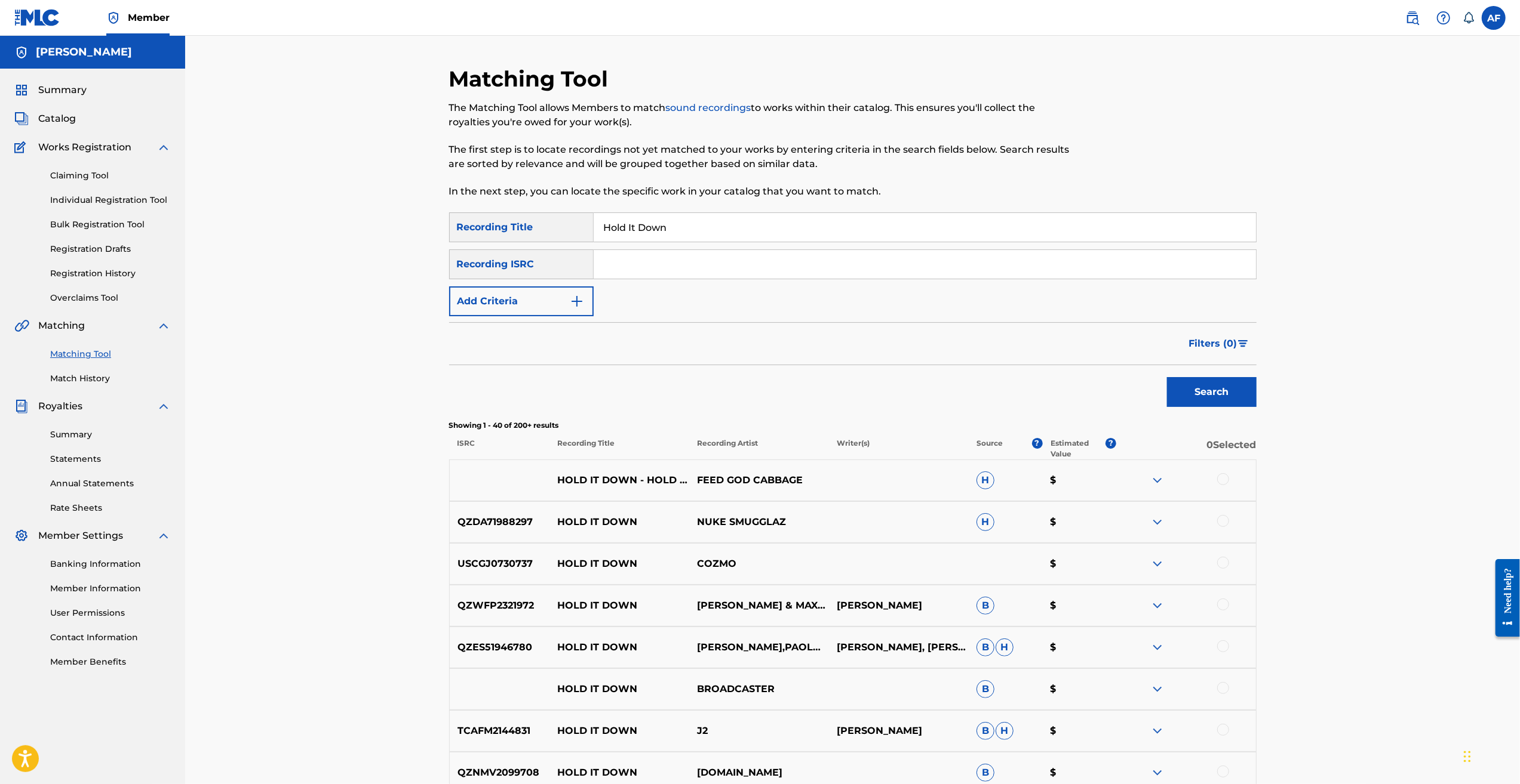
click at [573, 301] on img "Search Form" at bounding box center [577, 301] width 14 height 14
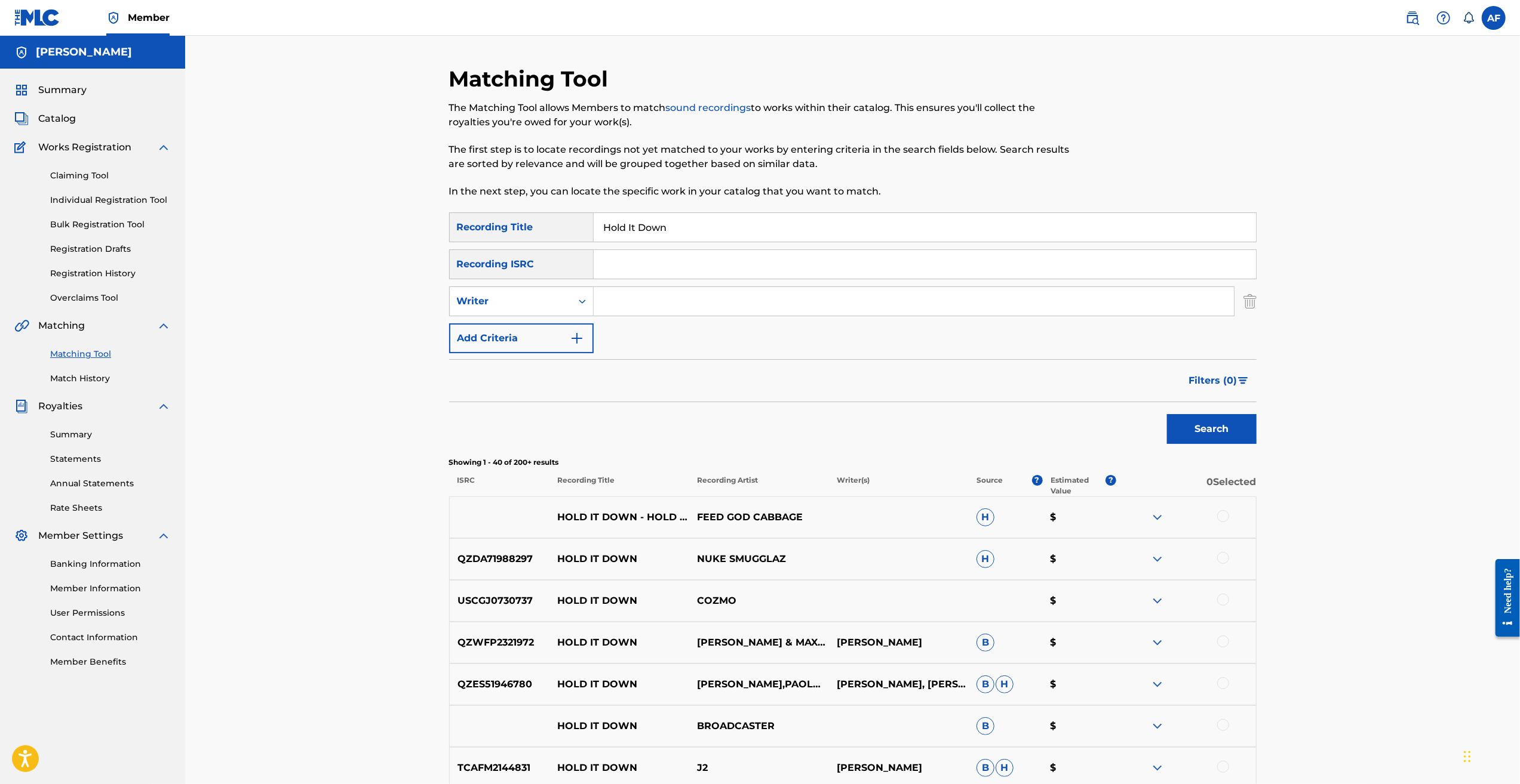
click at [632, 300] on input "Search Form" at bounding box center [913, 301] width 640 height 29
type input "a"
click at [632, 301] on input "Search Form" at bounding box center [913, 301] width 640 height 29
type input "[PERSON_NAME]"
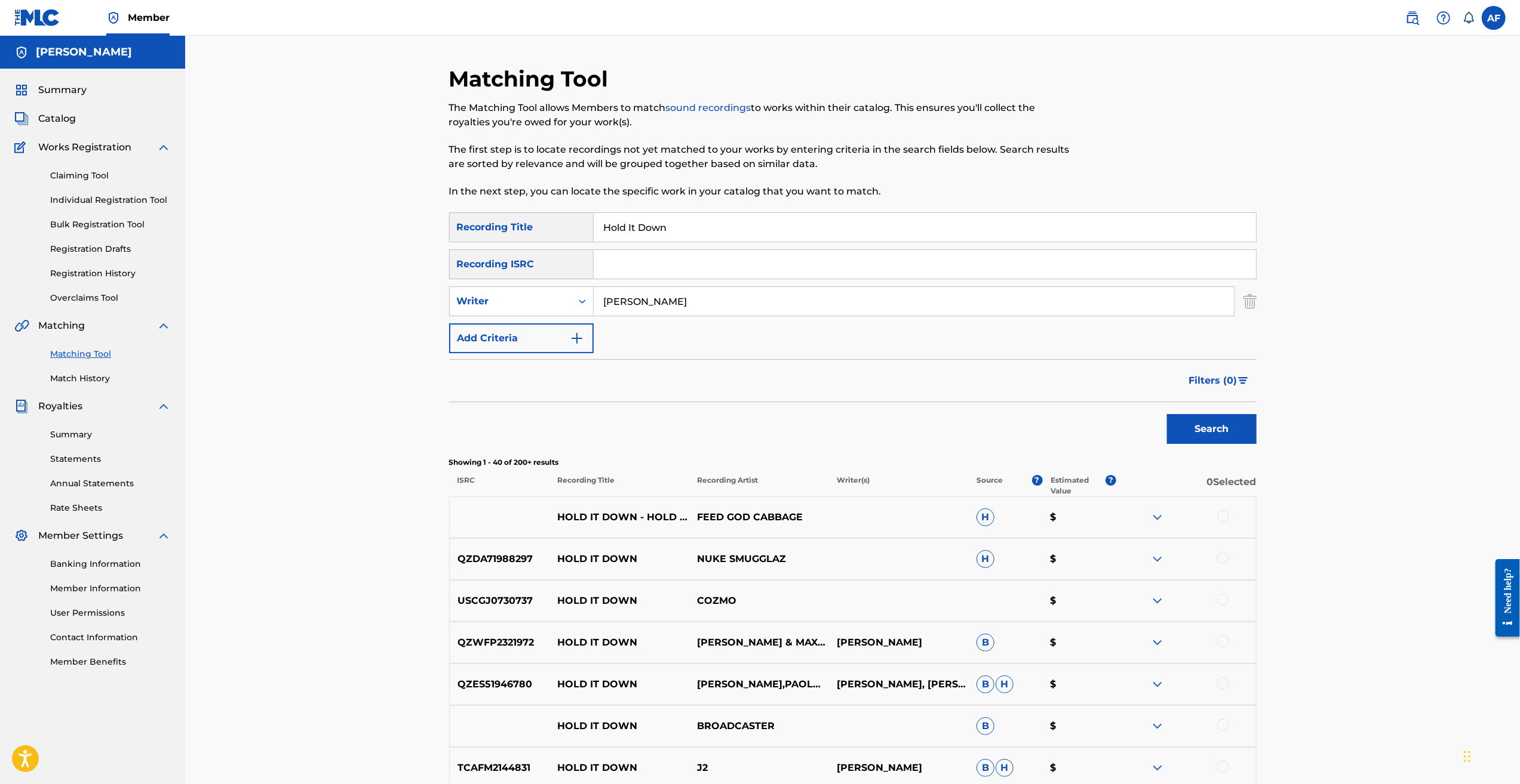
click at [632, 428] on button "Search" at bounding box center [1211, 429] width 90 height 30
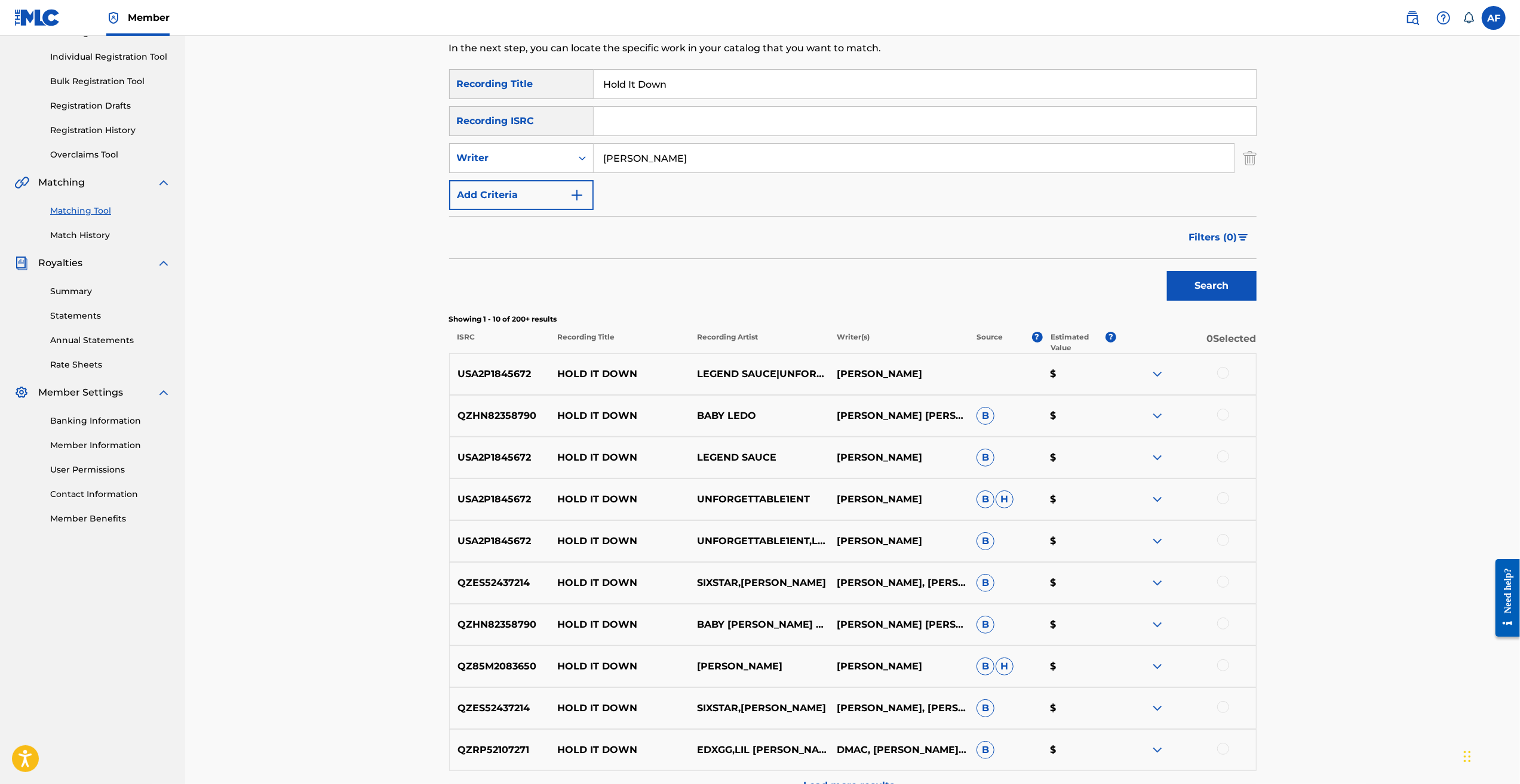
scroll to position [239, 0]
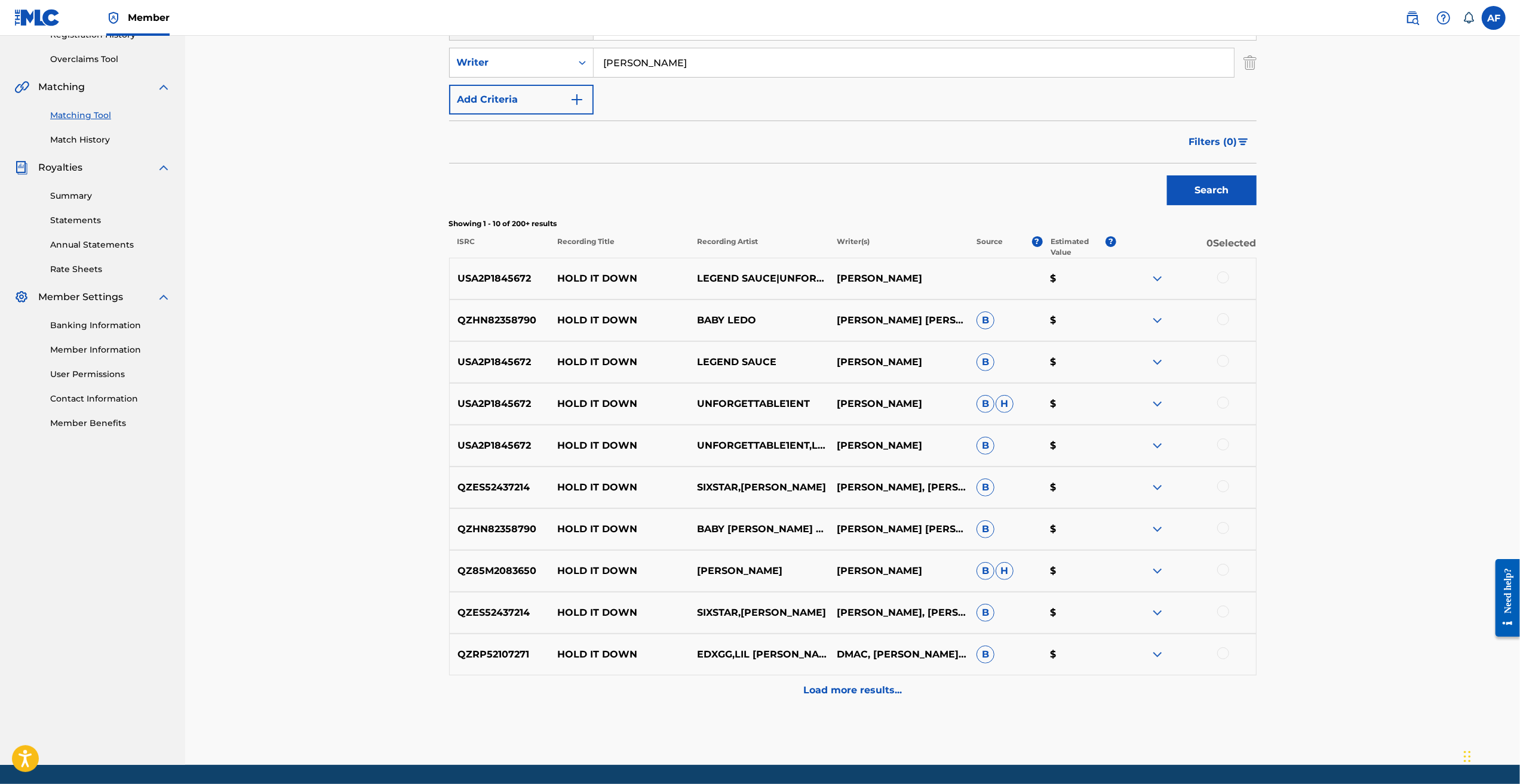
click at [632, 571] on div "Load more results..." at bounding box center [853, 691] width 807 height 30
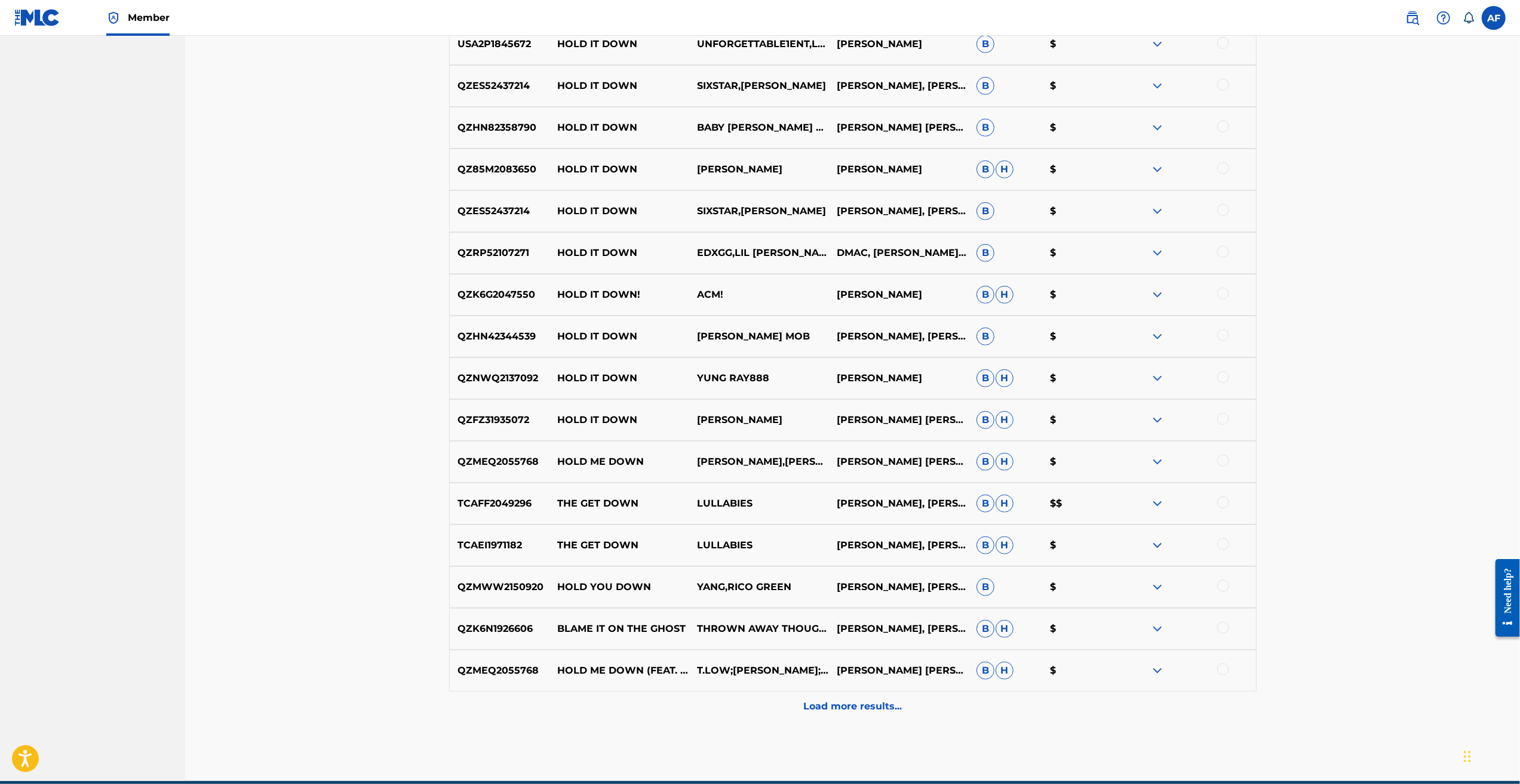
scroll to position [574, 0]
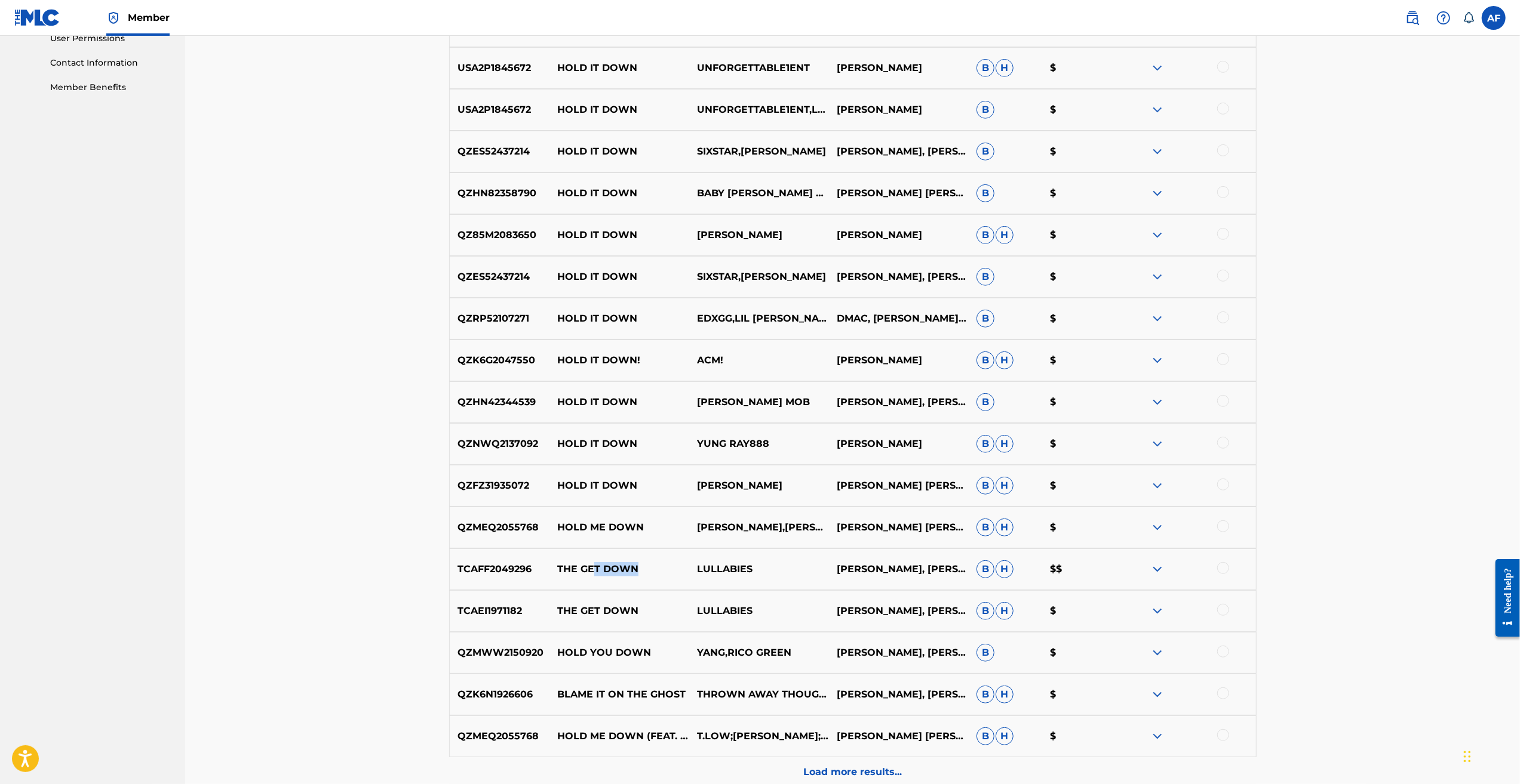
drag, startPoint x: 590, startPoint y: 572, endPoint x: 640, endPoint y: 571, distance: 50.0
click at [632, 571] on p "THE GET DOWN" at bounding box center [619, 569] width 140 height 14
drag, startPoint x: 640, startPoint y: 571, endPoint x: 608, endPoint y: 563, distance: 33.0
click at [611, 567] on p "THE GET DOWN" at bounding box center [619, 569] width 140 height 14
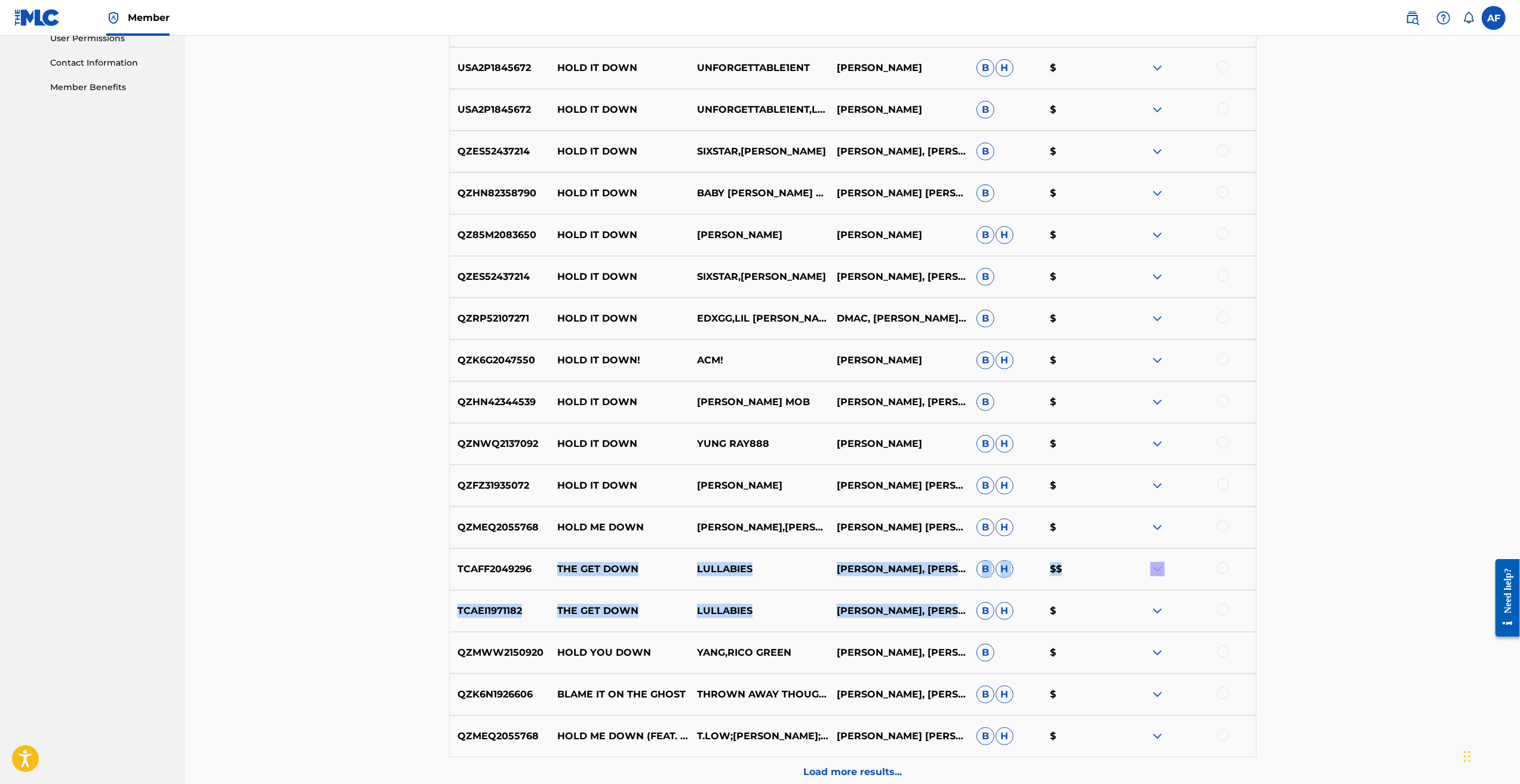
drag, startPoint x: 557, startPoint y: 566, endPoint x: 923, endPoint y: 619, distance: 369.8
click at [632, 571] on div "USA2P1845672 HOLD IT DOWN LEGEND SAUCE|UNFORGETTABLE1ENT VINSON AUSTIN $ QZHN82…" at bounding box center [853, 354] width 807 height 866
click at [632, 570] on div at bounding box center [1222, 567] width 12 height 12
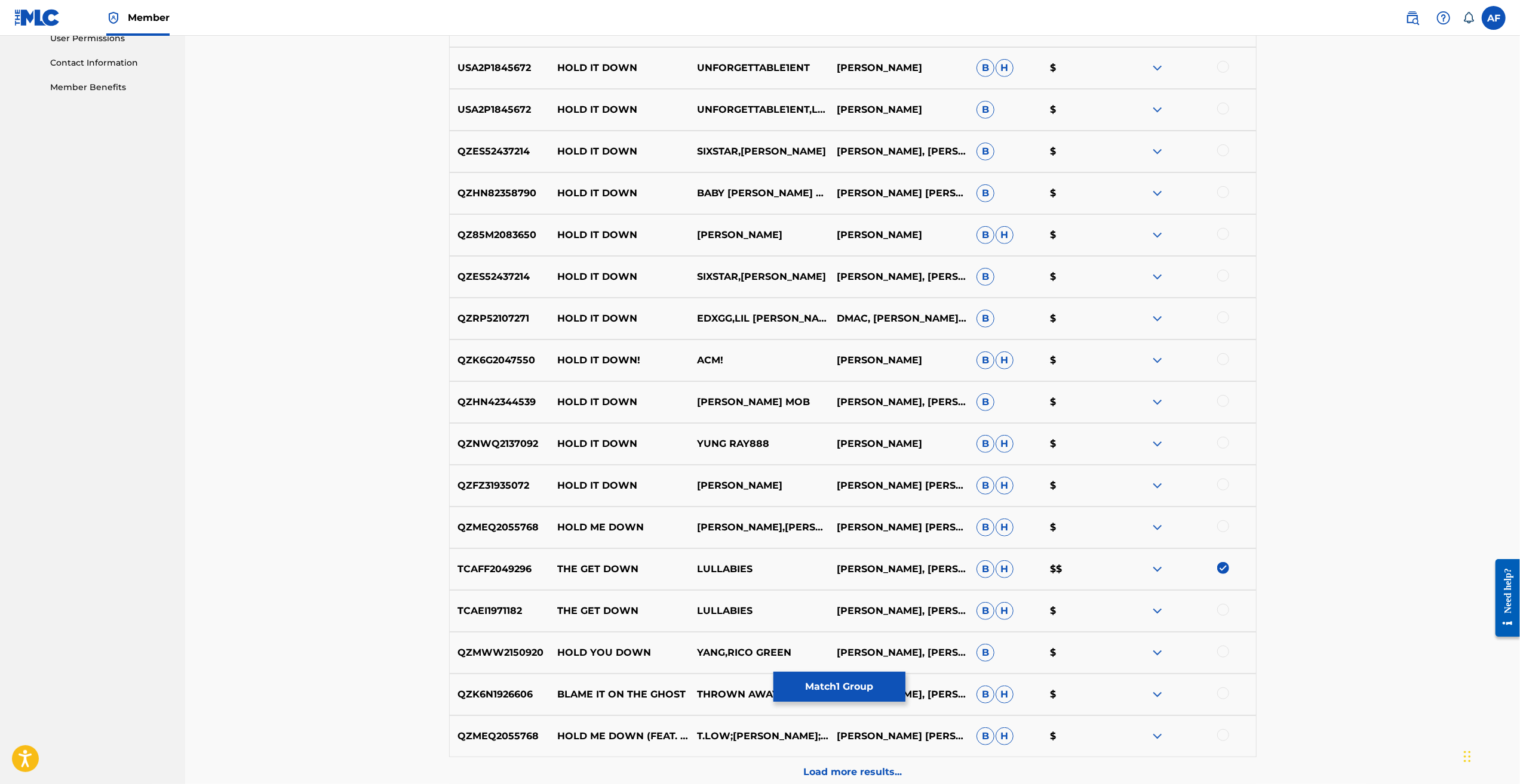
click at [632, 568] on img at bounding box center [1222, 567] width 12 height 12
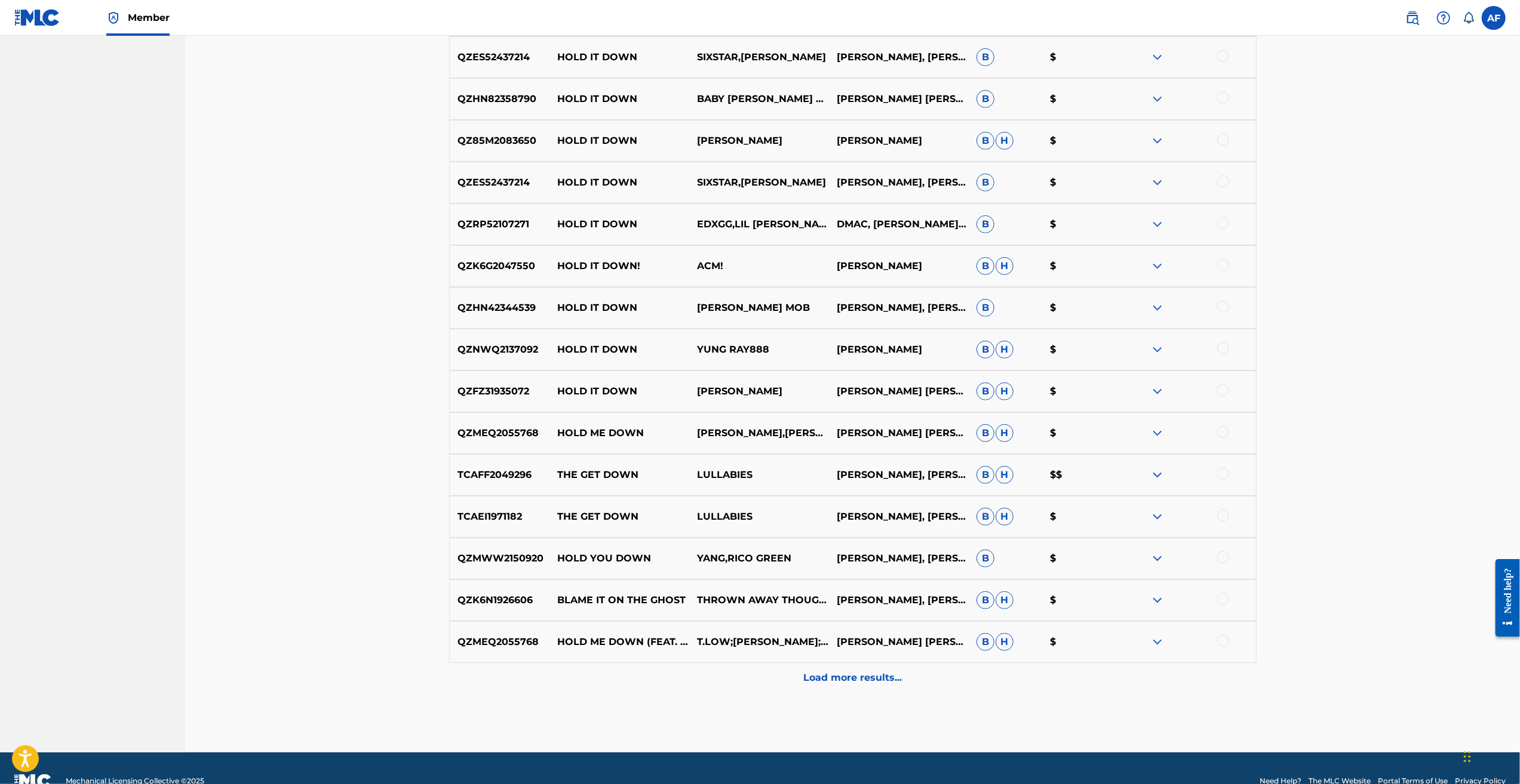
scroll to position [695, 0]
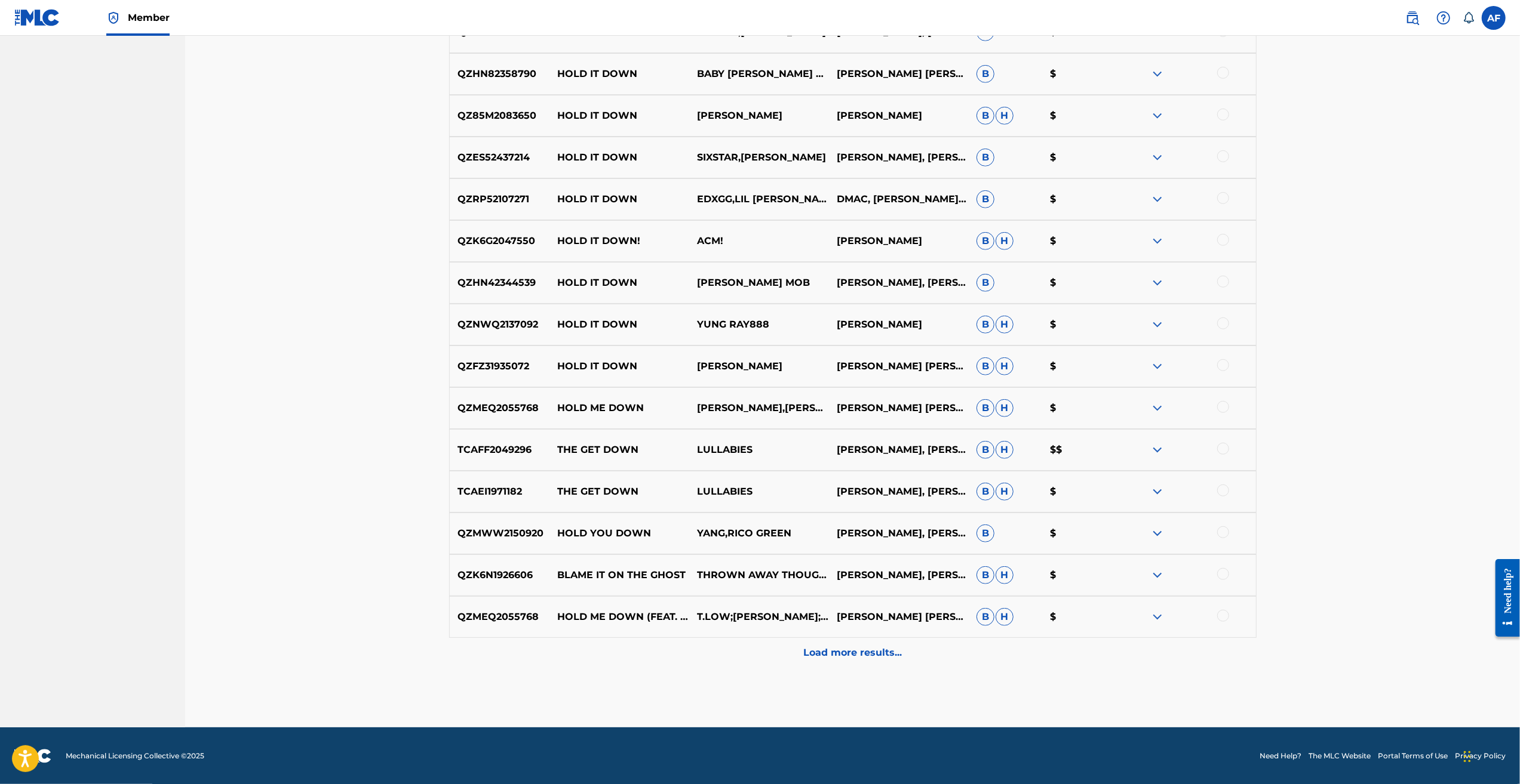
click at [632, 571] on p "Load more results..." at bounding box center [852, 653] width 98 height 14
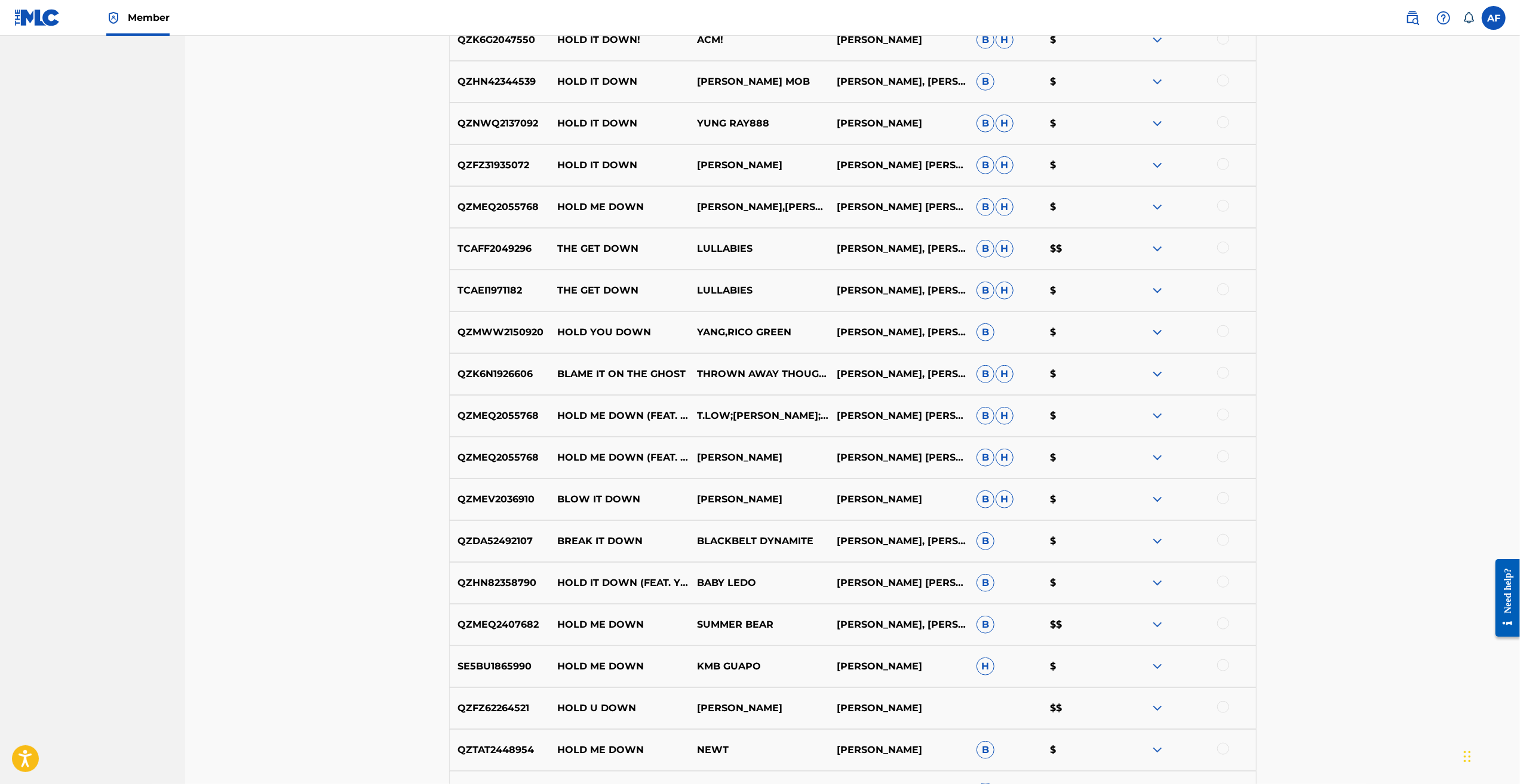
scroll to position [1112, 0]
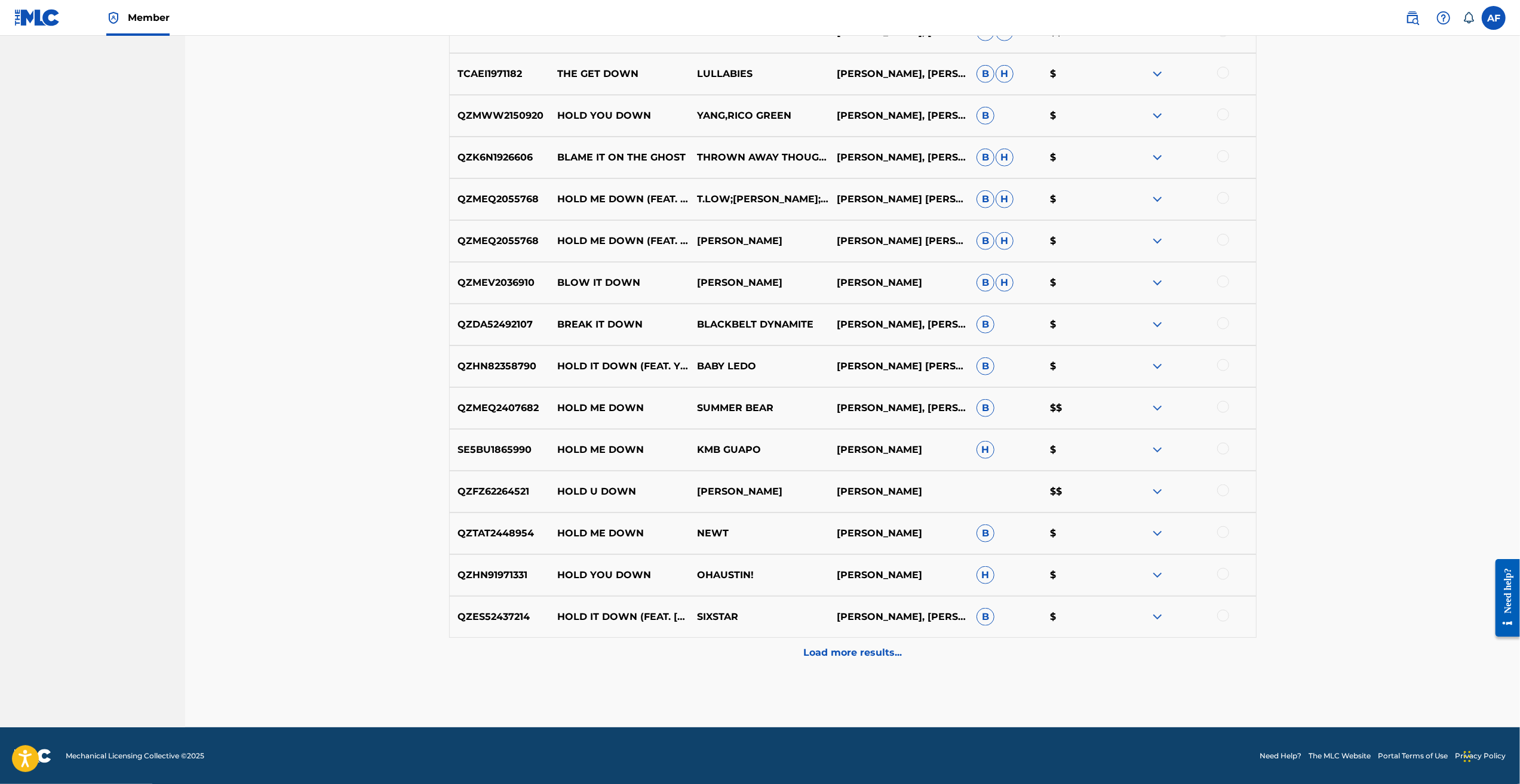
click at [632, 571] on p "Load more results..." at bounding box center [852, 653] width 98 height 14
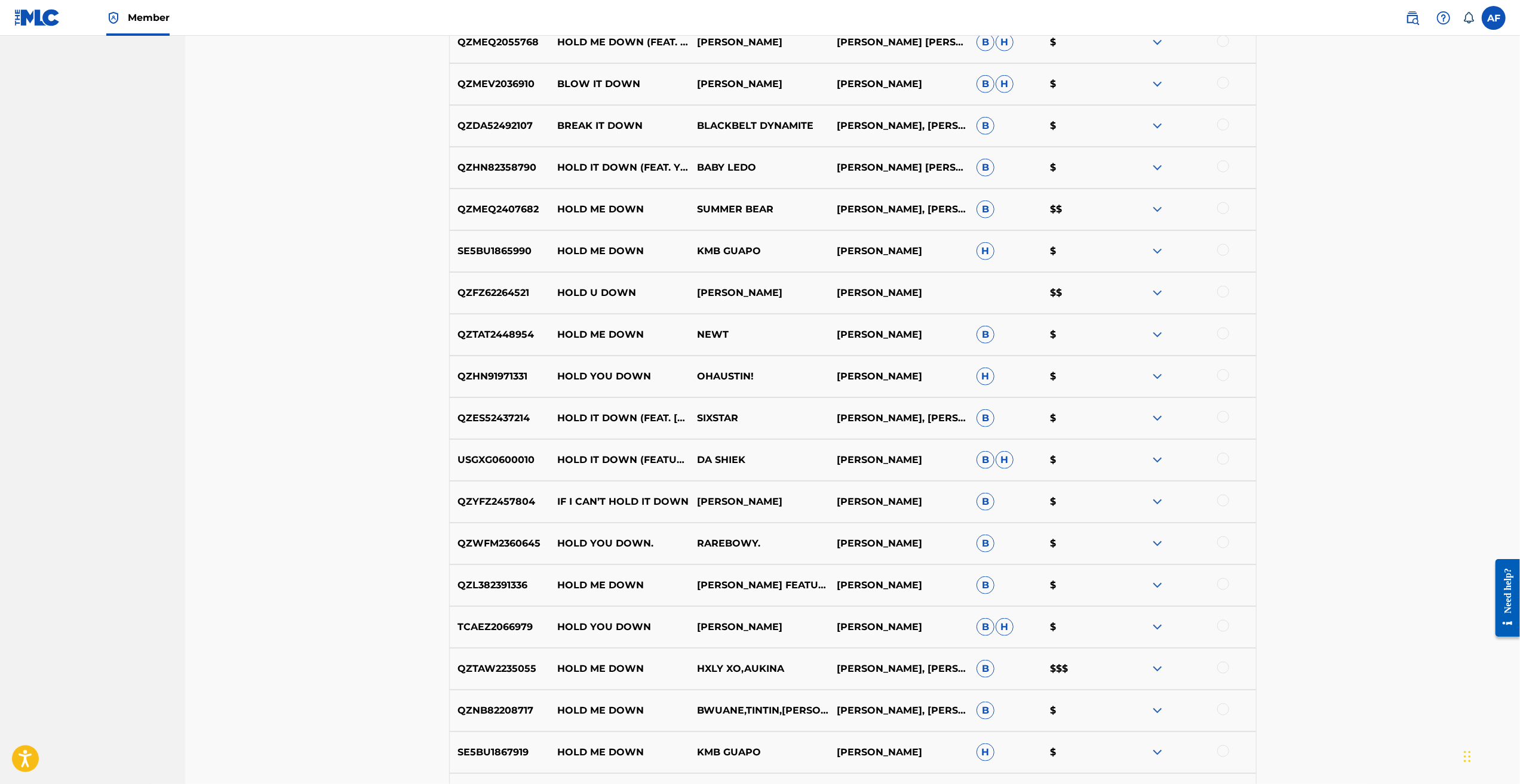
scroll to position [1530, 0]
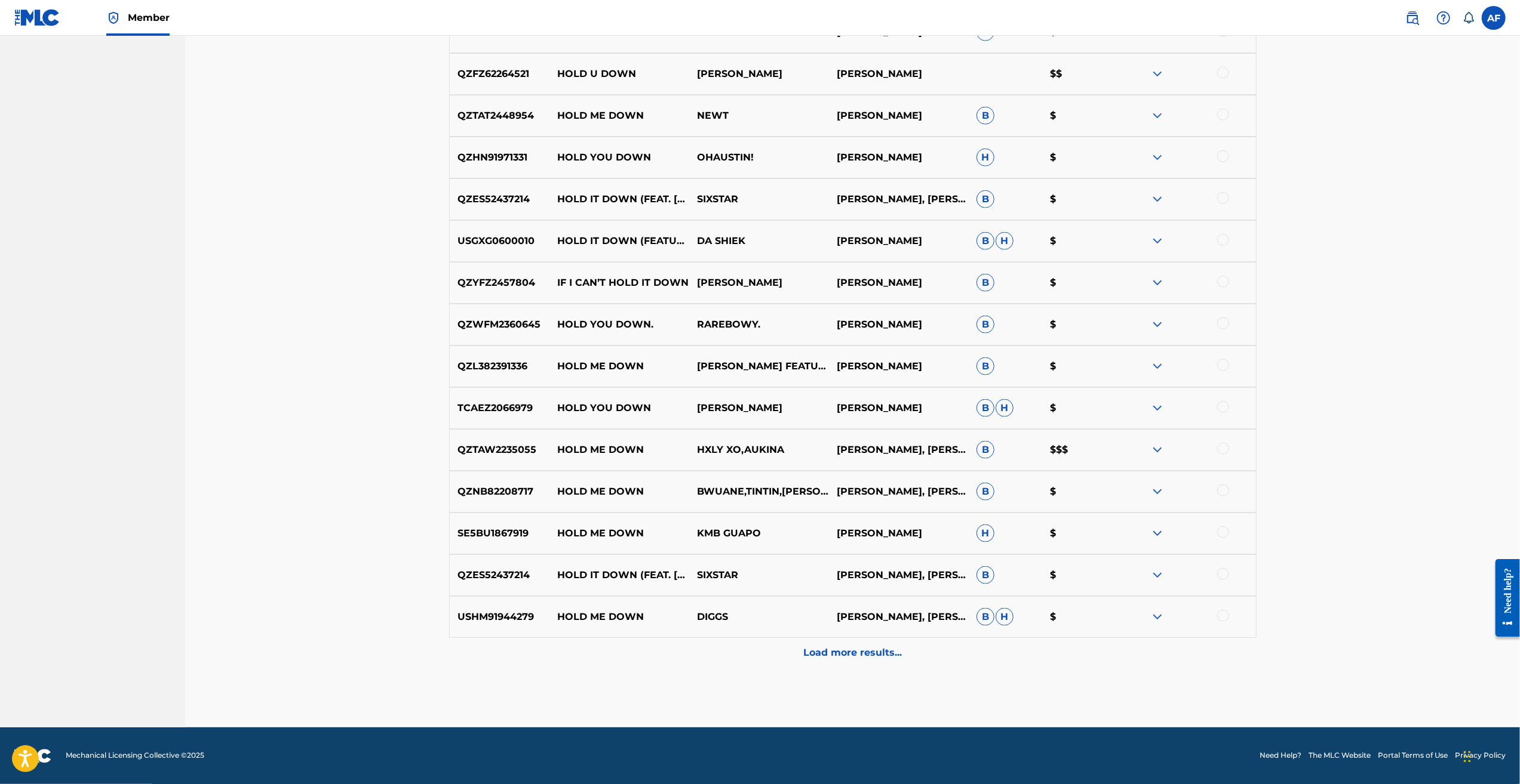
click at [632, 571] on p "Load more results..." at bounding box center [852, 653] width 98 height 14
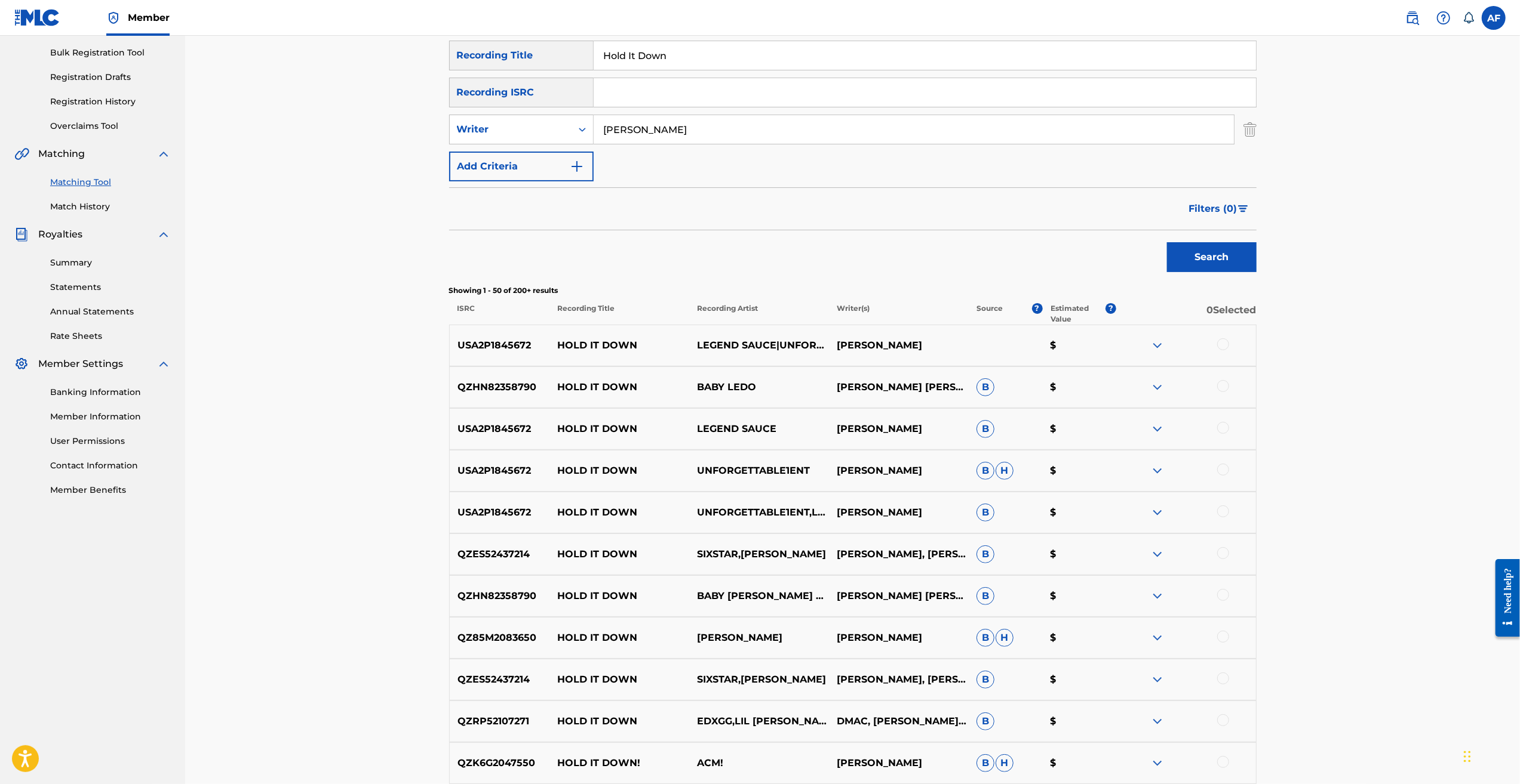
scroll to position [0, 0]
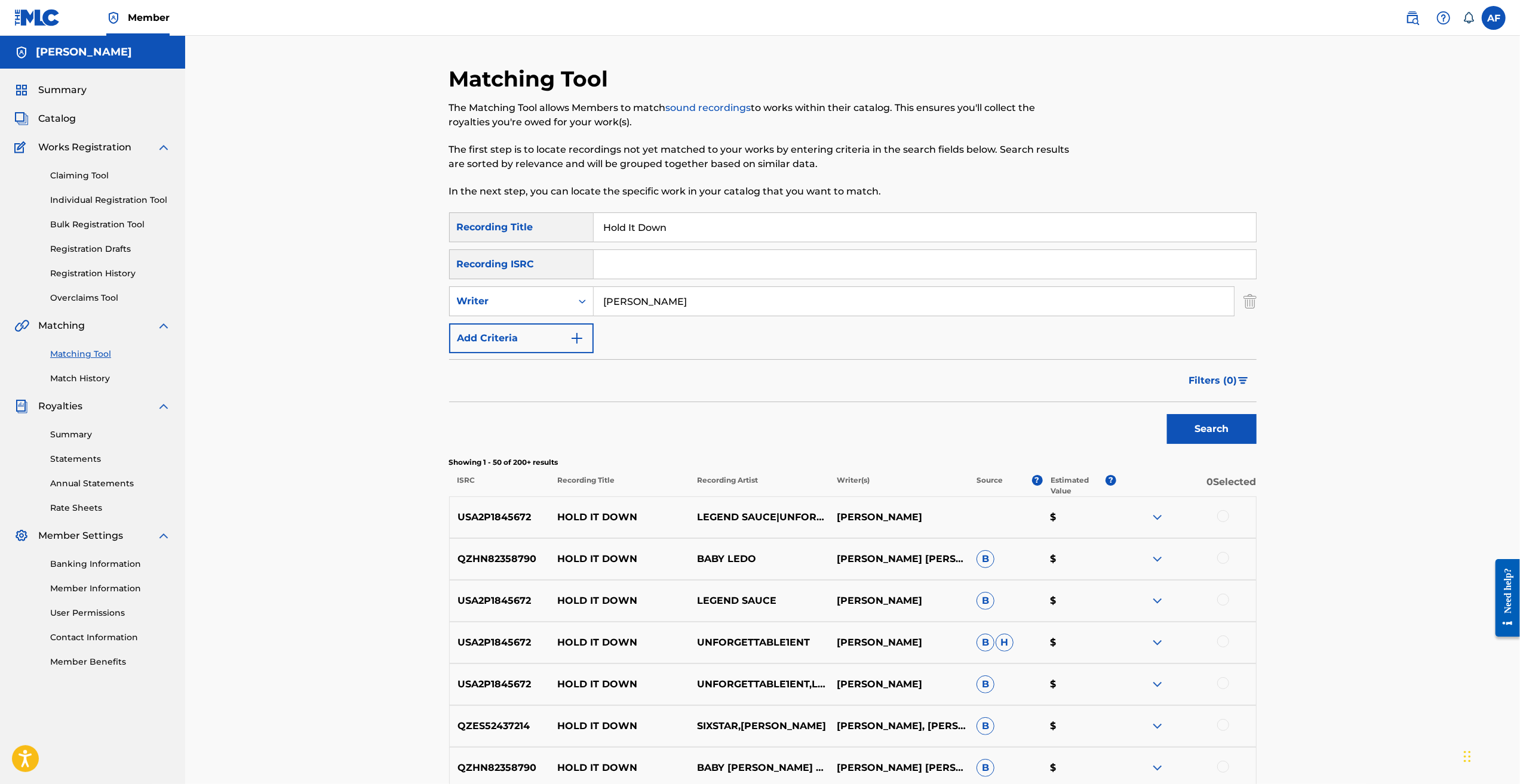
drag, startPoint x: 1273, startPoint y: 700, endPoint x: 751, endPoint y: 227, distance: 704.4
drag, startPoint x: 729, startPoint y: 235, endPoint x: 543, endPoint y: 226, distance: 186.2
click at [543, 226] on div "SearchWithCriteria8acc4d60-19af-4835-b0ef-21b2ed1e05b6 Recording Title Hold It …" at bounding box center [853, 228] width 807 height 30
click at [632, 421] on button "Search" at bounding box center [1211, 429] width 90 height 30
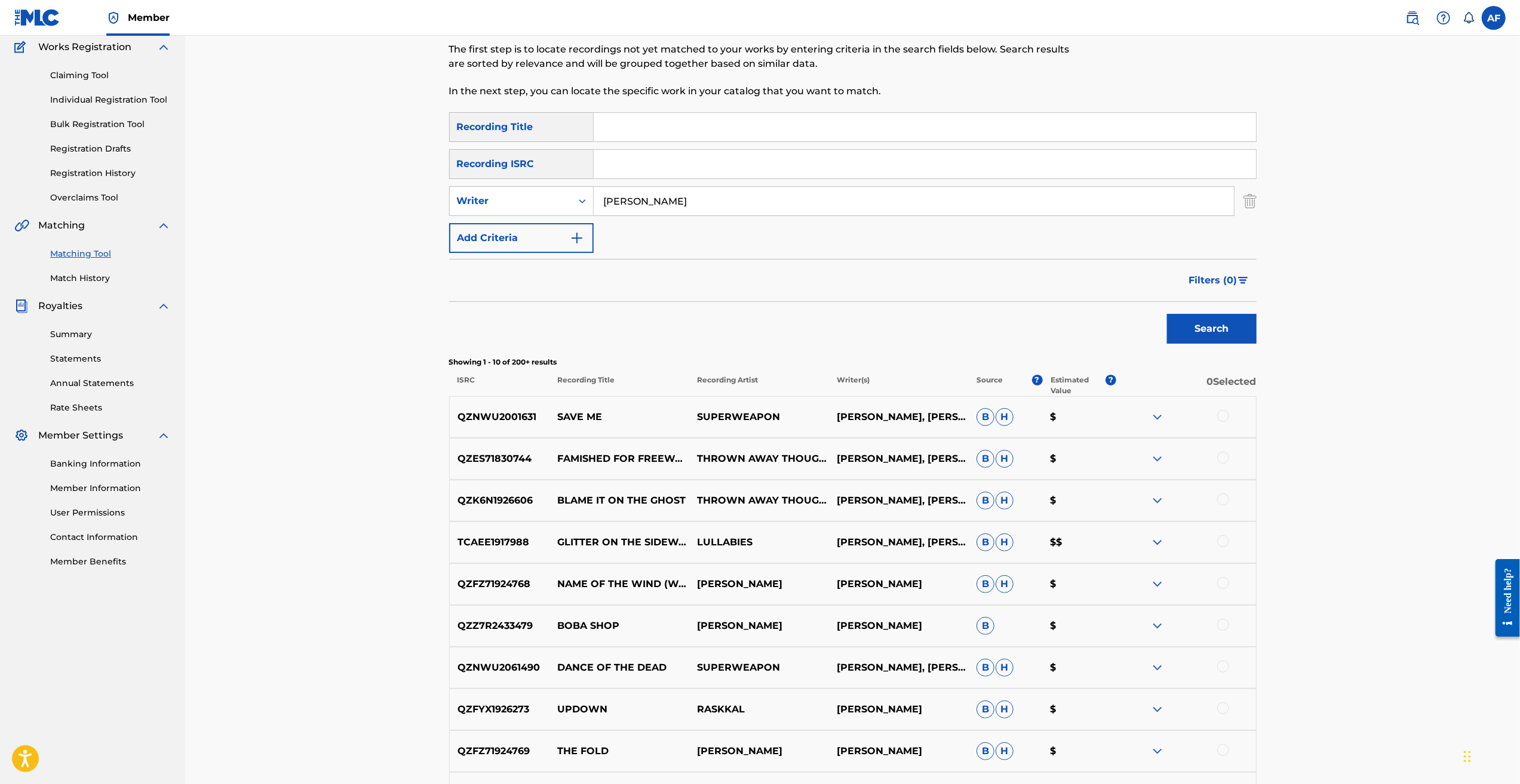
scroll to position [179, 0]
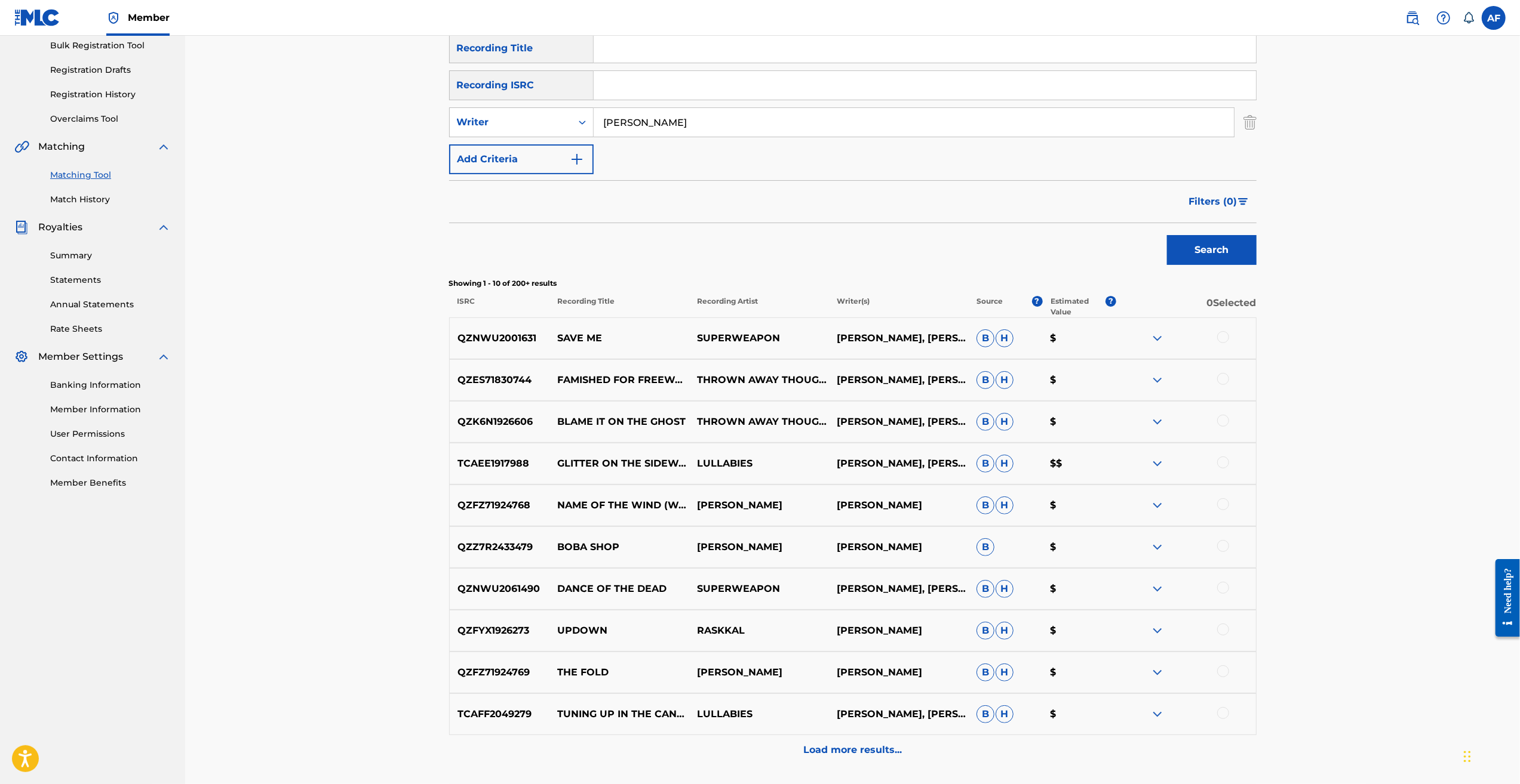
click at [632, 571] on p "Load more results..." at bounding box center [852, 750] width 98 height 14
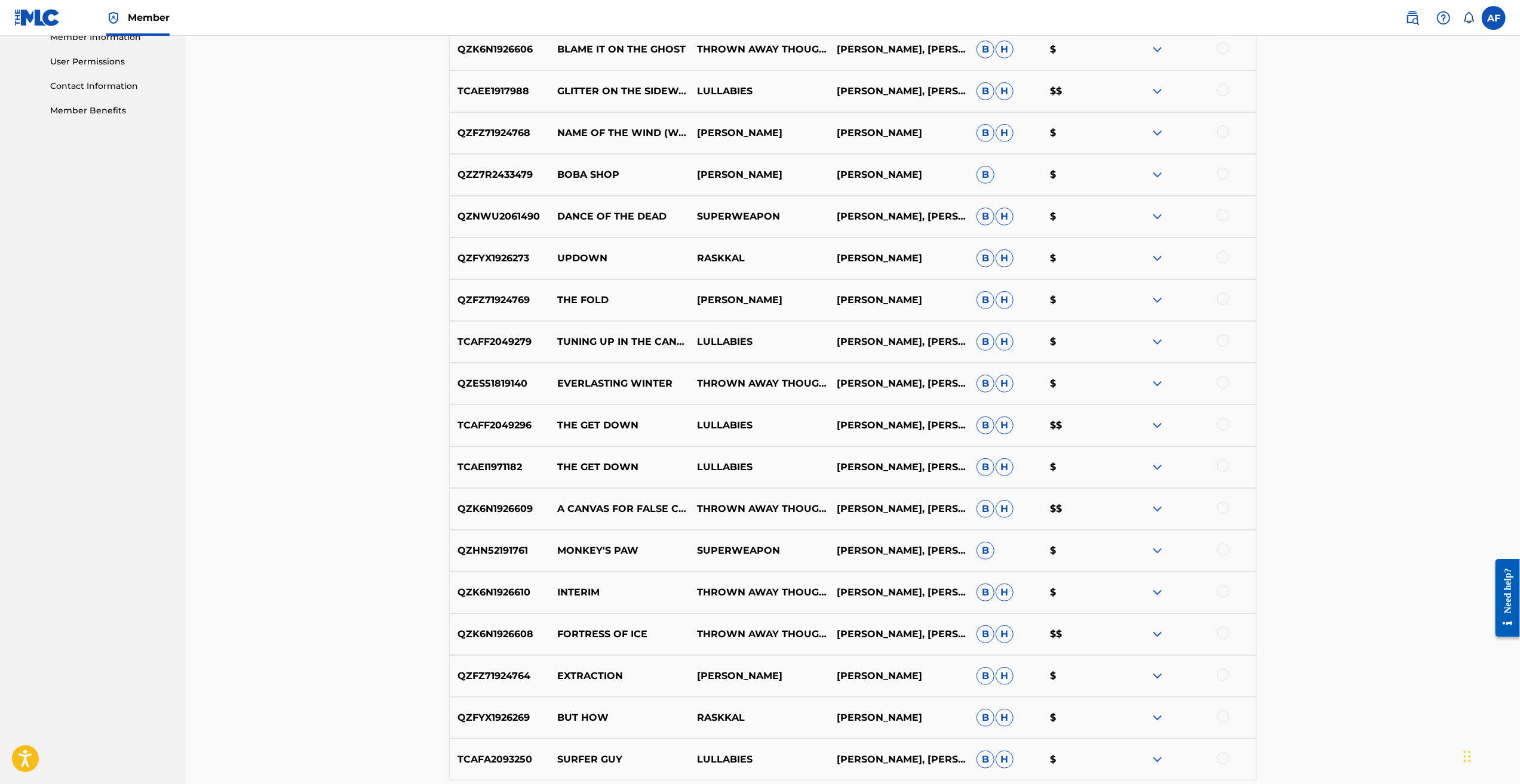
scroll to position [657, 0]
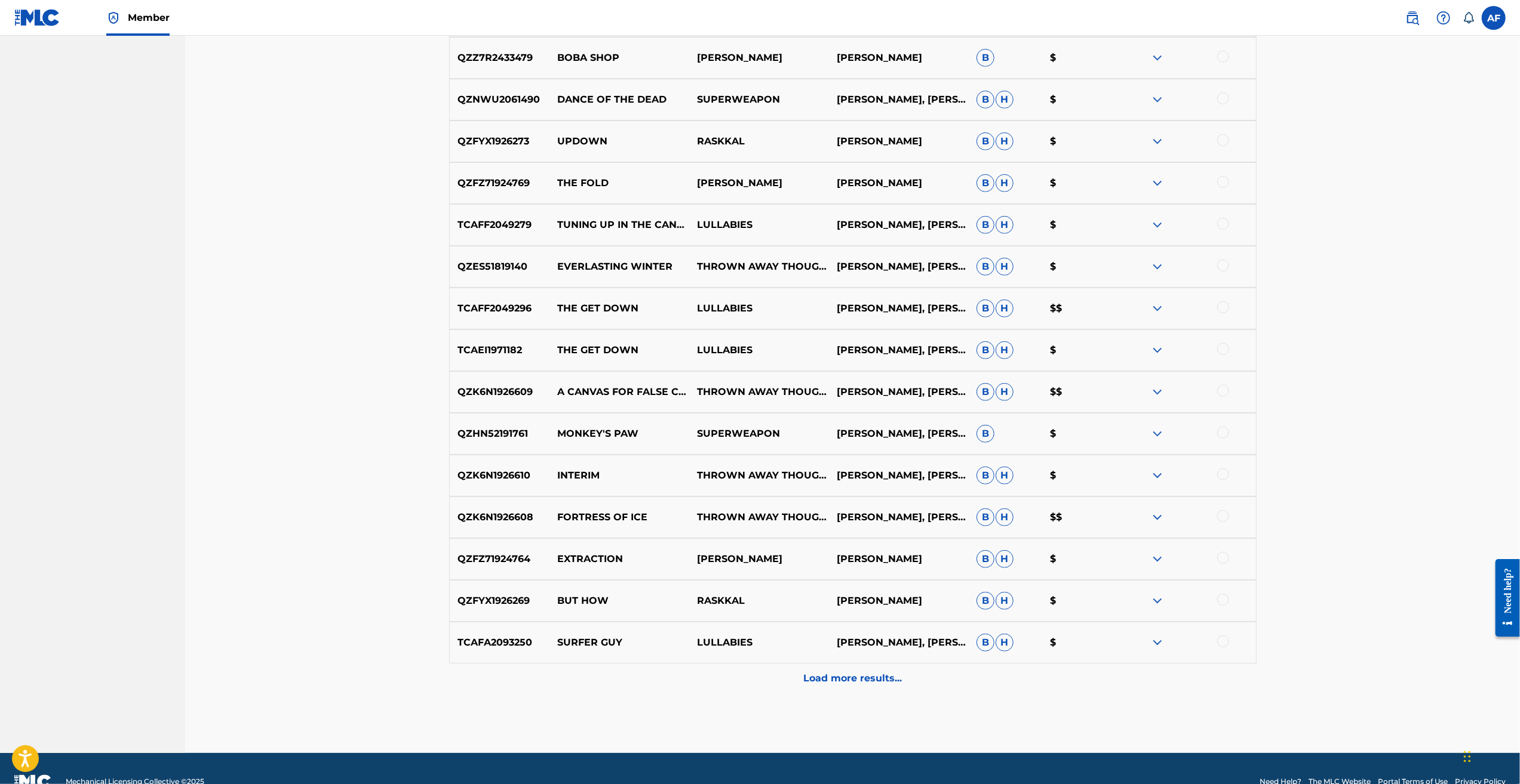
drag, startPoint x: 1409, startPoint y: 339, endPoint x: 1403, endPoint y: 363, distance: 24.7
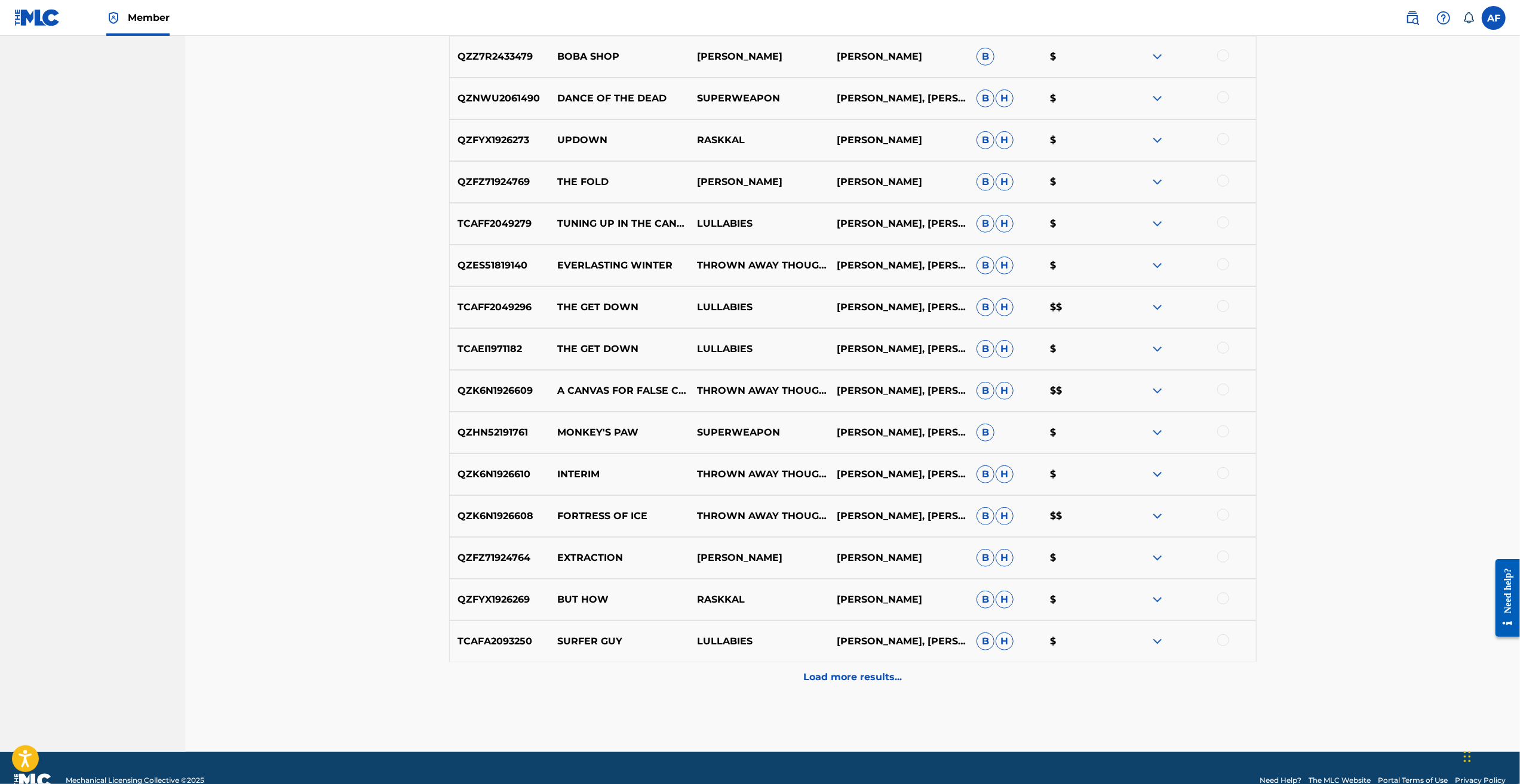
click at [632, 363] on div "Matching Tool The Matching Tool allows Members to match sound recordings to wor…" at bounding box center [853, 59] width 1335 height 1386
click at [632, 571] on p "Load more results..." at bounding box center [852, 677] width 98 height 14
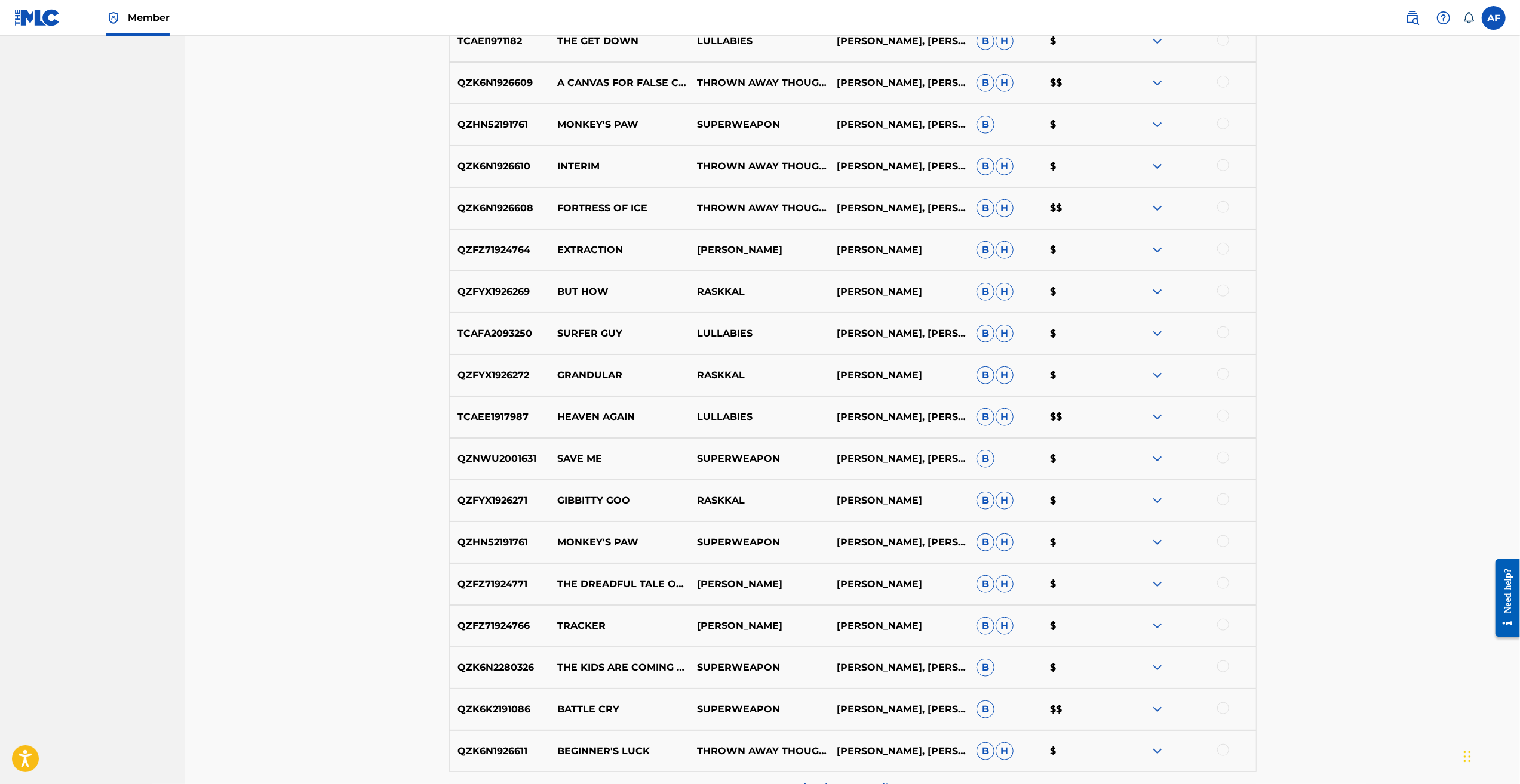
scroll to position [1074, 0]
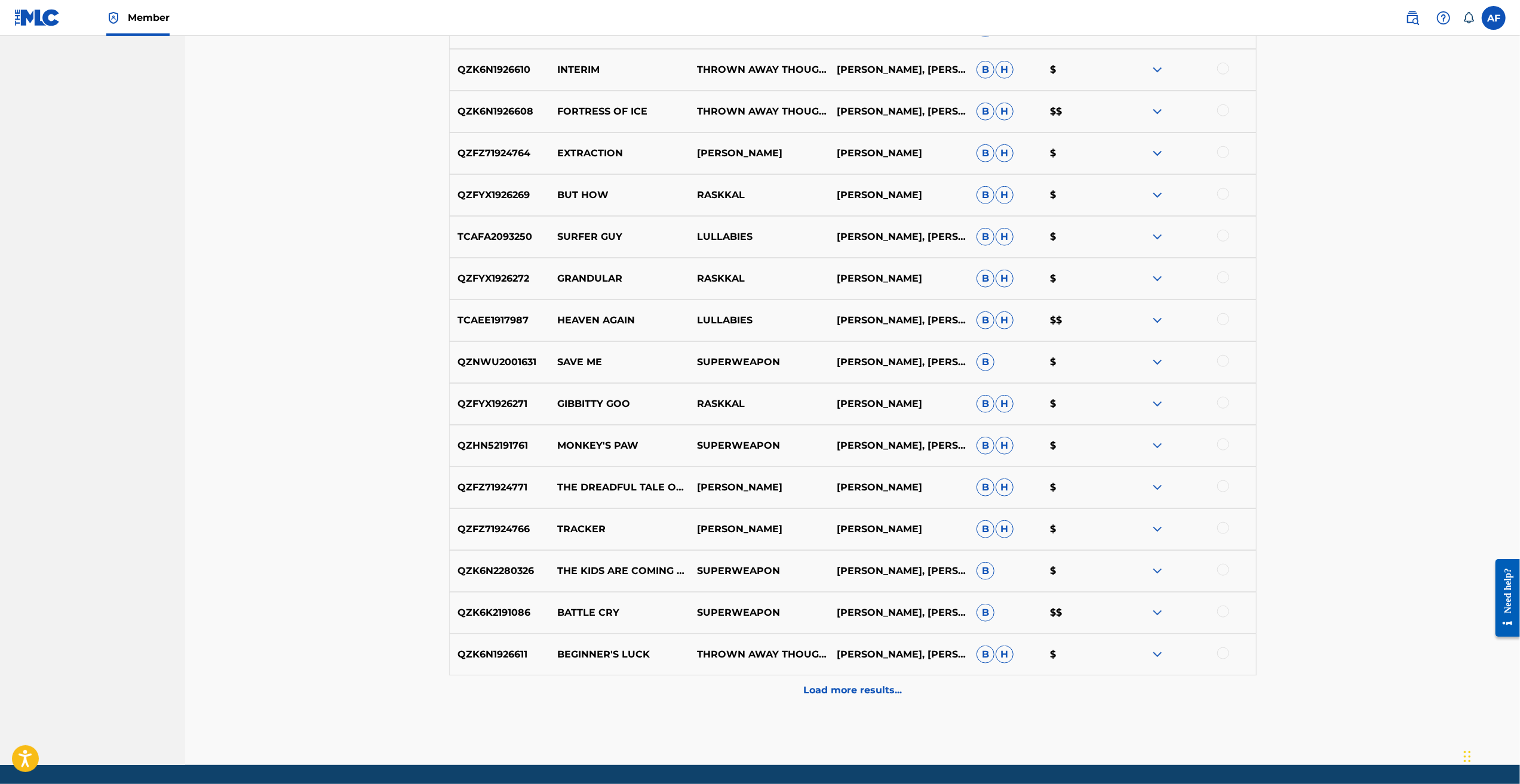
click at [632, 571] on p "Load more results..." at bounding box center [852, 691] width 98 height 14
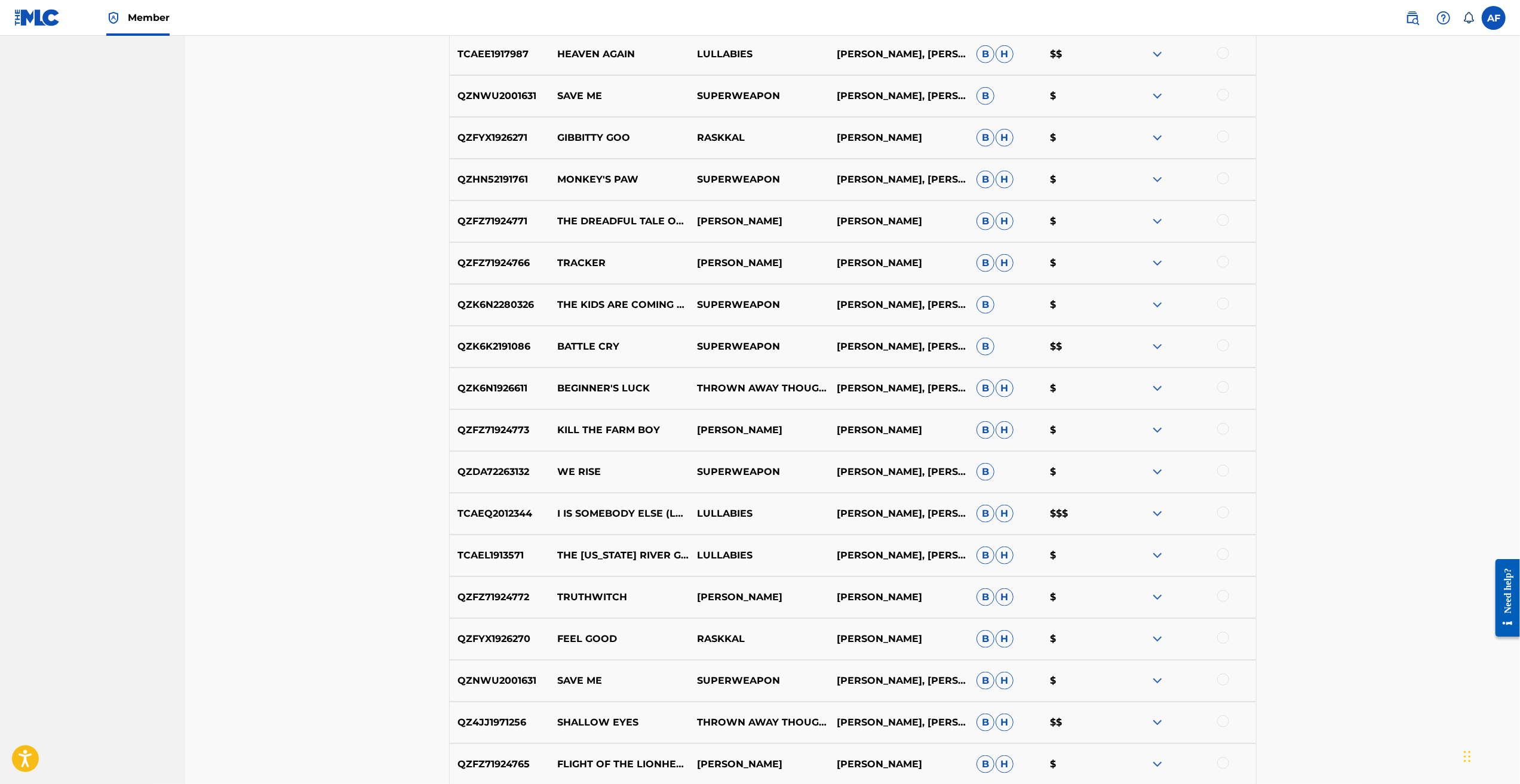
scroll to position [1530, 0]
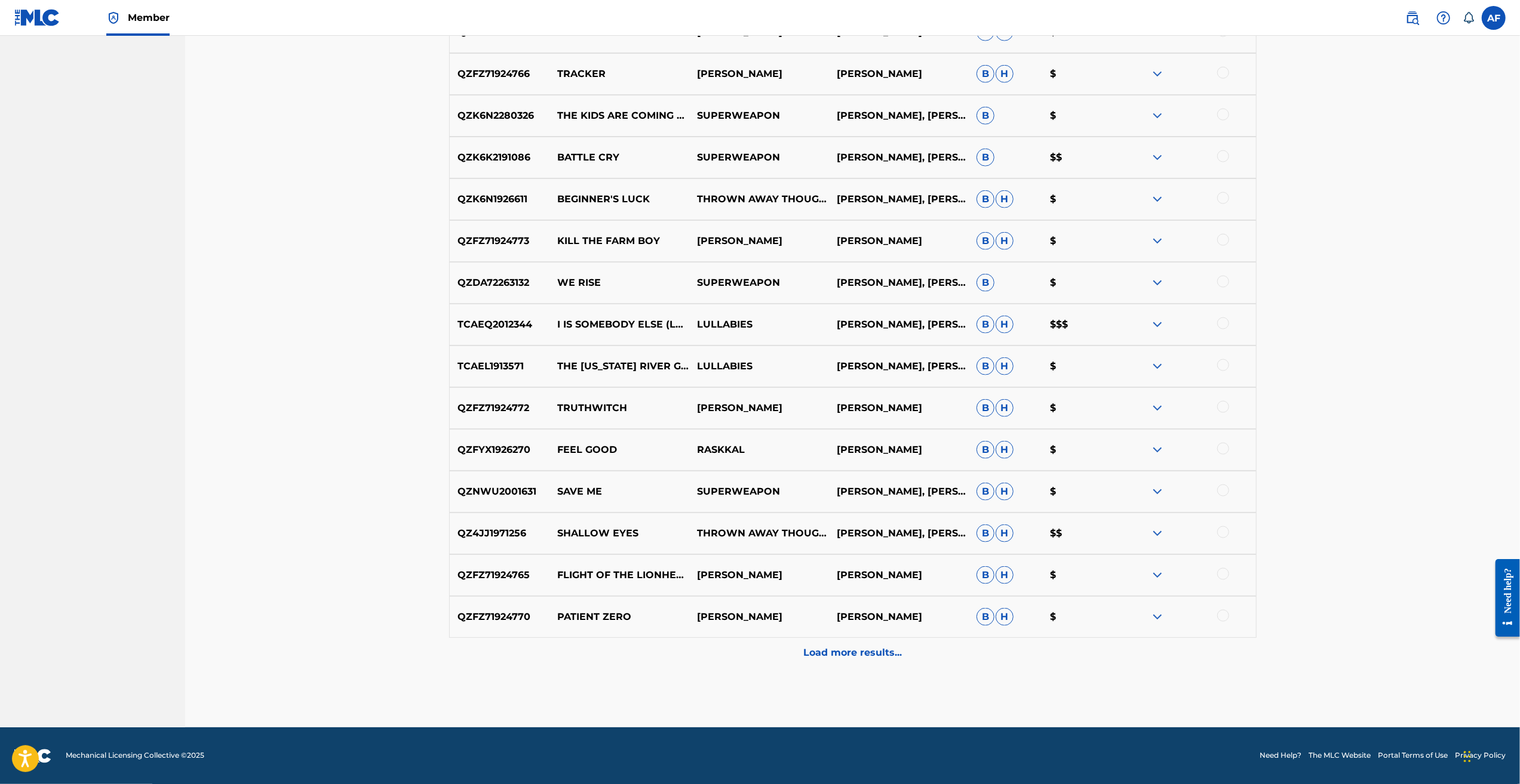
drag, startPoint x: 1365, startPoint y: 362, endPoint x: 1357, endPoint y: 543, distance: 181.2
drag, startPoint x: 1378, startPoint y: 290, endPoint x: 1061, endPoint y: 686, distance: 507.3
click at [632, 571] on p "Load more results..." at bounding box center [852, 653] width 98 height 14
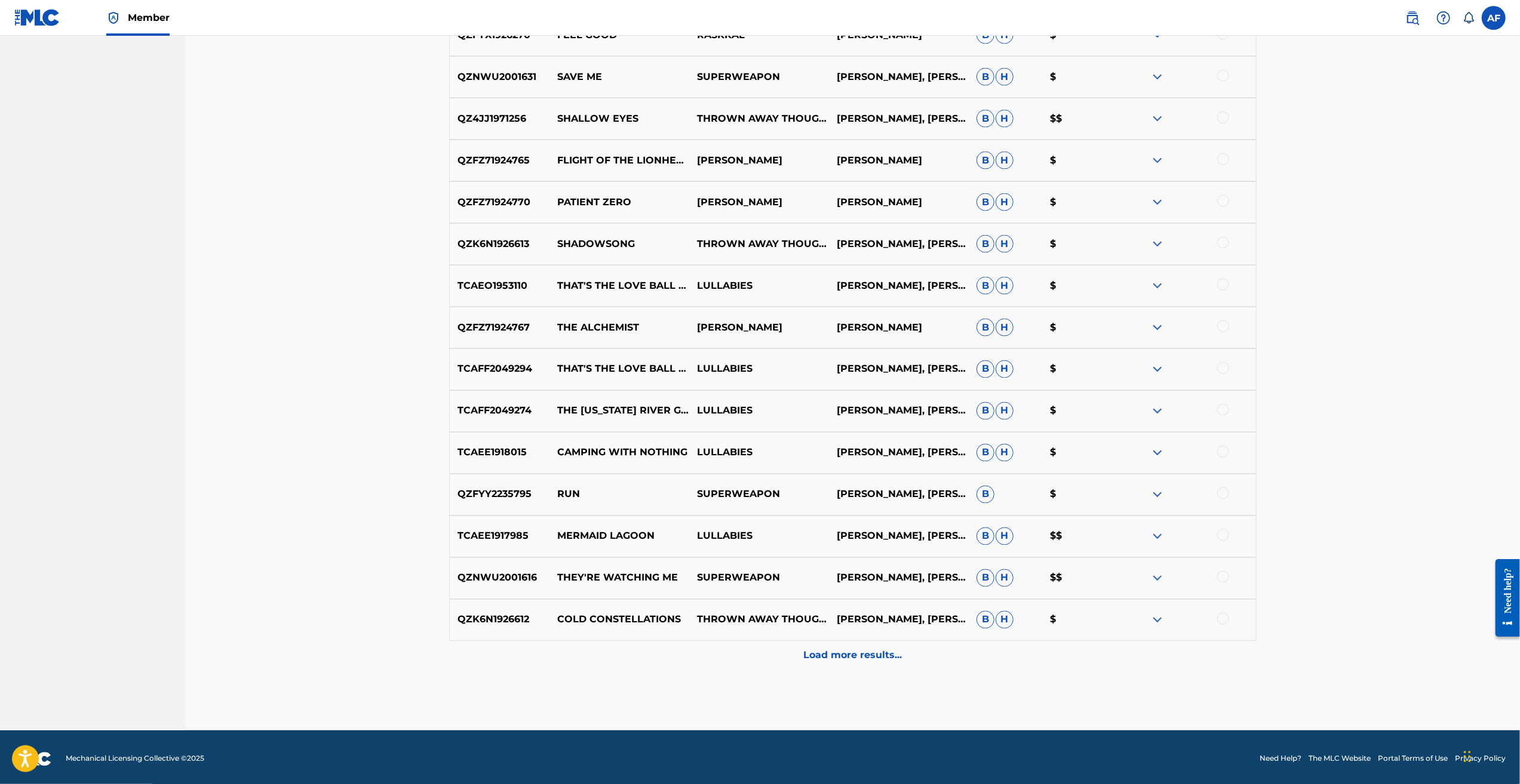
scroll to position [1948, 0]
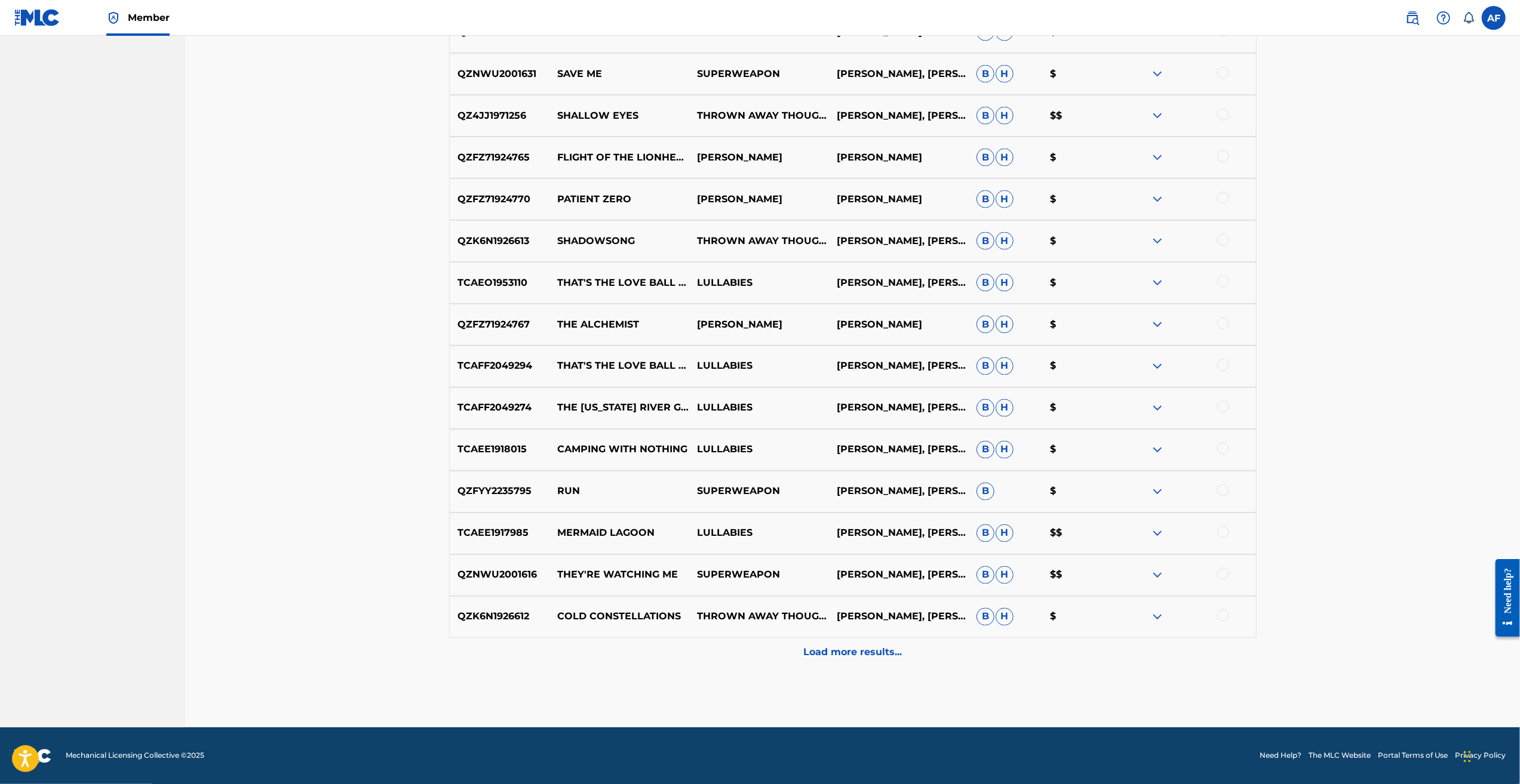
click at [632, 571] on p "Load more results..." at bounding box center [852, 653] width 98 height 14
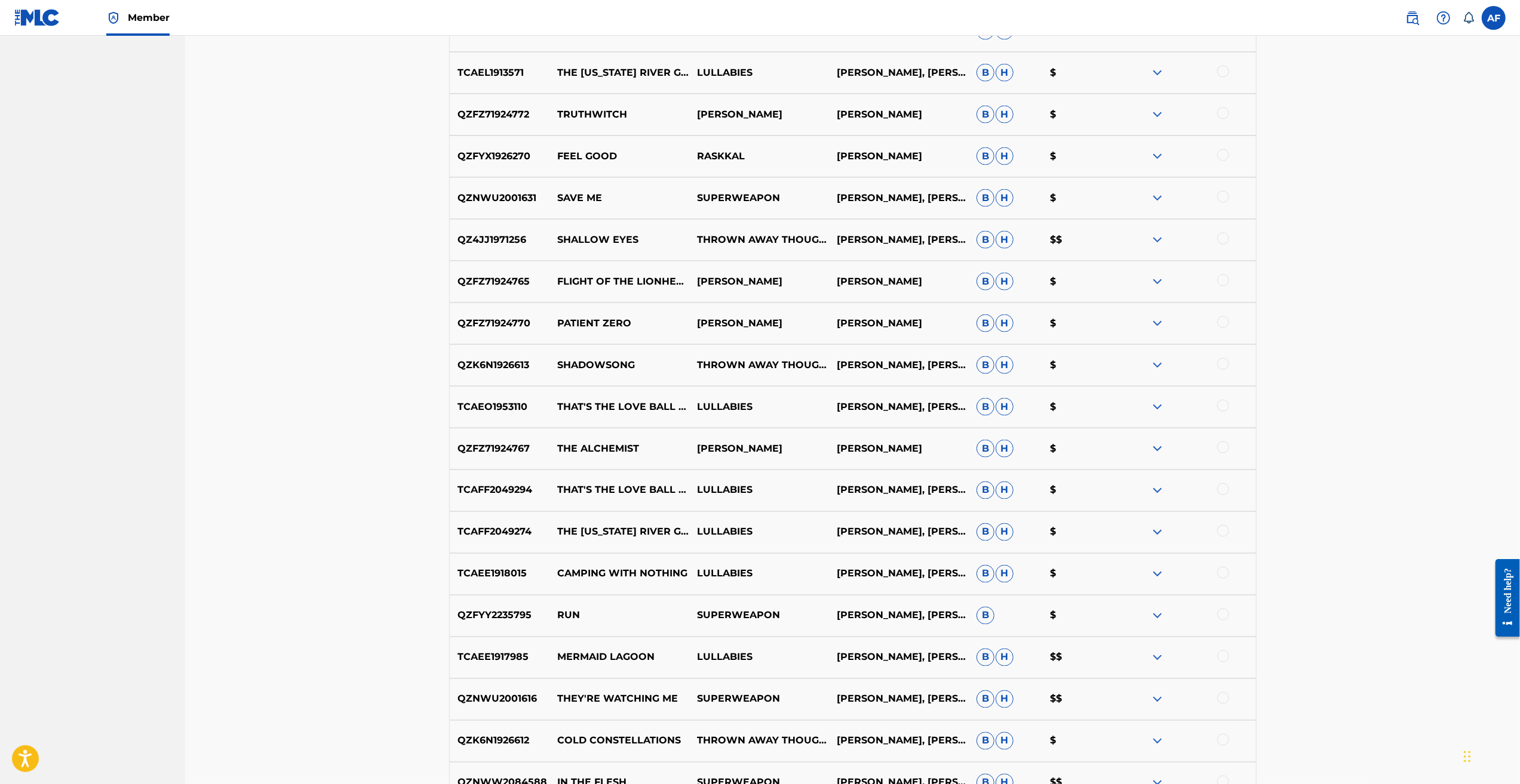
scroll to position [2153, 0]
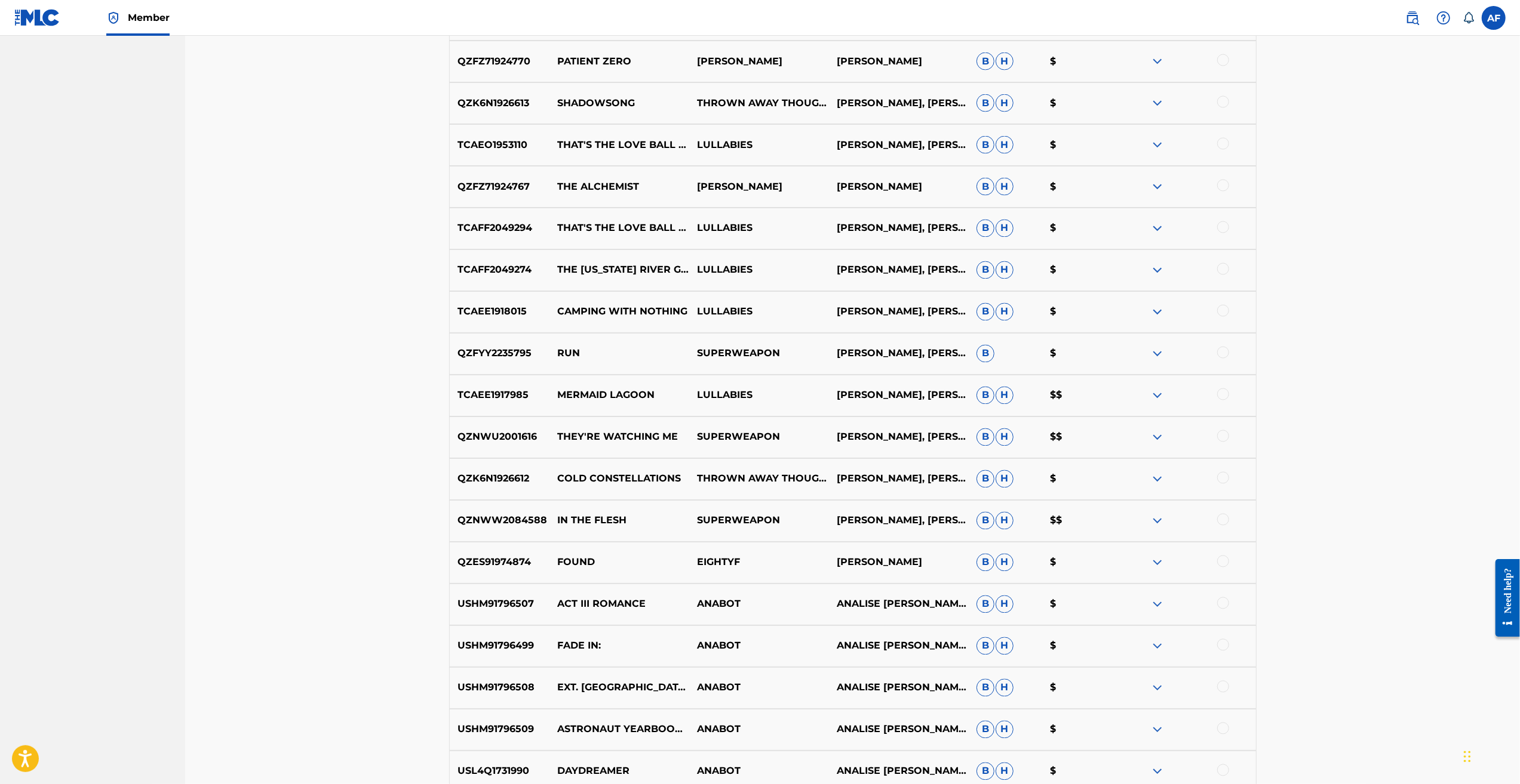
drag, startPoint x: 1435, startPoint y: 308, endPoint x: 1364, endPoint y: 549, distance: 251.2
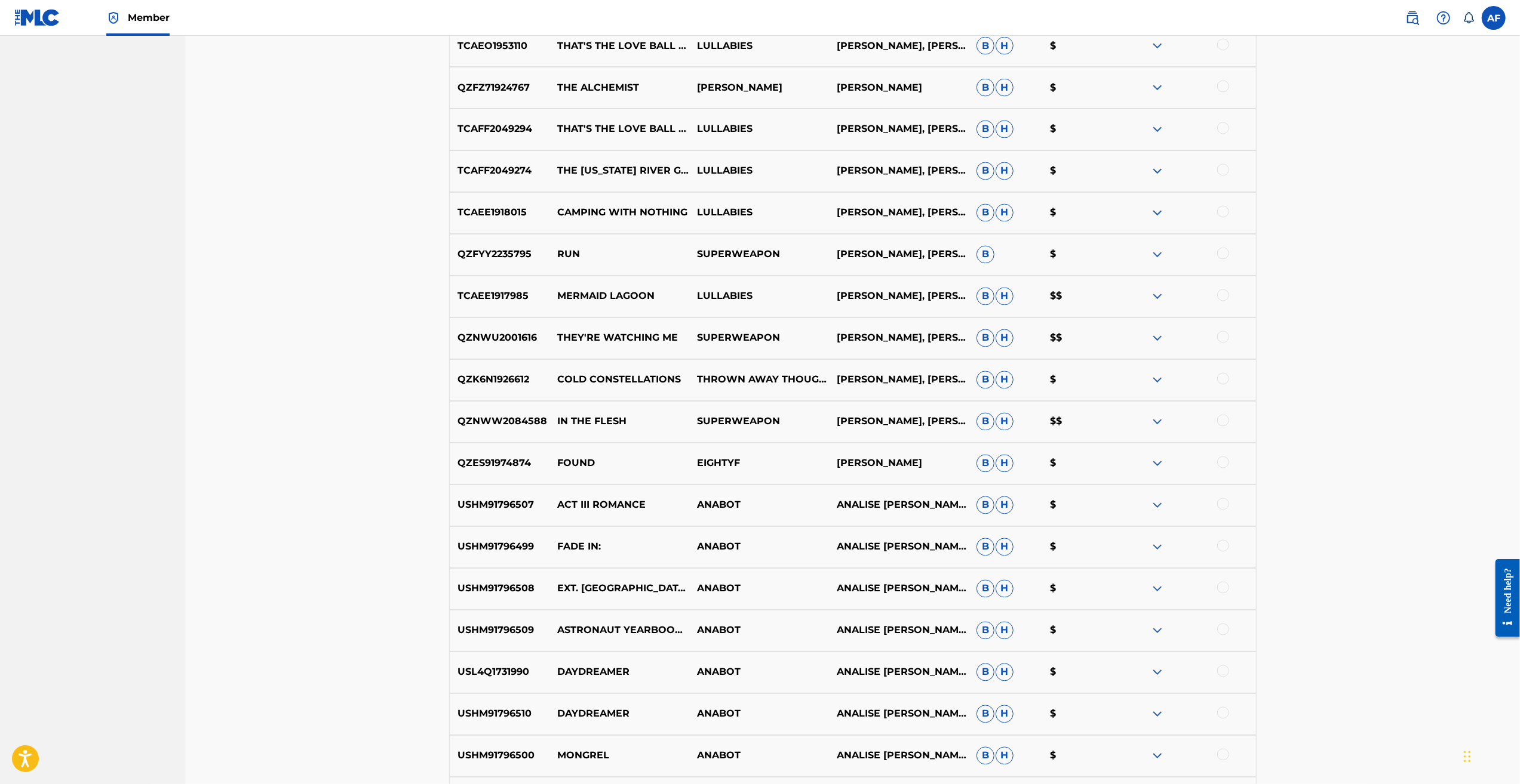
scroll to position [2365, 0]
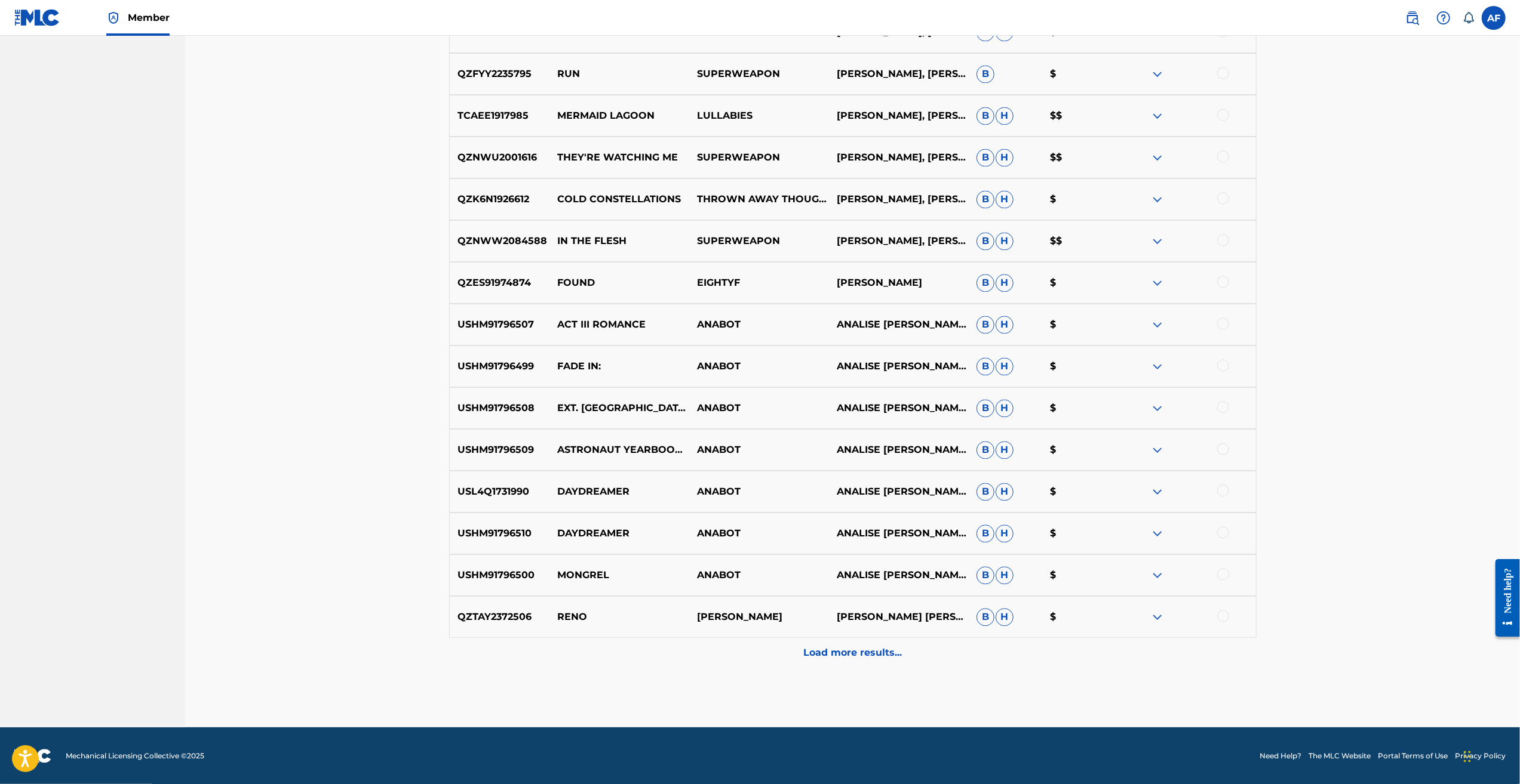
drag, startPoint x: 1363, startPoint y: 424, endPoint x: 1346, endPoint y: 619, distance: 195.7
click at [632, 571] on p "Load more results..." at bounding box center [852, 653] width 98 height 14
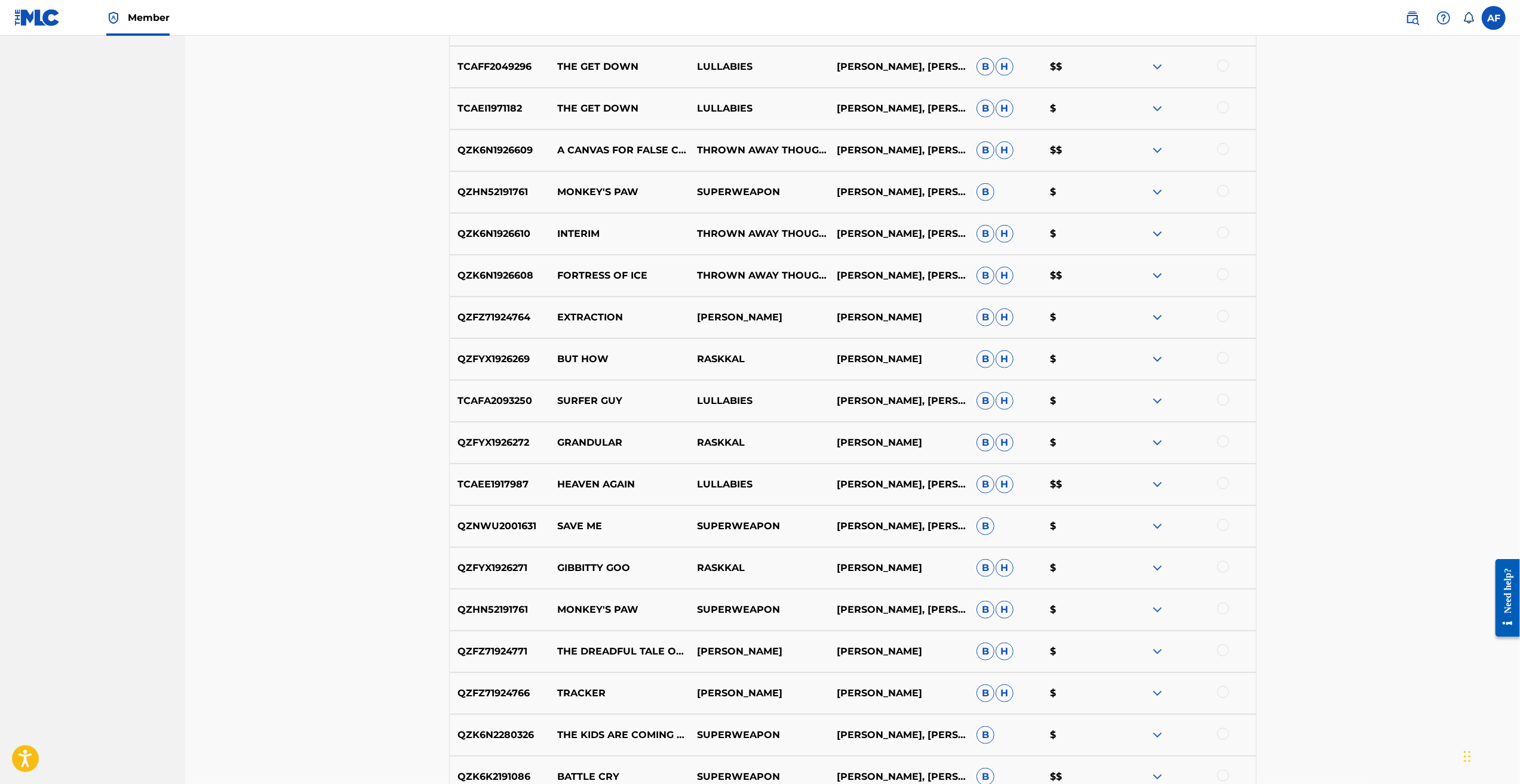
scroll to position [0, 0]
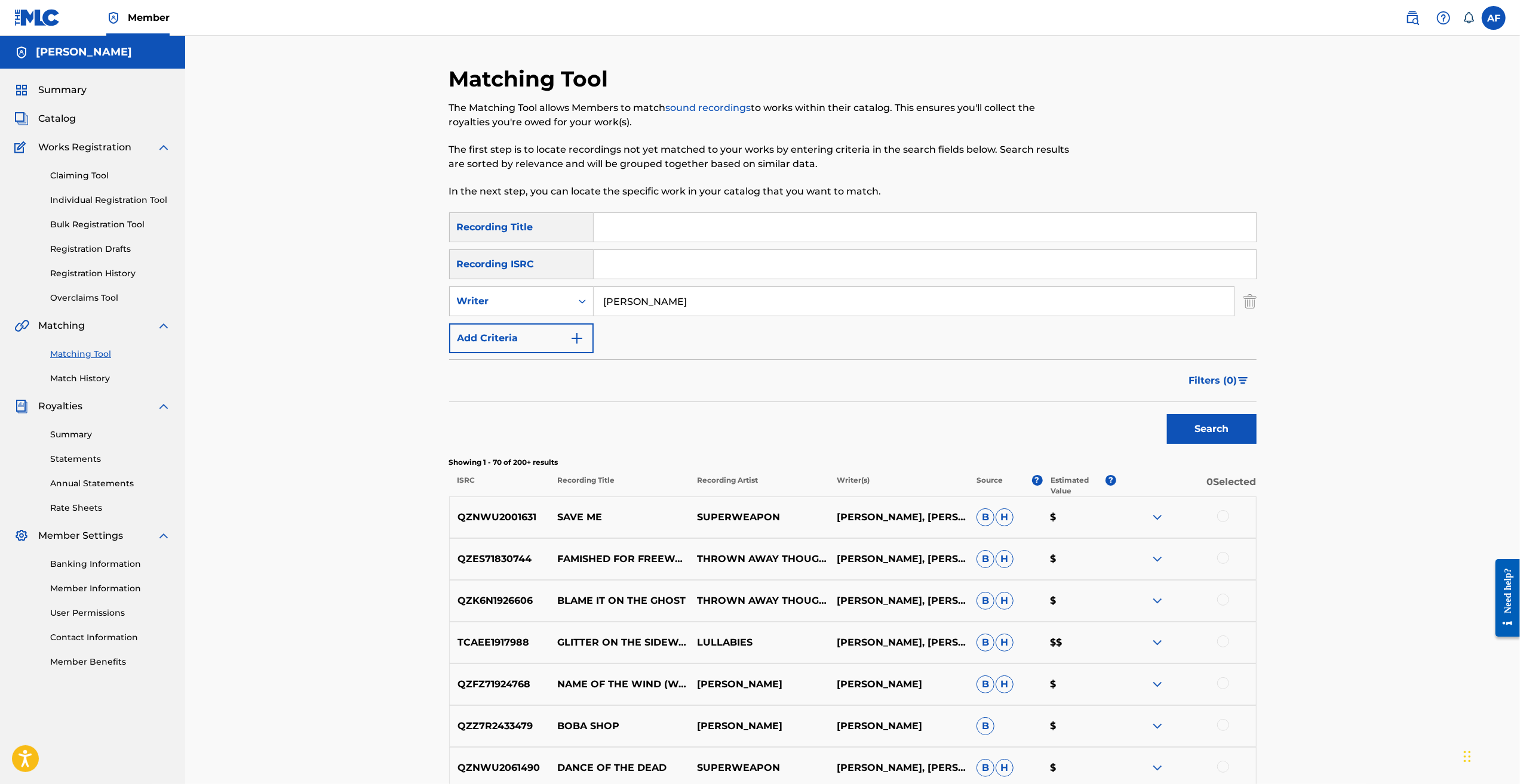
drag, startPoint x: 1365, startPoint y: 682, endPoint x: 839, endPoint y: 126, distance: 765.4
click at [632, 299] on input "[PERSON_NAME]" at bounding box center [913, 301] width 640 height 29
type input "Austin Clay Farmer"
click at [632, 414] on button "Search" at bounding box center [1211, 429] width 90 height 30
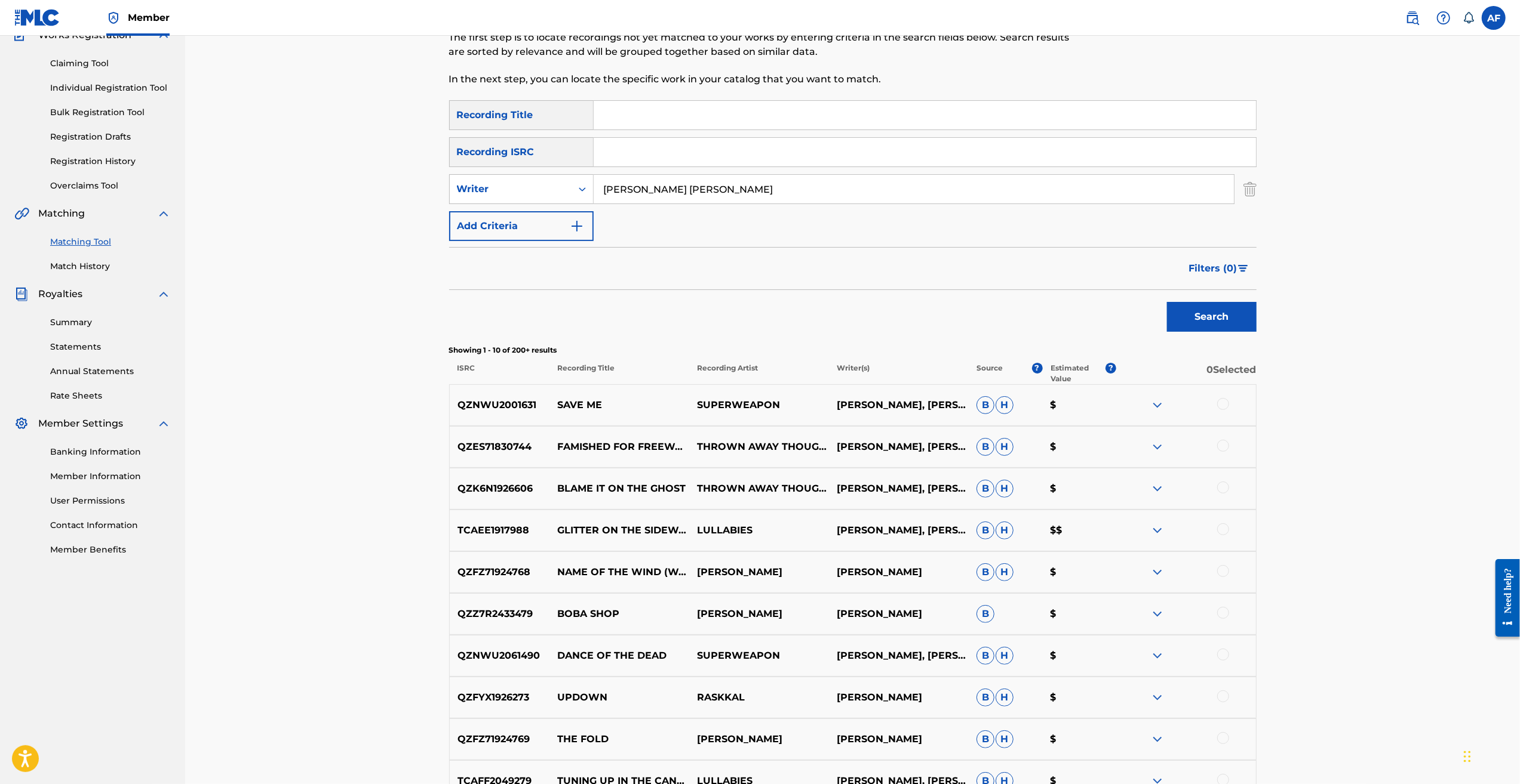
scroll to position [239, 0]
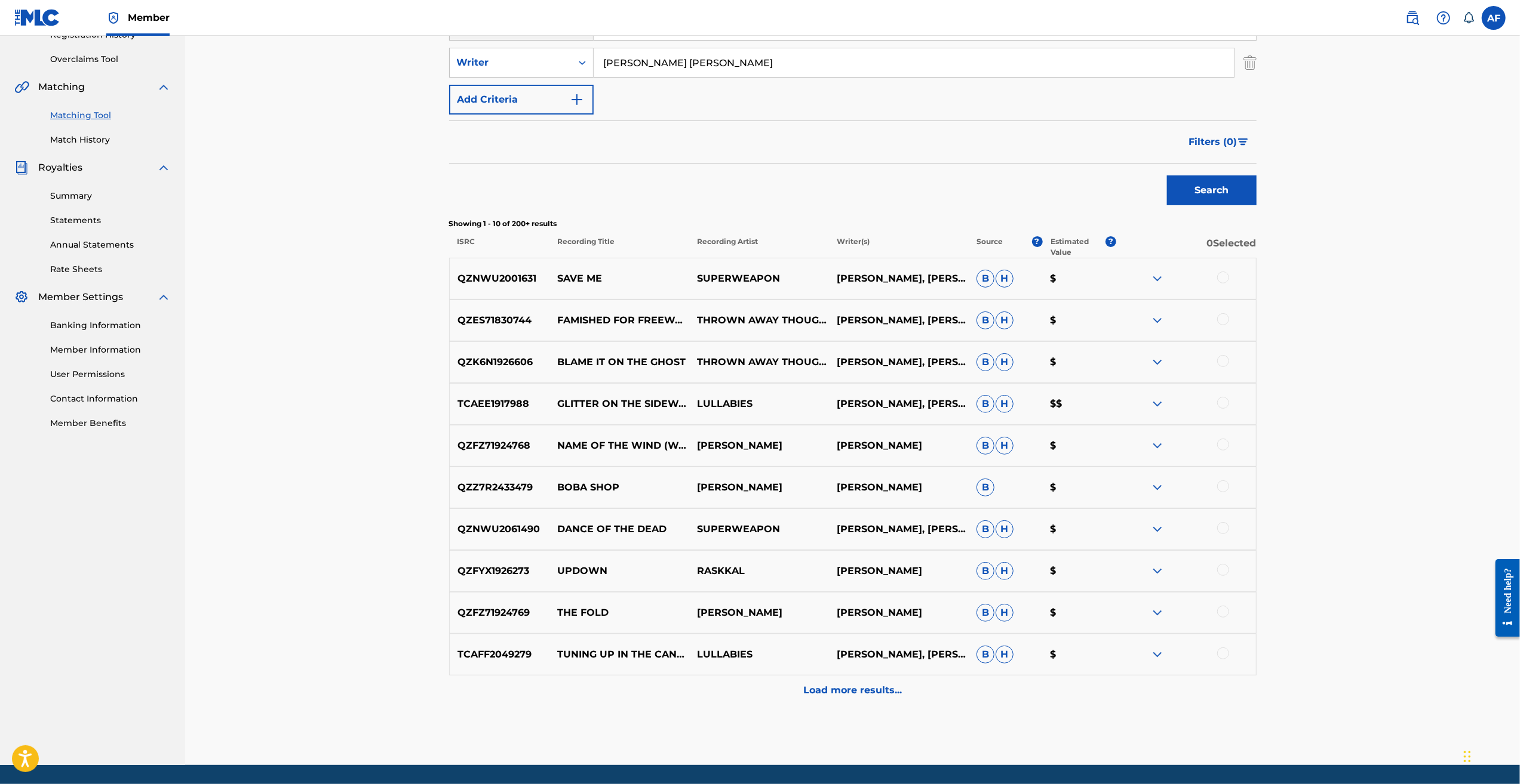
click at [632, 571] on p "Load more results..." at bounding box center [852, 691] width 98 height 14
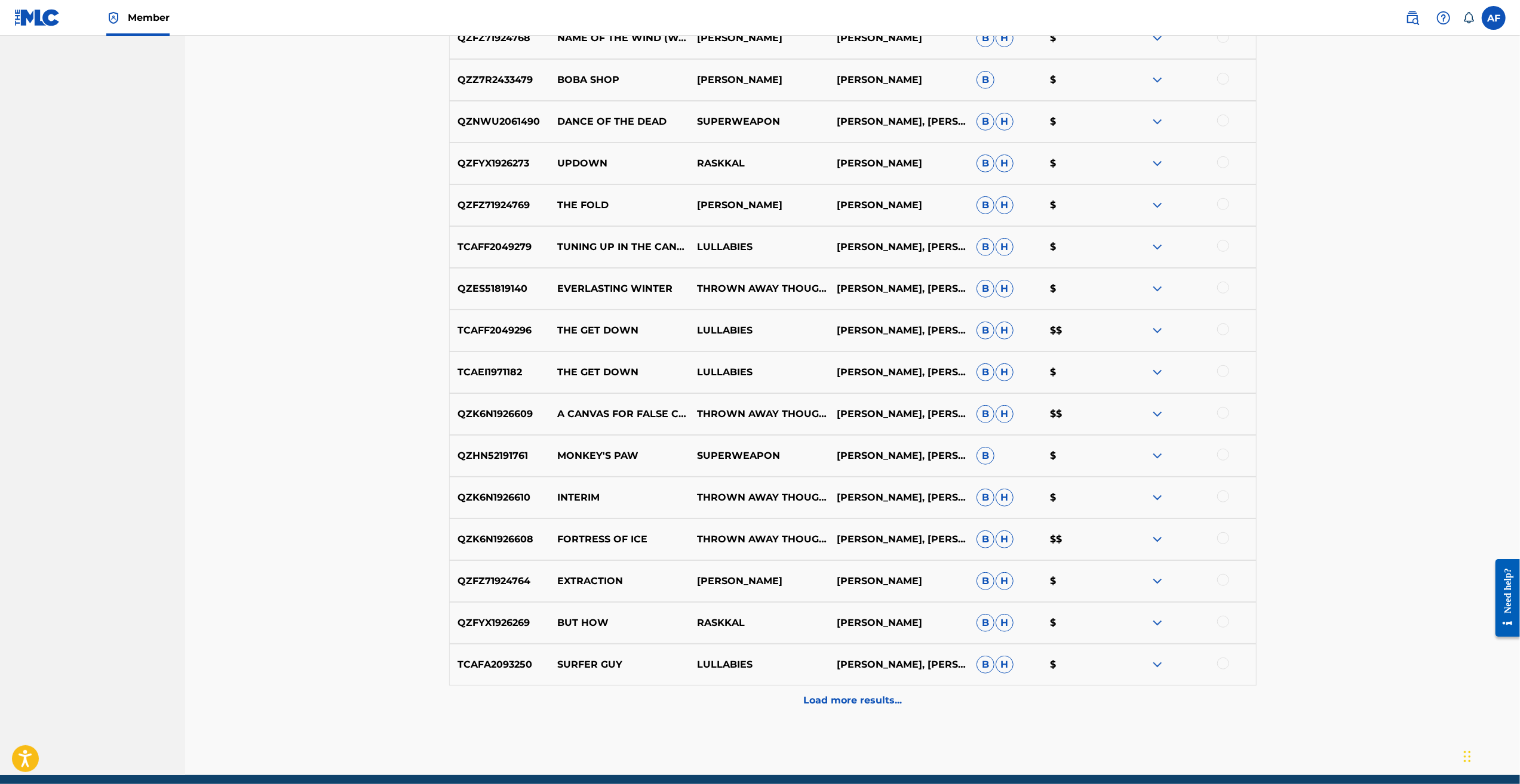
scroll to position [695, 0]
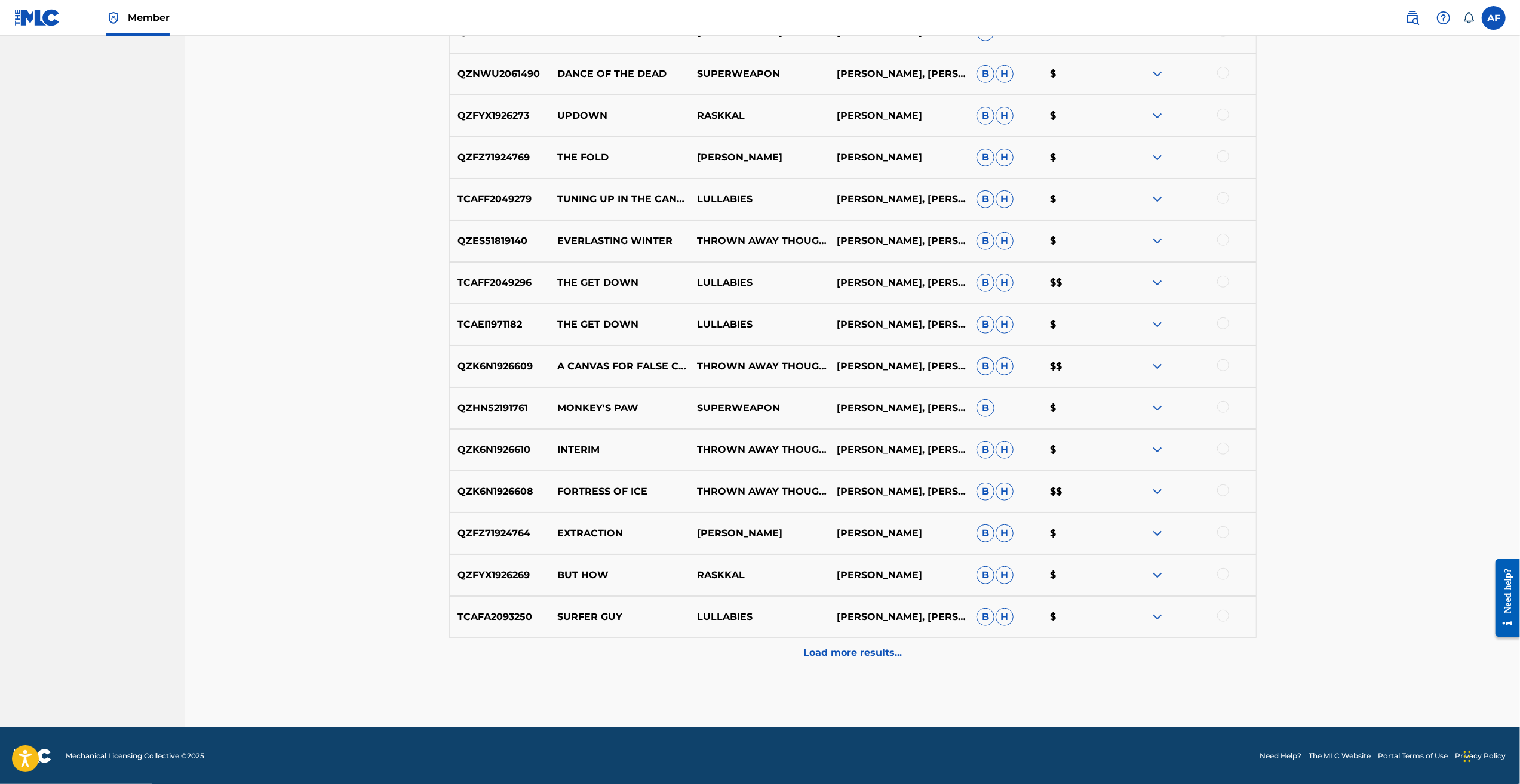
click at [632, 571] on div "Load more results..." at bounding box center [853, 653] width 807 height 30
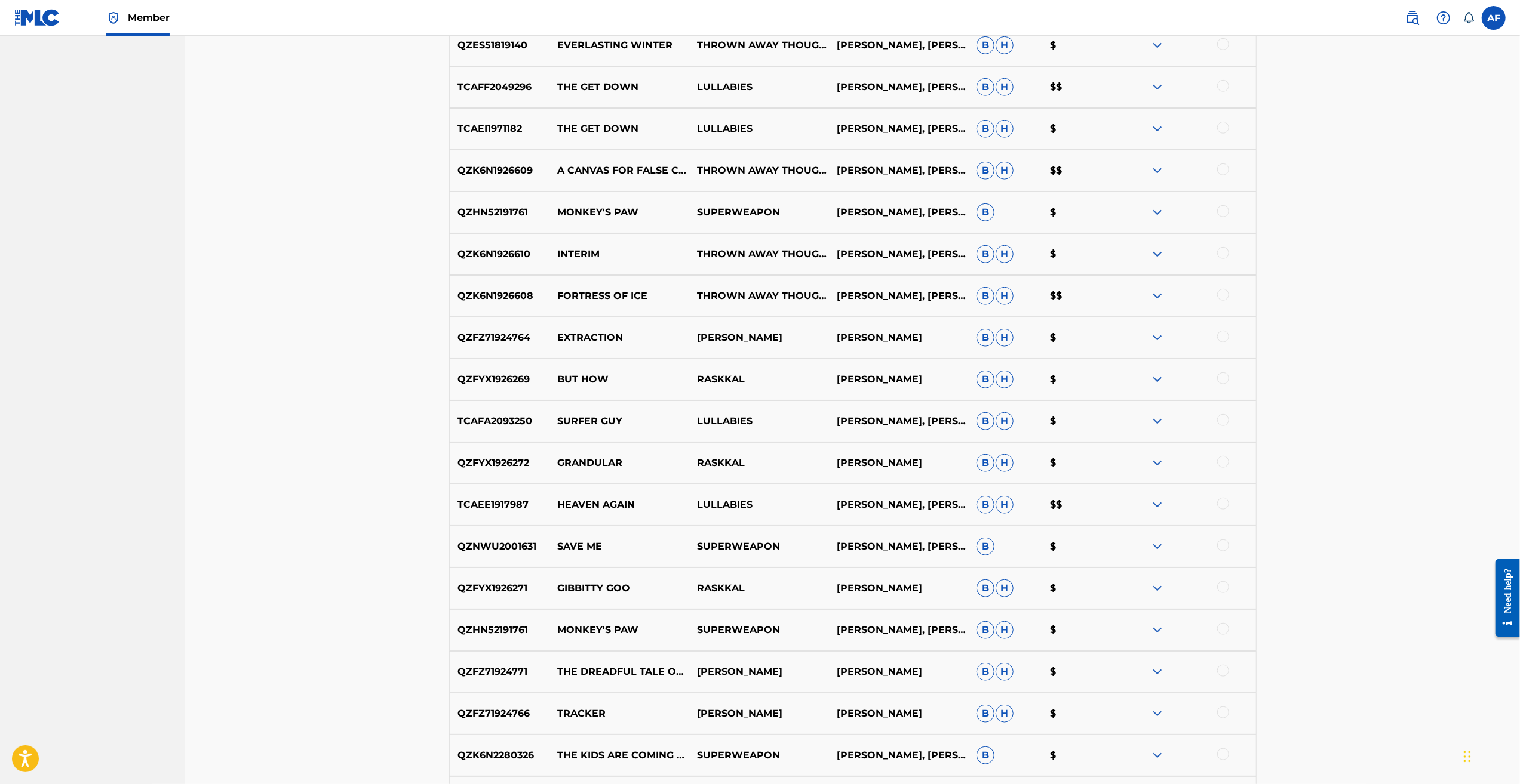
scroll to position [0, 0]
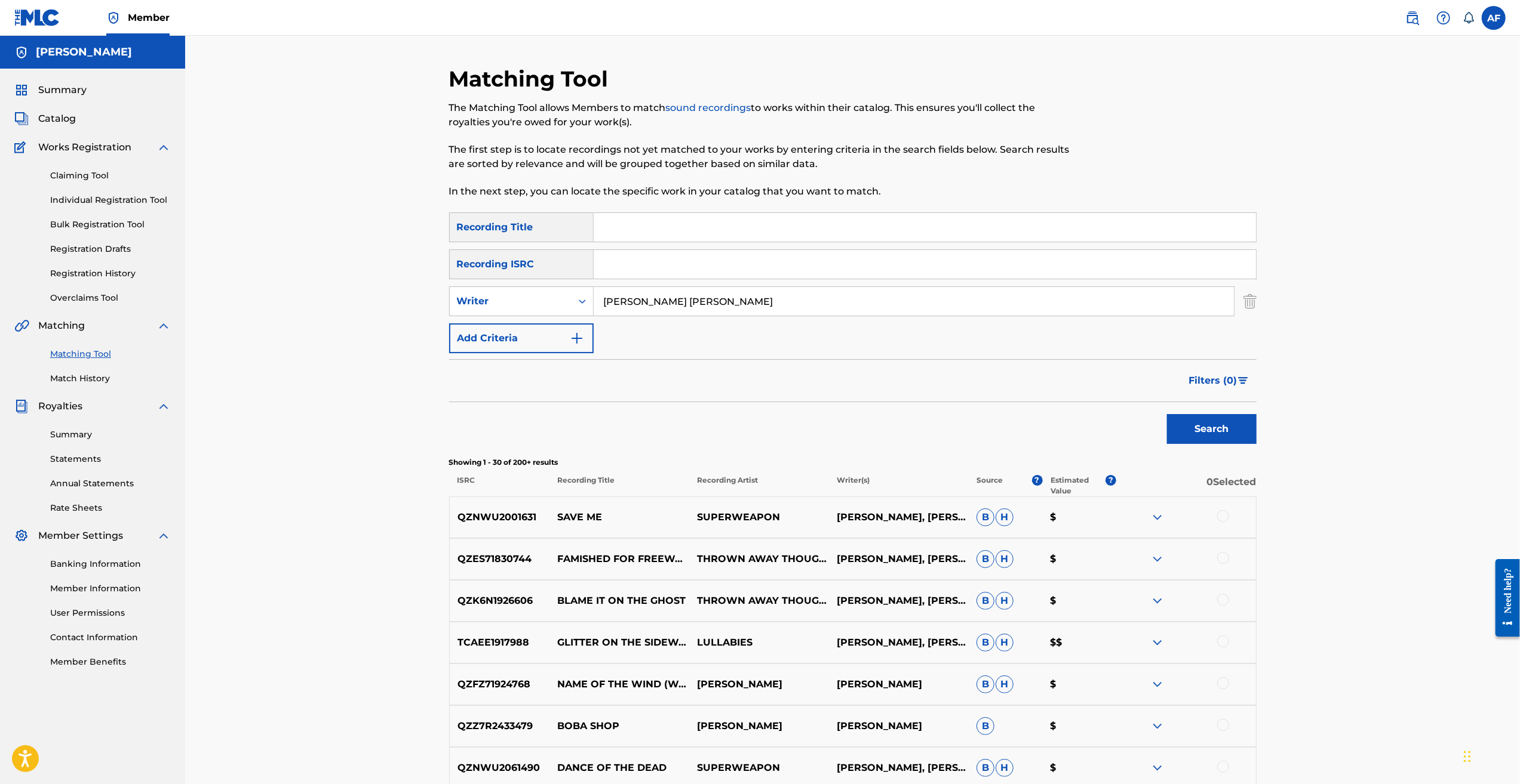
drag, startPoint x: 1350, startPoint y: 615, endPoint x: 1173, endPoint y: 285, distance: 374.5
click at [632, 515] on span "B" at bounding box center [985, 517] width 18 height 18
click at [632, 571] on div at bounding box center [1222, 641] width 12 height 12
click at [632, 432] on button "Search" at bounding box center [1211, 429] width 90 height 30
click at [632, 571] on button "Match 1 Group" at bounding box center [839, 687] width 132 height 30
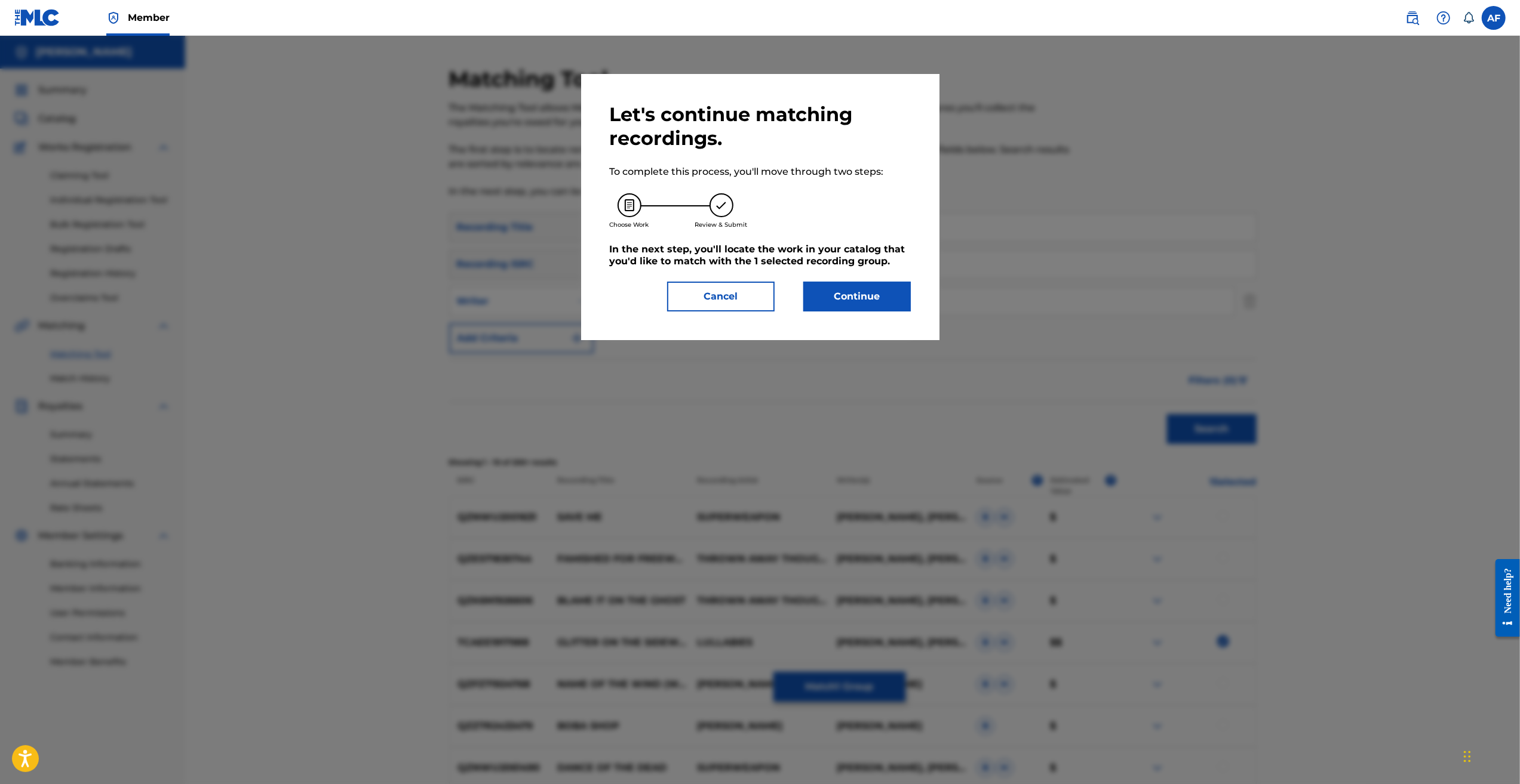
click at [632, 290] on button "Cancel" at bounding box center [721, 297] width 108 height 30
